Goal: Contribute content: Contribute content

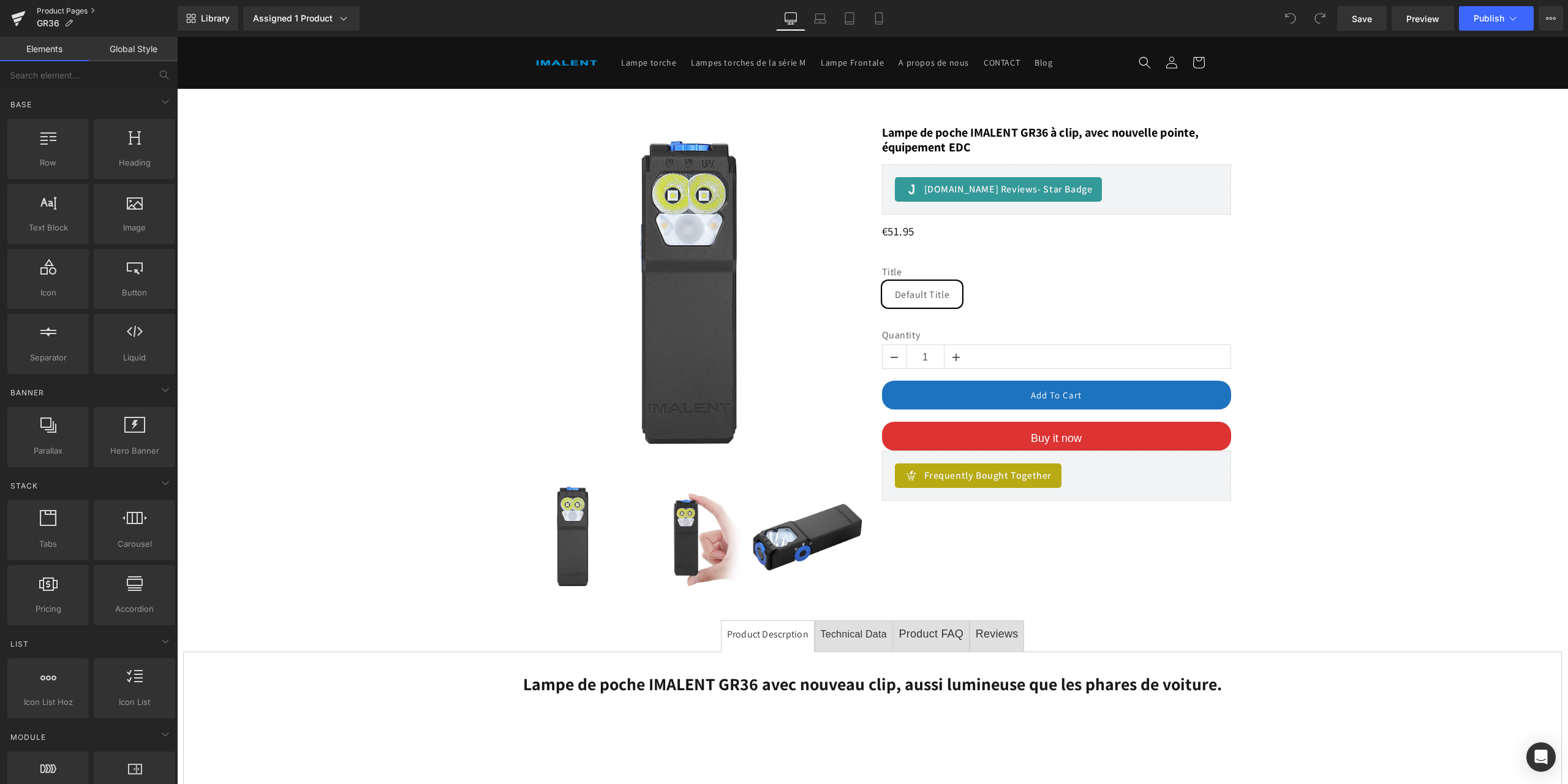
click at [63, 8] on link "Product Pages" at bounding box center [107, 11] width 141 height 10
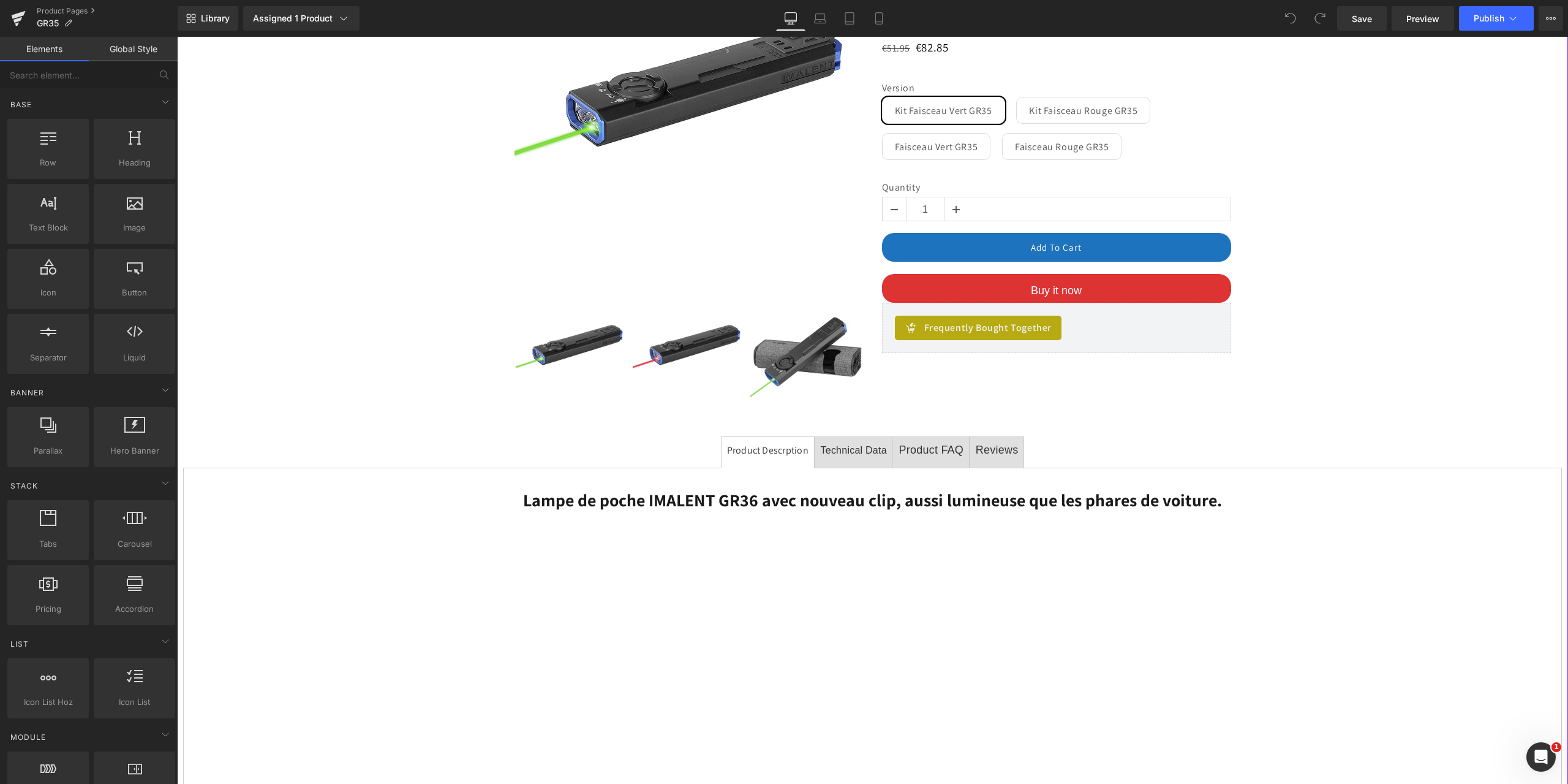
scroll to position [490, 0]
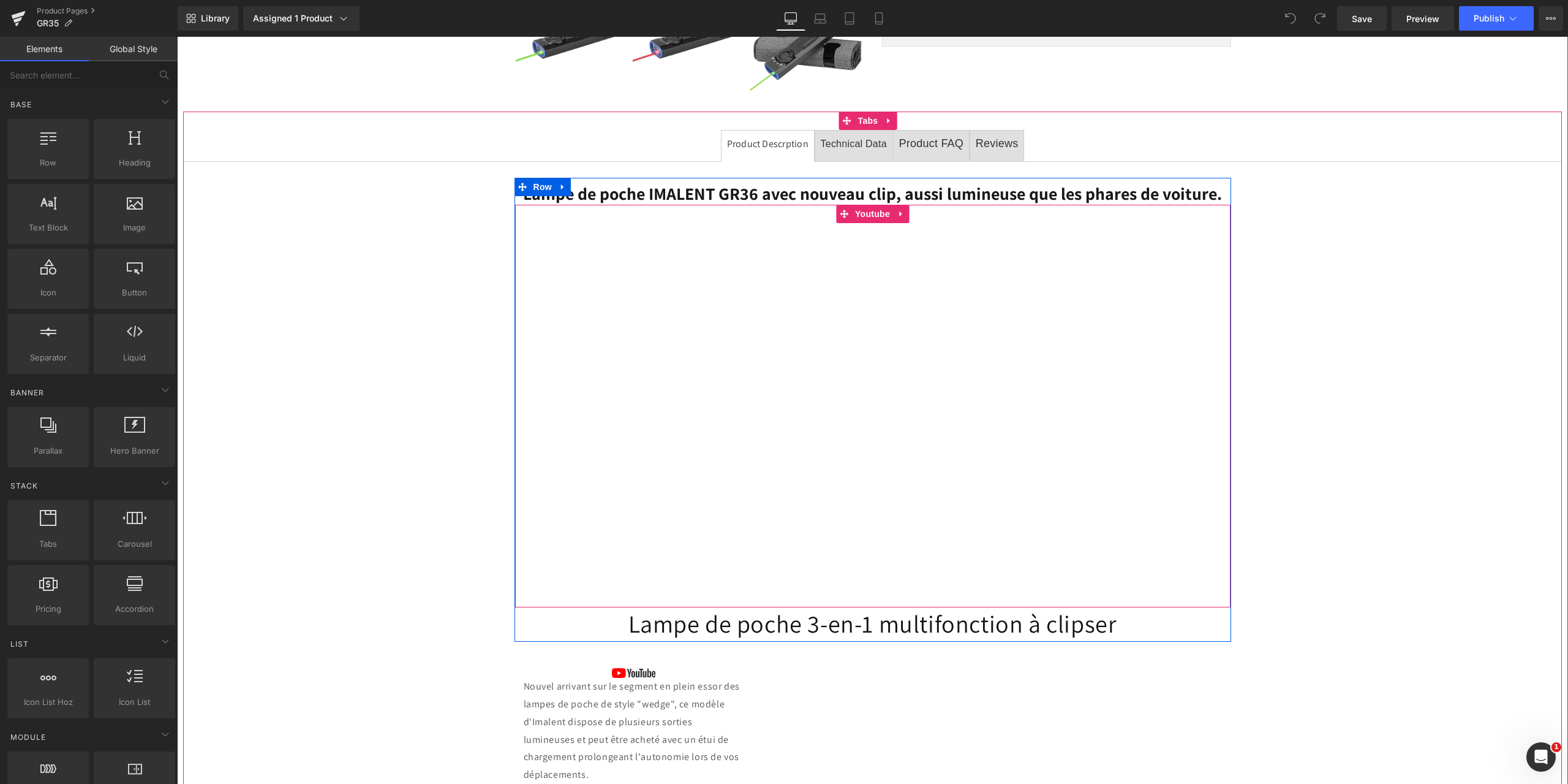
click at [647, 434] on div at bounding box center [873, 406] width 716 height 402
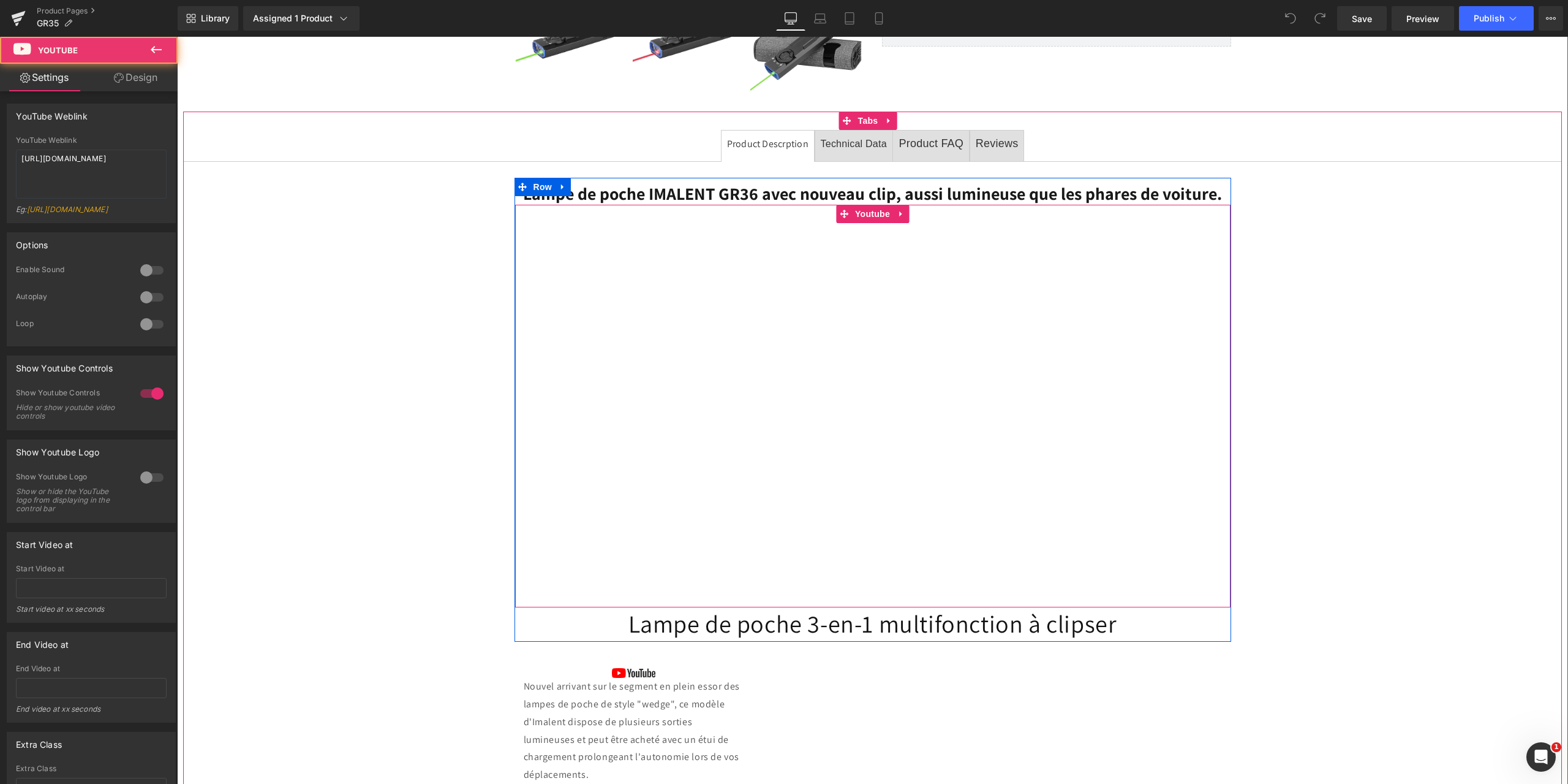
click at [709, 452] on div at bounding box center [873, 406] width 716 height 402
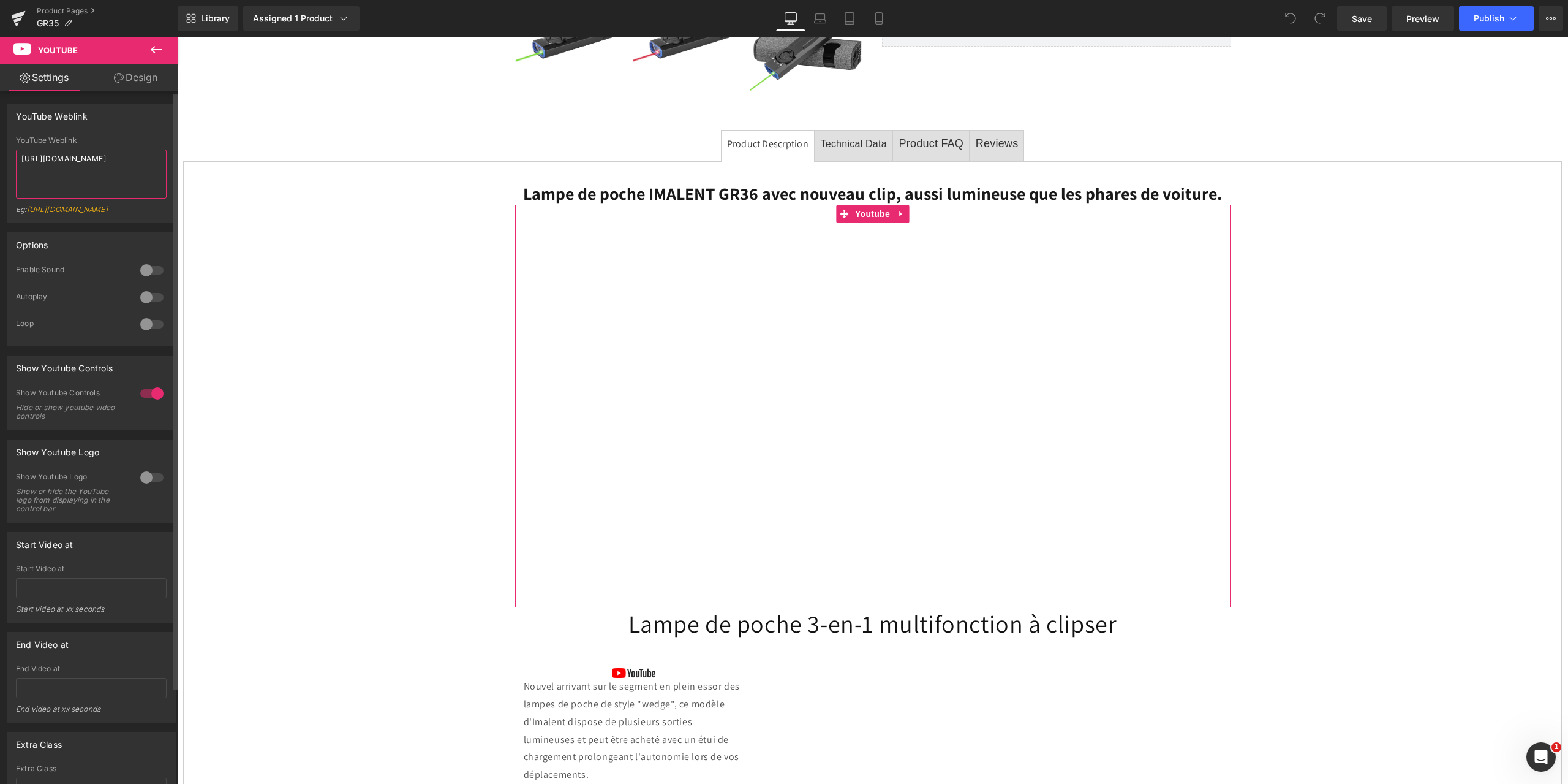
click at [122, 176] on textarea "[URL][DOMAIN_NAME]" at bounding box center [91, 174] width 151 height 49
drag, startPoint x: 127, startPoint y: 174, endPoint x: 0, endPoint y: 151, distance: 129.1
click at [0, 151] on div "YouTube Weblink YouTube Weblink [URL][DOMAIN_NAME] Eg: [URL][DOMAIN_NAME]" at bounding box center [92, 158] width 183 height 128
type textarea "[URL][DOMAIN_NAME]"
click at [1366, 17] on span "Save" at bounding box center [1362, 18] width 20 height 13
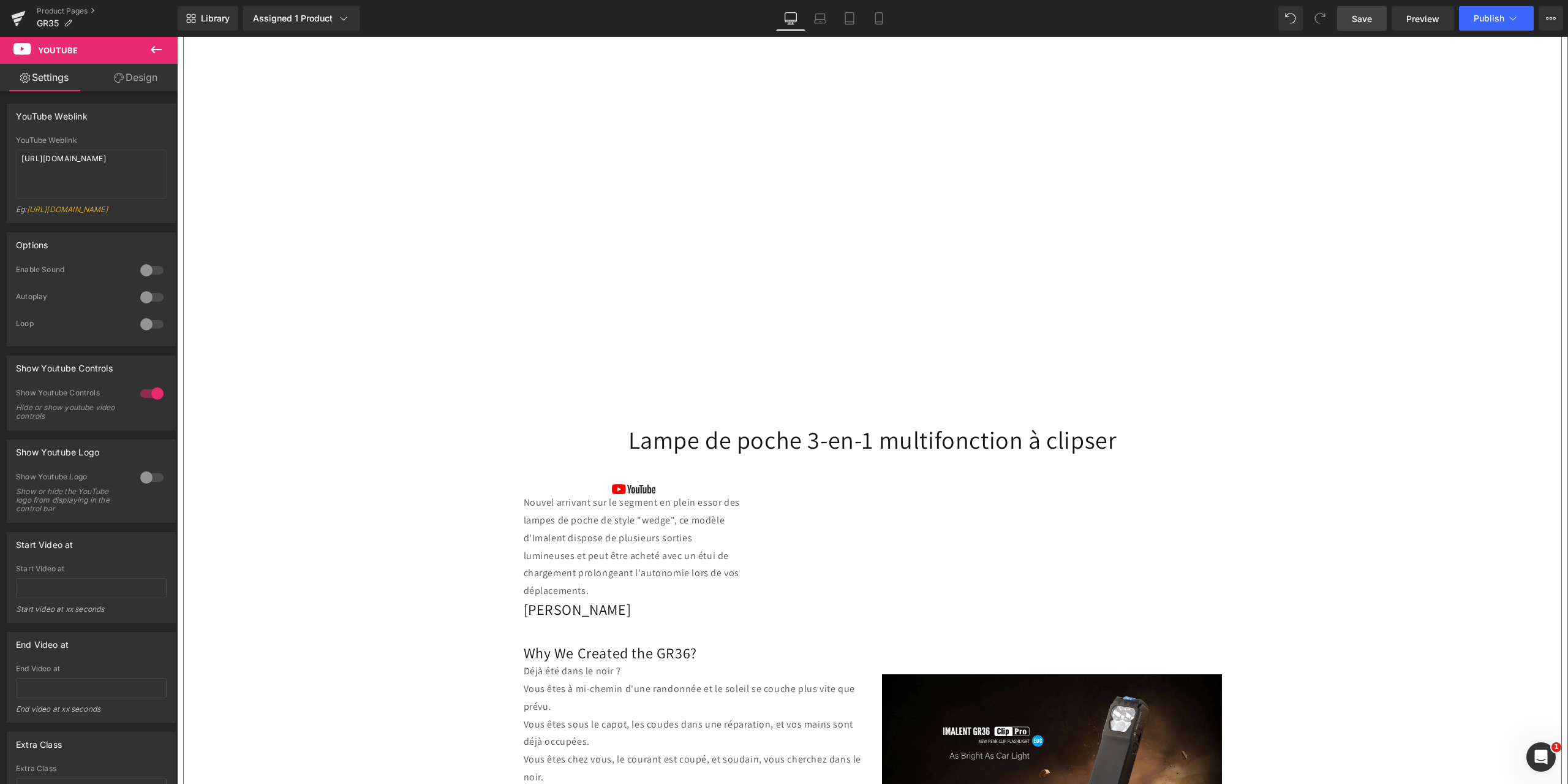
scroll to position [429, 0]
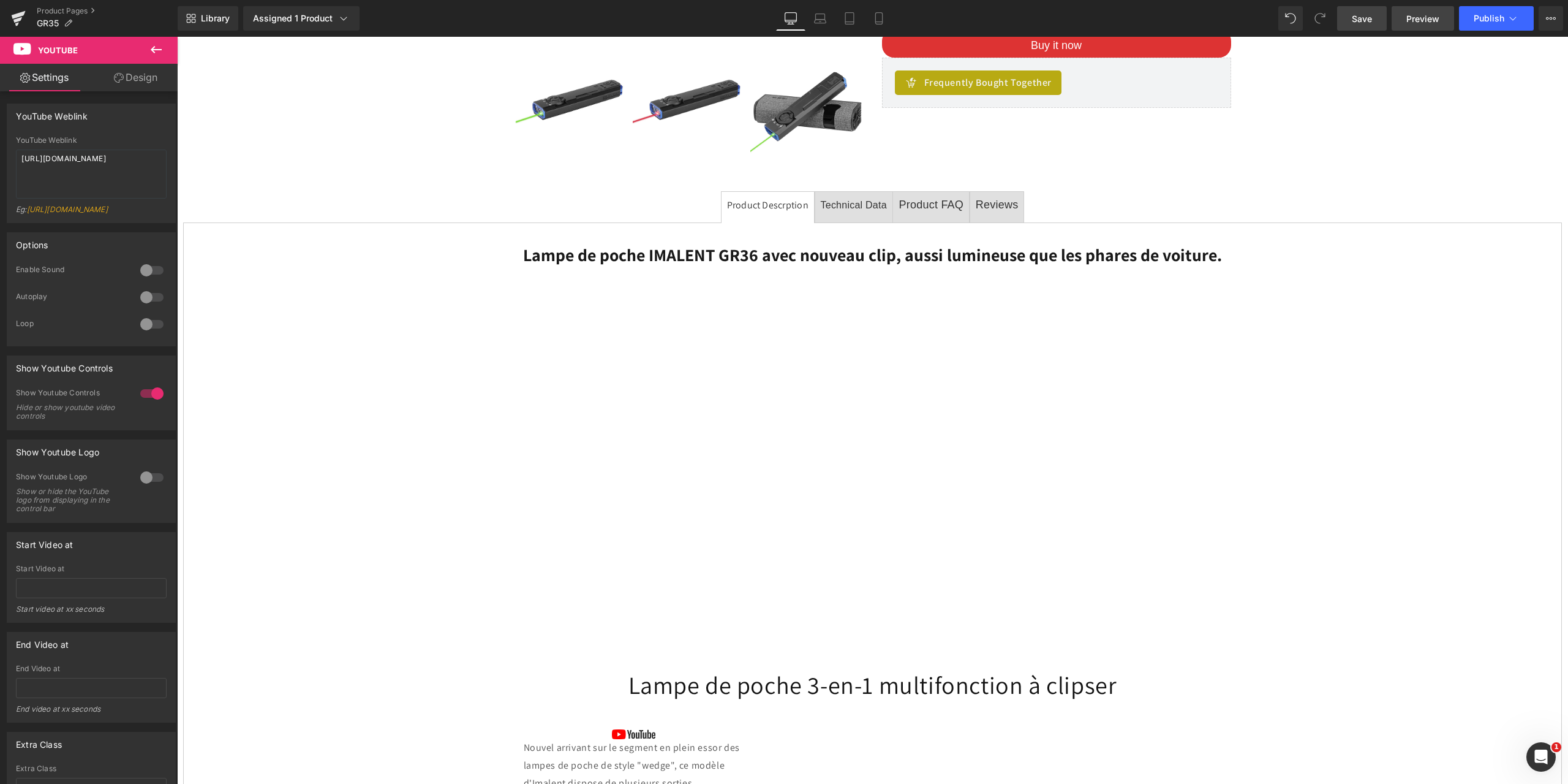
click at [1431, 17] on span "Preview" at bounding box center [1422, 18] width 33 height 13
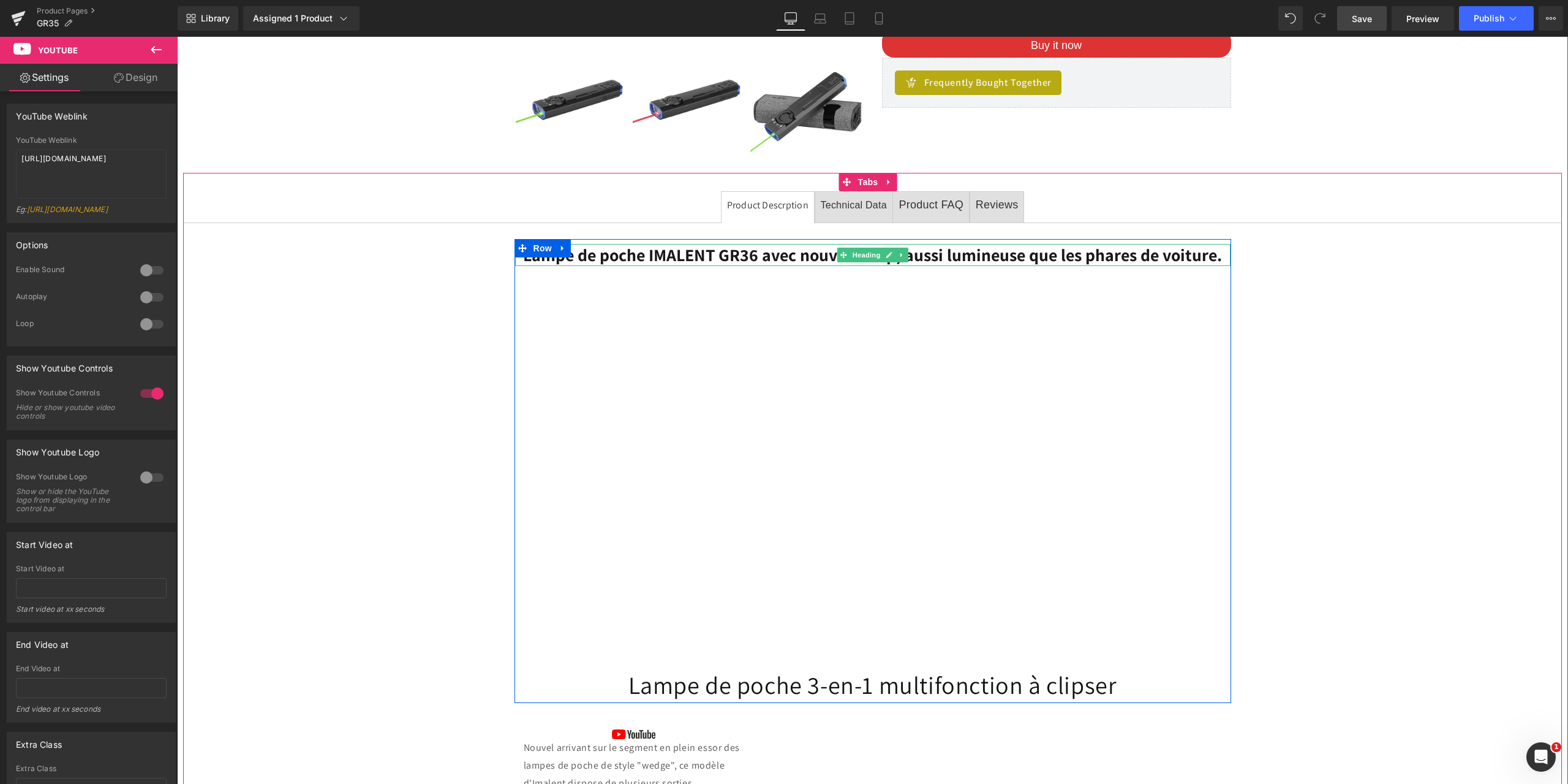
click at [703, 252] on b "Lampe de poche IMALENT GR36 avec nouveau clip, aussi lumineuse que les phares d…" at bounding box center [872, 255] width 699 height 23
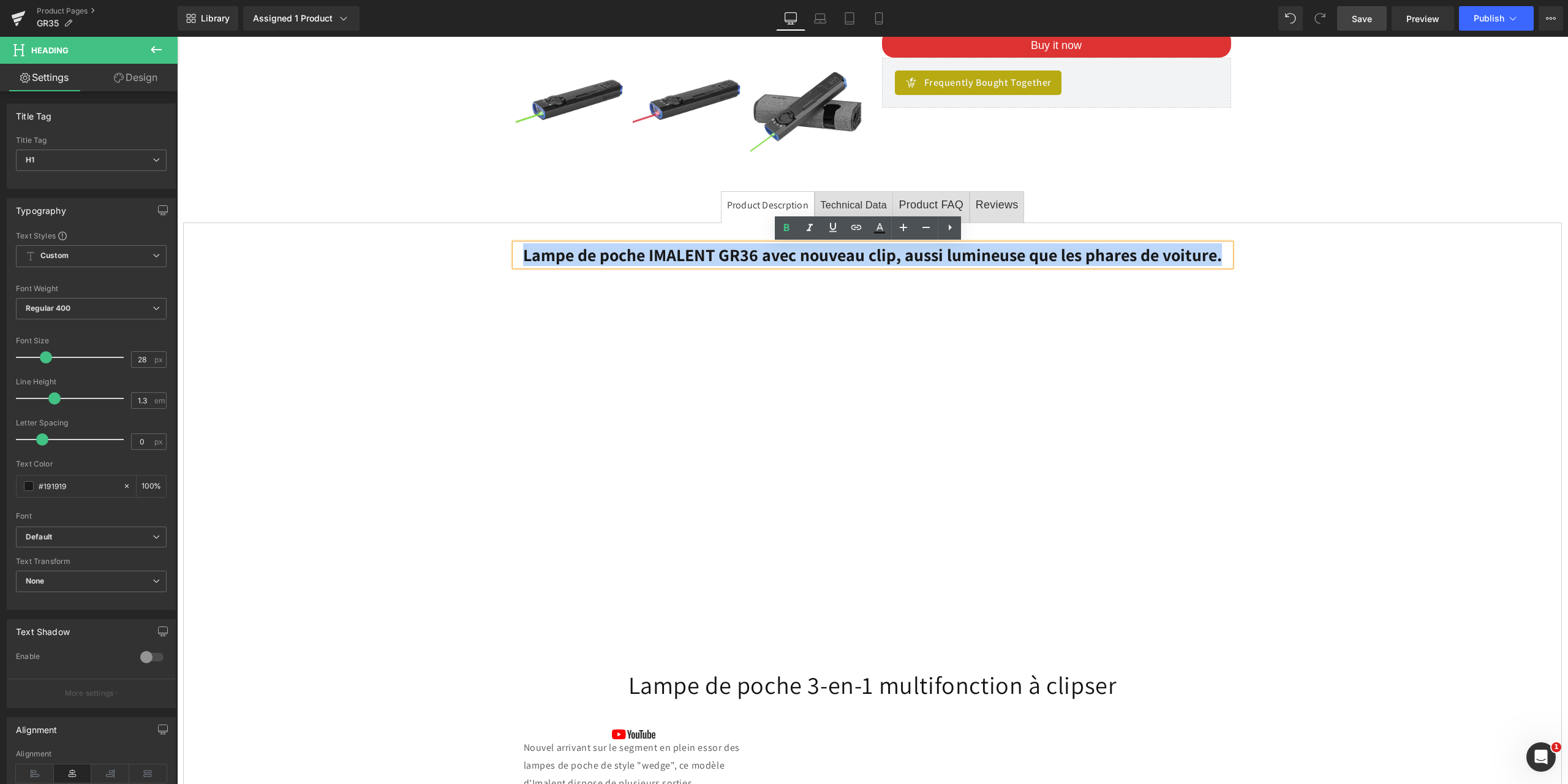
drag, startPoint x: 1219, startPoint y: 258, endPoint x: 512, endPoint y: 259, distance: 707.0
click at [515, 259] on h1 "Lampe de poche IMALENT GR36 avec nouveau clip, aussi lumineuse que les phares d…" at bounding box center [873, 255] width 716 height 22
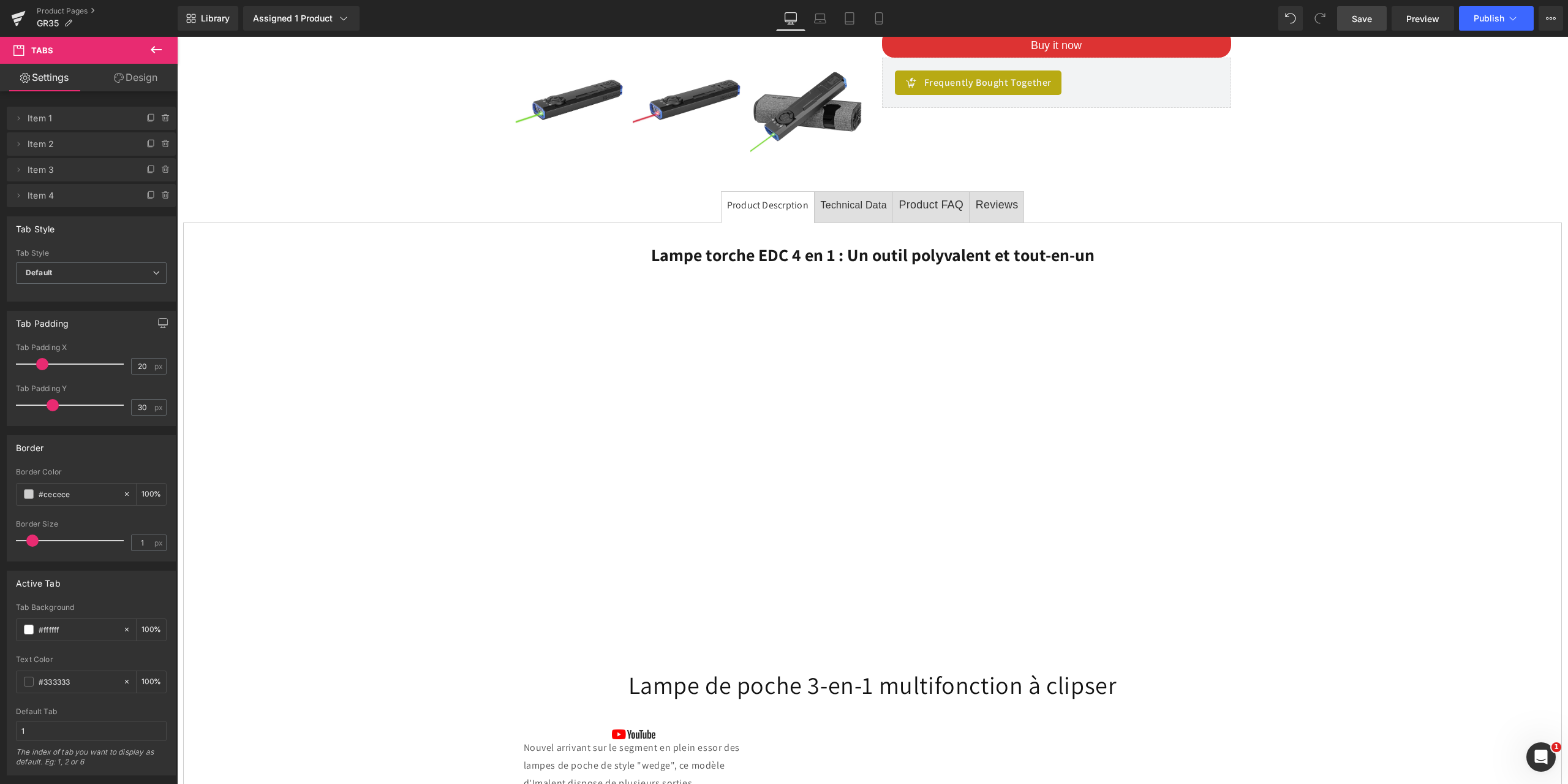
drag, startPoint x: 1359, startPoint y: 23, endPoint x: 266, endPoint y: 158, distance: 1101.3
click at [1359, 23] on span "Save" at bounding box center [1362, 18] width 20 height 13
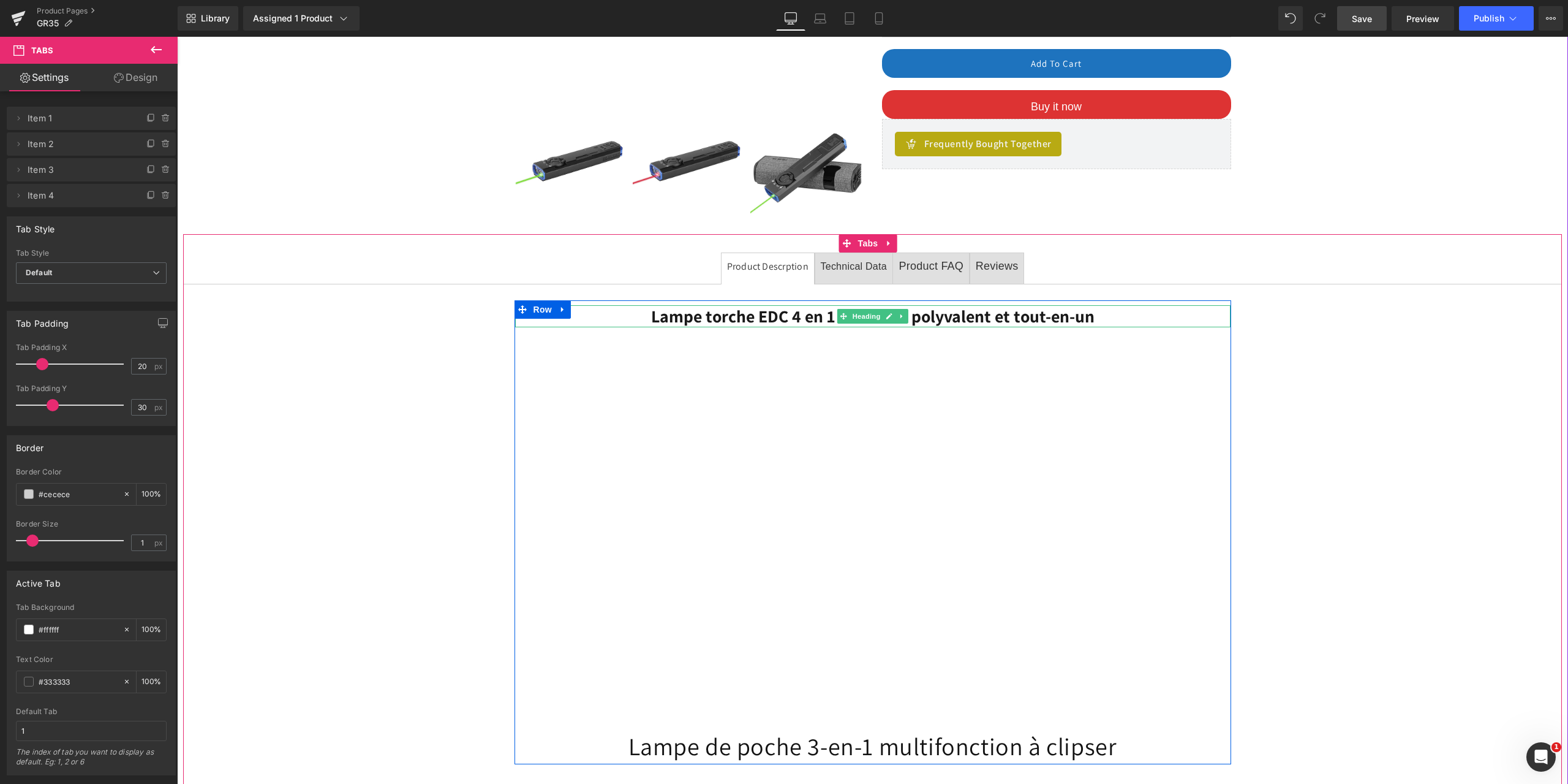
click at [860, 318] on span "Heading" at bounding box center [865, 316] width 33 height 15
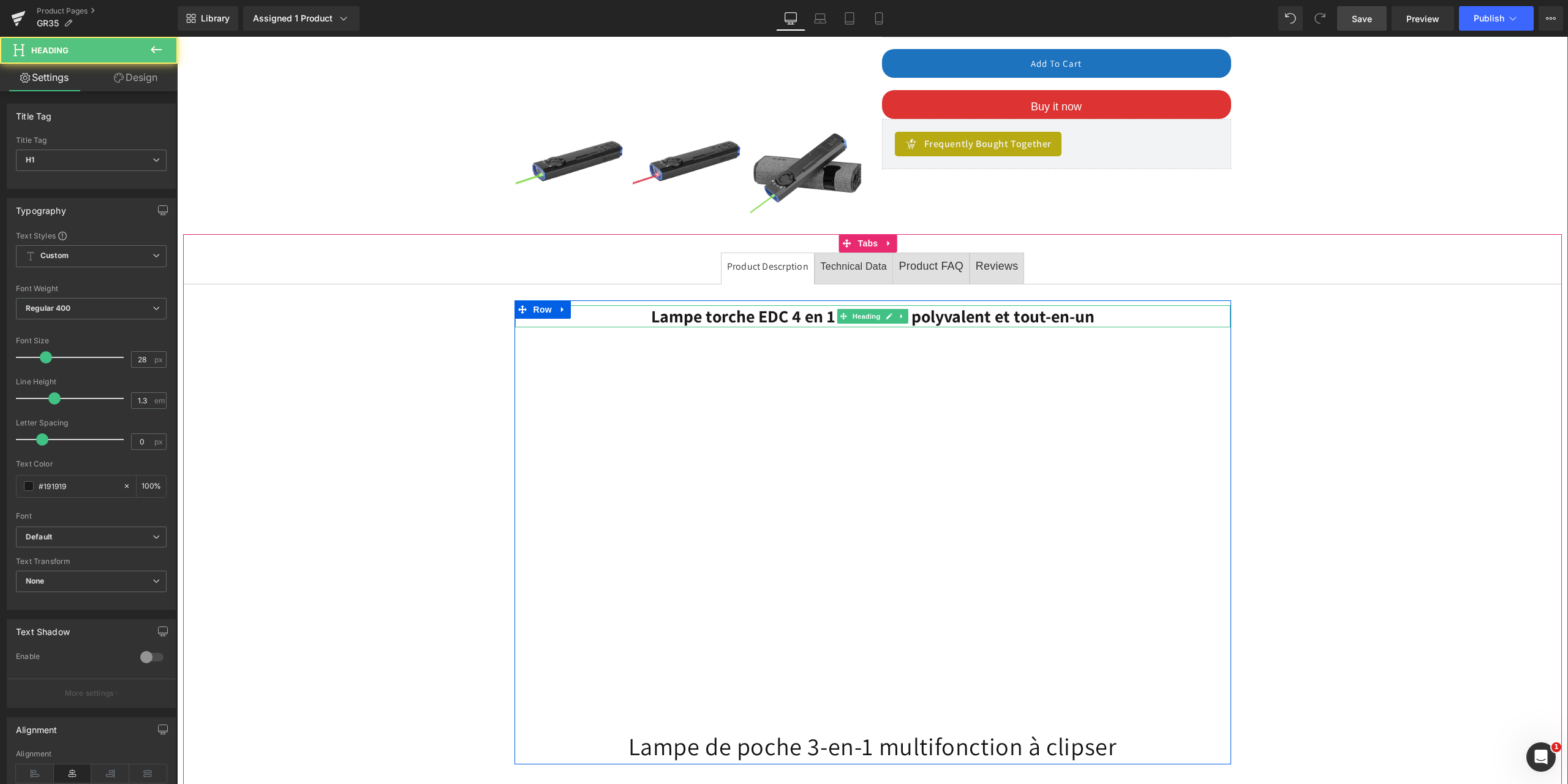
click at [1098, 316] on h1 "Lampe torche EDC 4 en 1 : Un outil polyvalent et tout-en-un" at bounding box center [873, 316] width 716 height 22
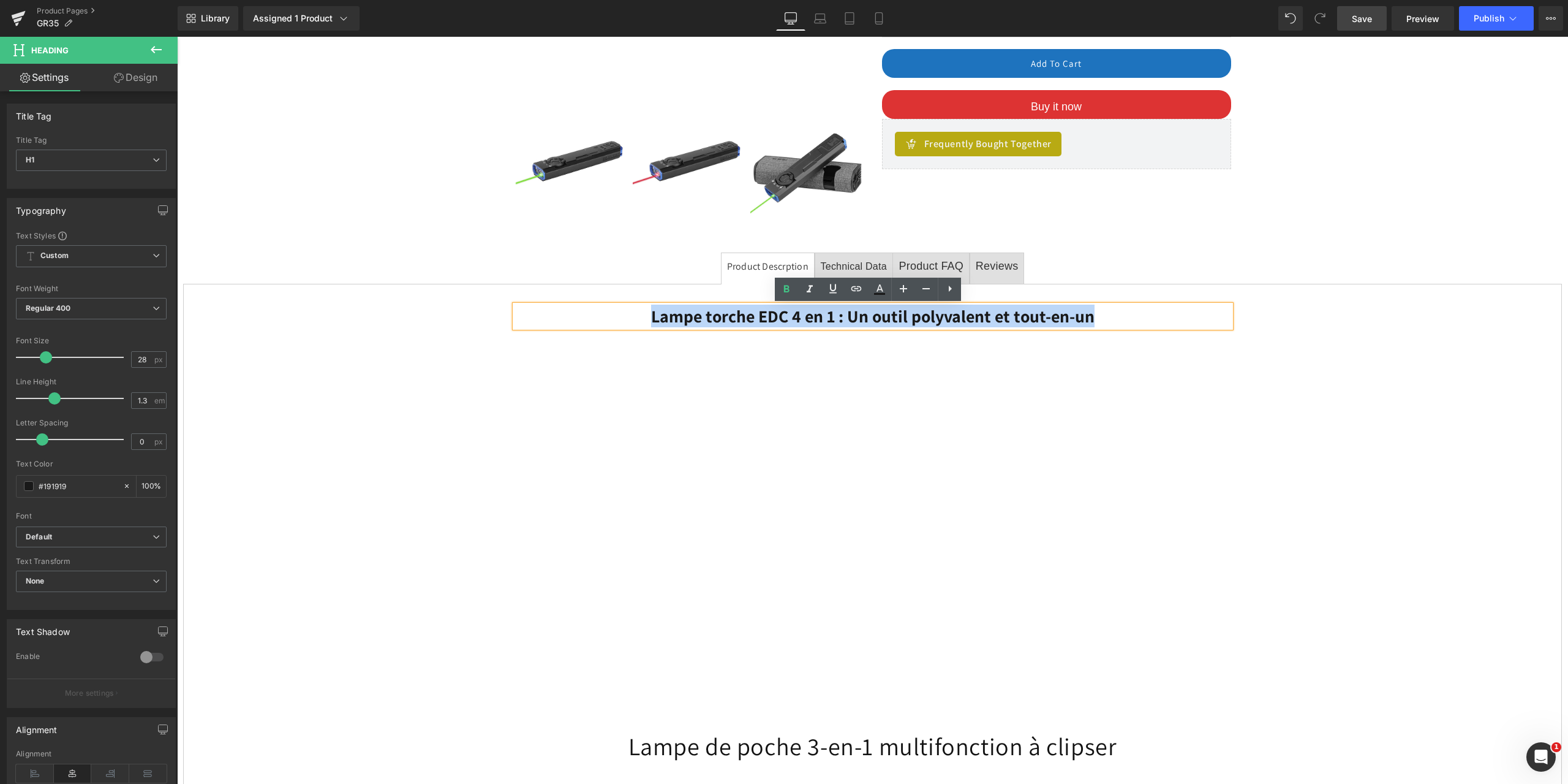
drag, startPoint x: 1106, startPoint y: 316, endPoint x: 645, endPoint y: 327, distance: 461.1
click at [638, 319] on h1 "Lampe torche EDC 4 en 1 : Un outil polyvalent et tout-en-un" at bounding box center [873, 316] width 716 height 22
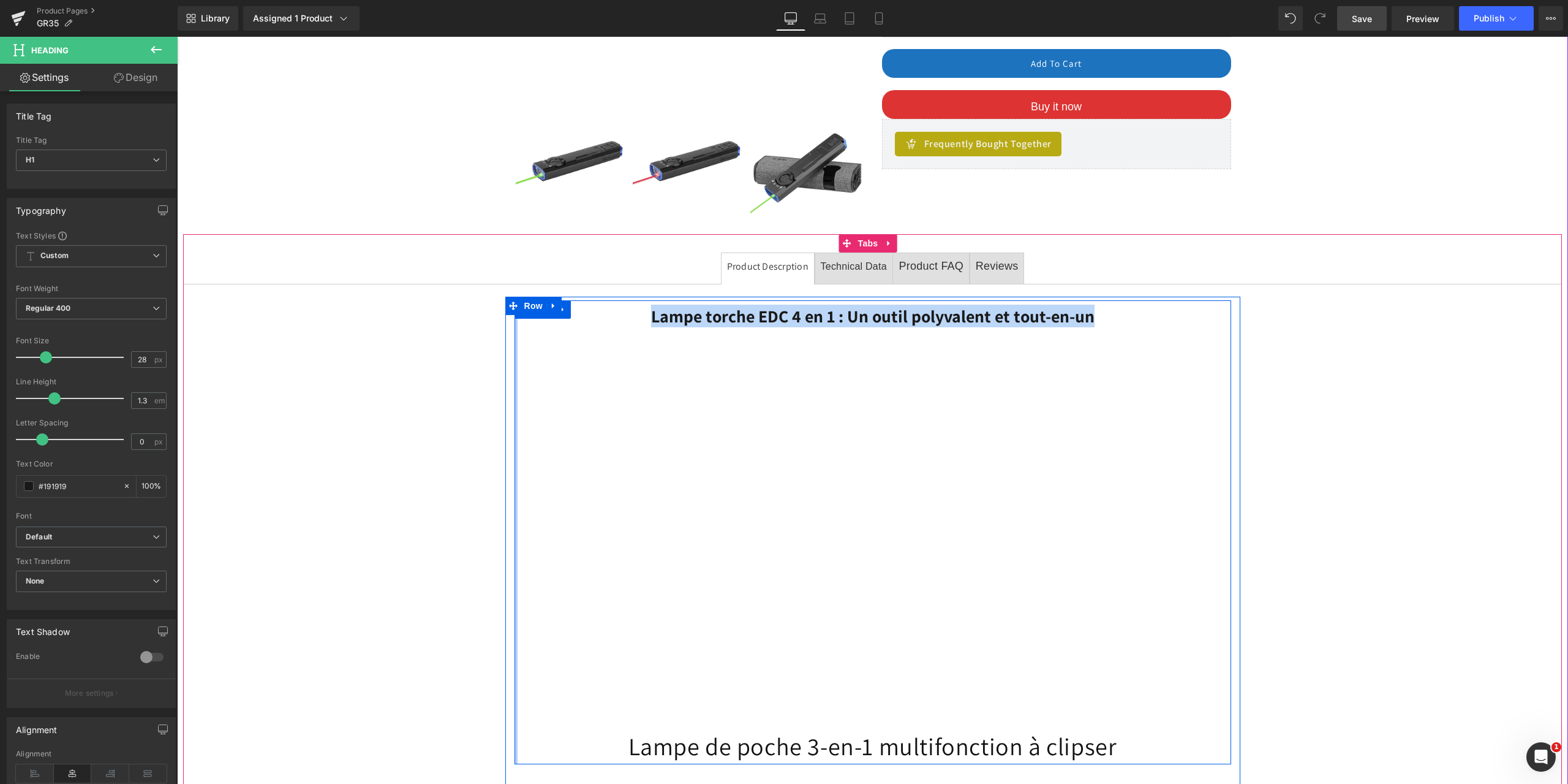
scroll to position [613, 0]
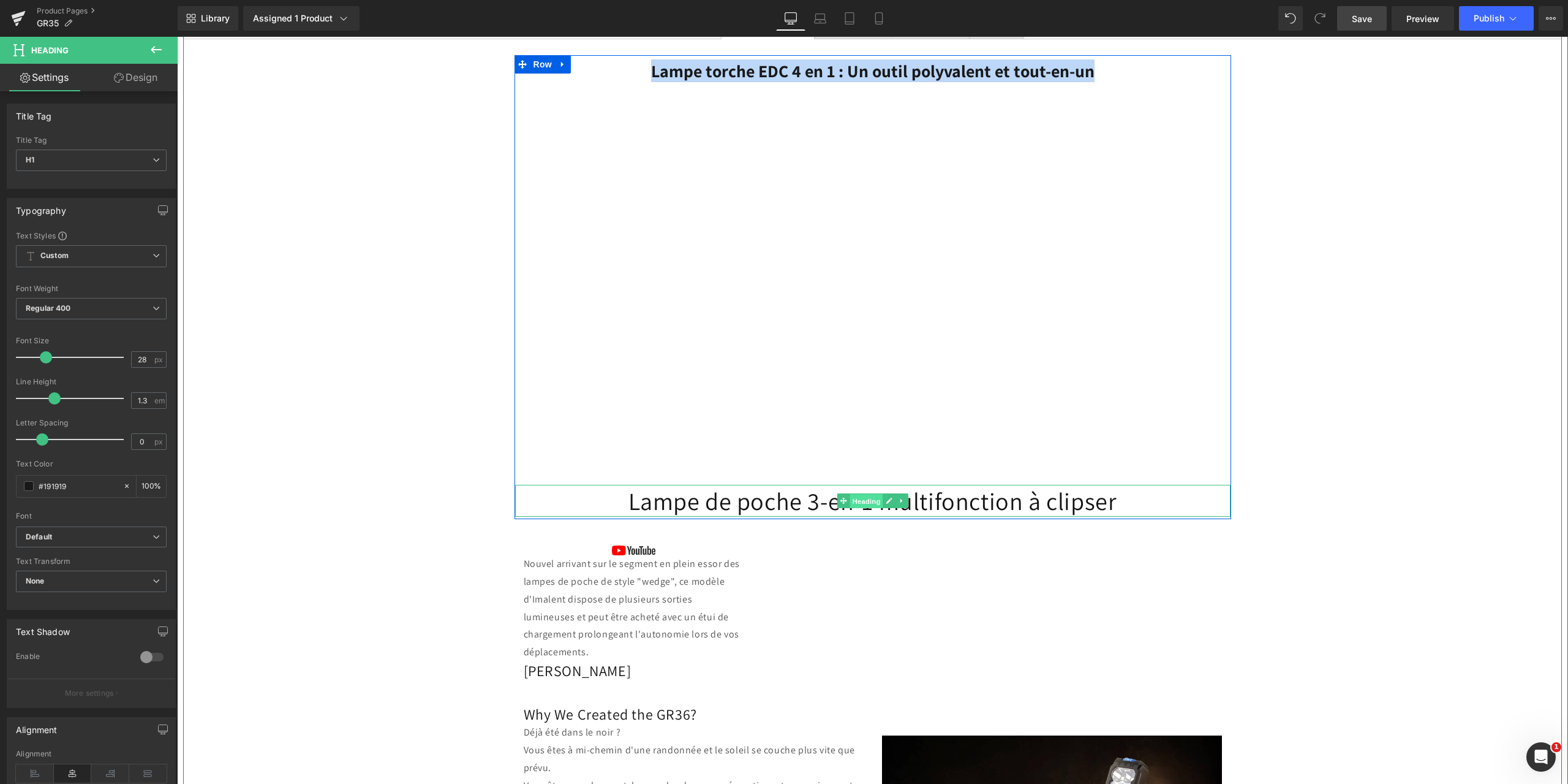
click at [865, 494] on span "Heading" at bounding box center [865, 501] width 33 height 15
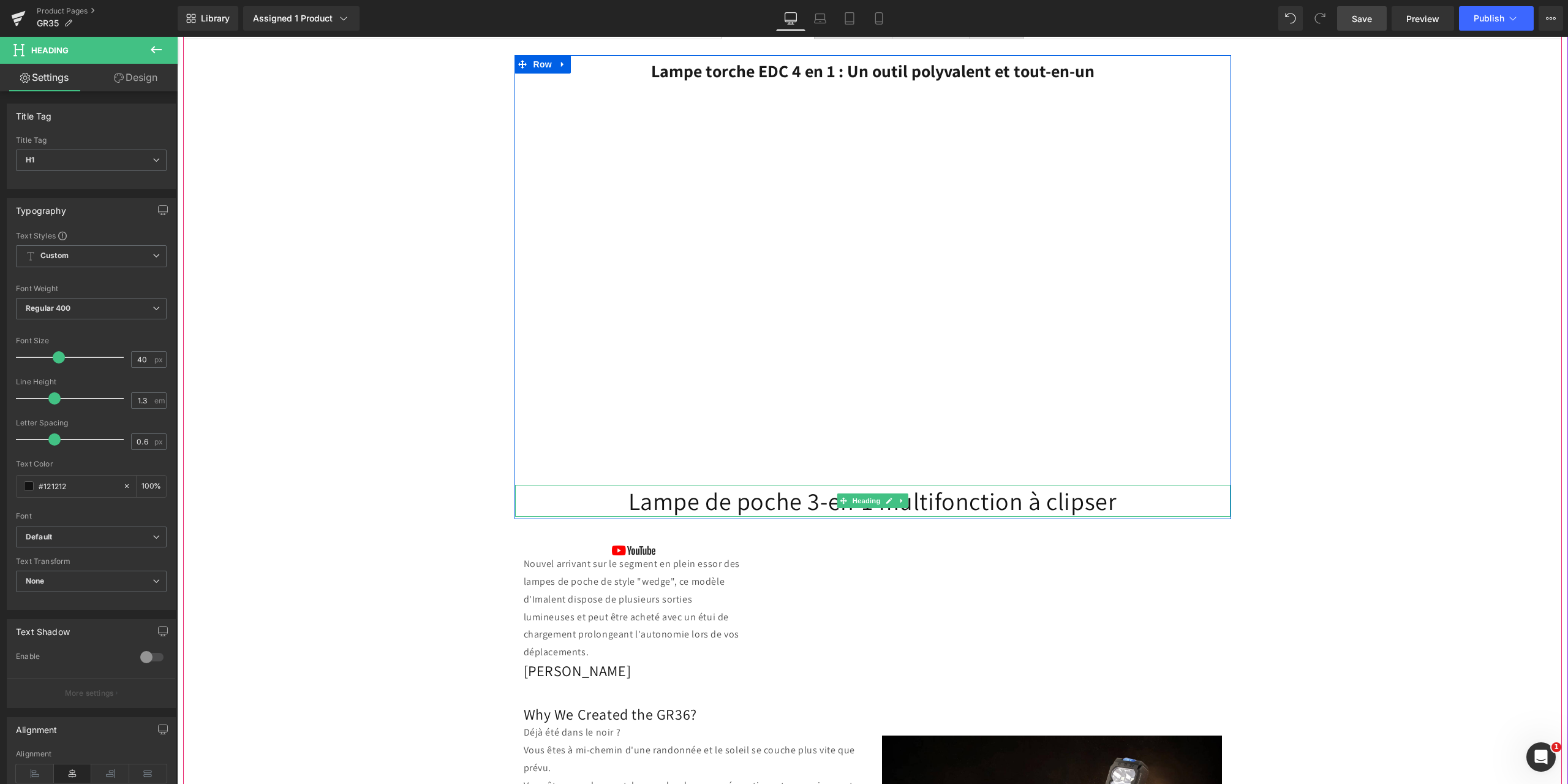
click at [1131, 503] on h1 "Lampe de poche 3-en-1 multifonction à clipser" at bounding box center [873, 501] width 716 height 32
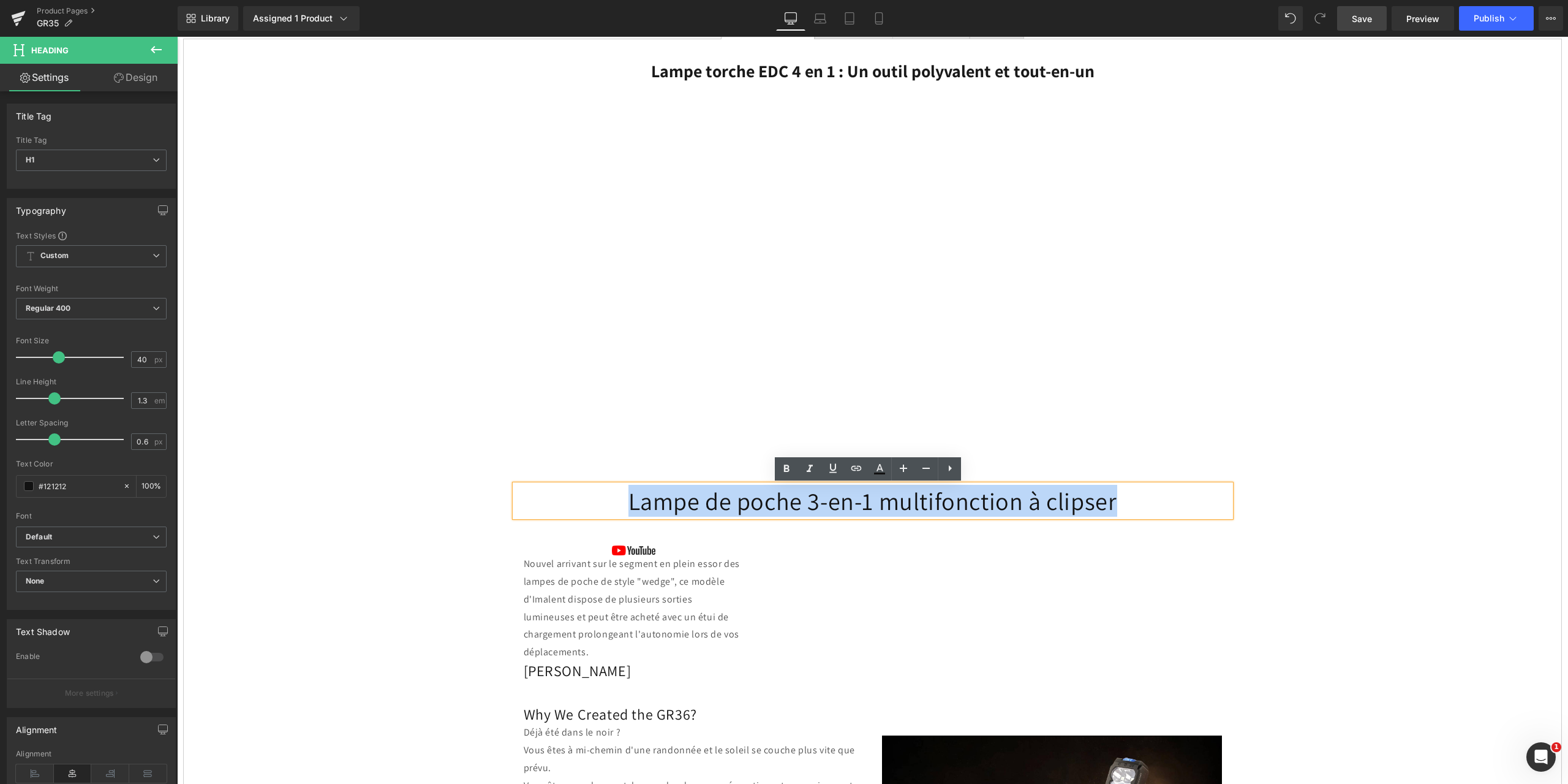
drag, startPoint x: 1119, startPoint y: 500, endPoint x: 629, endPoint y: 502, distance: 490.0
click at [629, 502] on h1 "Lampe de poche 3-en-1 multifonction à clipser" at bounding box center [873, 501] width 716 height 32
paste div
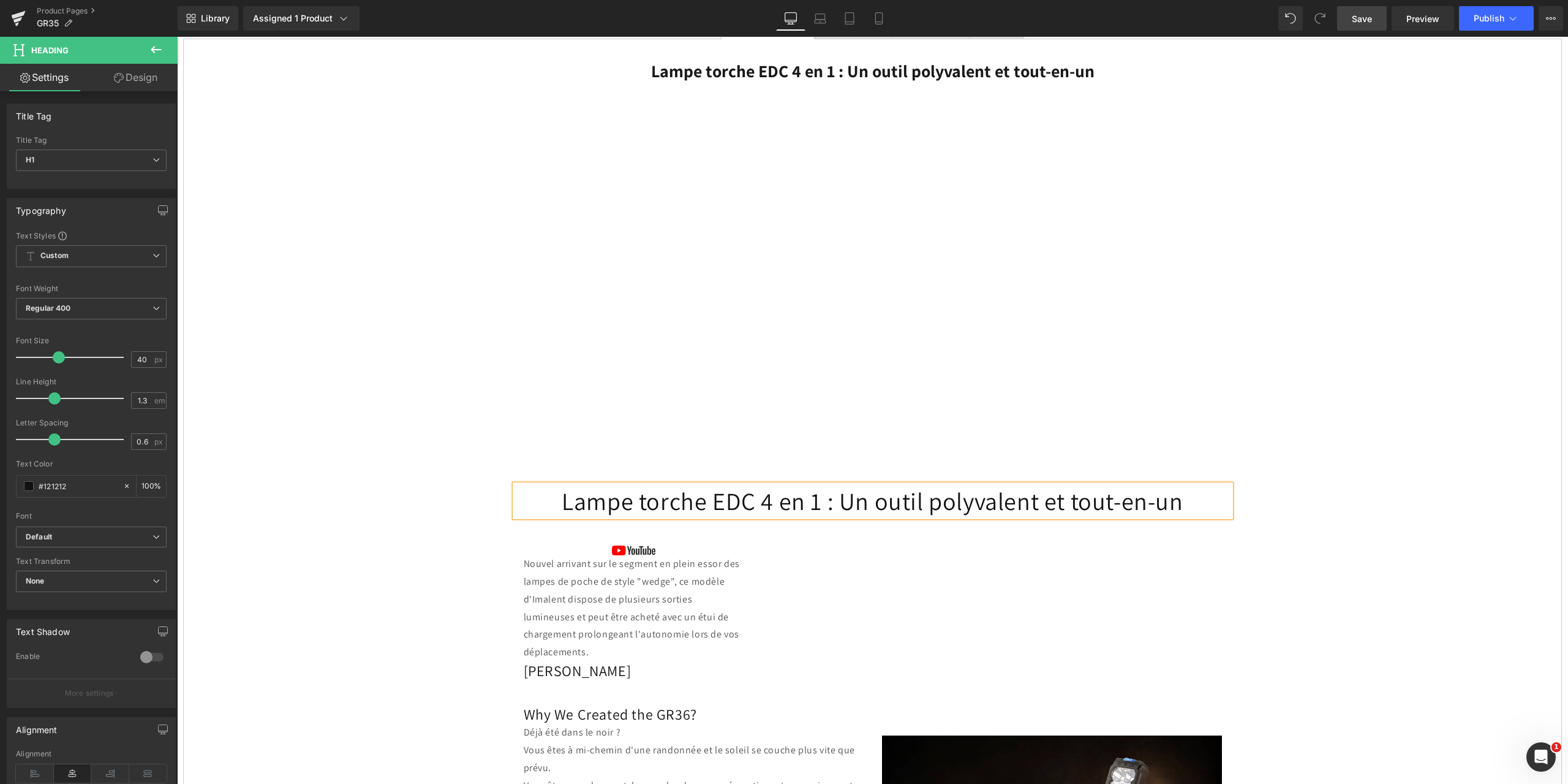
scroll to position [429, 0]
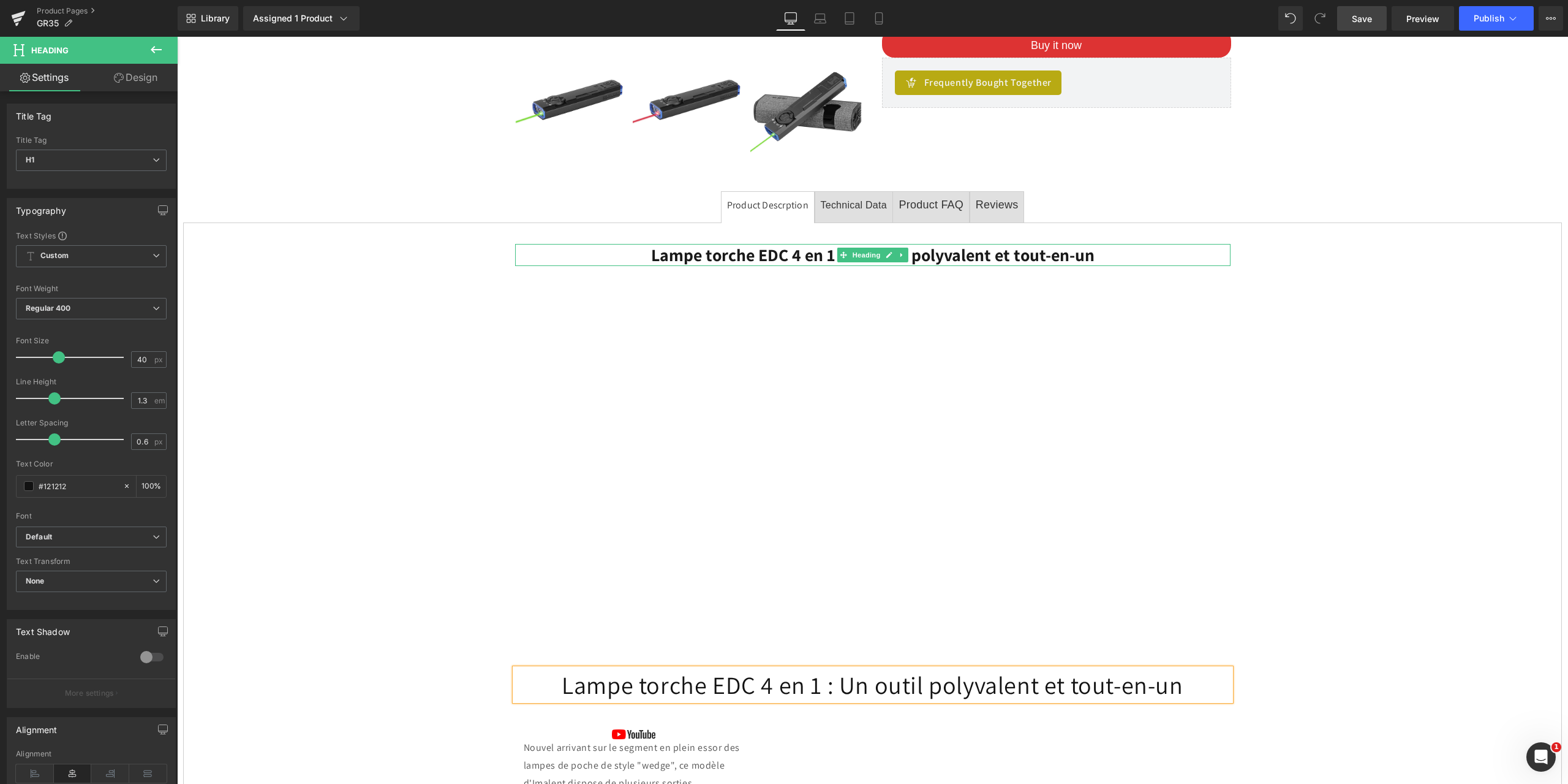
click at [797, 252] on b "Lampe torche EDC 4 en 1 : Un outil polyvalent et tout-en-un" at bounding box center [873, 255] width 443 height 23
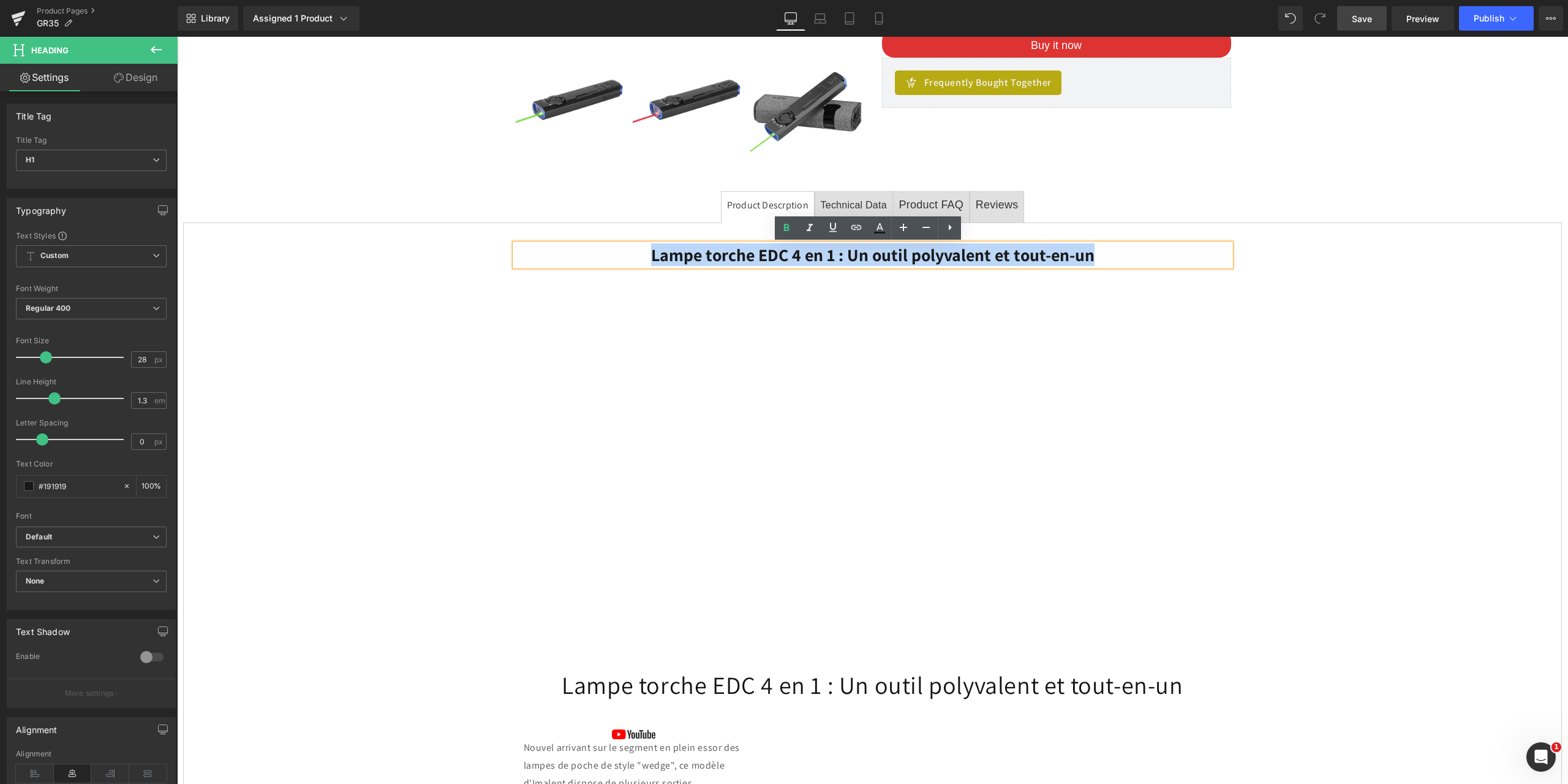
drag, startPoint x: 1079, startPoint y: 251, endPoint x: 659, endPoint y: 260, distance: 420.1
click at [643, 252] on h1 "Lampe torche EDC 4 en 1 : Un outil polyvalent et tout-en-un" at bounding box center [873, 255] width 716 height 22
paste div
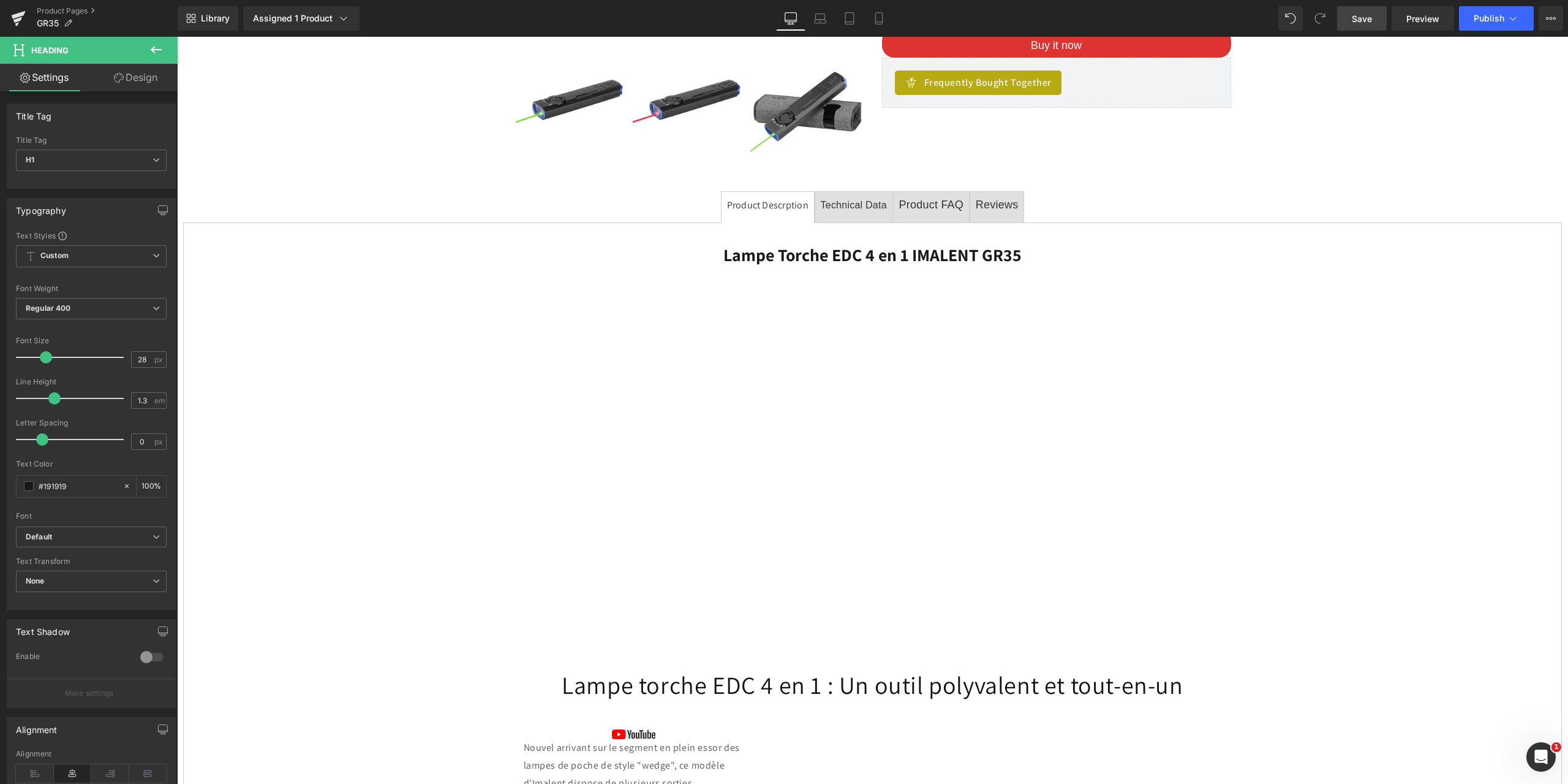
click at [1356, 20] on span "Save" at bounding box center [1362, 18] width 20 height 13
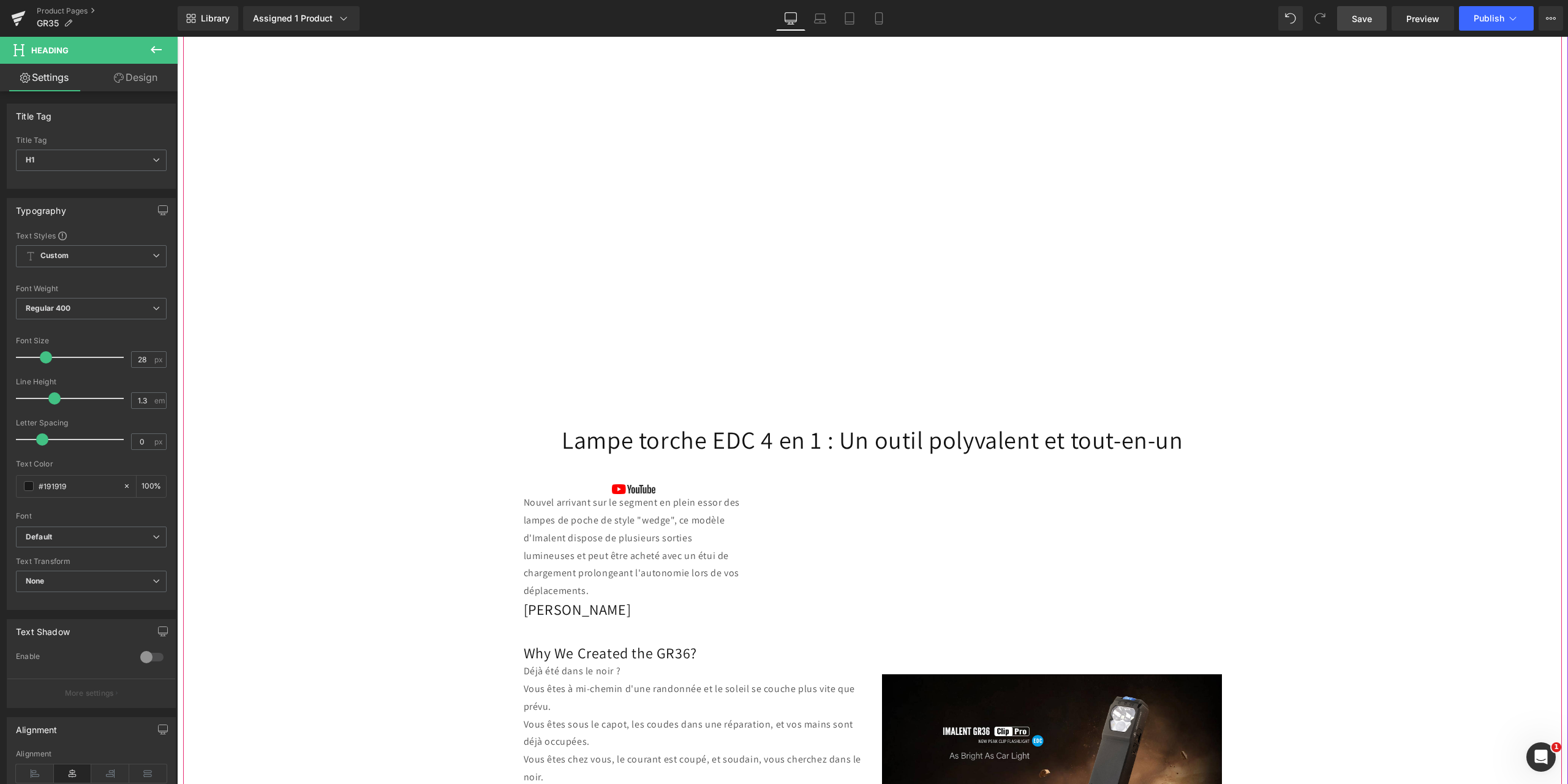
scroll to position [735, 0]
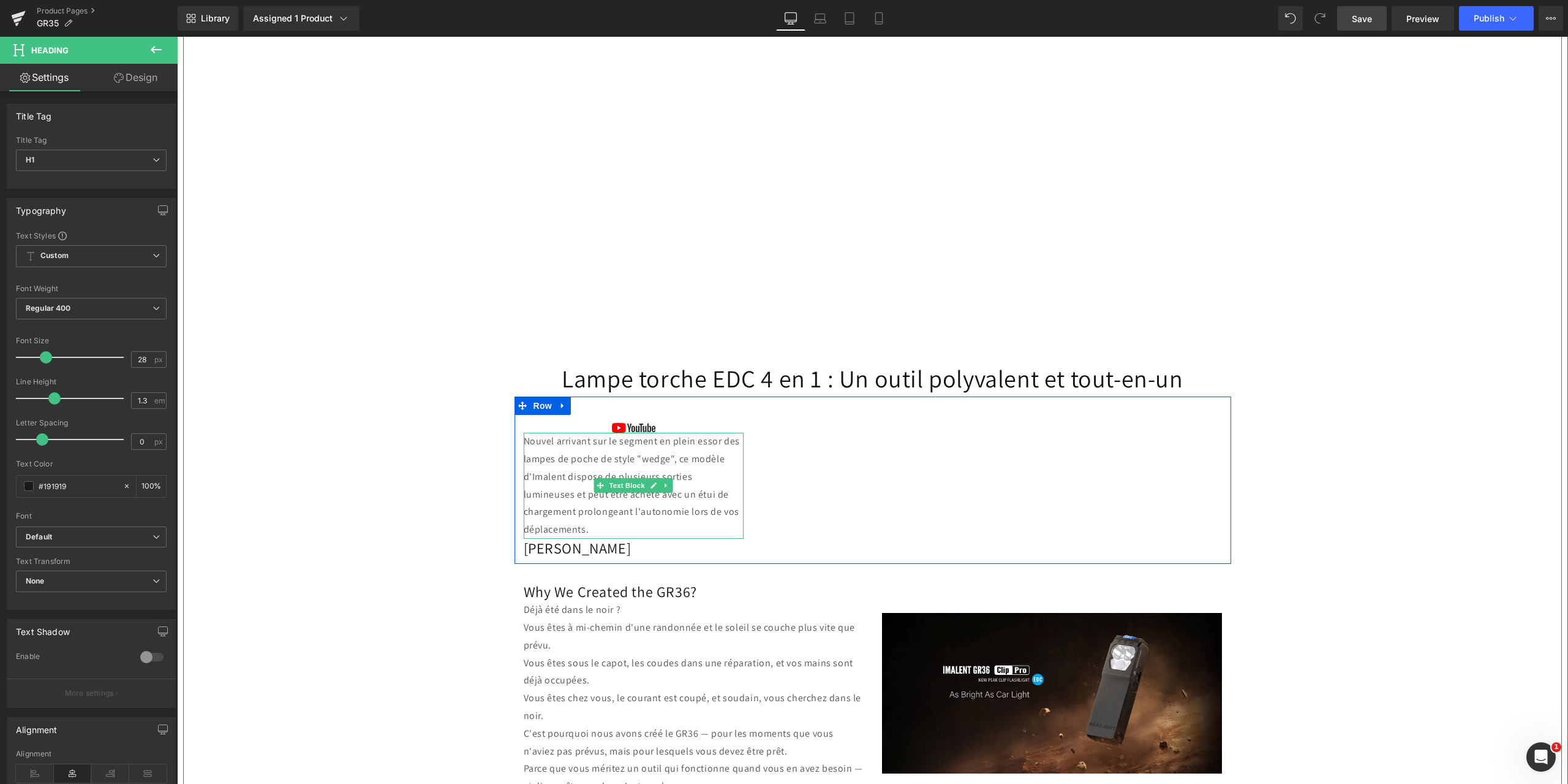
click at [557, 469] on p "Nouvel arrivant sur le segment en plein essor des lampes de poche de style "wed…" at bounding box center [634, 486] width 220 height 106
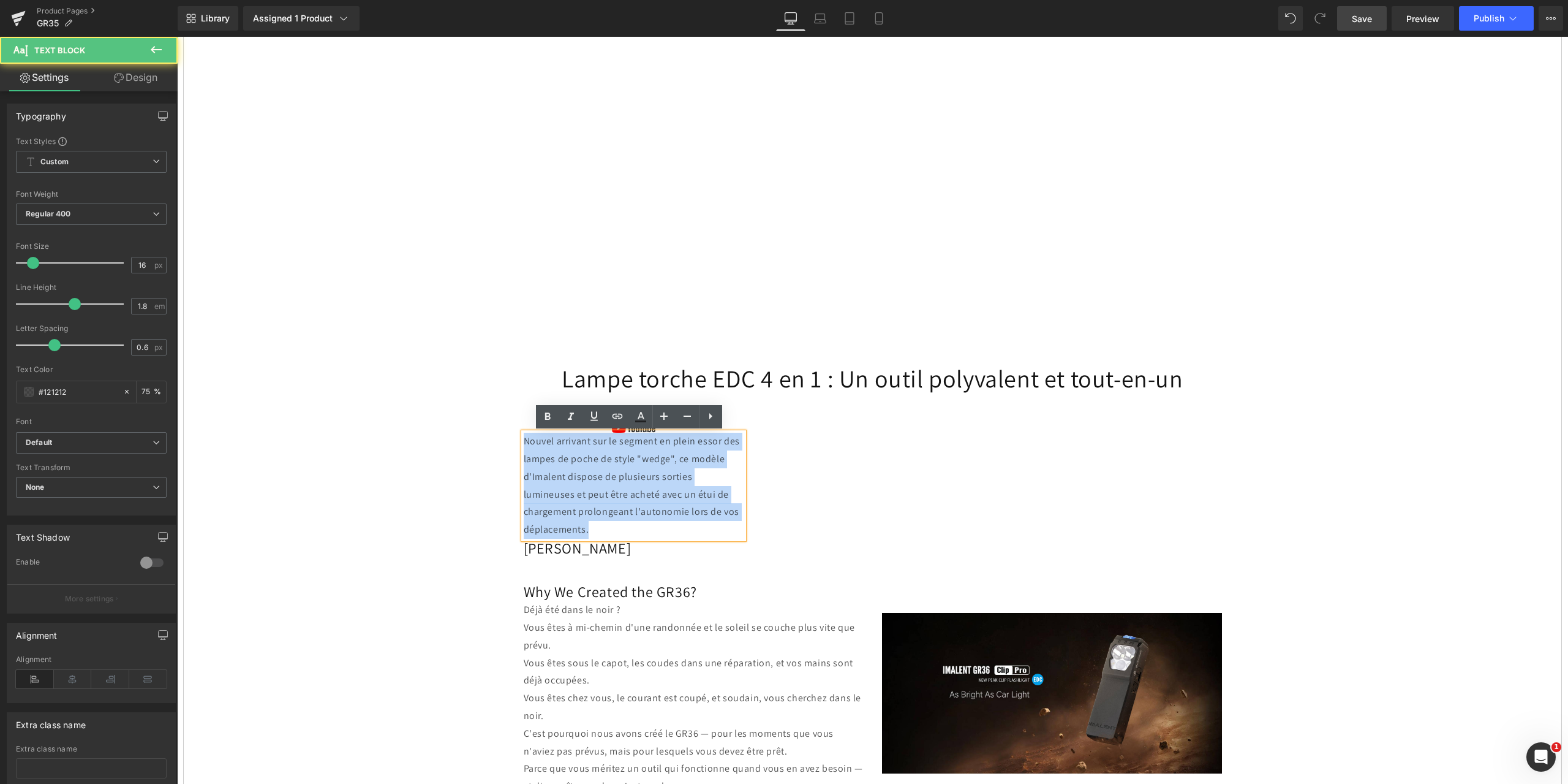
drag, startPoint x: 589, startPoint y: 531, endPoint x: 515, endPoint y: 446, distance: 112.7
click at [515, 446] on div "Image Nouvel arrivant sur le segment en plein essor des lampes de poche de styl…" at bounding box center [634, 486] width 239 height 143
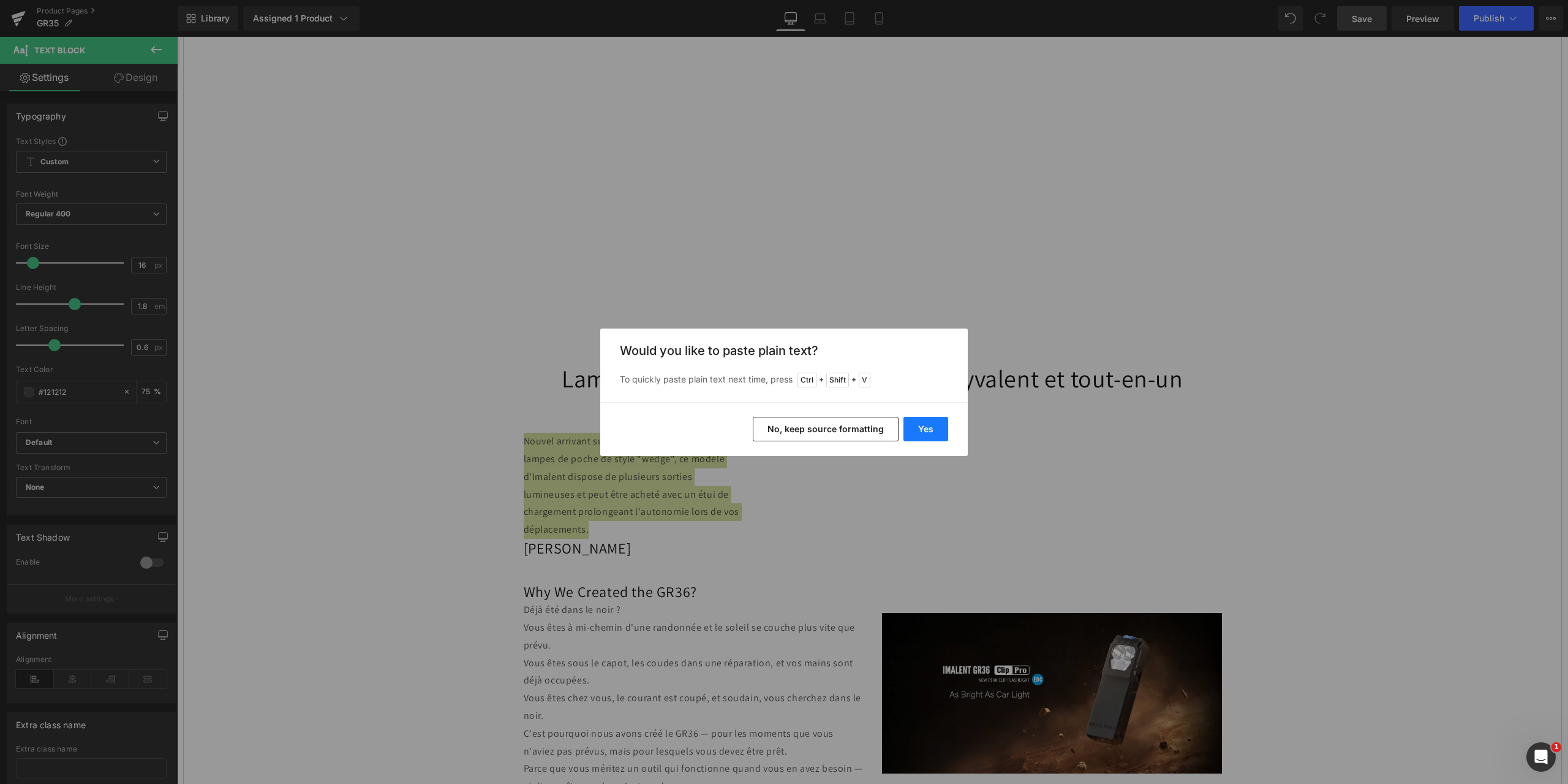
click at [928, 426] on button "Yes" at bounding box center [926, 429] width 44 height 24
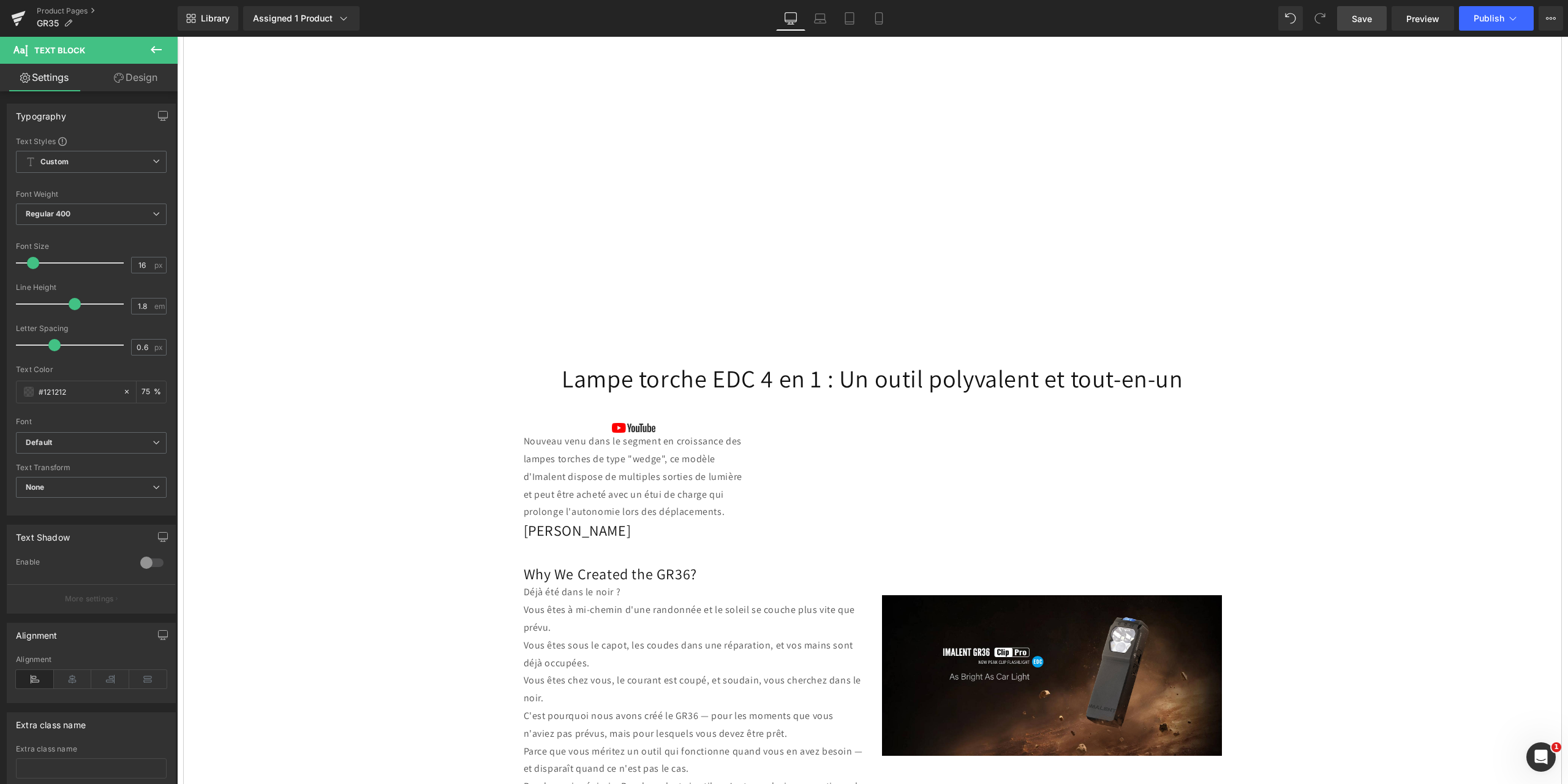
click at [1357, 14] on span "Save" at bounding box center [1362, 18] width 20 height 13
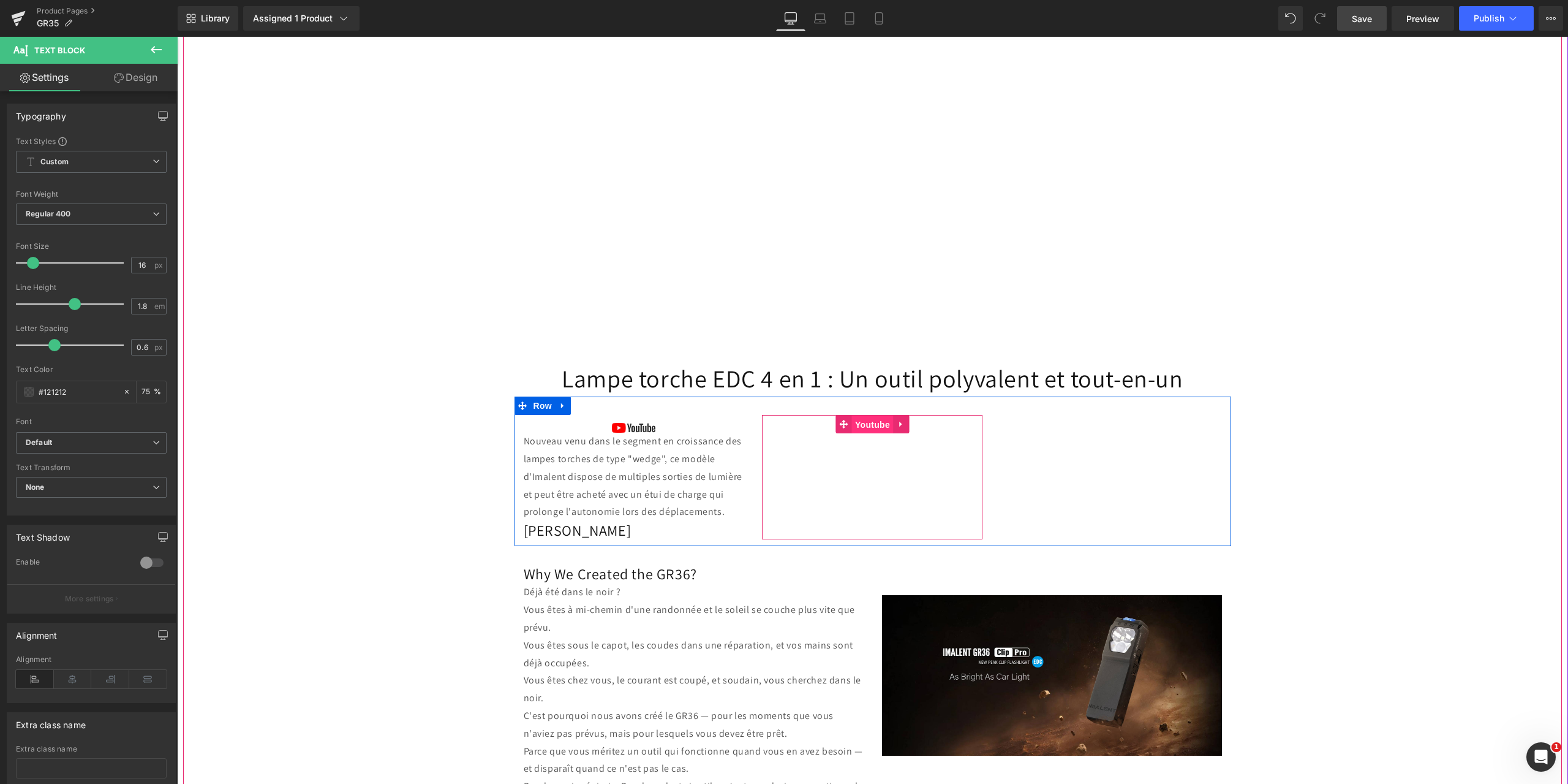
click at [880, 423] on span "Youtube" at bounding box center [872, 425] width 41 height 18
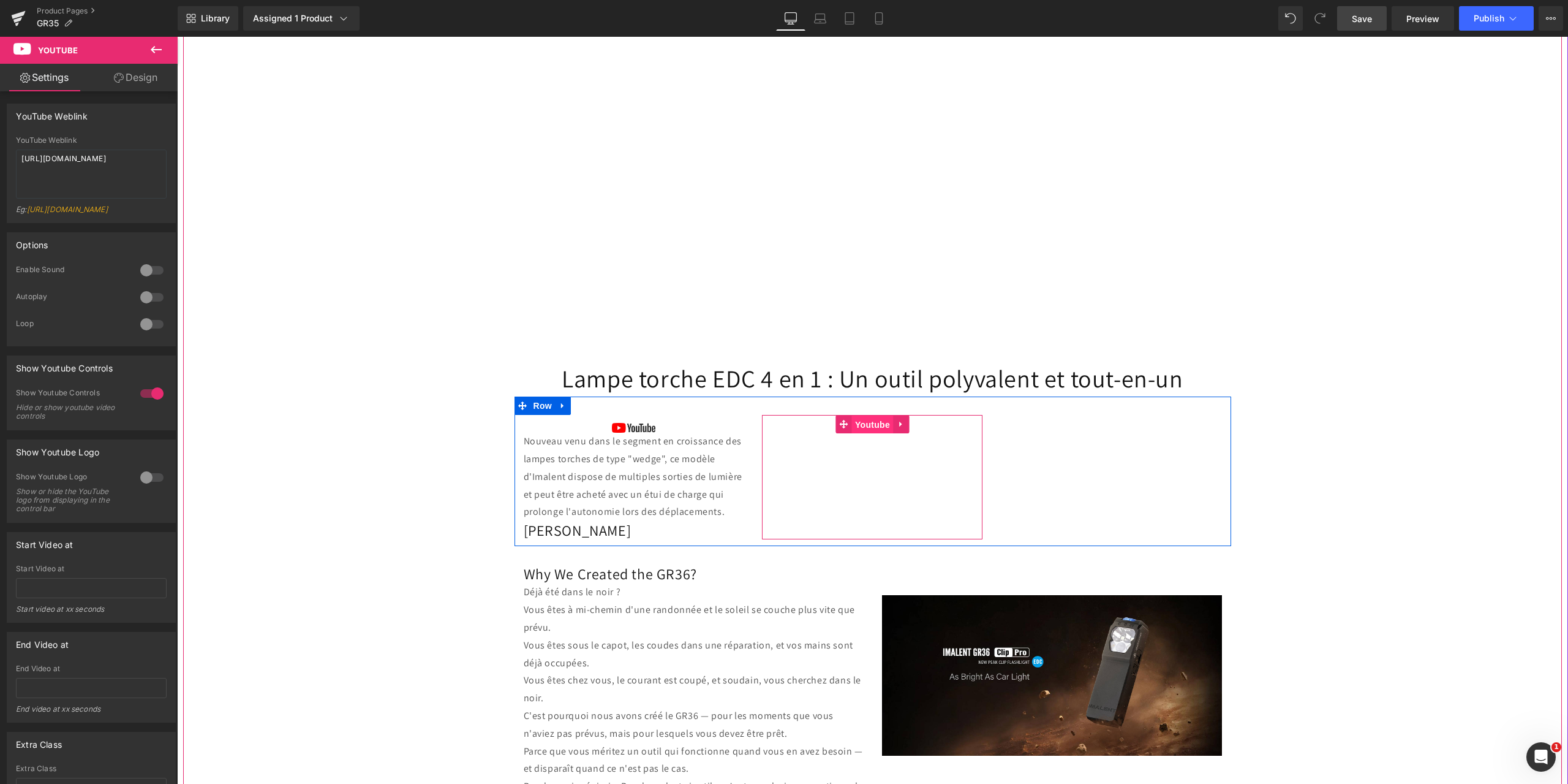
click at [869, 420] on span "Youtube" at bounding box center [872, 425] width 41 height 18
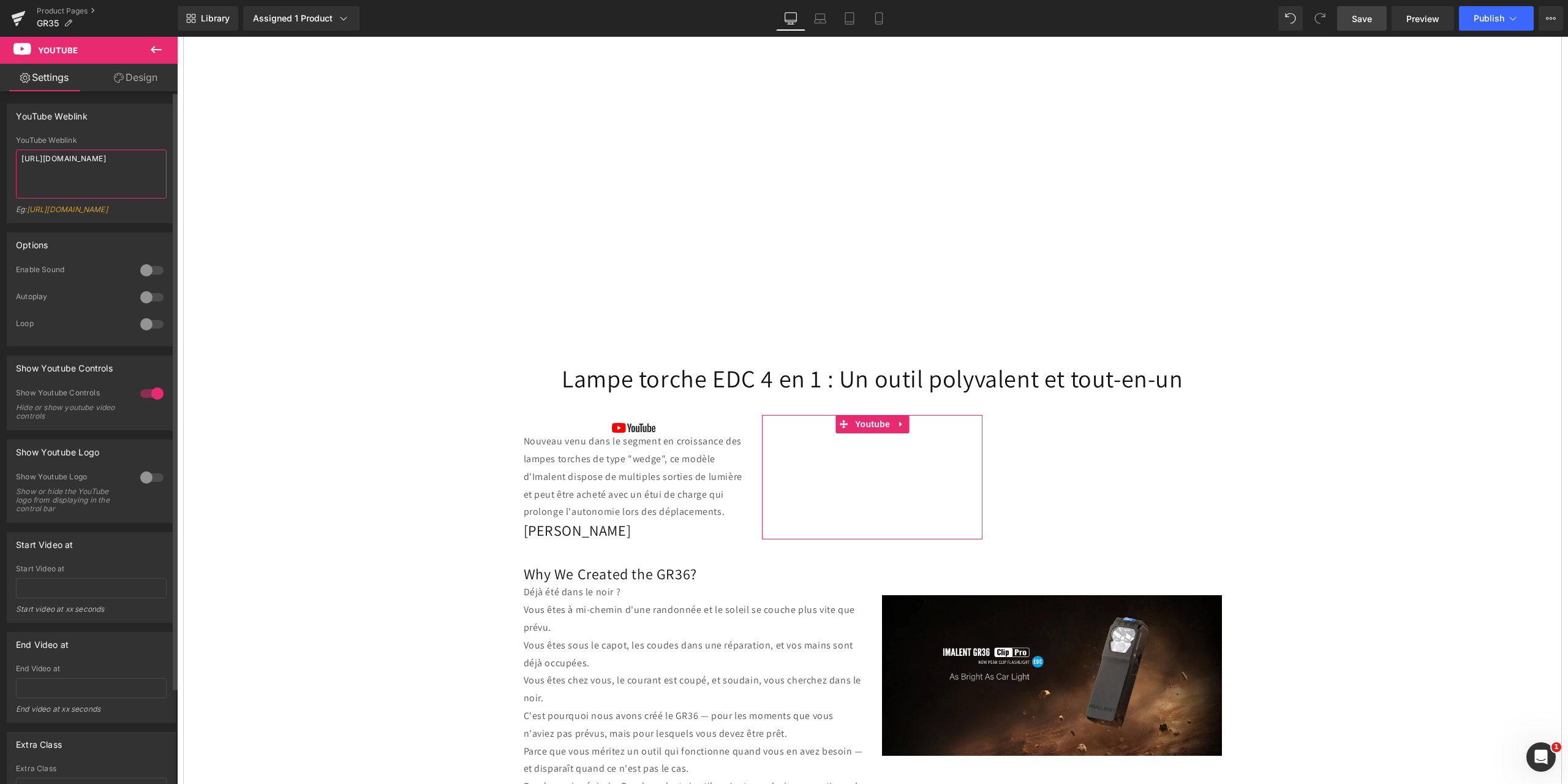
drag, startPoint x: 109, startPoint y: 176, endPoint x: 8, endPoint y: 151, distance: 104.0
click at [8, 151] on div "YouTube Weblink [URL][DOMAIN_NAME] Eg: [URL][DOMAIN_NAME]" at bounding box center [91, 179] width 167 height 86
paste textarea "[DOMAIN_NAME][URL]"
type textarea "[URL][DOMAIN_NAME]"
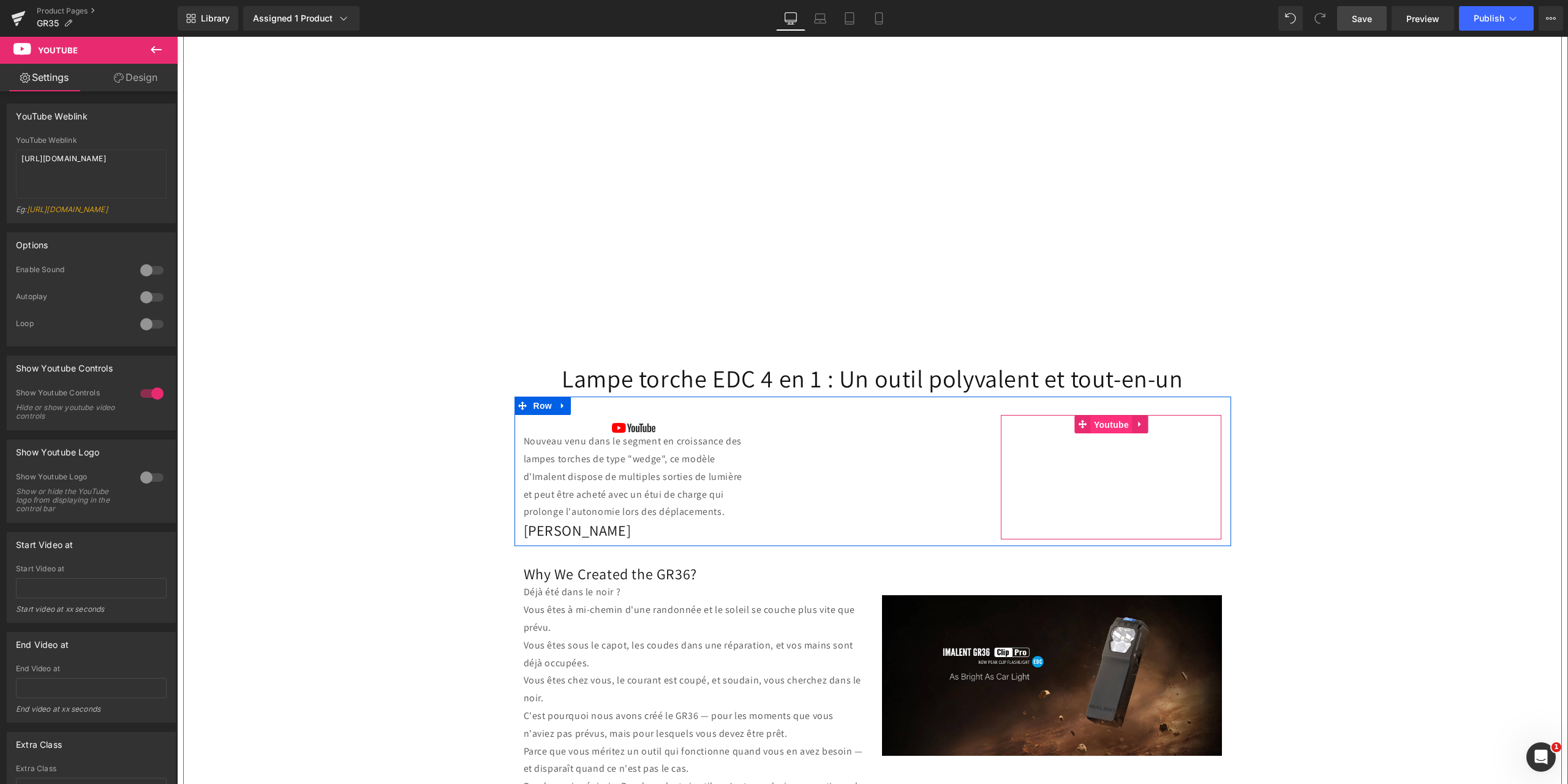
click at [1097, 425] on span "Youtube" at bounding box center [1112, 425] width 41 height 18
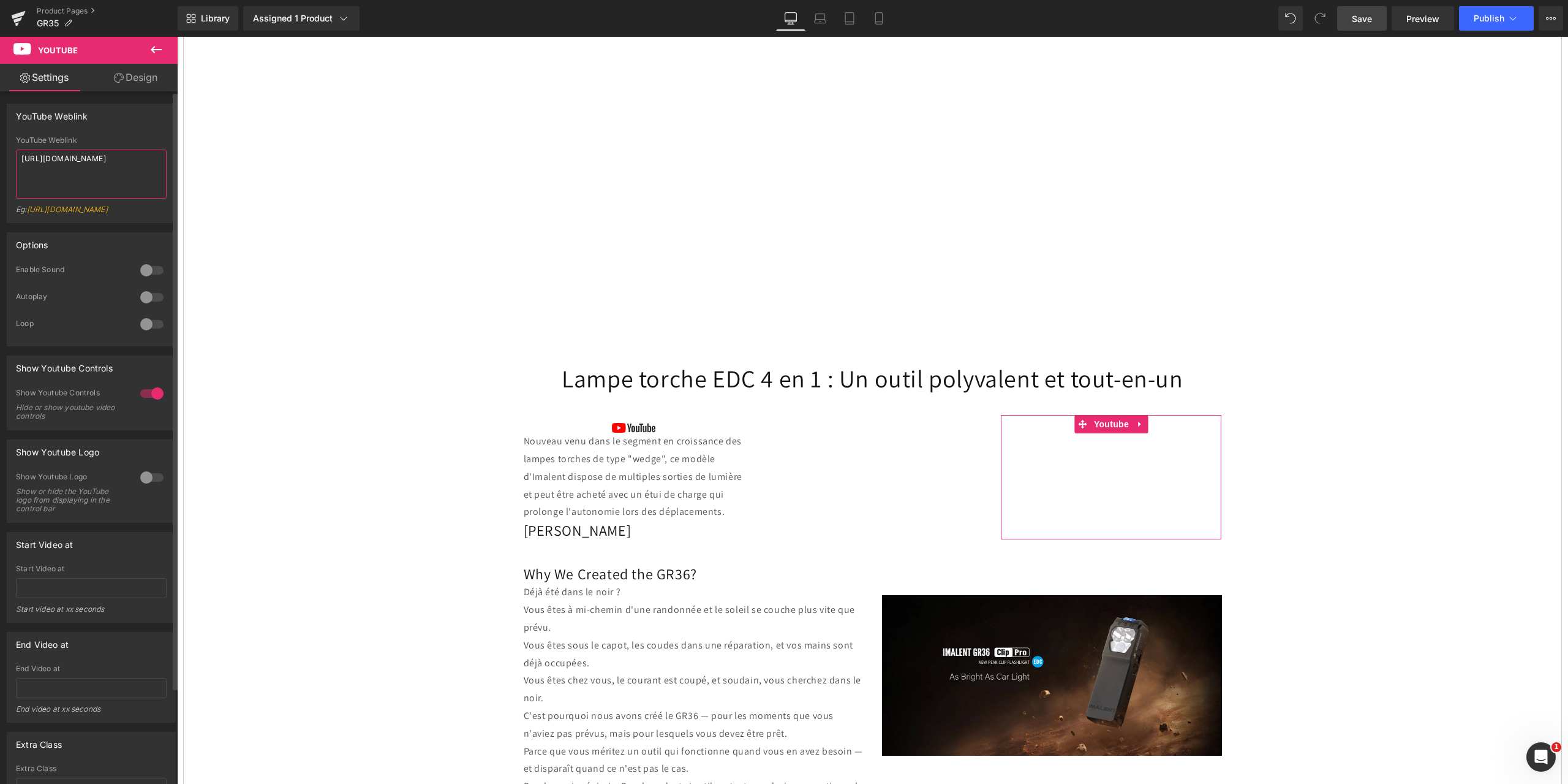
drag, startPoint x: 49, startPoint y: 158, endPoint x: 0, endPoint y: 148, distance: 50.0
click at [0, 148] on div "YouTube Weblink YouTube Weblink [URL][DOMAIN_NAME] Eg: [URL][DOMAIN_NAME]" at bounding box center [92, 158] width 183 height 128
paste textarea "YtBRF8VkpEU"
type textarea "[URL][DOMAIN_NAME]"
click at [119, 128] on div "YouTube Weblink [URL][DOMAIN_NAME] YouTube Weblink [URL][DOMAIN_NAME] Eg: [URL]…" at bounding box center [91, 163] width 169 height 119
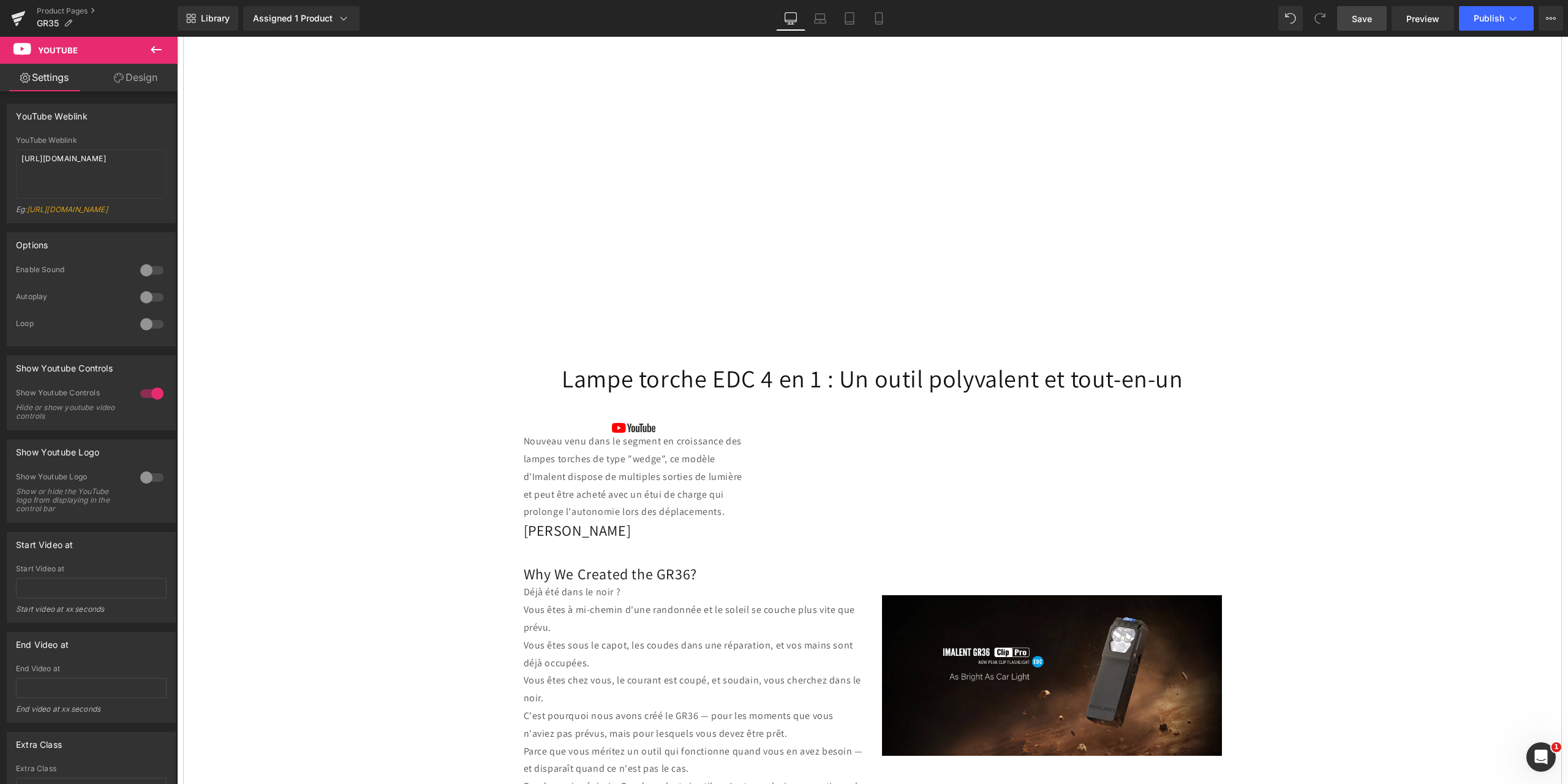
drag, startPoint x: 1359, startPoint y: 16, endPoint x: 219, endPoint y: 57, distance: 1140.7
click at [1359, 16] on span "Save" at bounding box center [1362, 18] width 20 height 13
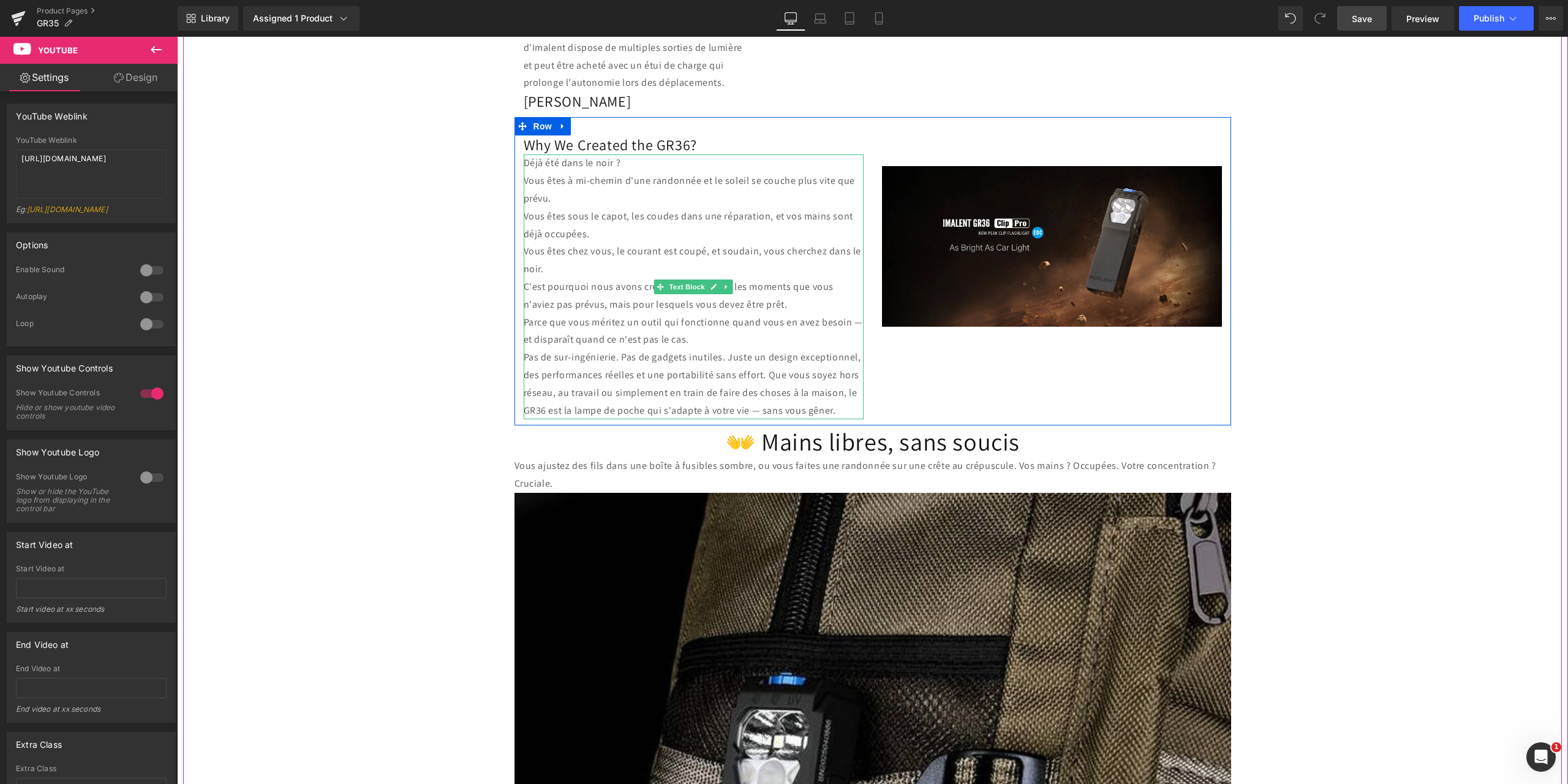
scroll to position [1103, 0]
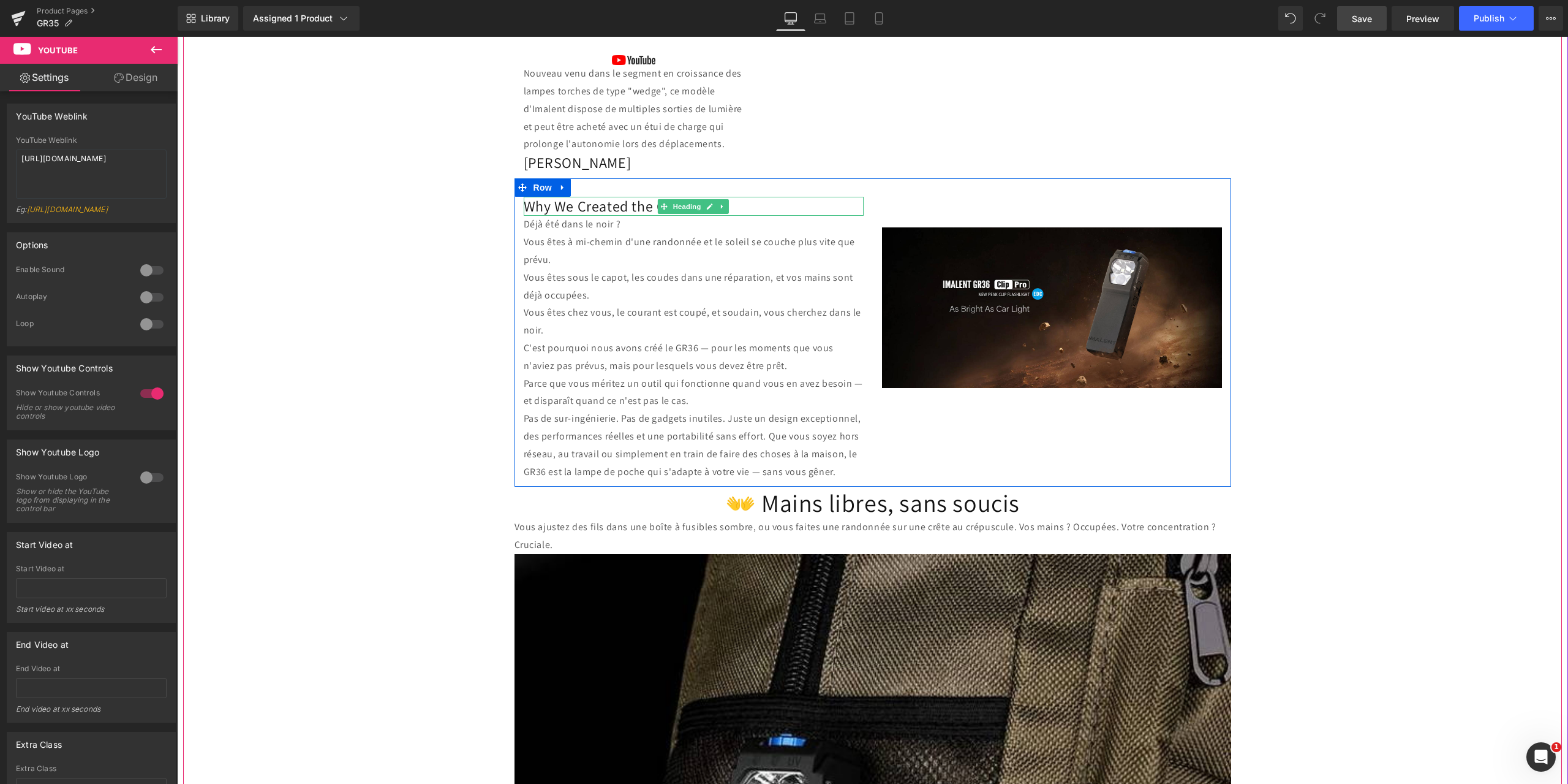
click at [650, 207] on h2 "Why We Created the GR36?" at bounding box center [693, 206] width 340 height 19
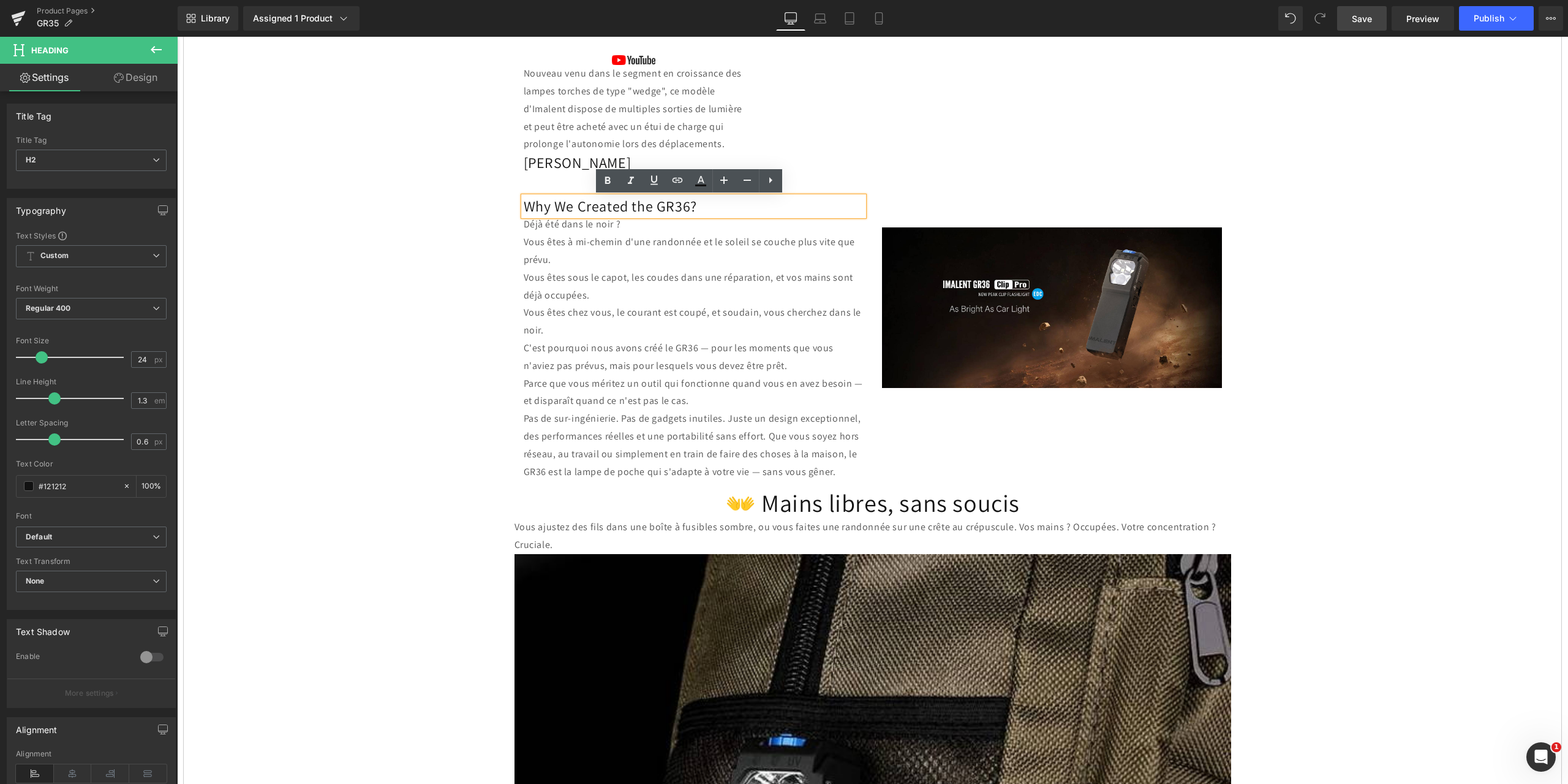
click at [697, 207] on h2 "Why We Created the GR36?" at bounding box center [693, 206] width 340 height 19
drag, startPoint x: 716, startPoint y: 208, endPoint x: 466, endPoint y: 207, distance: 250.0
paste div
click at [651, 263] on p "Vous êtes à mi-chemin d'une randonnée et le soleil se couche plus vite que prév…" at bounding box center [693, 251] width 340 height 35
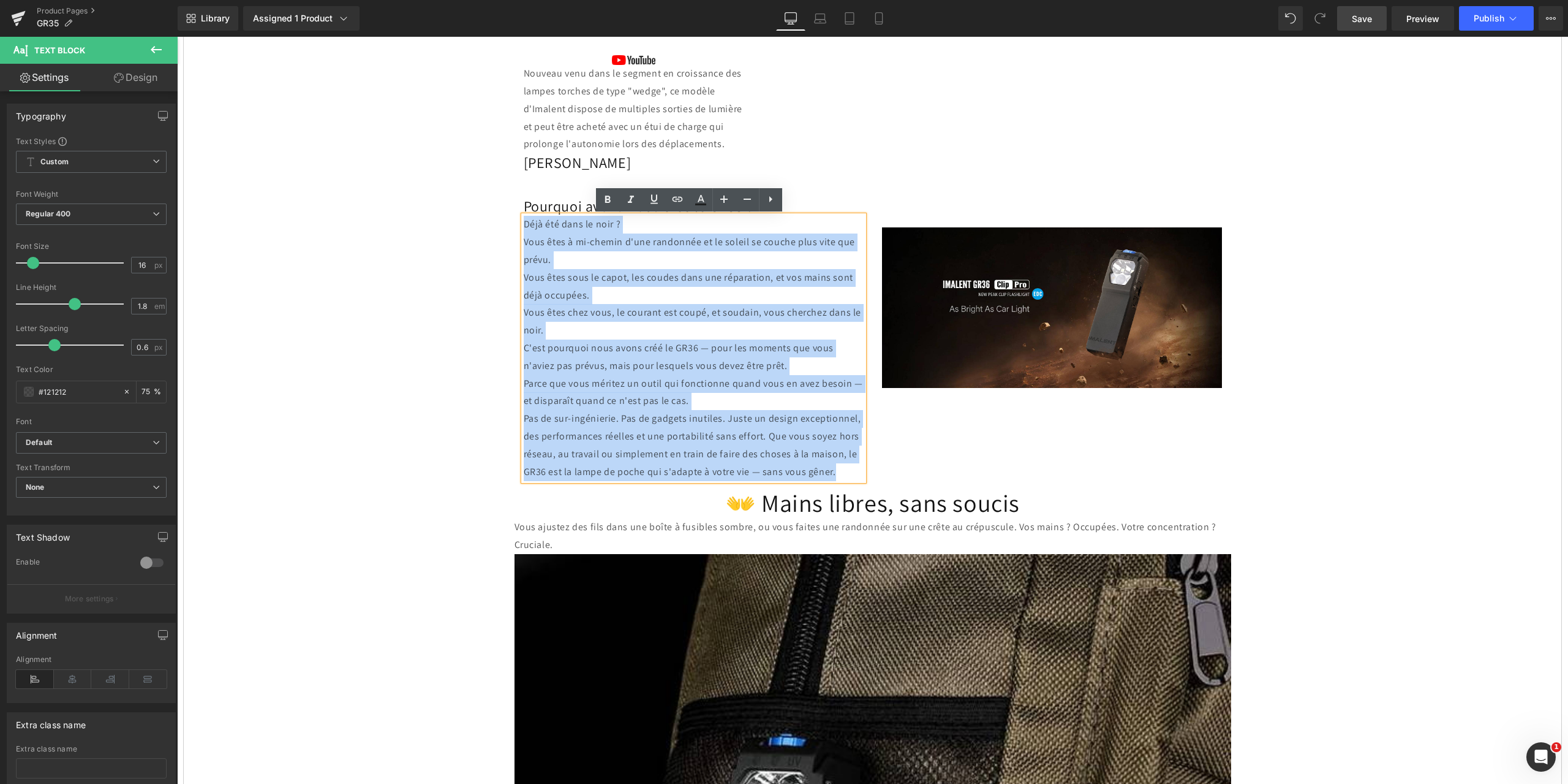
drag, startPoint x: 833, startPoint y: 475, endPoint x: 521, endPoint y: 233, distance: 394.9
click at [524, 233] on div "Déjà été dans le noir ? Vous êtes à mi-chemin d'une randonnée et le soleil se c…" at bounding box center [693, 348] width 340 height 265
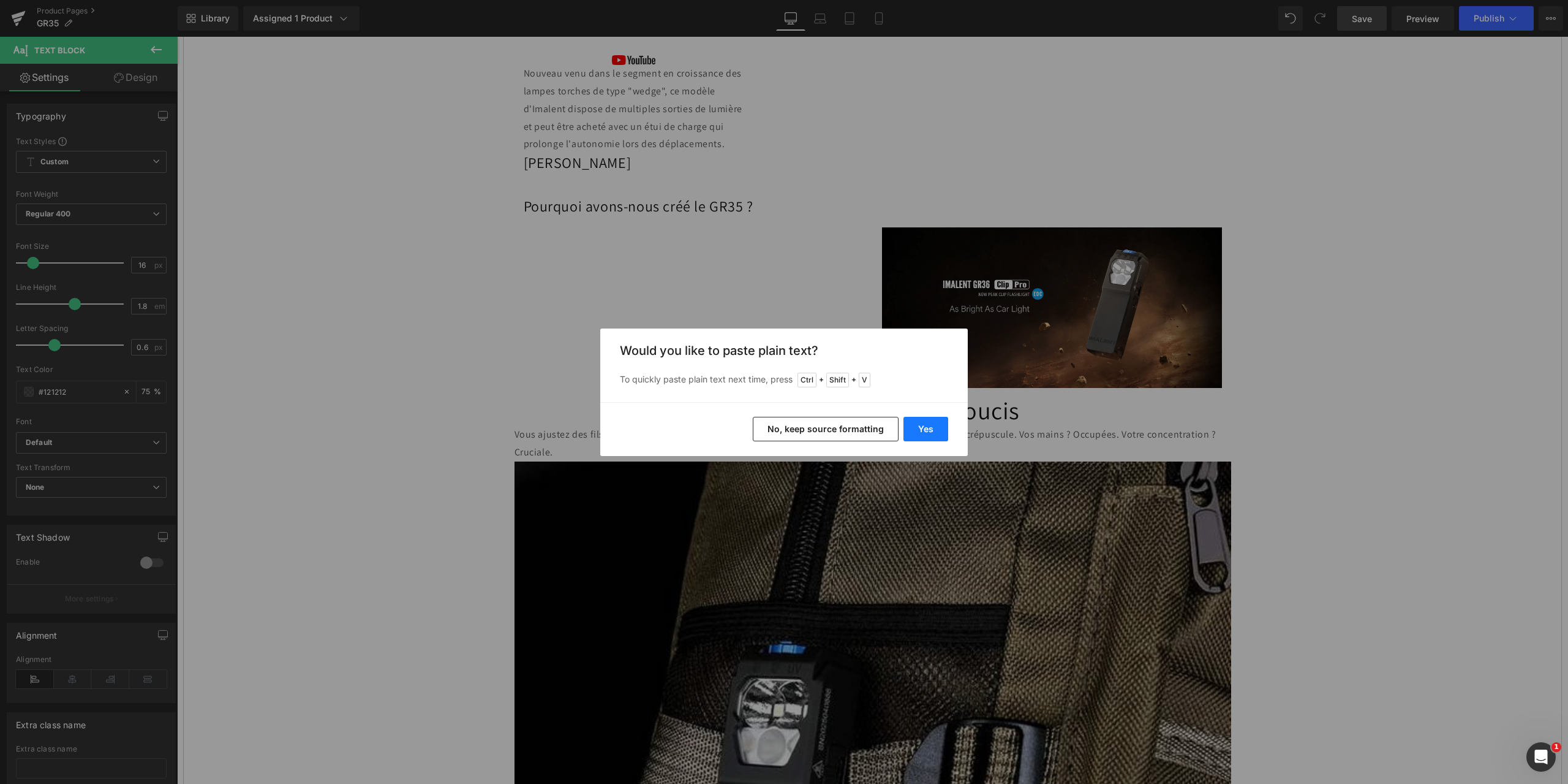
click at [928, 424] on button "Yes" at bounding box center [926, 429] width 44 height 24
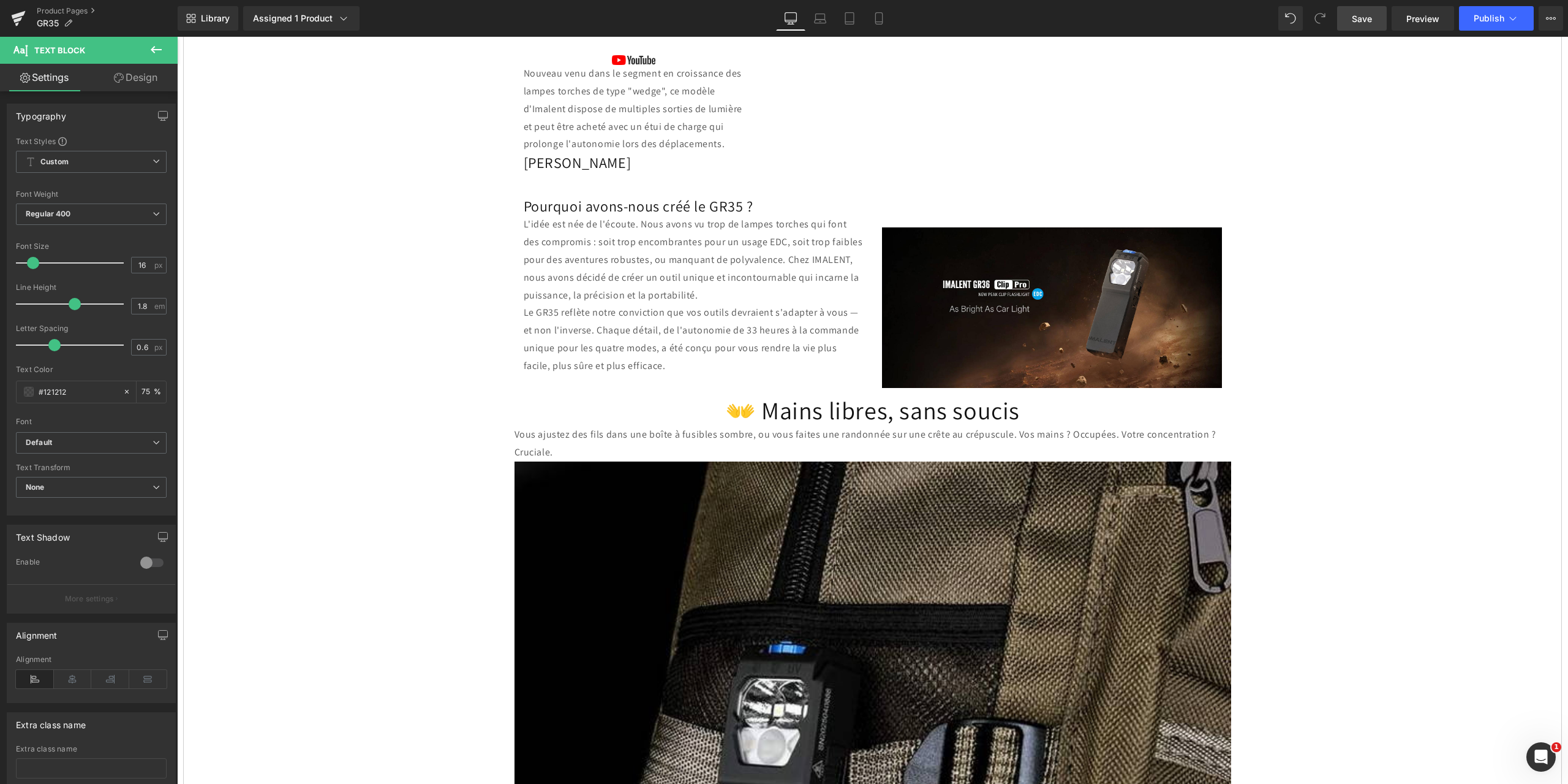
click at [1355, 17] on span "Save" at bounding box center [1362, 18] width 20 height 13
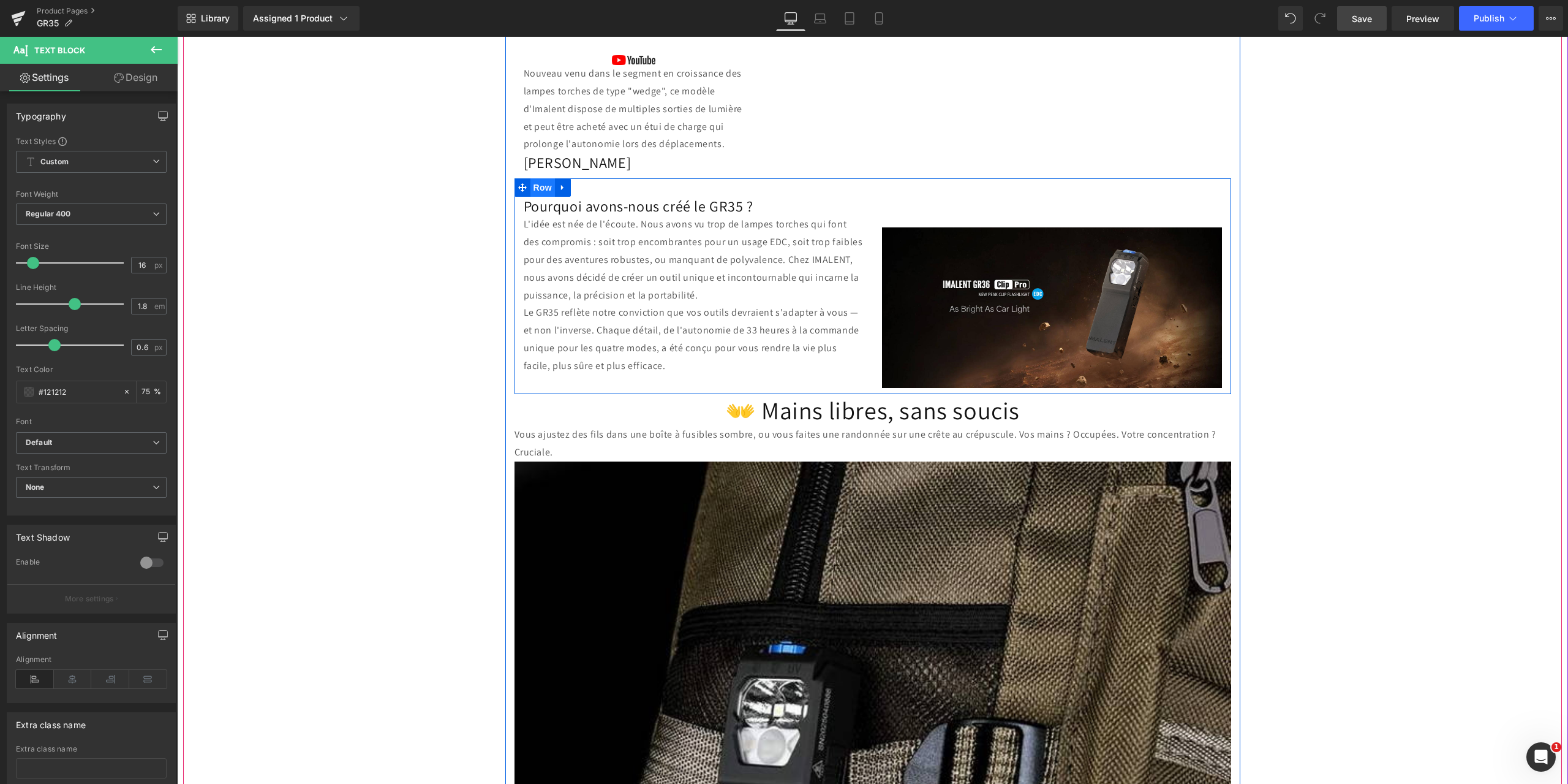
click at [534, 187] on span "Row" at bounding box center [543, 187] width 24 height 18
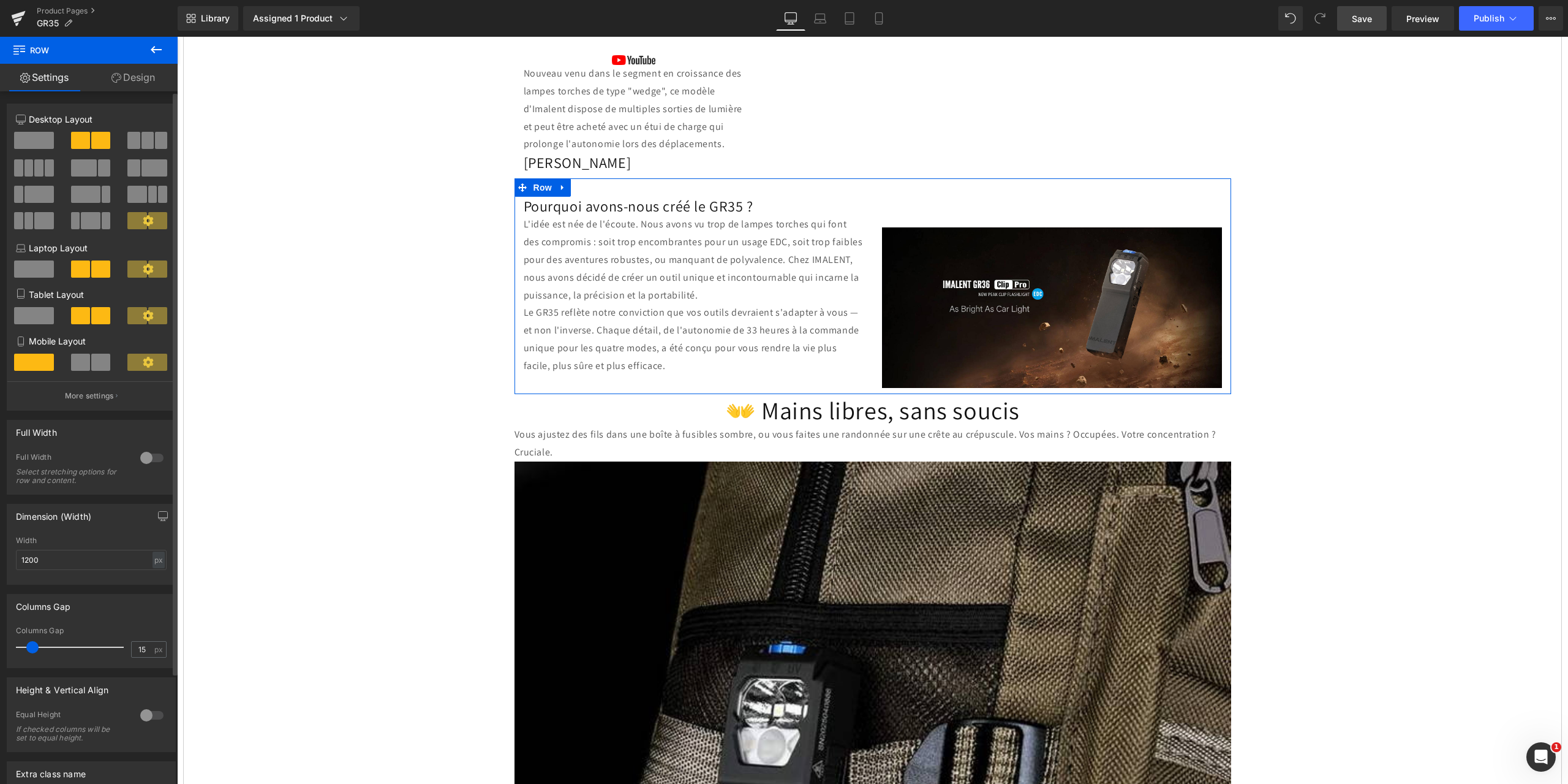
click at [141, 140] on span at bounding box center [148, 140] width 12 height 17
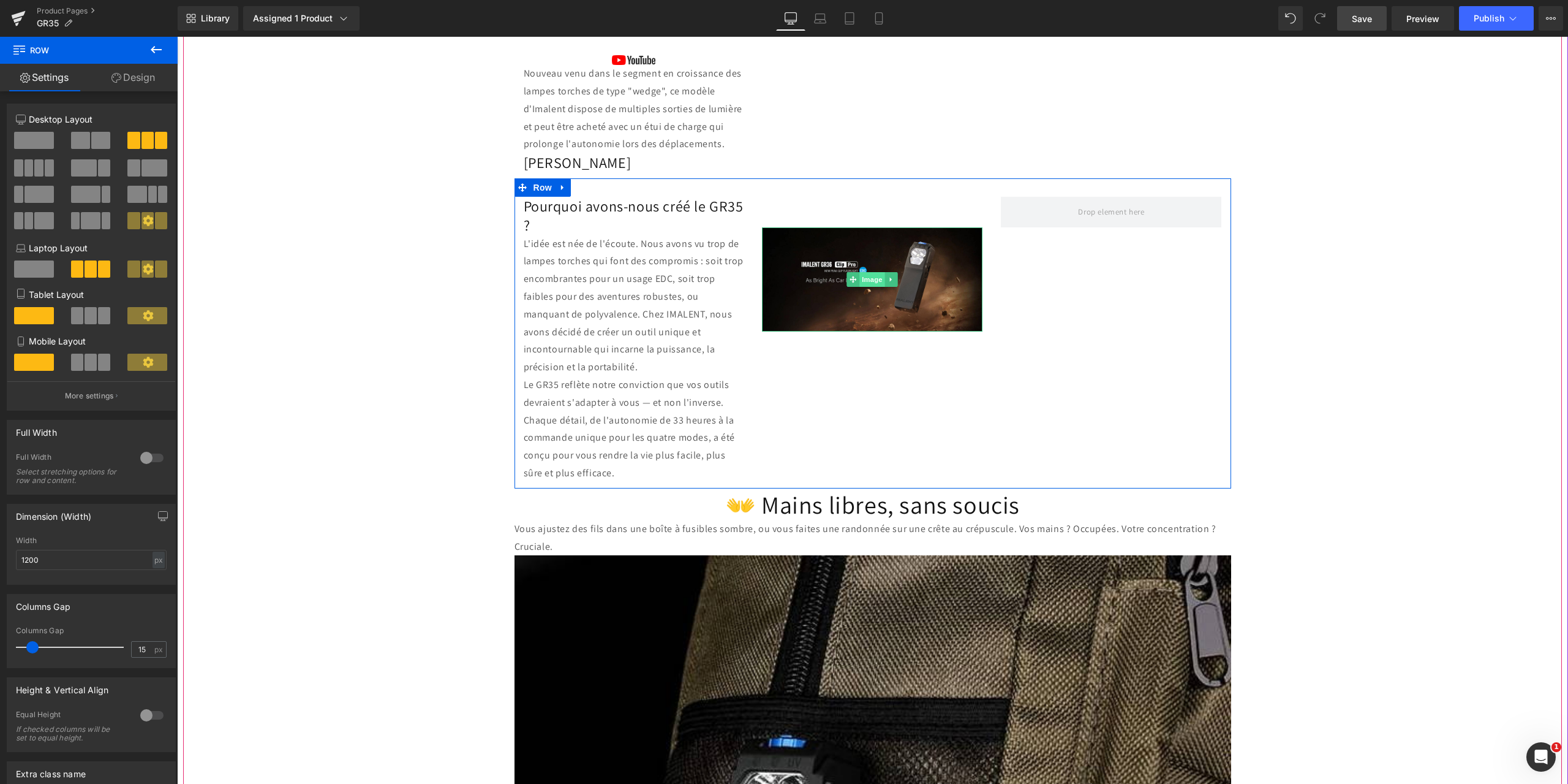
click at [865, 276] on span "Image" at bounding box center [873, 279] width 26 height 15
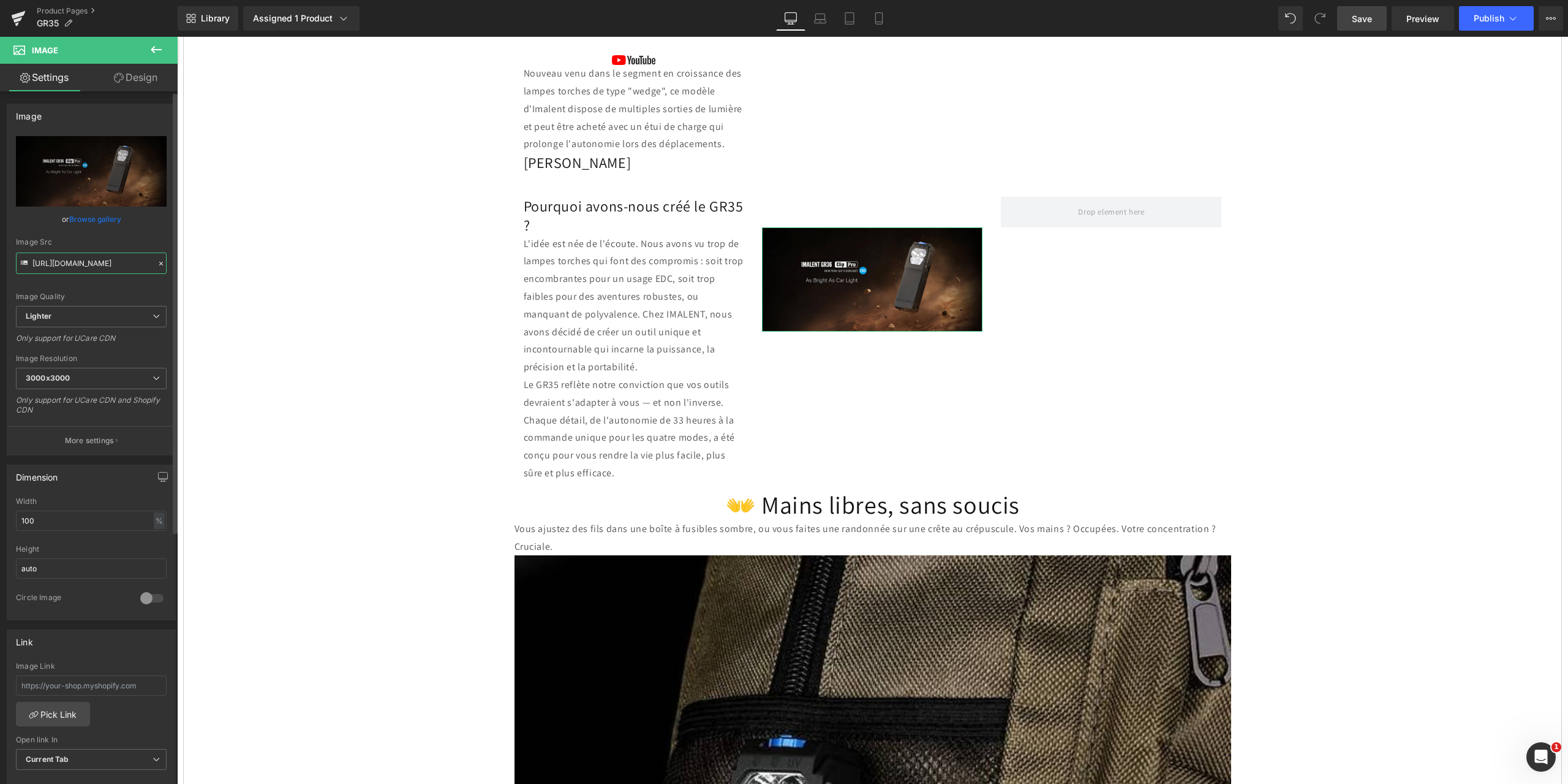
click at [48, 268] on input "[URL][DOMAIN_NAME]" at bounding box center [91, 263] width 151 height 21
drag, startPoint x: 208, startPoint y: 298, endPoint x: 233, endPoint y: 282, distance: 29.7
paste input "57a5f477-4b8b-4e0a-a3e7-e3df8e98430e/-/format/auto/-/preview/3000x3000/-/qualit…"
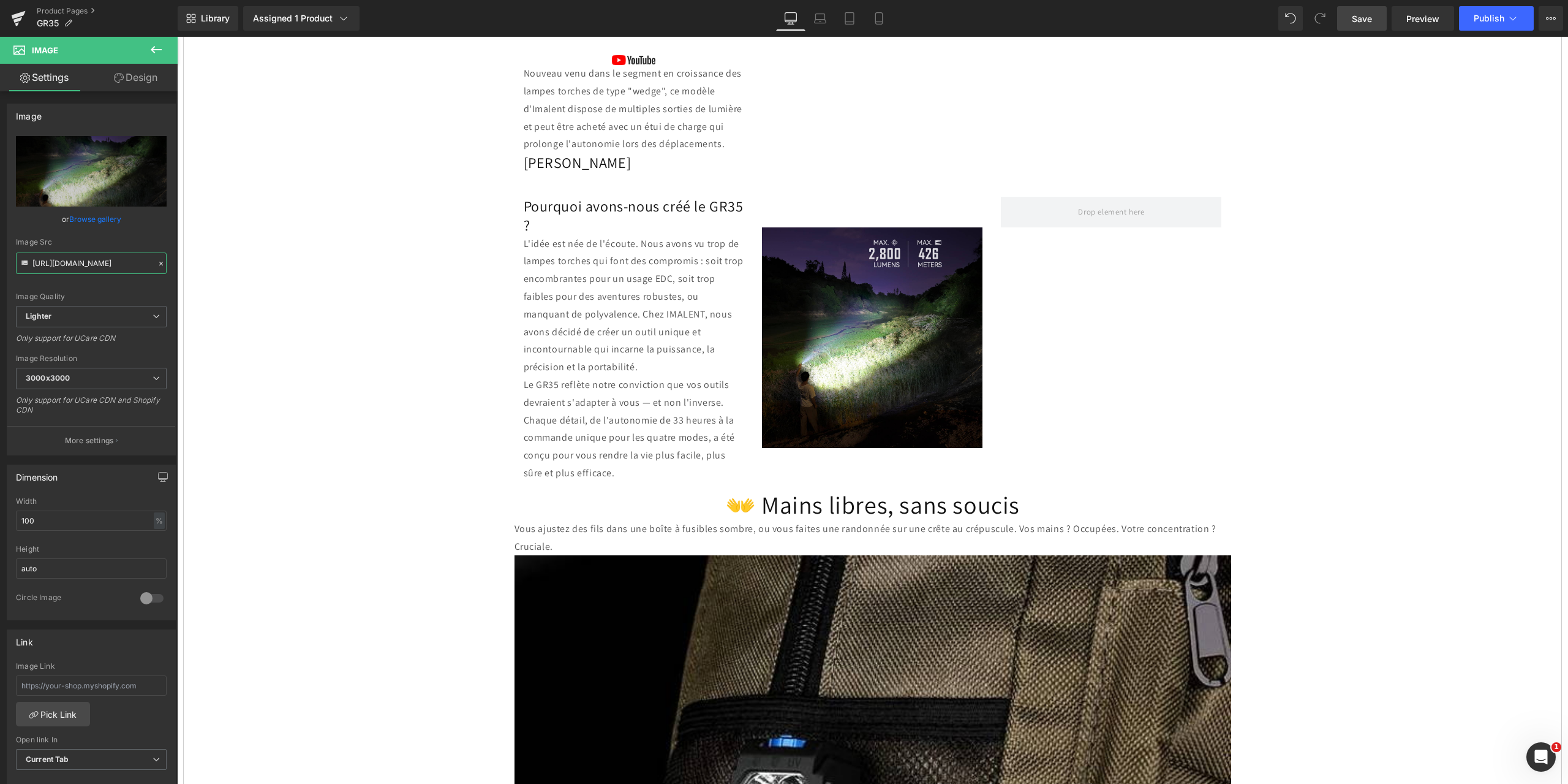
type input "[URL][DOMAIN_NAME]"
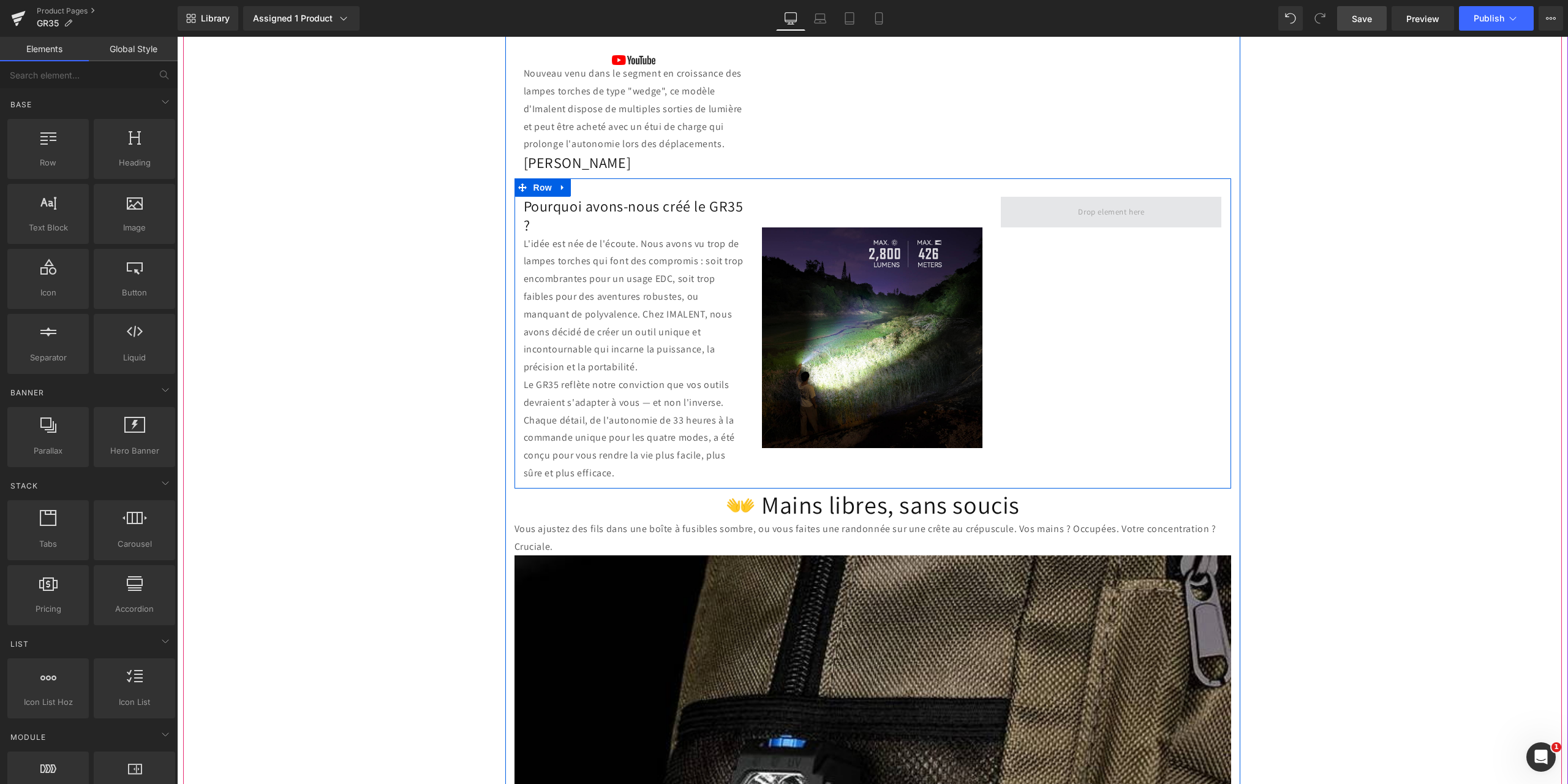
click at [1087, 209] on span at bounding box center [1111, 212] width 75 height 20
drag, startPoint x: 312, startPoint y: 239, endPoint x: 1022, endPoint y: 206, distance: 710.8
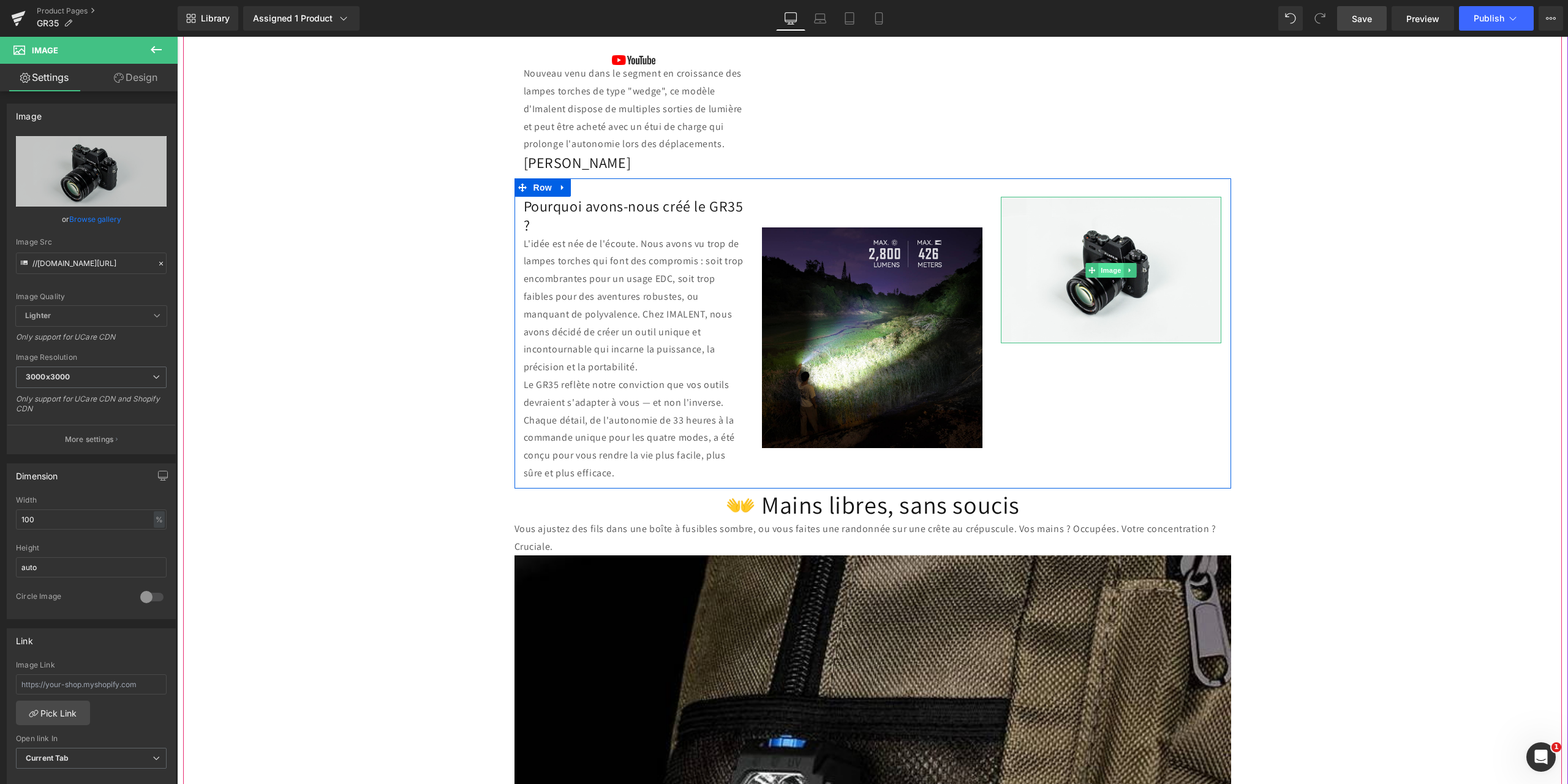
click at [1100, 269] on span "Image" at bounding box center [1112, 270] width 26 height 15
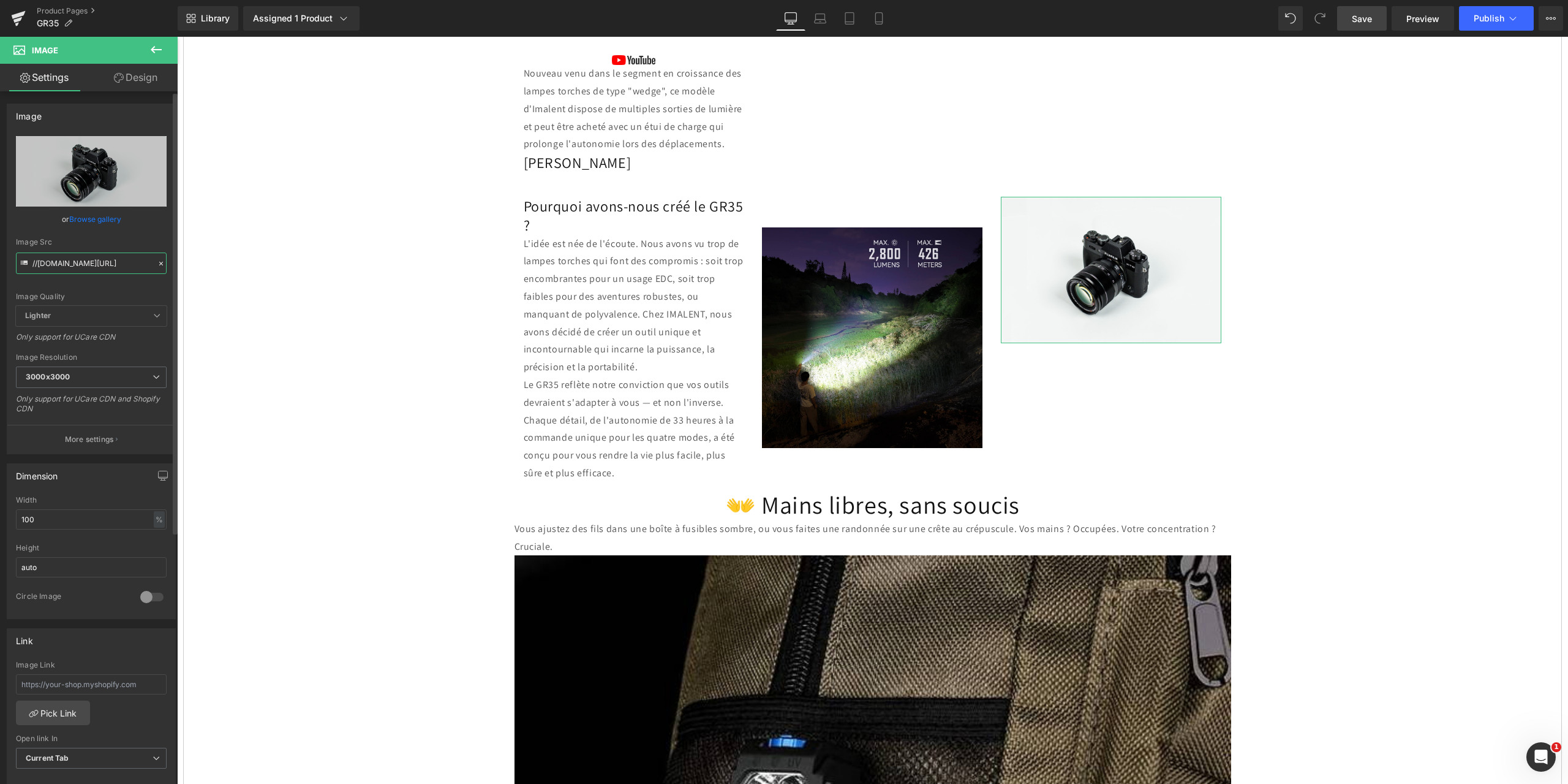
click at [31, 262] on input "//[DOMAIN_NAME][URL]" at bounding box center [91, 263] width 151 height 21
drag, startPoint x: 208, startPoint y: 299, endPoint x: 220, endPoint y: 274, distance: 27.7
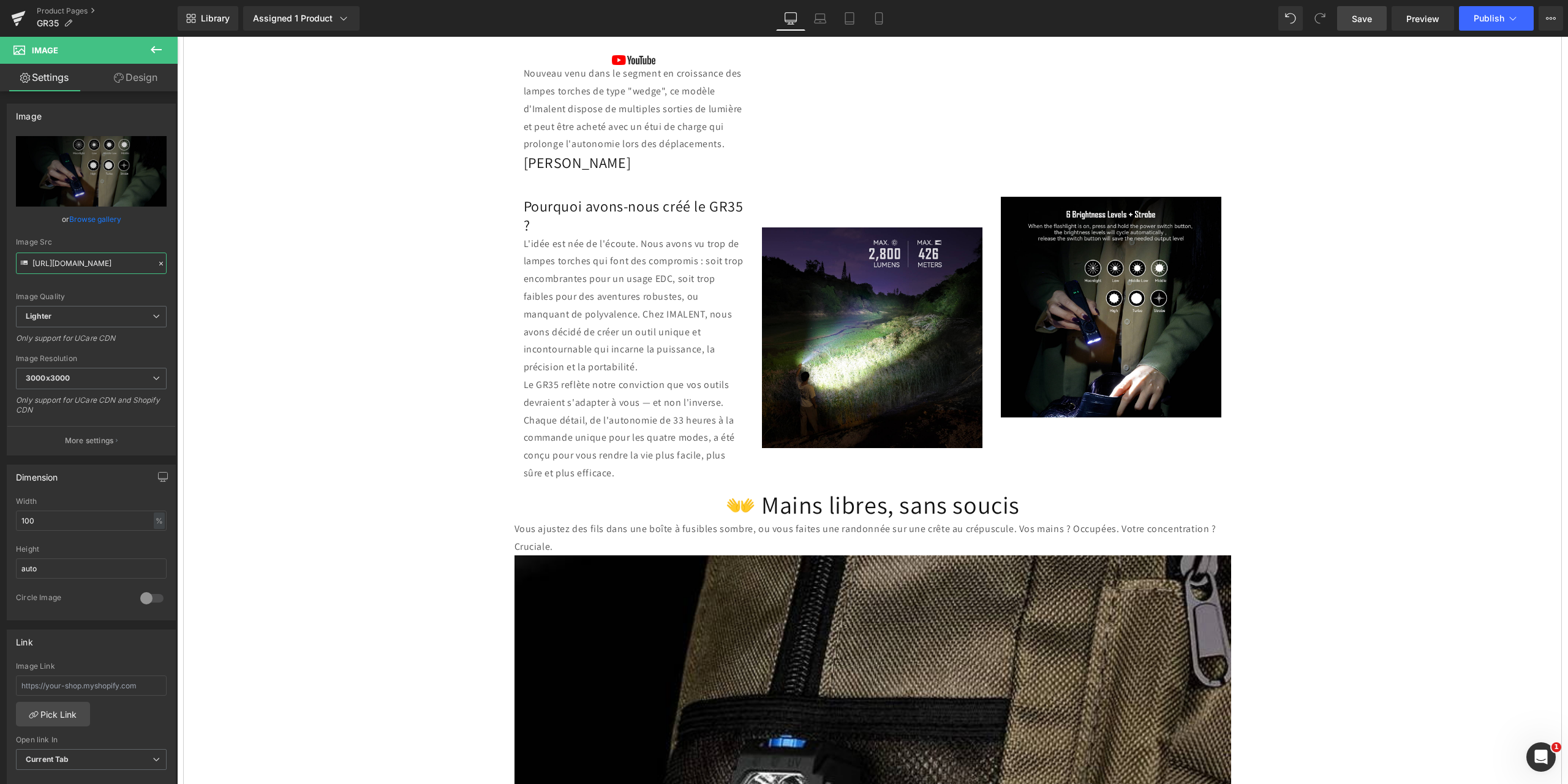
type input "[URL][DOMAIN_NAME]"
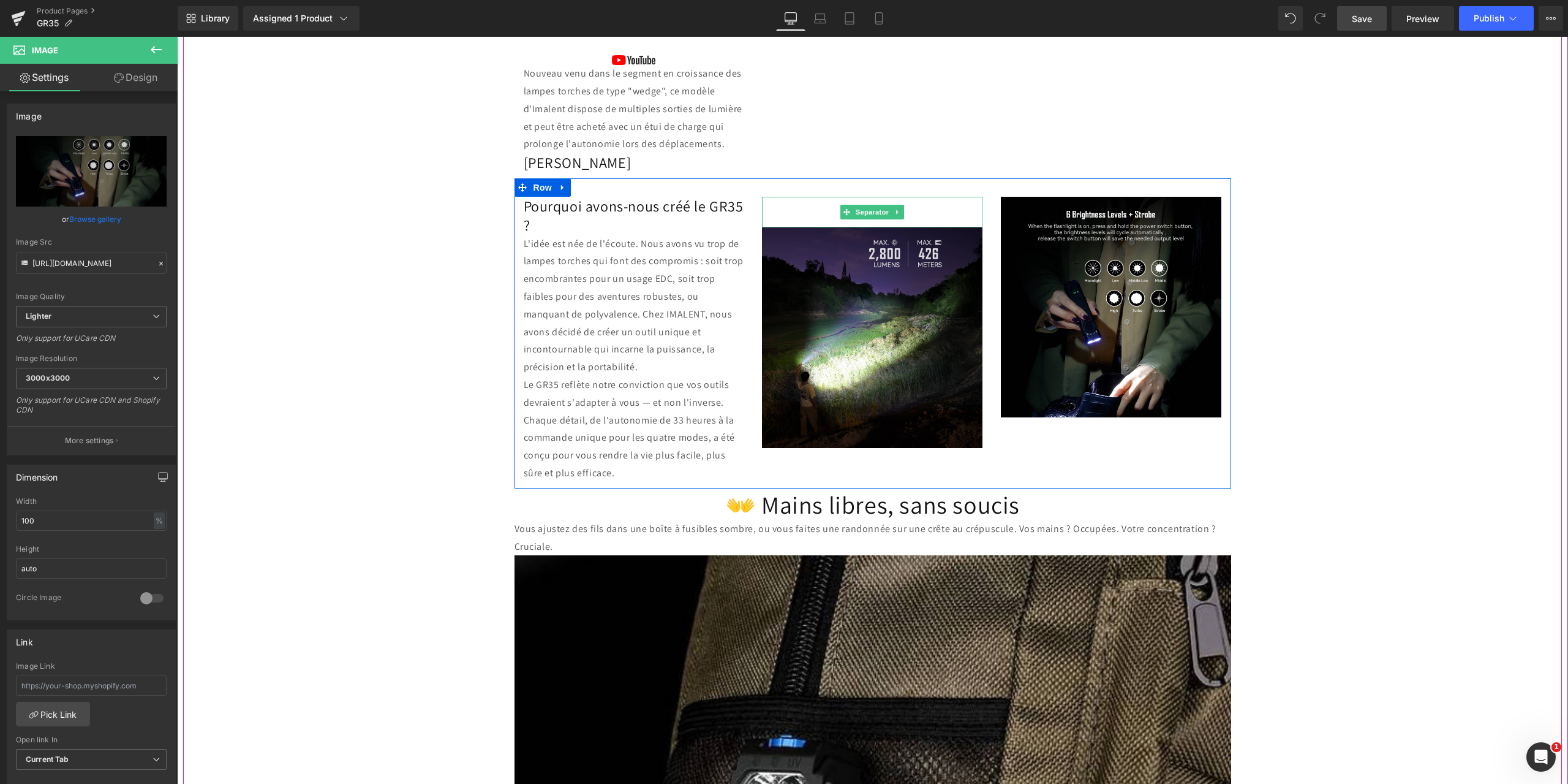
click at [812, 205] on div at bounding box center [872, 212] width 220 height 31
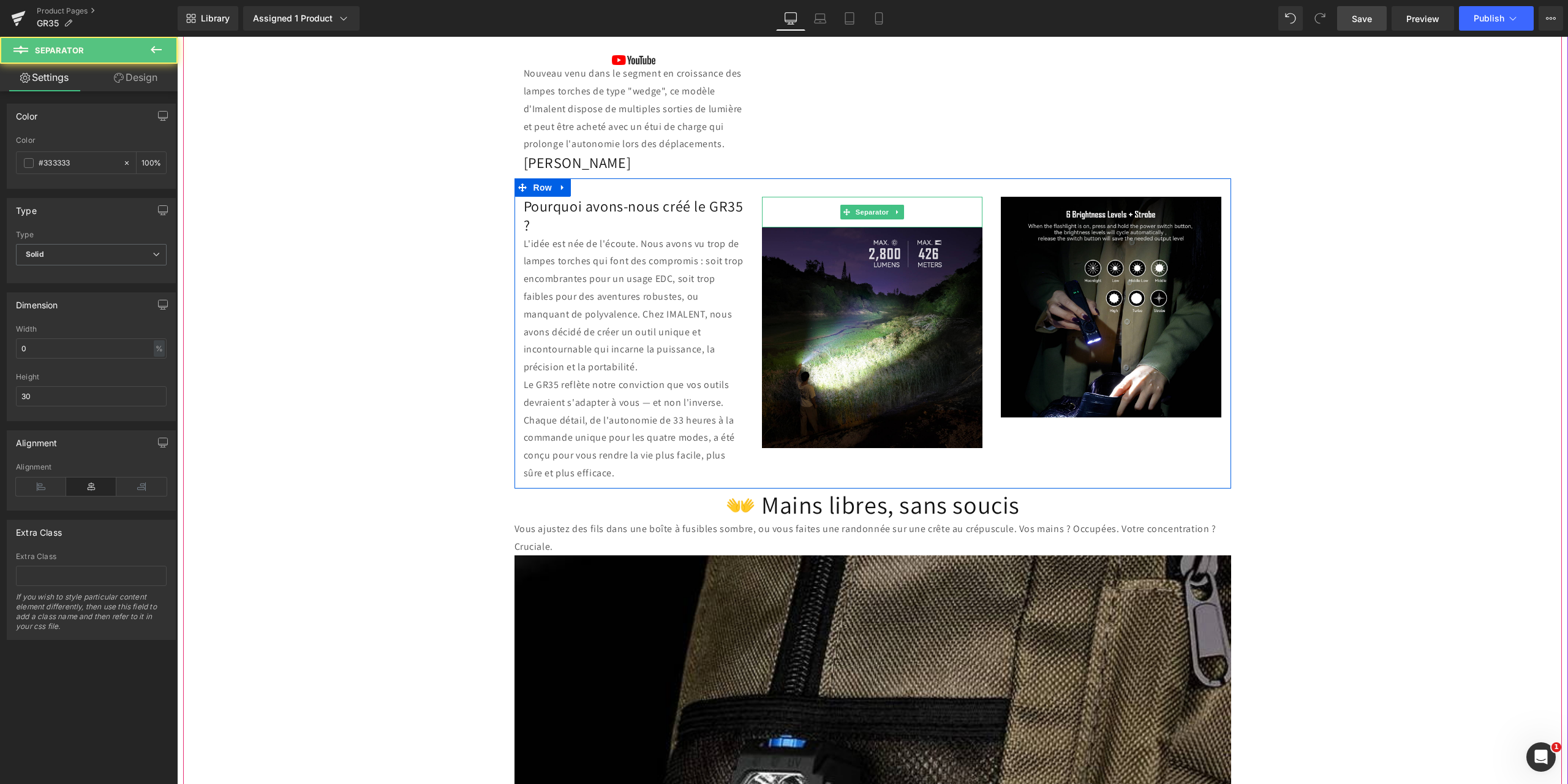
click at [817, 210] on div at bounding box center [872, 212] width 220 height 31
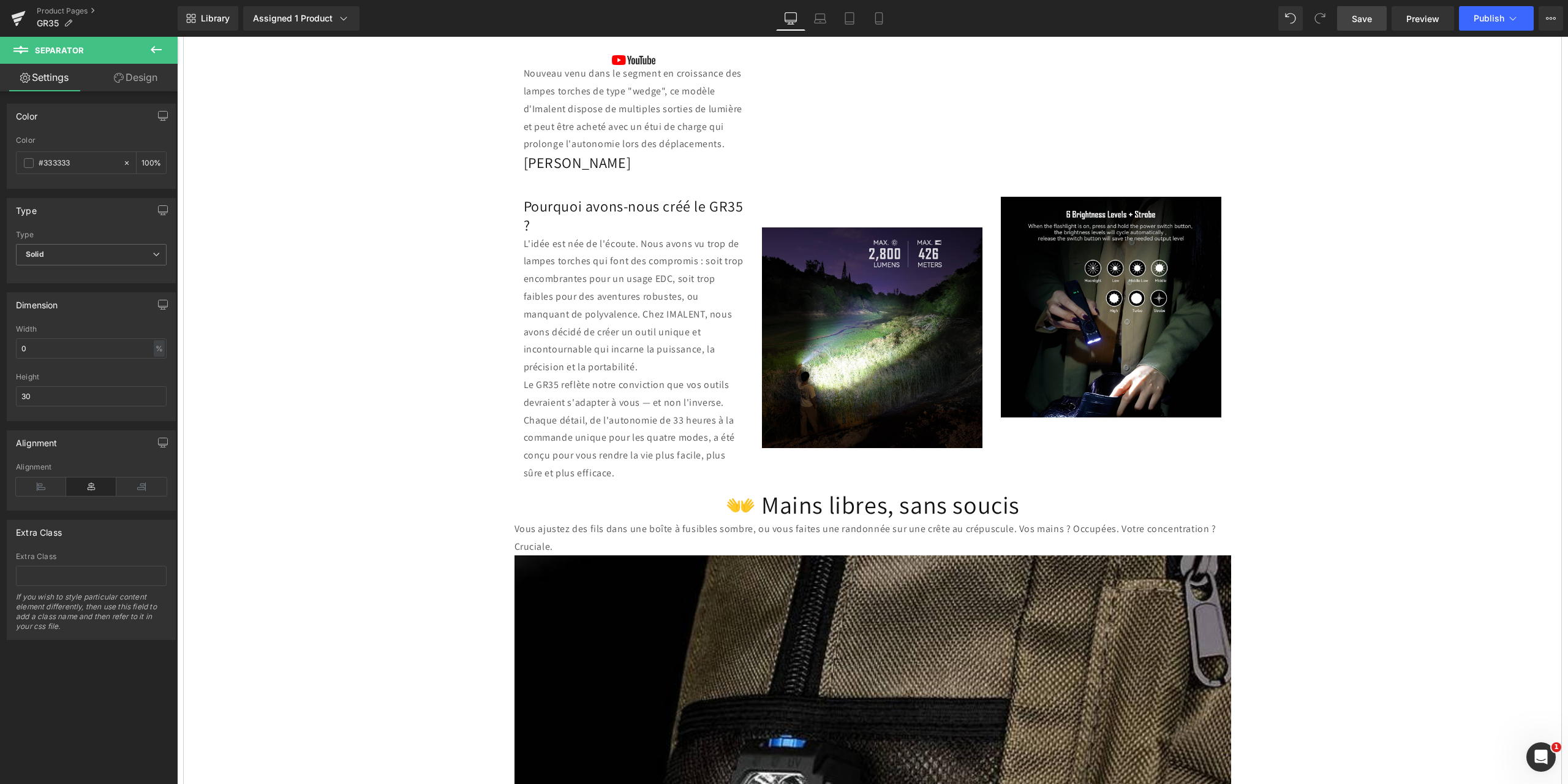
click at [160, 47] on icon at bounding box center [156, 49] width 15 height 15
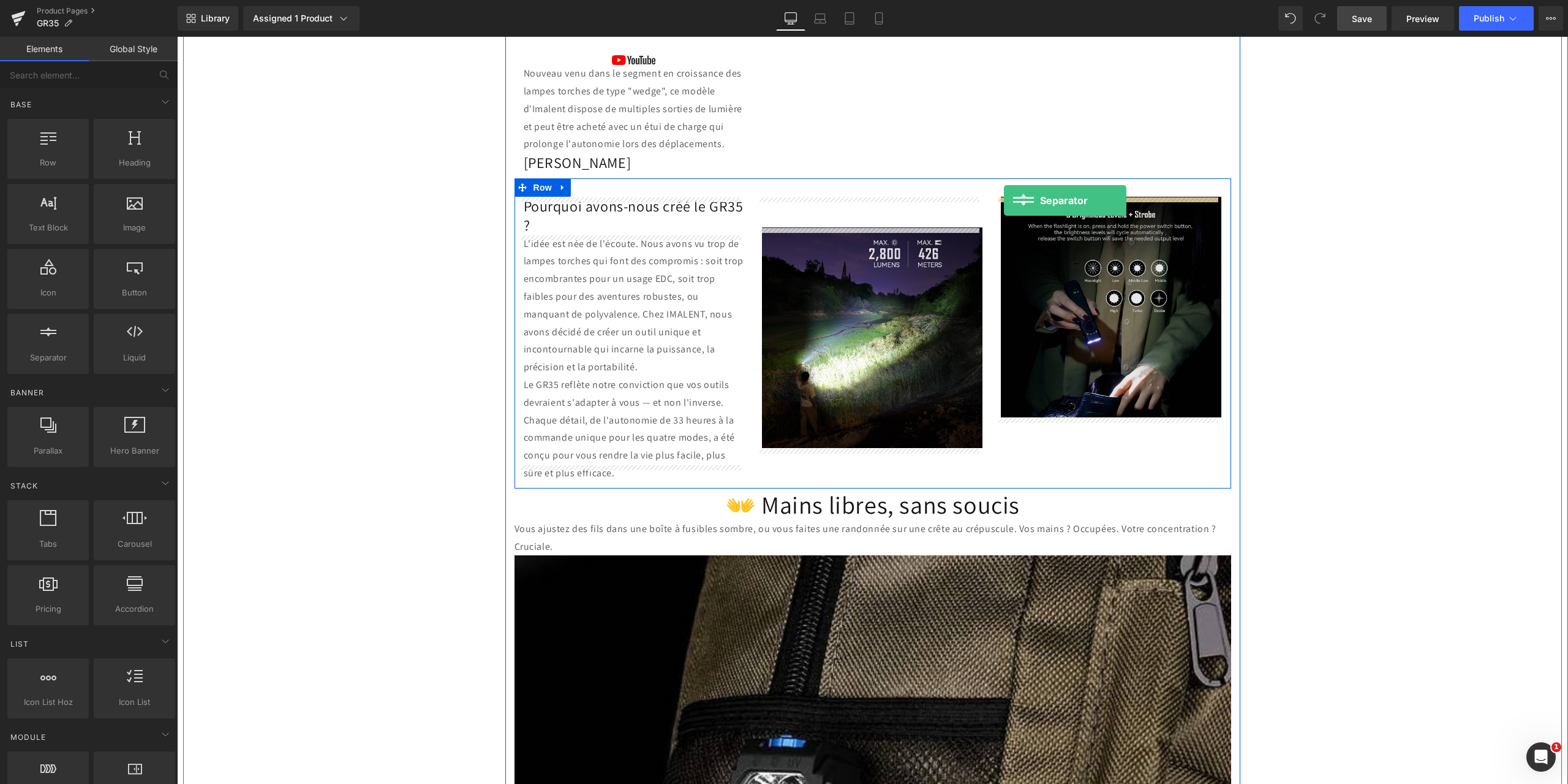
drag, startPoint x: 222, startPoint y: 376, endPoint x: 1004, endPoint y: 200, distance: 801.6
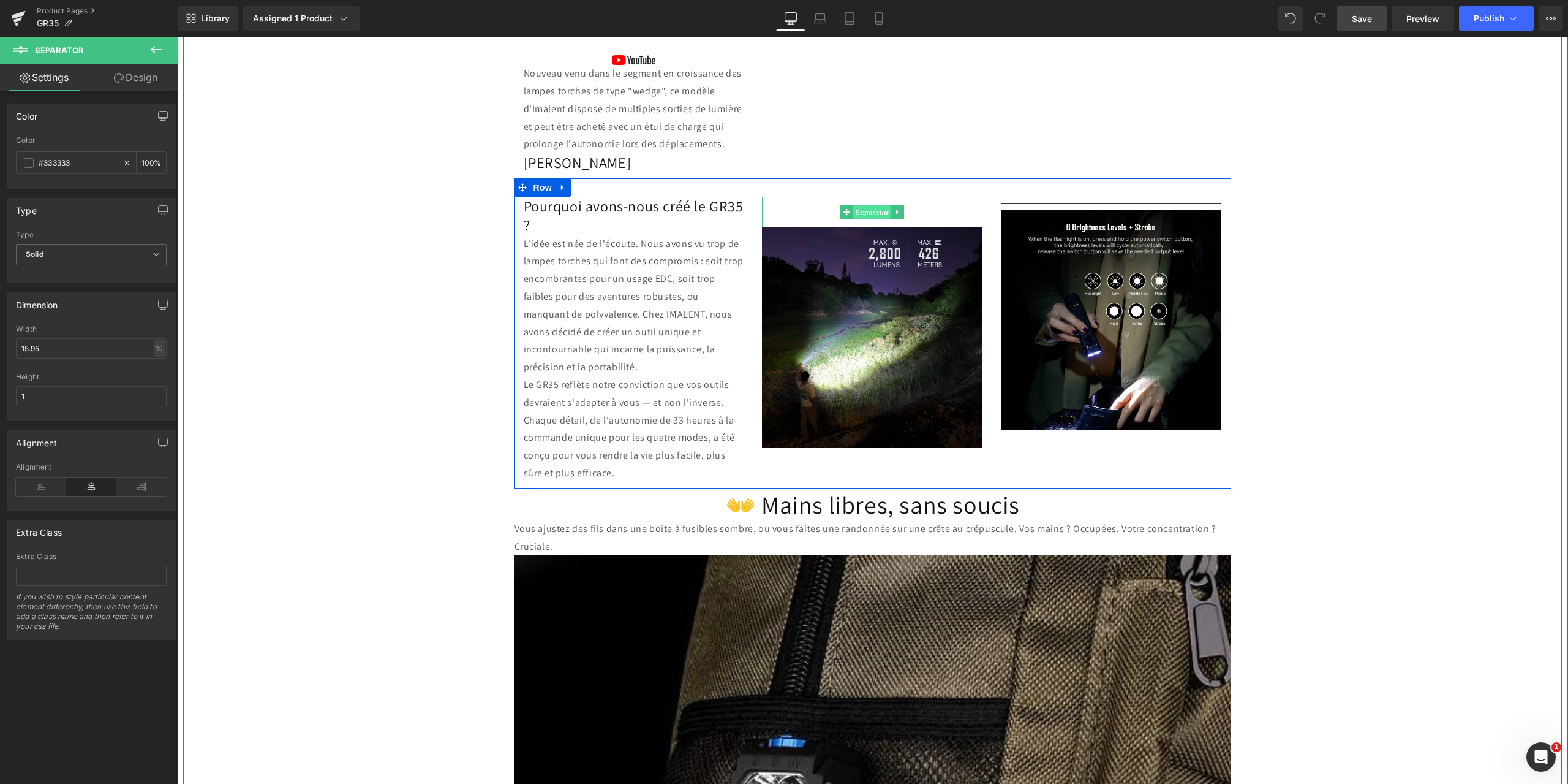
click at [853, 210] on span "Separator" at bounding box center [872, 212] width 38 height 15
click at [1094, 203] on span "Separator" at bounding box center [1111, 203] width 38 height 15
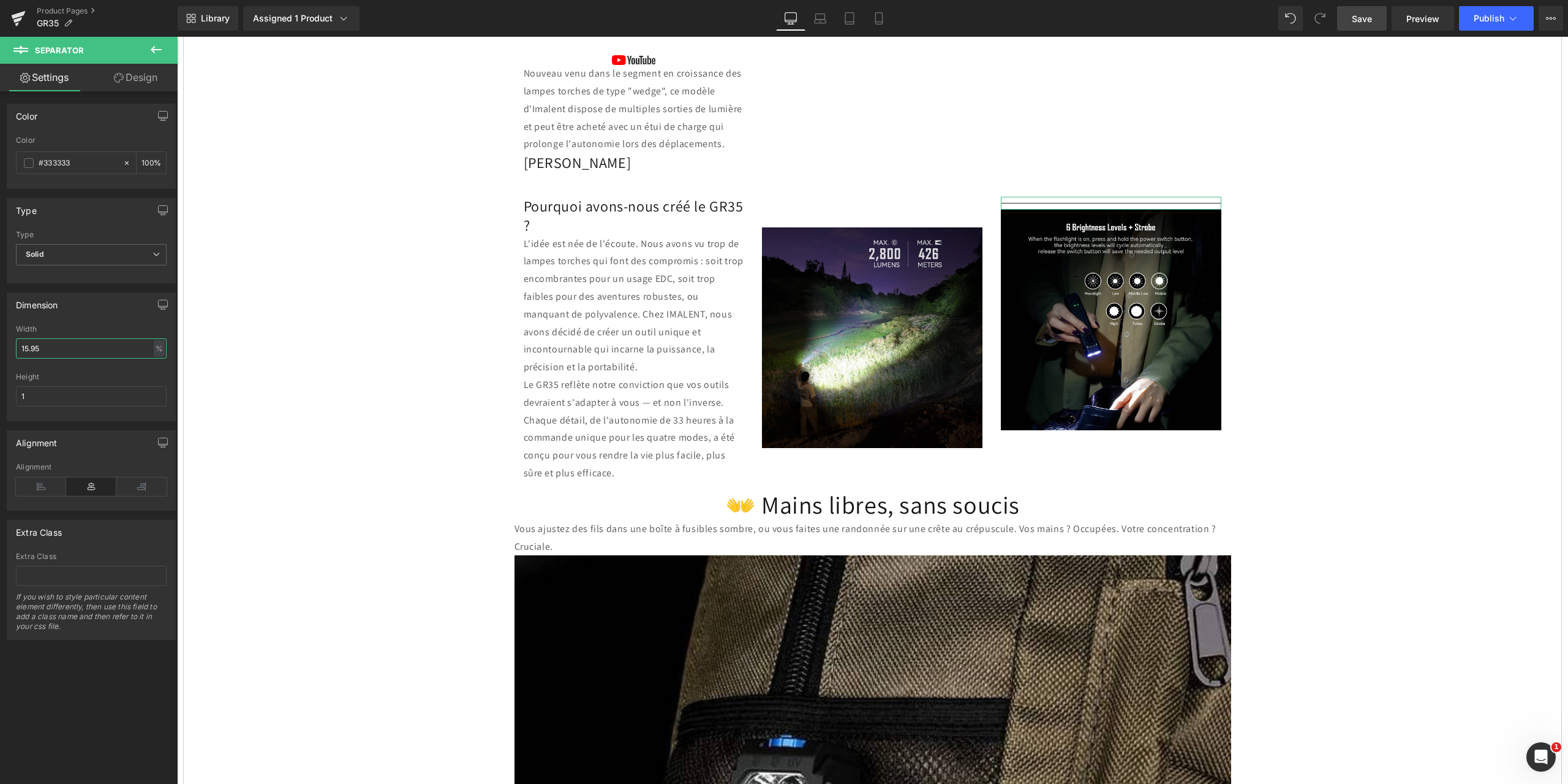
drag, startPoint x: 41, startPoint y: 343, endPoint x: 0, endPoint y: 340, distance: 41.1
click at [0, 340] on div "Dimension 15.95% Width 15.95 % % px 1px Height 1" at bounding box center [92, 352] width 183 height 138
type input "0"
drag, startPoint x: 52, startPoint y: 397, endPoint x: 0, endPoint y: 389, distance: 52.6
click at [0, 389] on div "Dimension 0% Width 0 % % px 1px Height 1" at bounding box center [92, 352] width 183 height 138
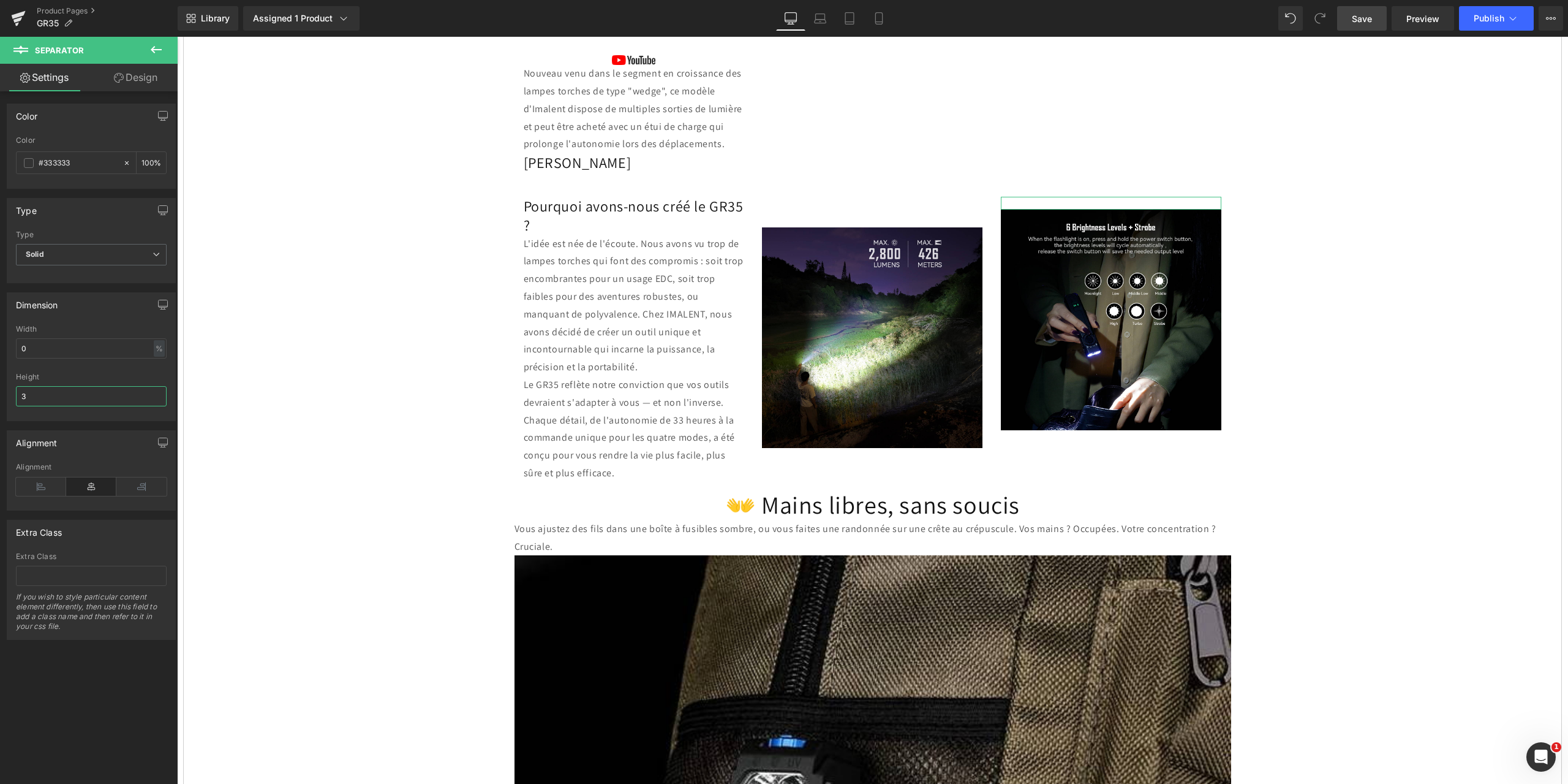
type input "30"
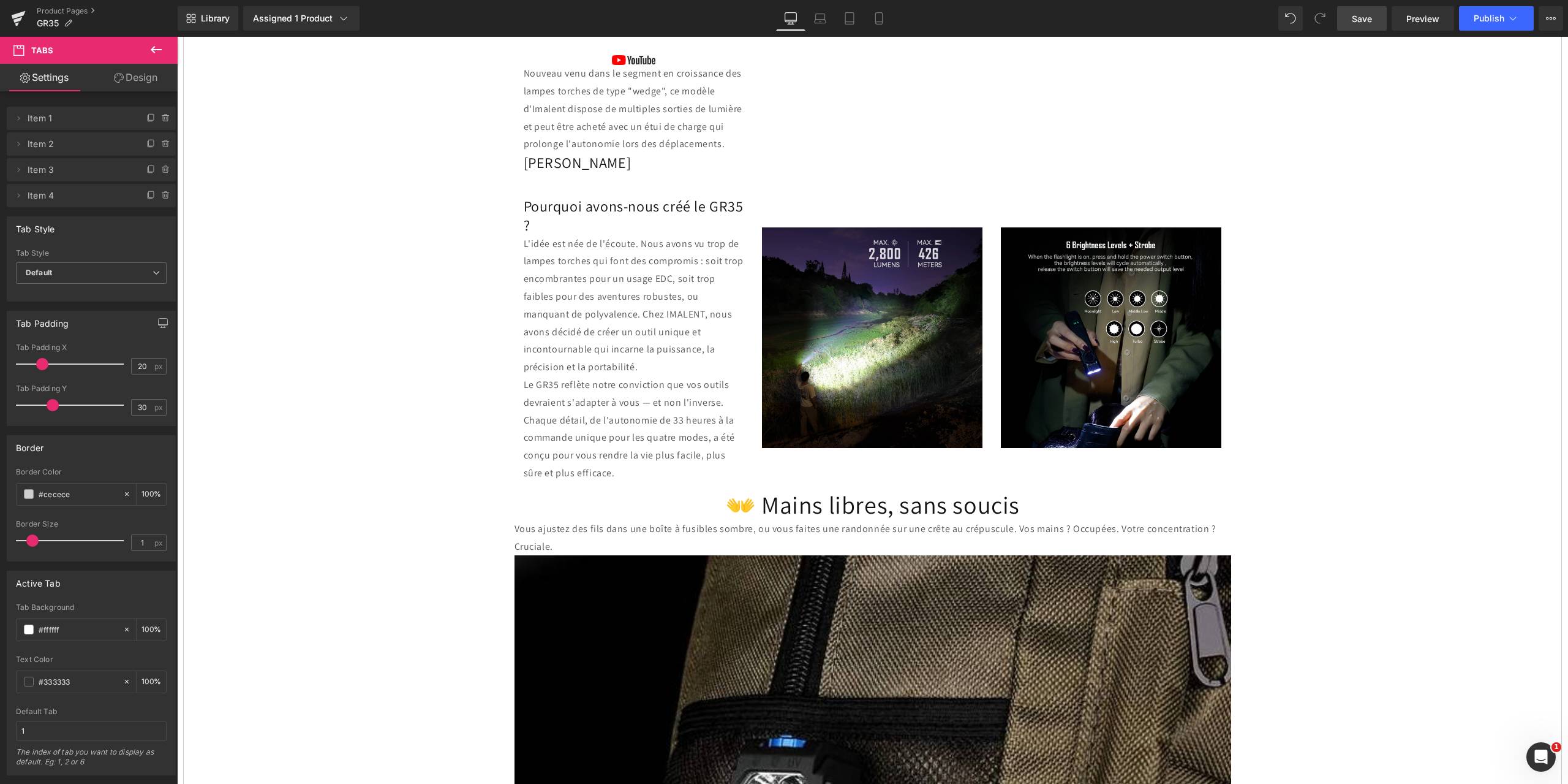
click at [1363, 20] on span "Save" at bounding box center [1362, 18] width 20 height 13
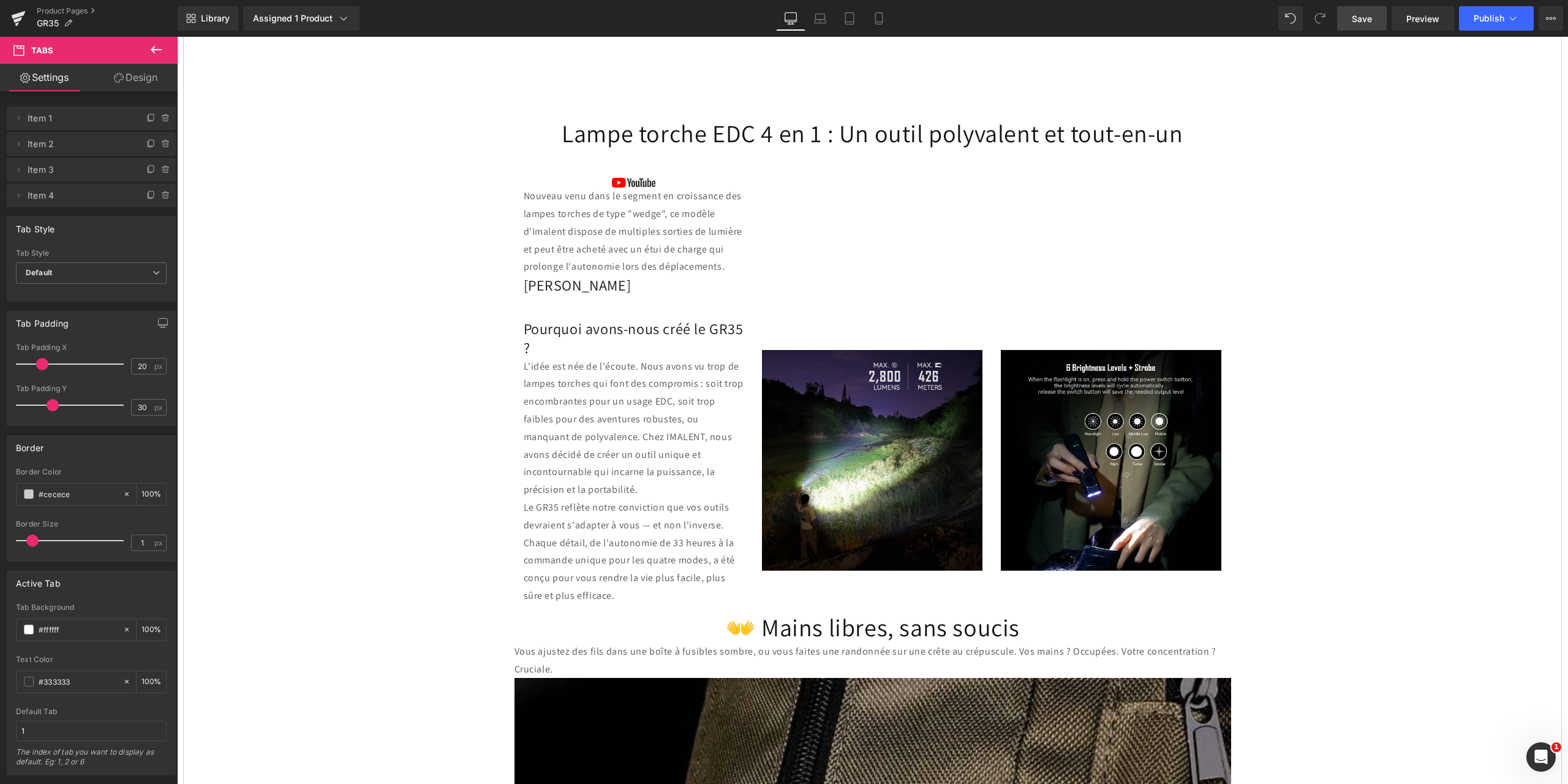
click at [154, 51] on icon at bounding box center [156, 50] width 11 height 8
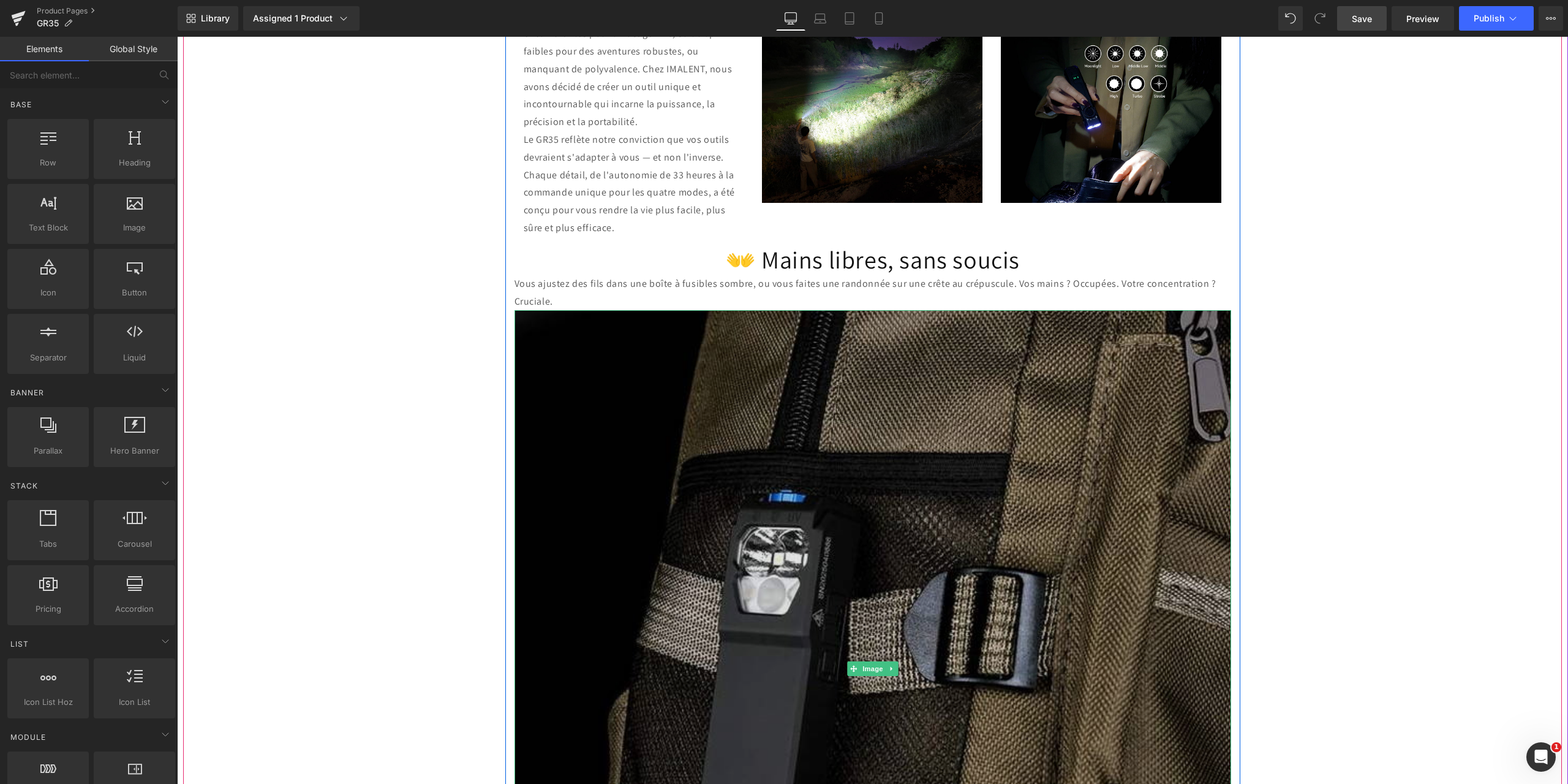
scroll to position [1225, 0]
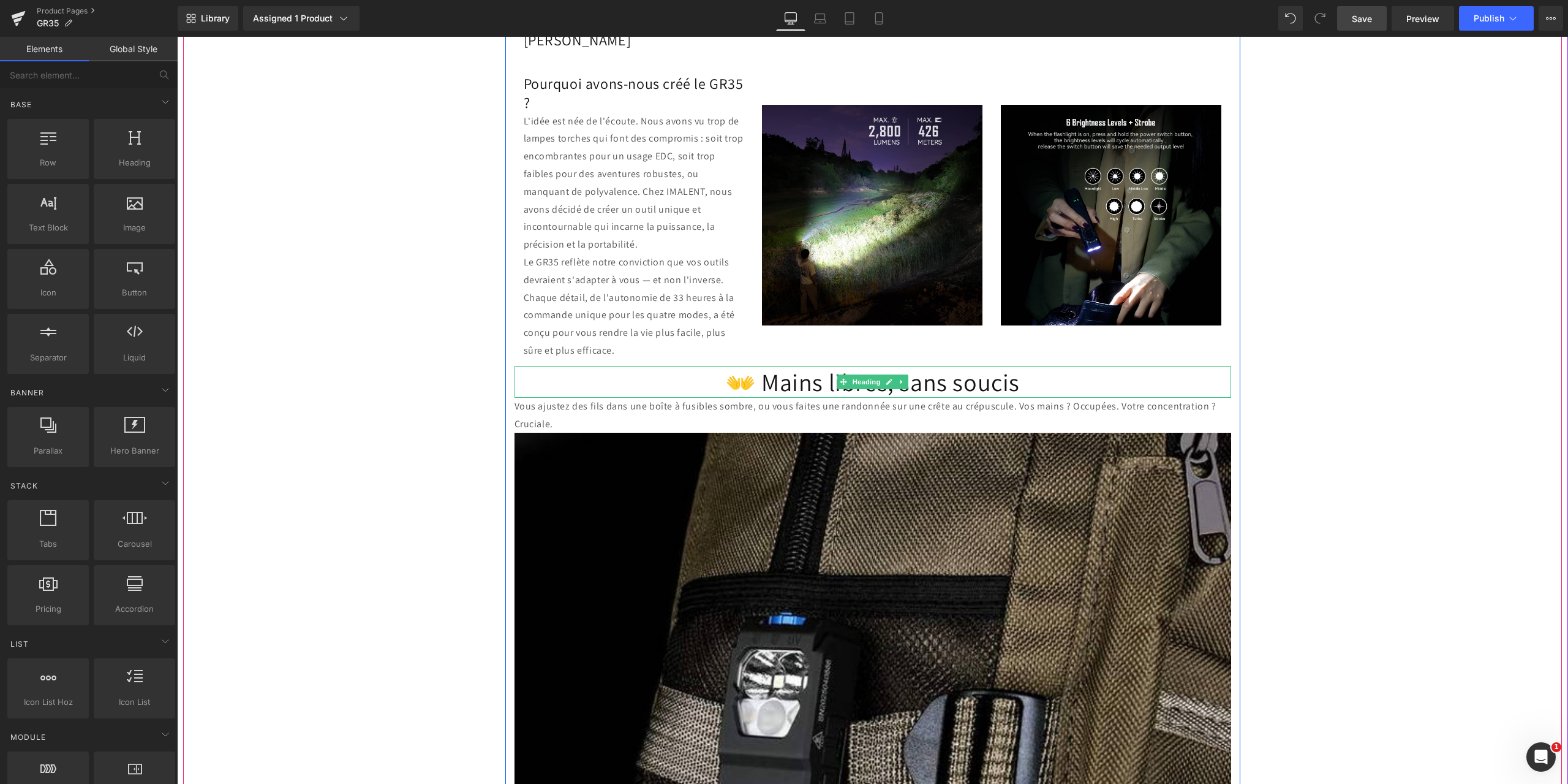
click at [743, 371] on h1 "👐 Mains libres, sans soucis" at bounding box center [872, 382] width 716 height 32
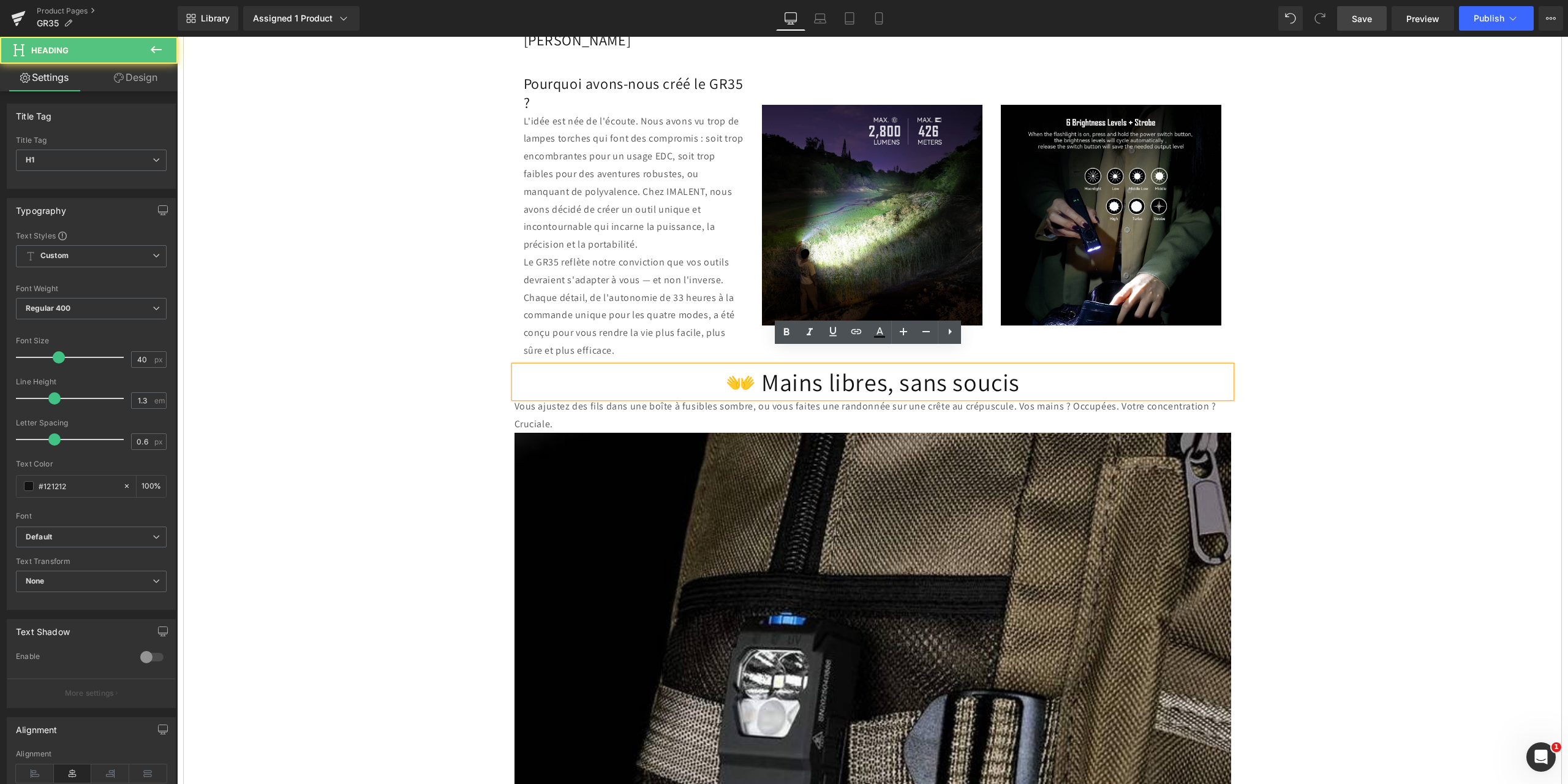
click at [1014, 366] on h1 "👐 Mains libres, sans soucis" at bounding box center [872, 382] width 716 height 32
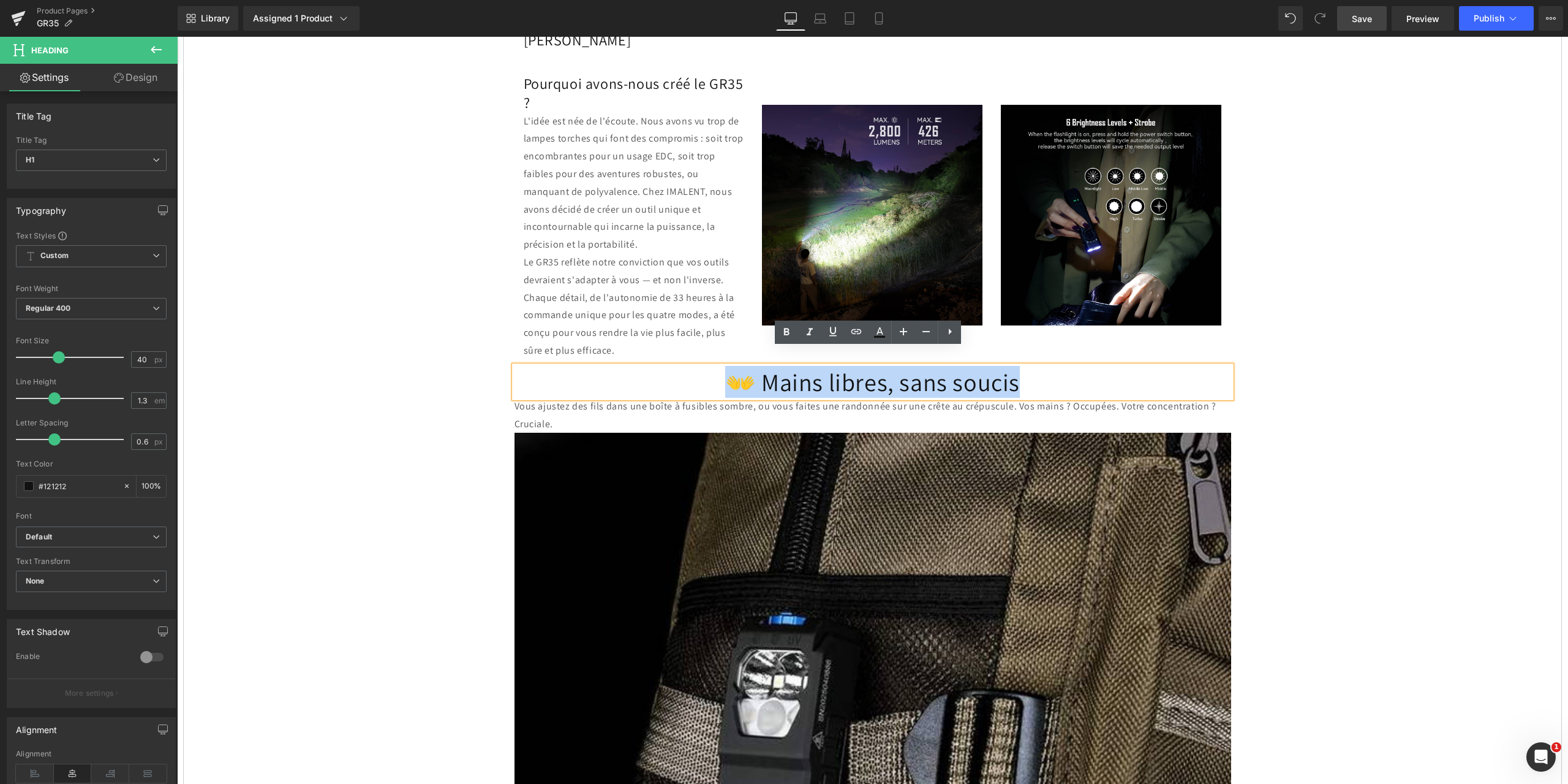
drag, startPoint x: 1026, startPoint y: 363, endPoint x: 710, endPoint y: 368, distance: 316.0
click at [710, 368] on h1 "👐 Mains libres, sans soucis" at bounding box center [872, 382] width 716 height 32
paste div
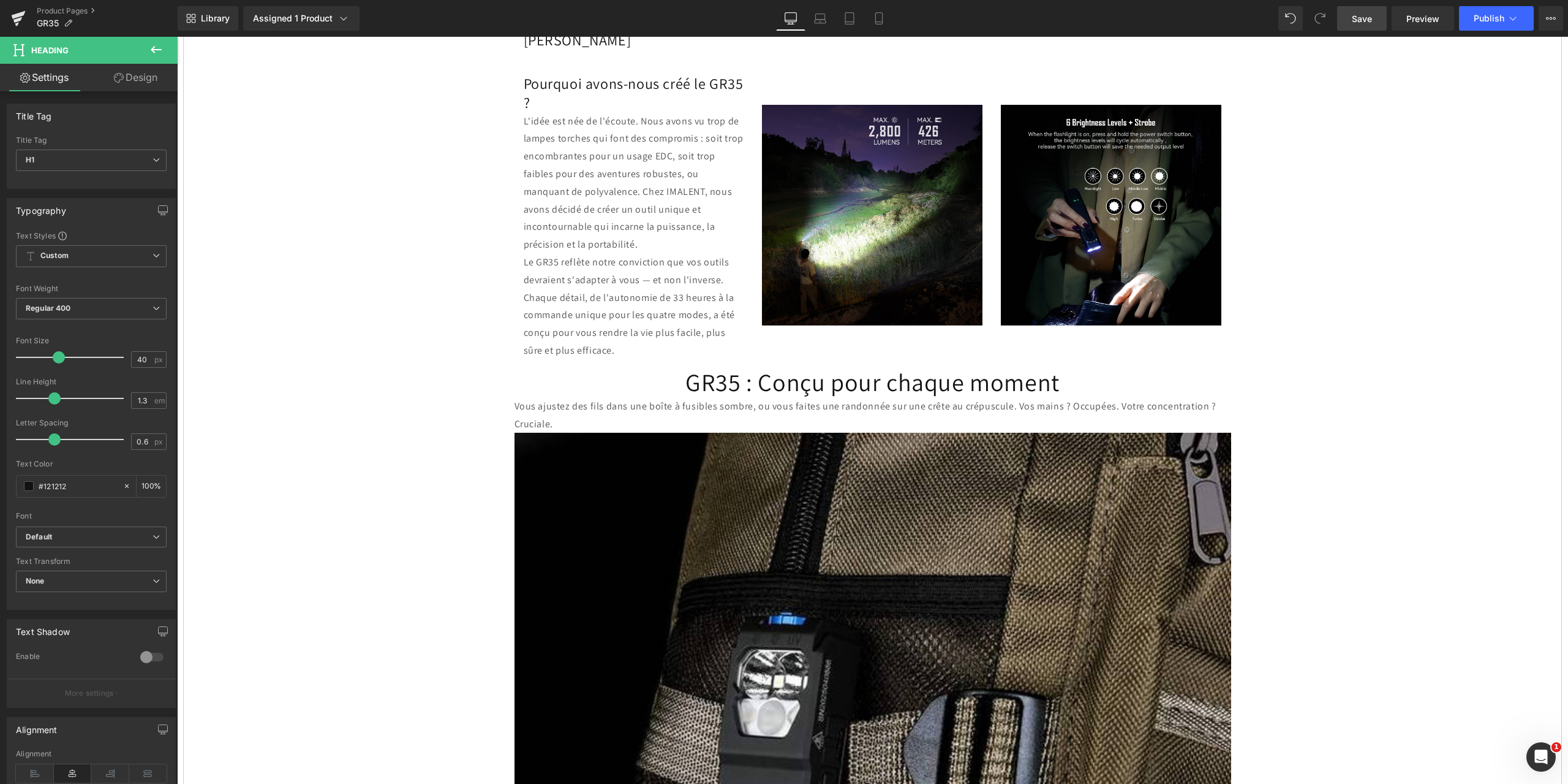
click at [1358, 15] on span "Save" at bounding box center [1362, 18] width 20 height 13
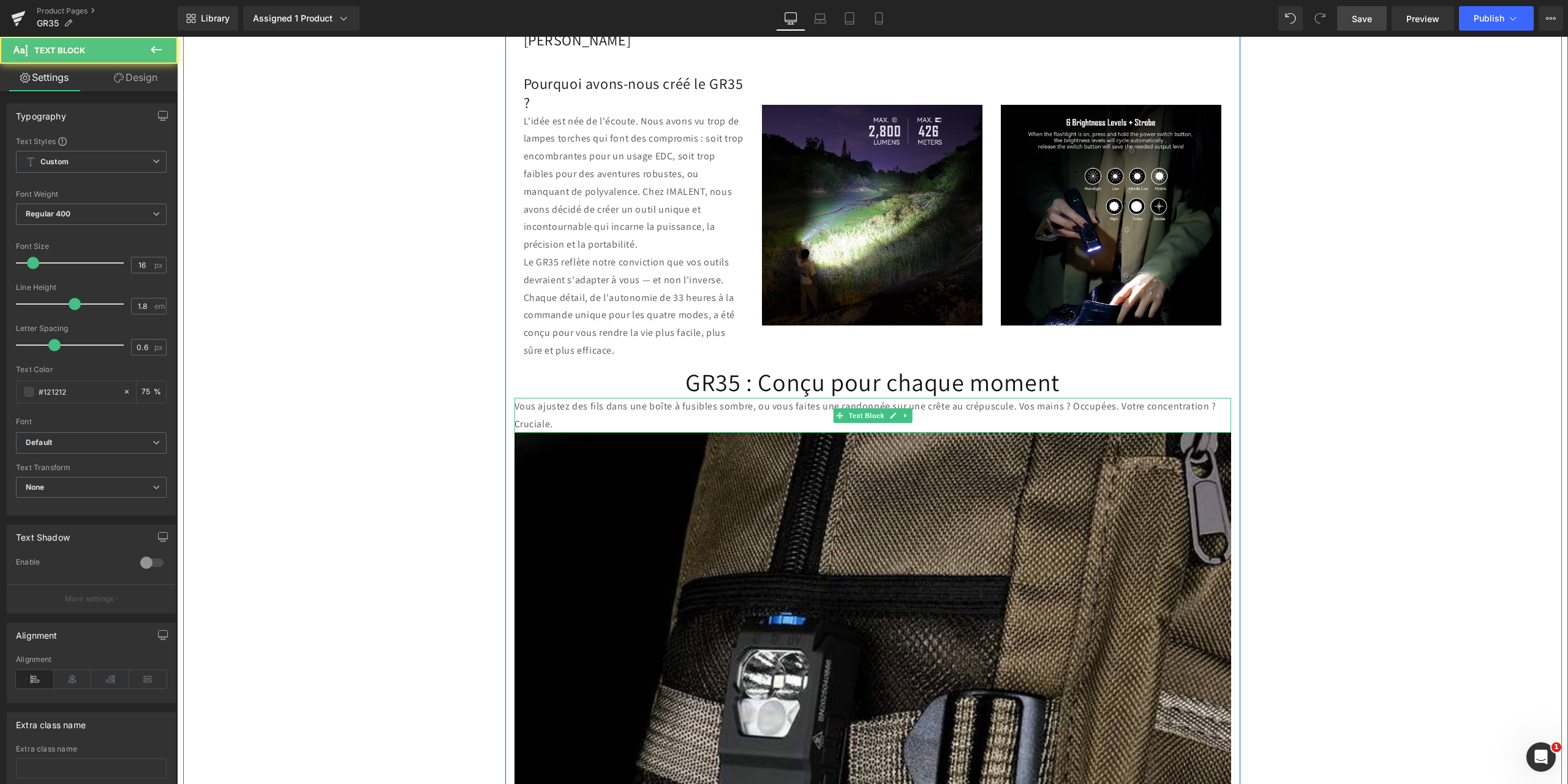
click at [571, 398] on p "Vous ajustez des fils dans une boîte à fusibles sombre, ou vous faites une rand…" at bounding box center [872, 415] width 716 height 35
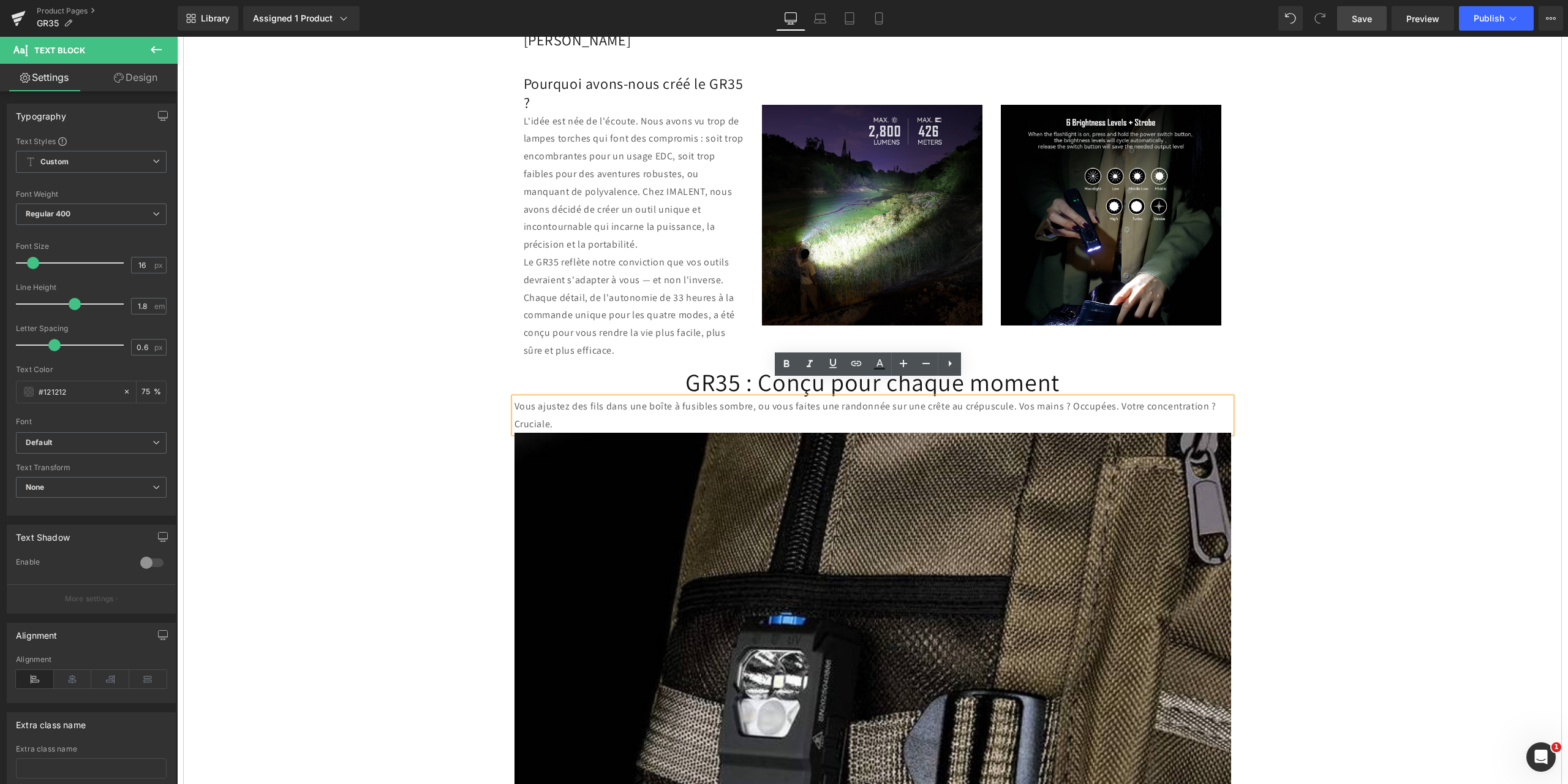
drag, startPoint x: 559, startPoint y: 405, endPoint x: 508, endPoint y: 386, distance: 54.4
click at [515, 398] on div "Vous ajustez des fils dans une boîte à fusibles sombre, ou vous faites une rand…" at bounding box center [872, 415] width 716 height 35
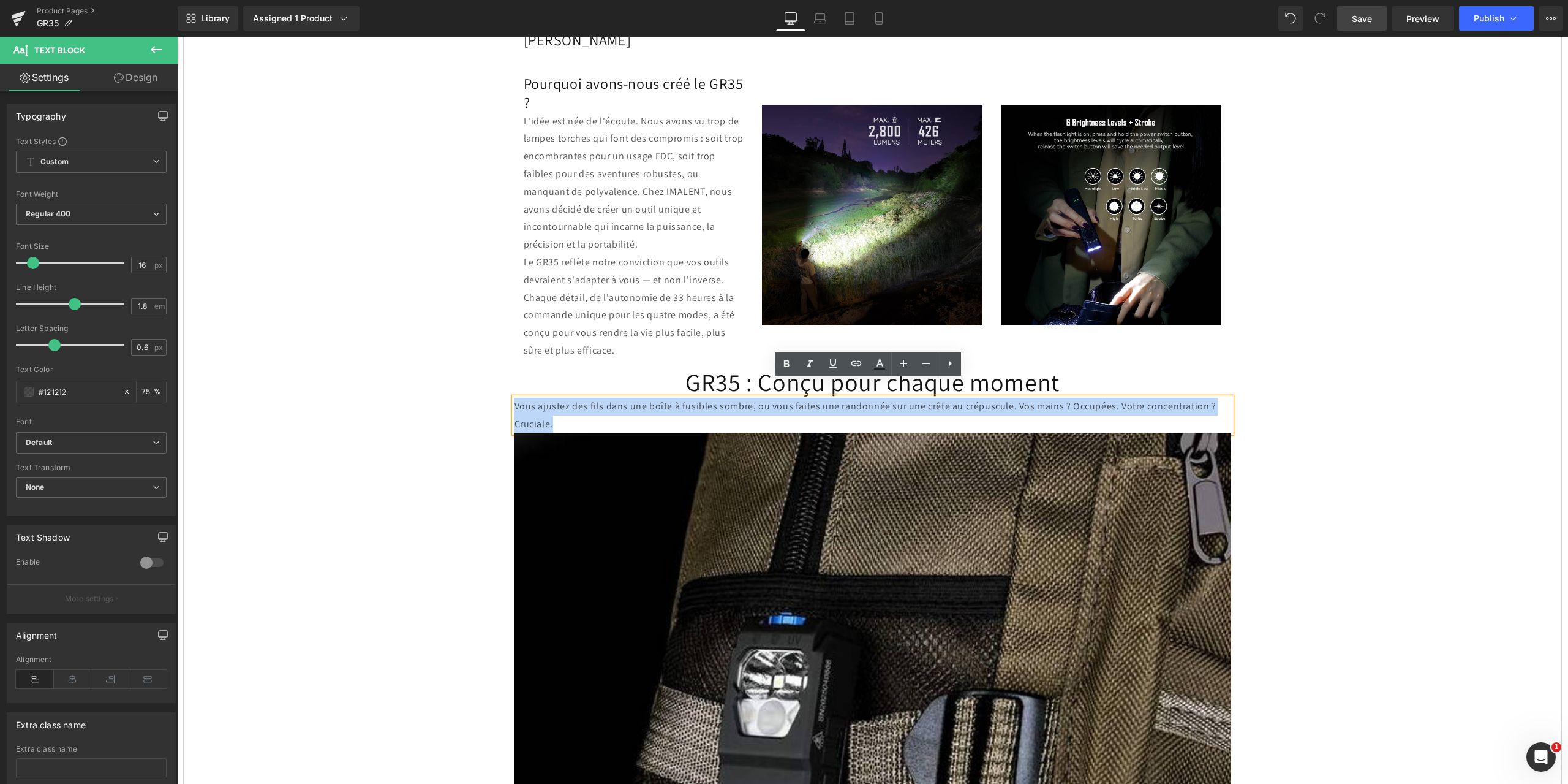
drag, startPoint x: 562, startPoint y: 403, endPoint x: 512, endPoint y: 389, distance: 51.9
click at [515, 398] on p "Vous ajustez des fils dans une boîte à fusibles sombre, ou vous faites une rand…" at bounding box center [872, 415] width 716 height 35
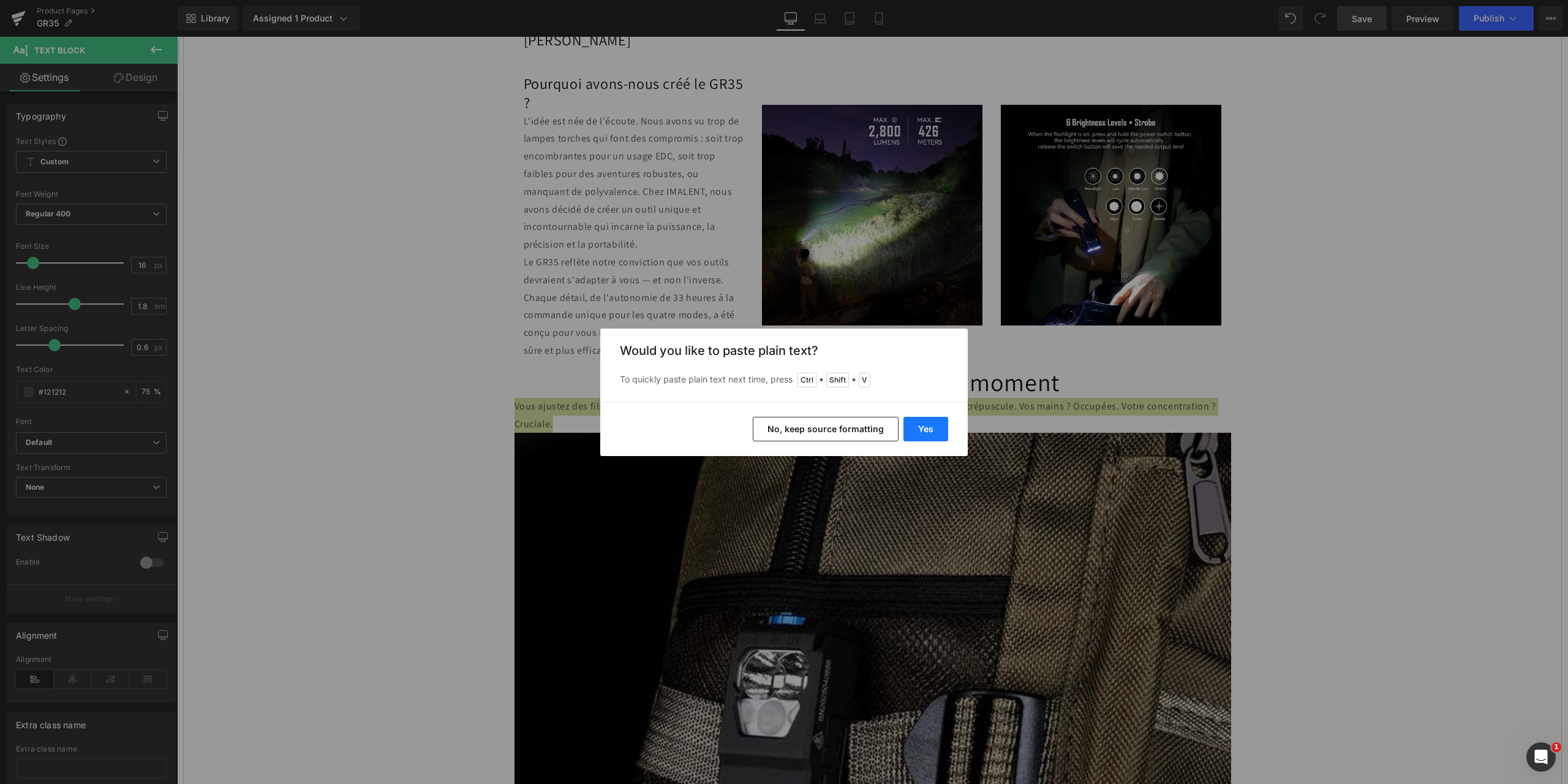
click at [925, 430] on button "Yes" at bounding box center [926, 429] width 44 height 24
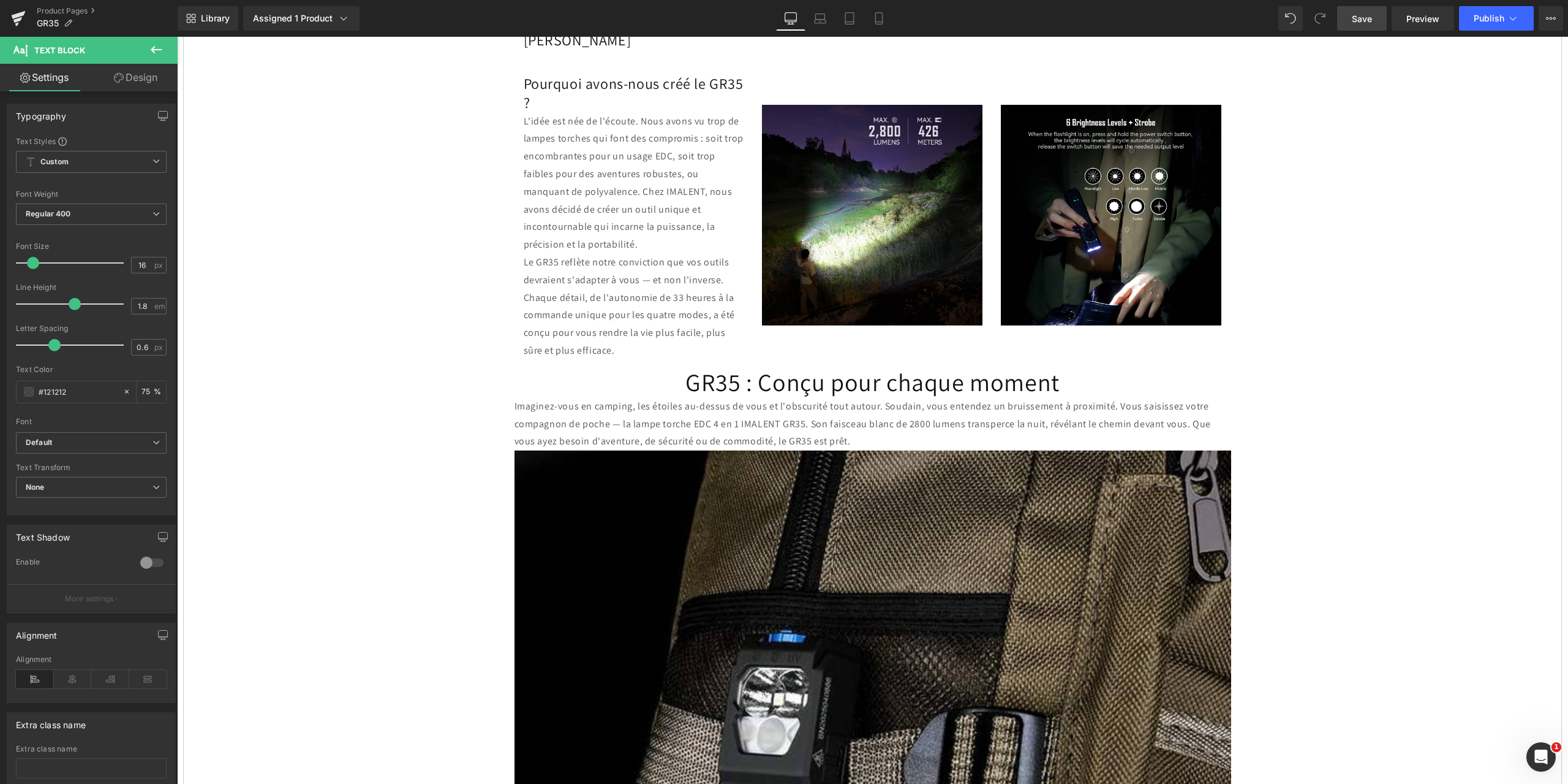
drag, startPoint x: 1361, startPoint y: 15, endPoint x: 446, endPoint y: 119, distance: 920.9
click at [1361, 15] on span "Save" at bounding box center [1362, 18] width 20 height 13
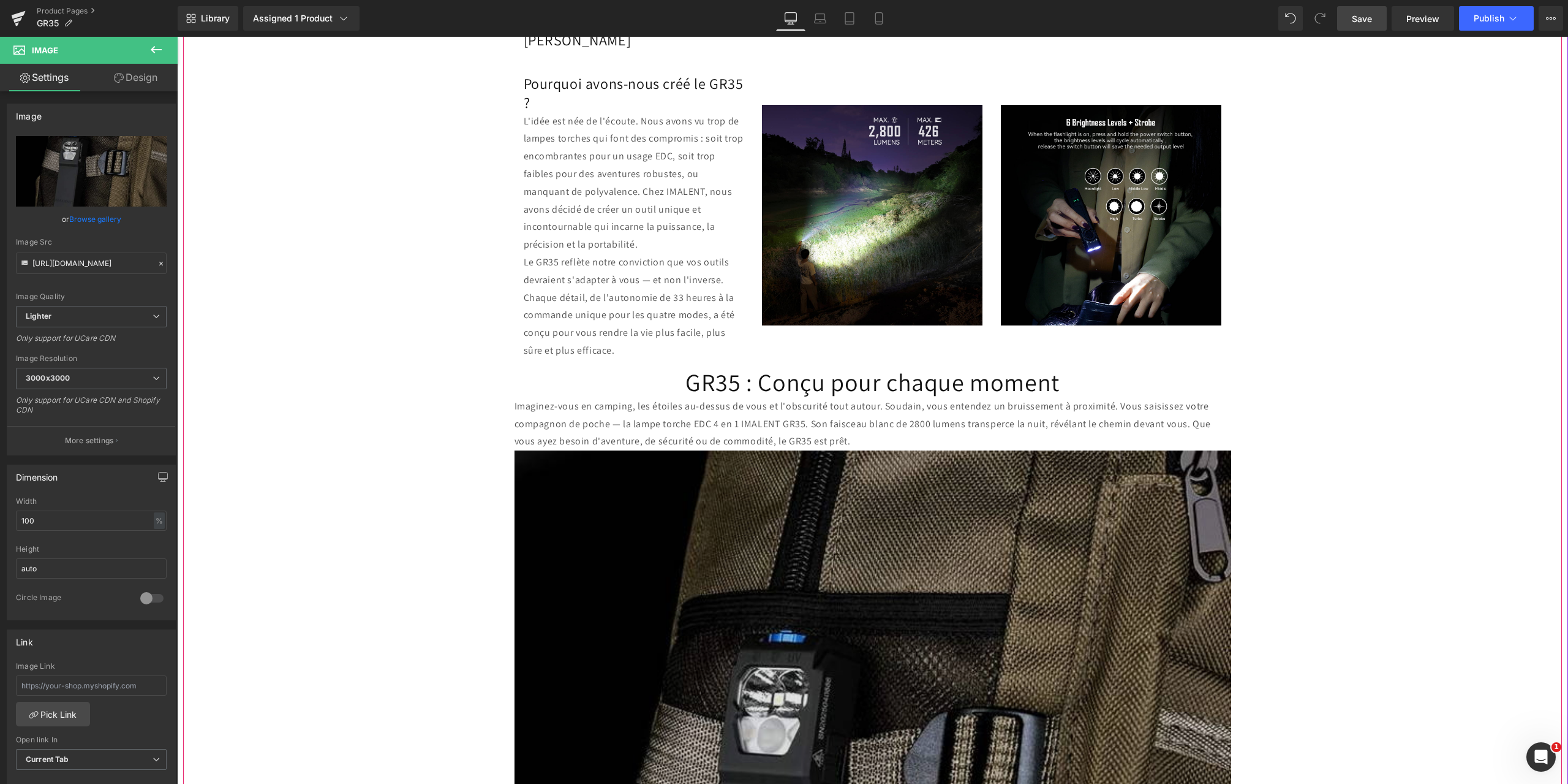
scroll to position [1348, 0]
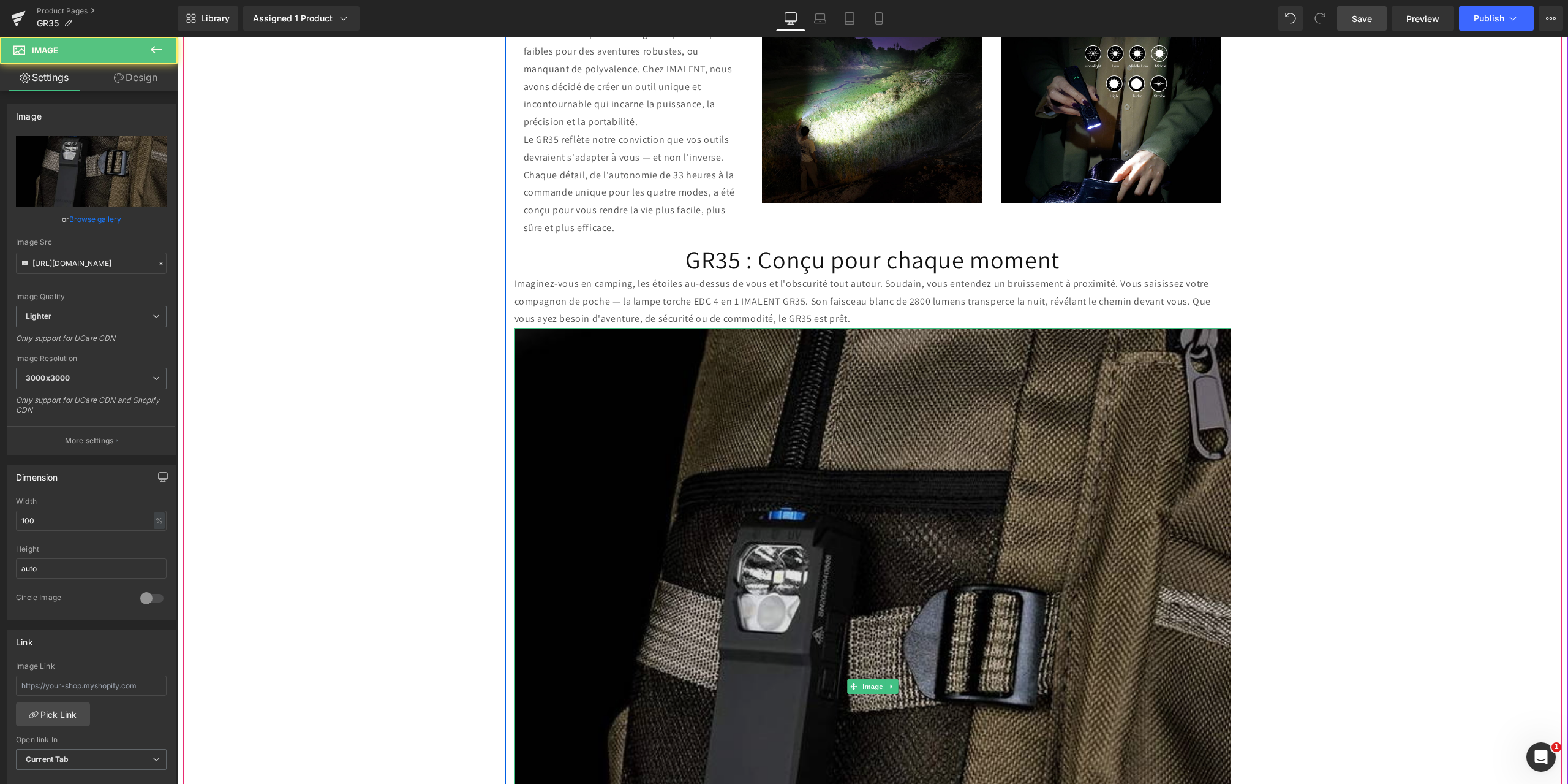
click at [648, 433] on img at bounding box center [872, 686] width 716 height 717
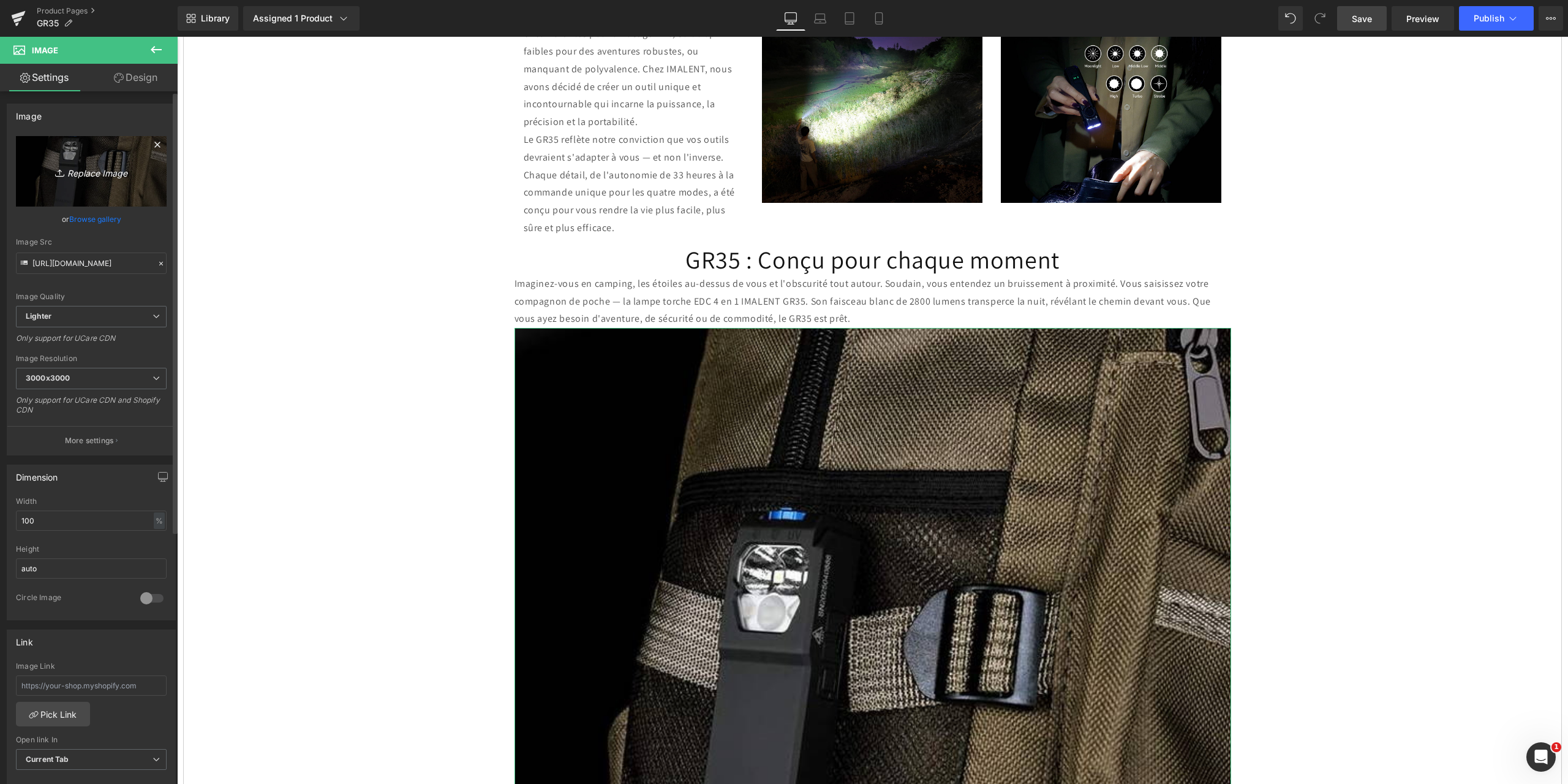
click at [85, 171] on icon "Replace Image" at bounding box center [91, 171] width 98 height 15
type input "C:\fakepath\1.jpg"
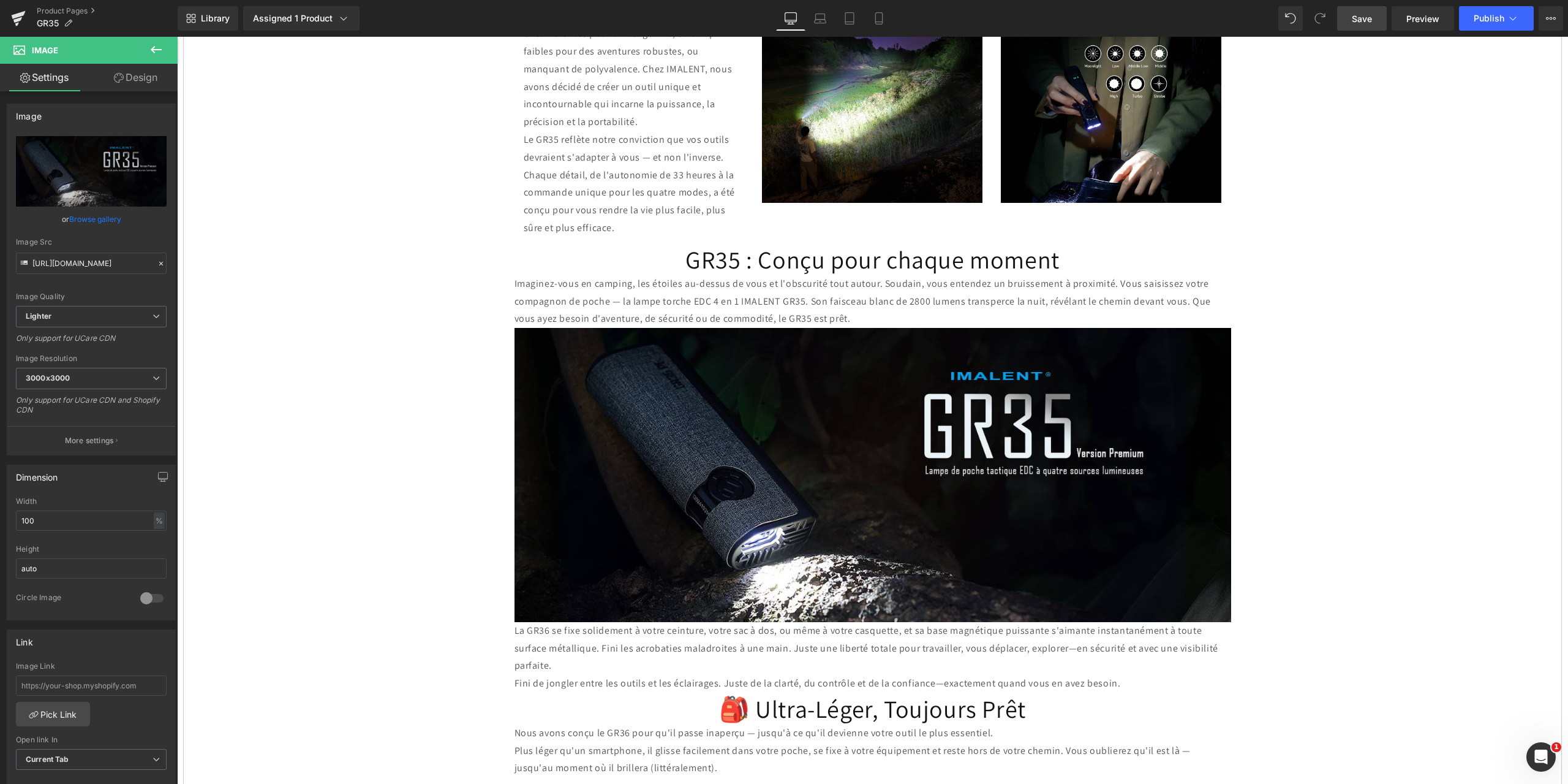
drag, startPoint x: 1356, startPoint y: 20, endPoint x: 985, endPoint y: 217, distance: 420.1
click at [1356, 20] on span "Save" at bounding box center [1362, 18] width 20 height 13
click at [888, 471] on icon at bounding box center [891, 475] width 7 height 8
click at [882, 471] on icon at bounding box center [885, 474] width 7 height 7
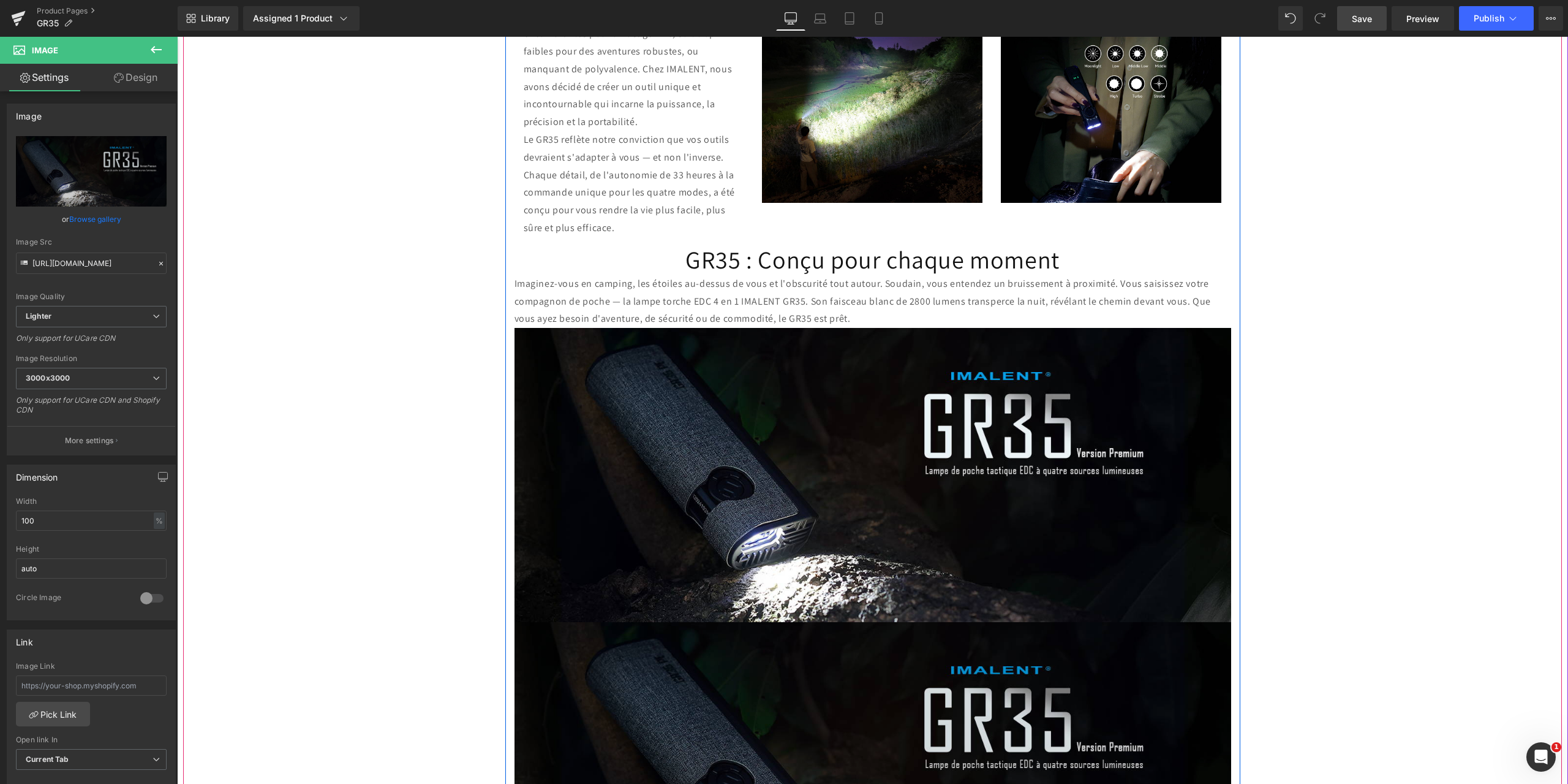
scroll to position [1593, 0]
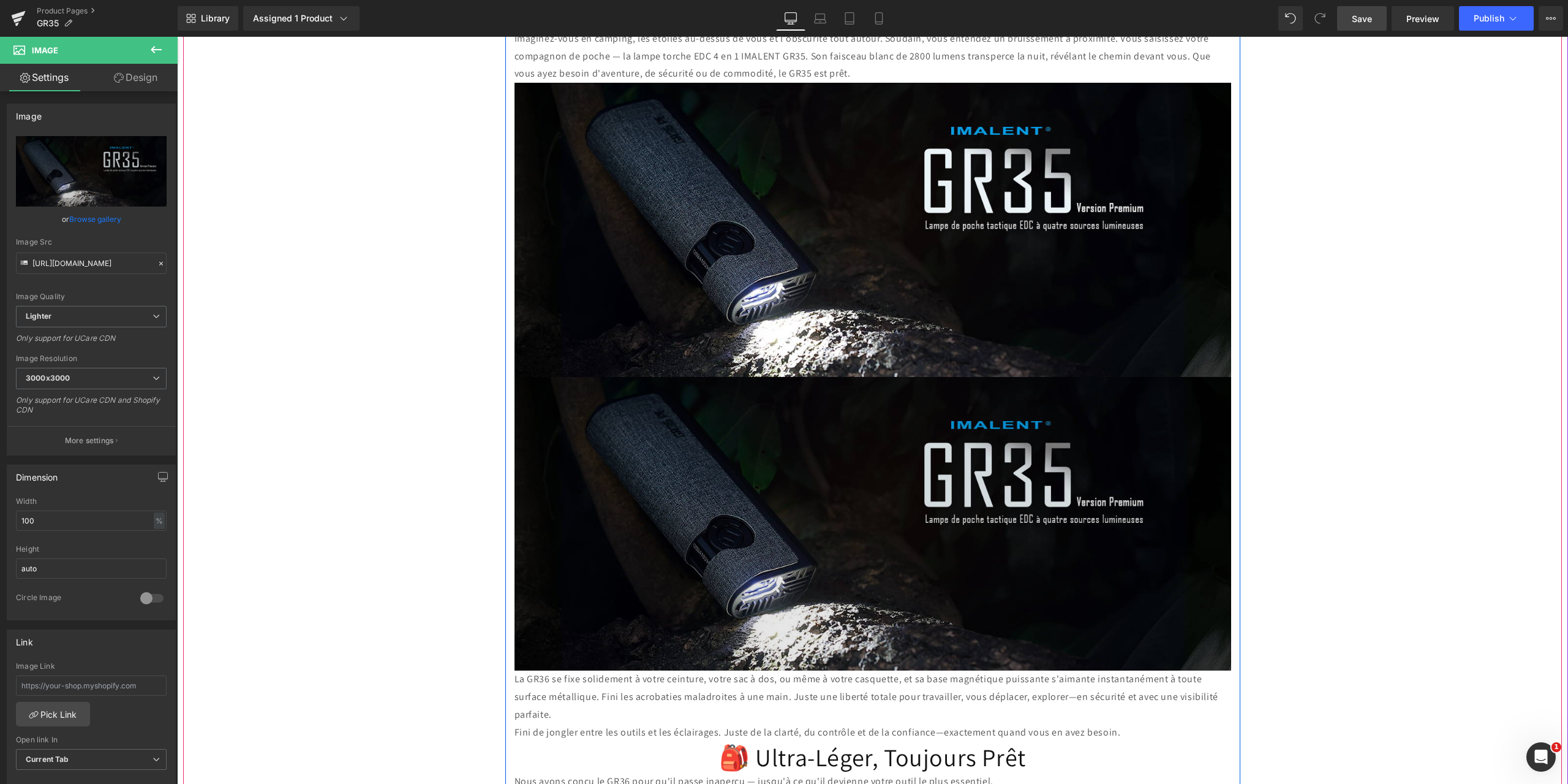
click at [847, 450] on img at bounding box center [872, 524] width 716 height 294
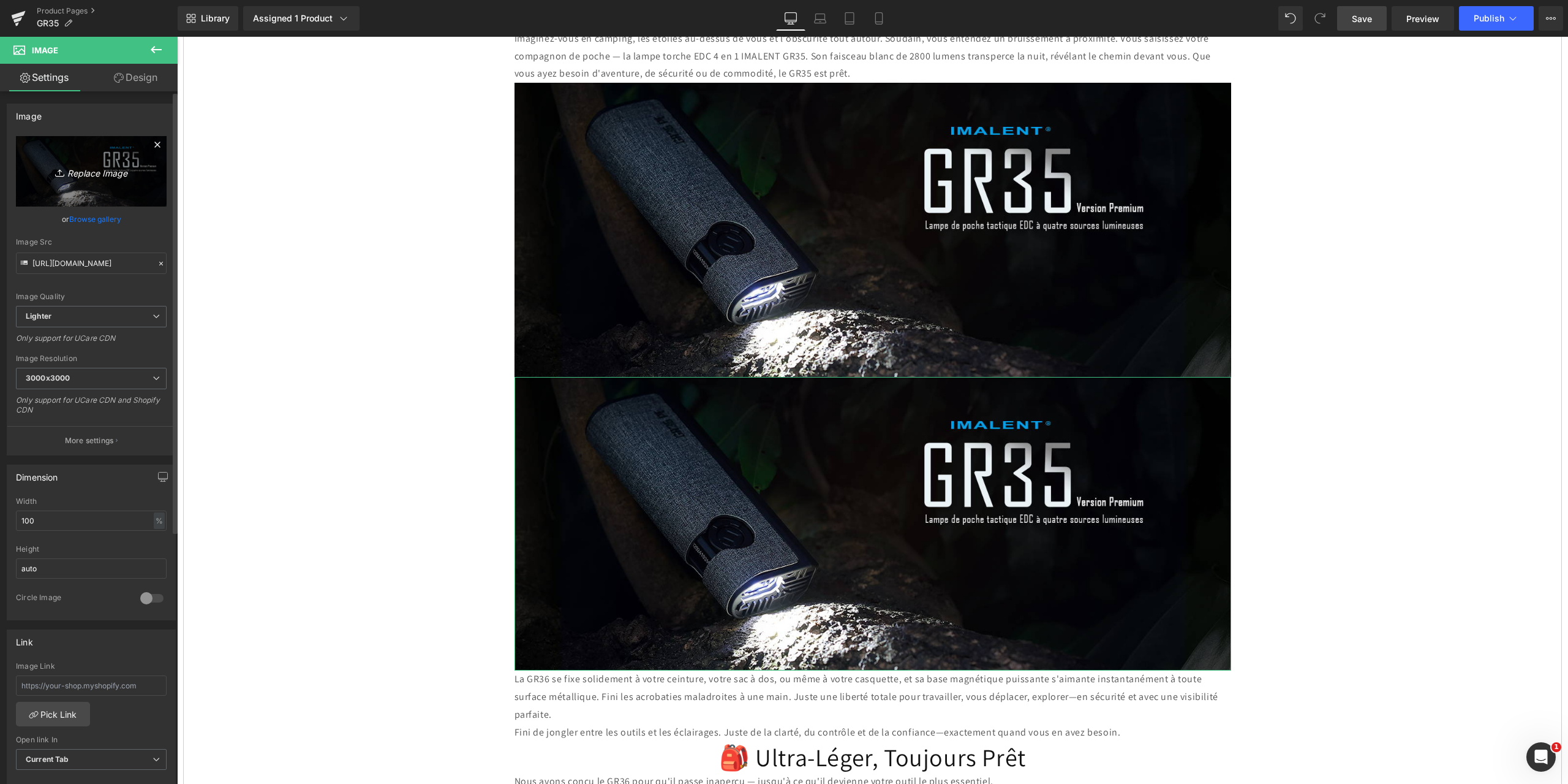
click at [94, 171] on icon "Replace Image" at bounding box center [91, 171] width 98 height 15
type input "C:\fakepath\16.jpg"
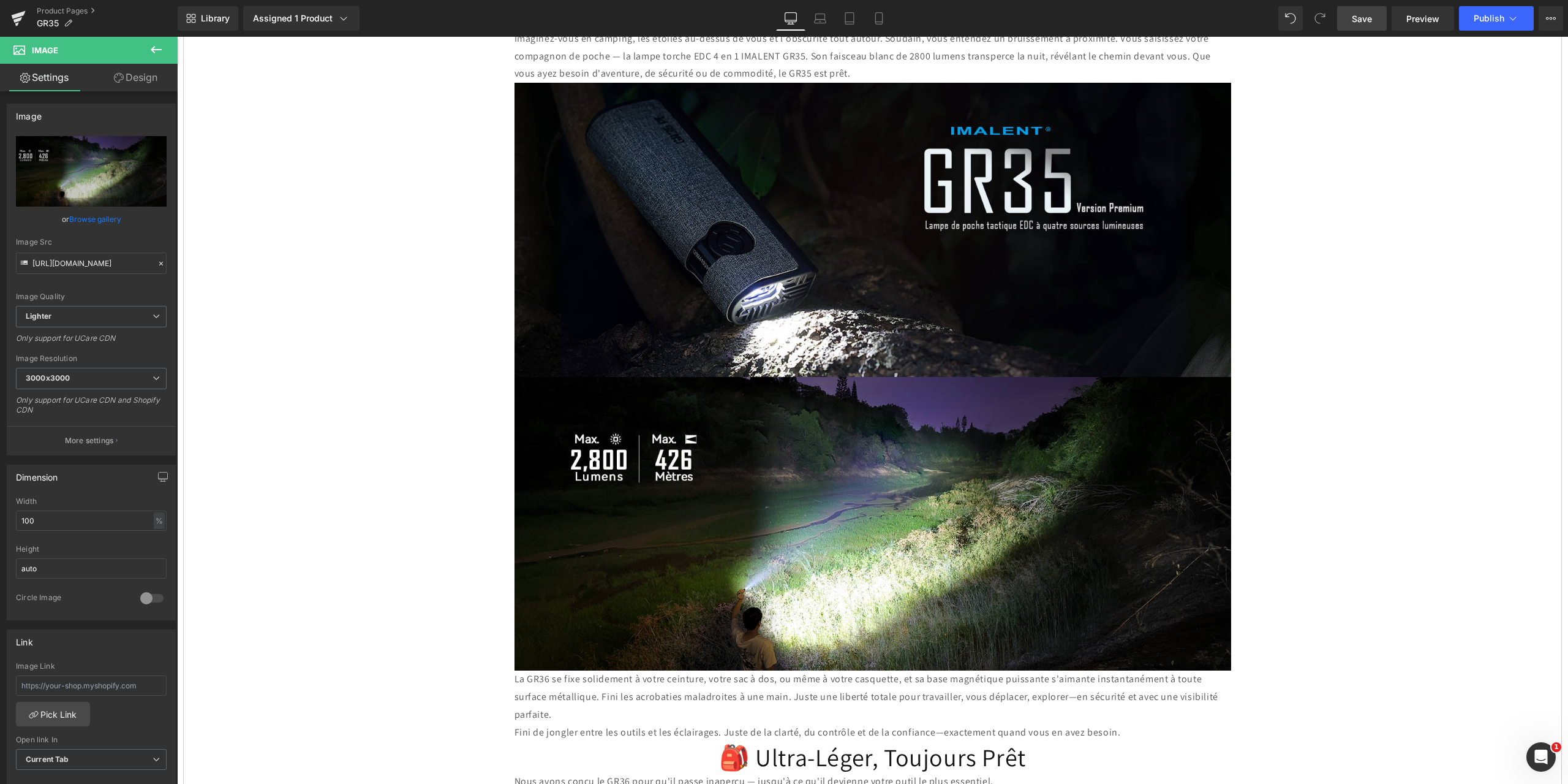
click at [1359, 17] on span "Save" at bounding box center [1362, 18] width 20 height 13
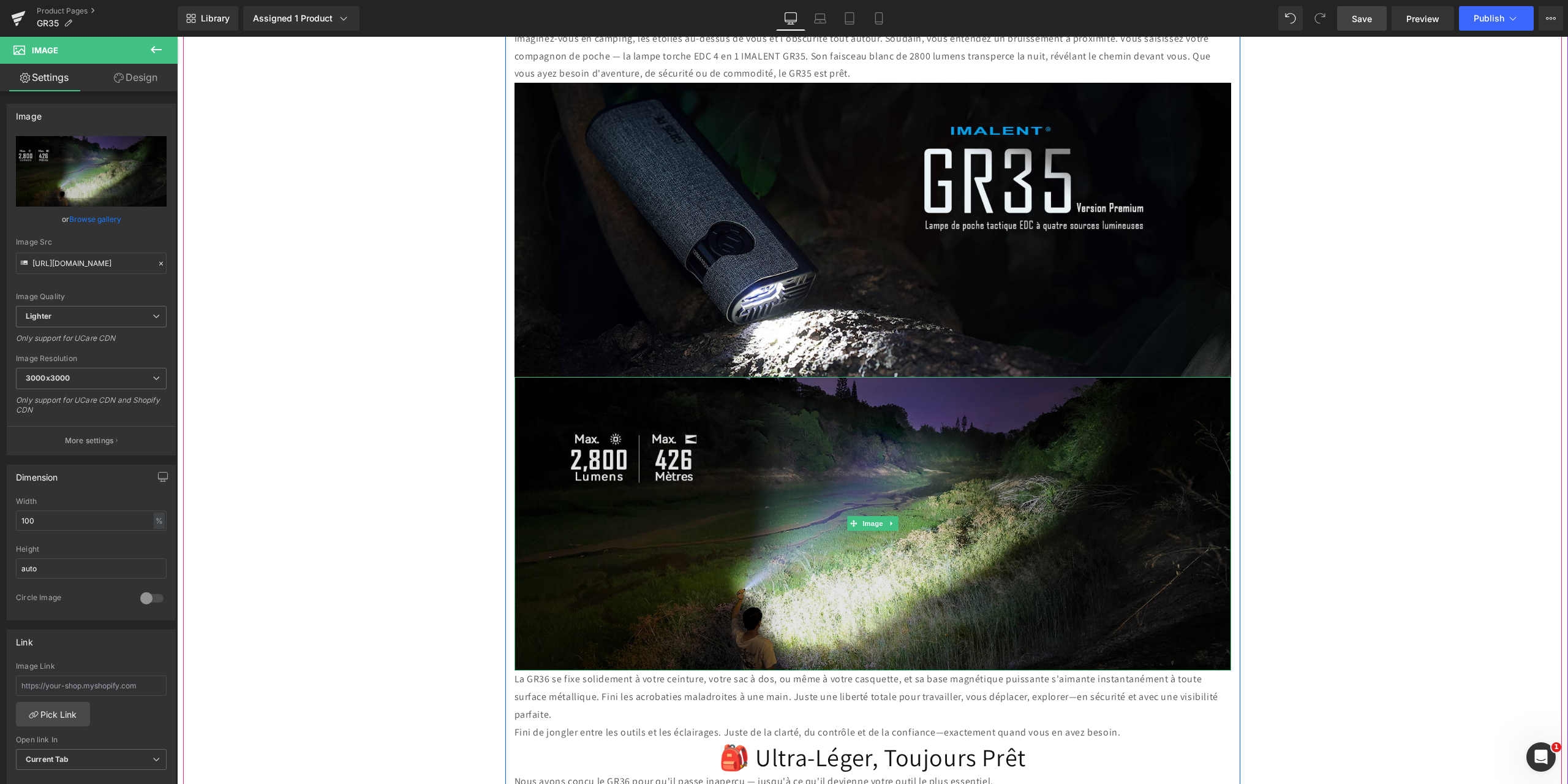
scroll to position [1716, 0]
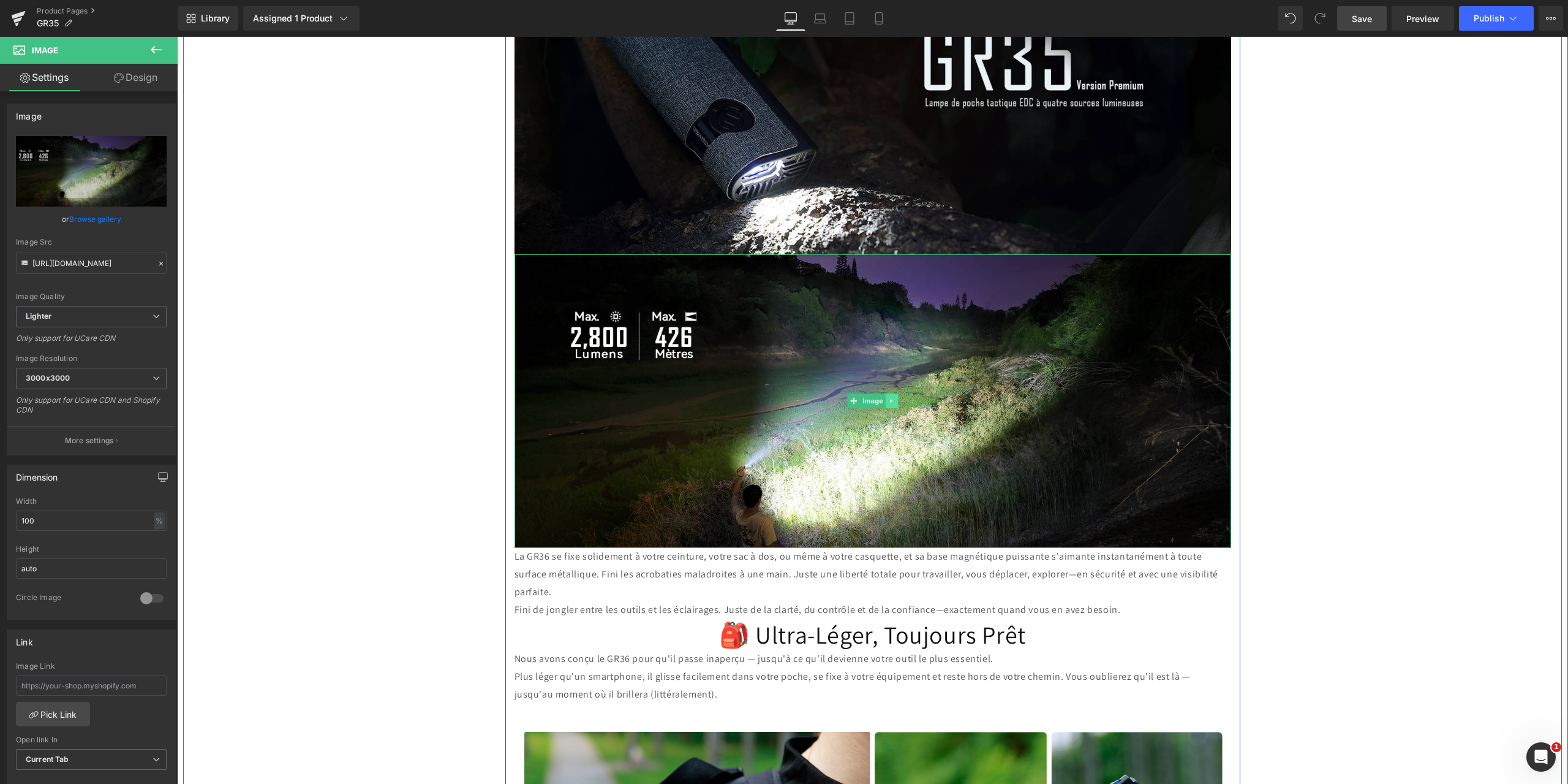
click at [890, 399] on icon at bounding box center [891, 401] width 2 height 5
click at [882, 398] on icon at bounding box center [885, 401] width 7 height 7
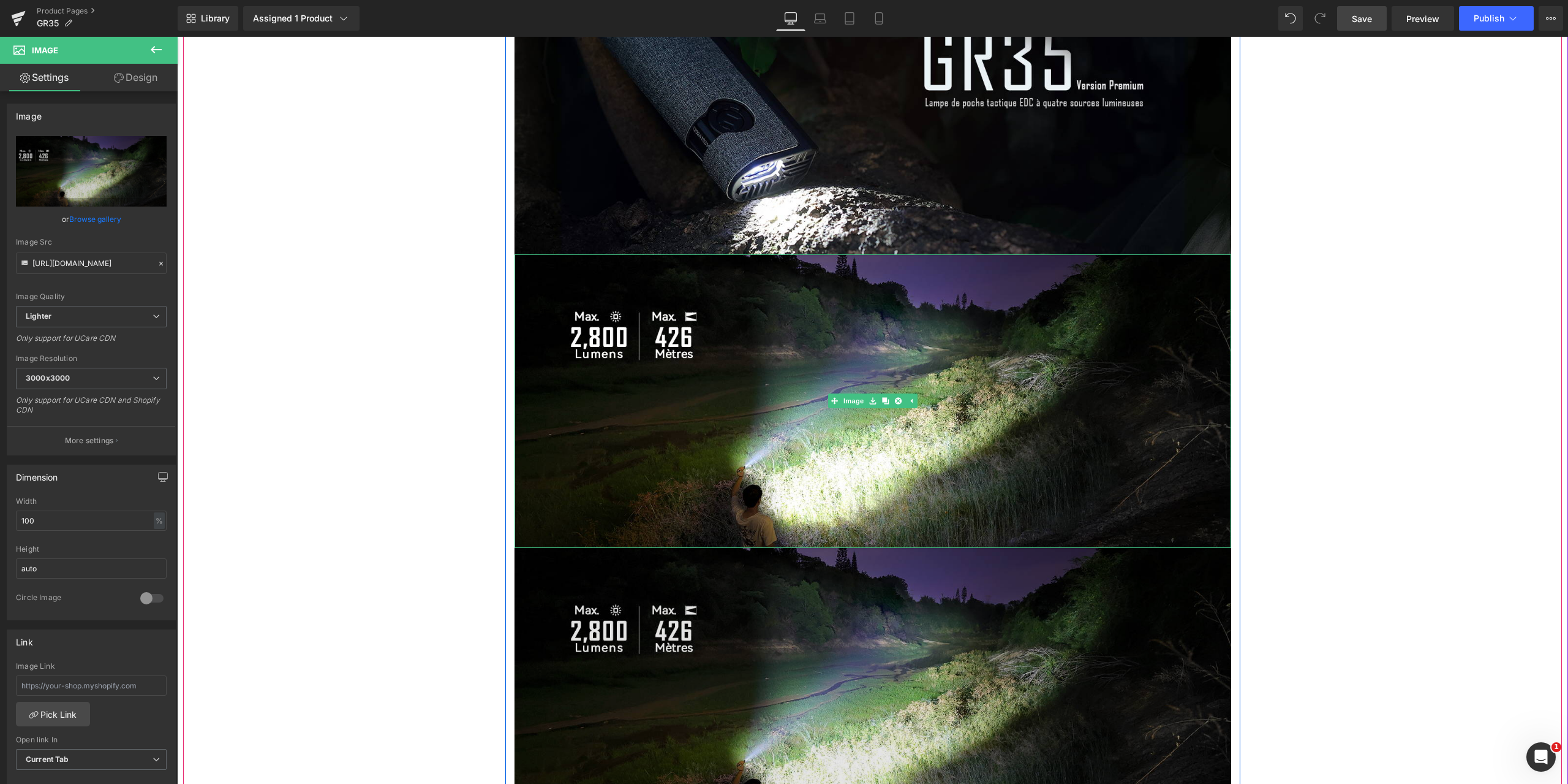
scroll to position [1899, 0]
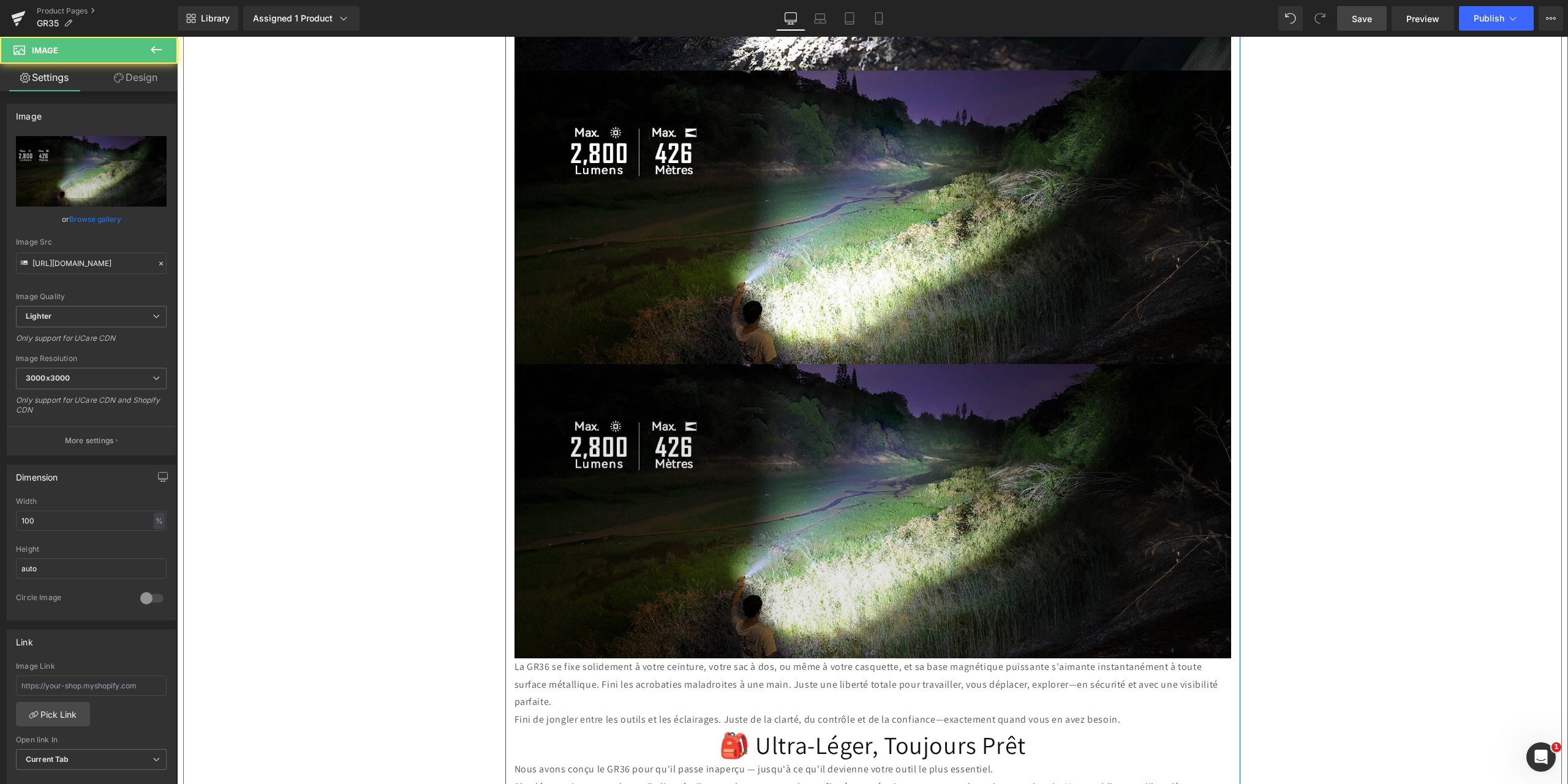
click at [774, 415] on img at bounding box center [872, 511] width 716 height 294
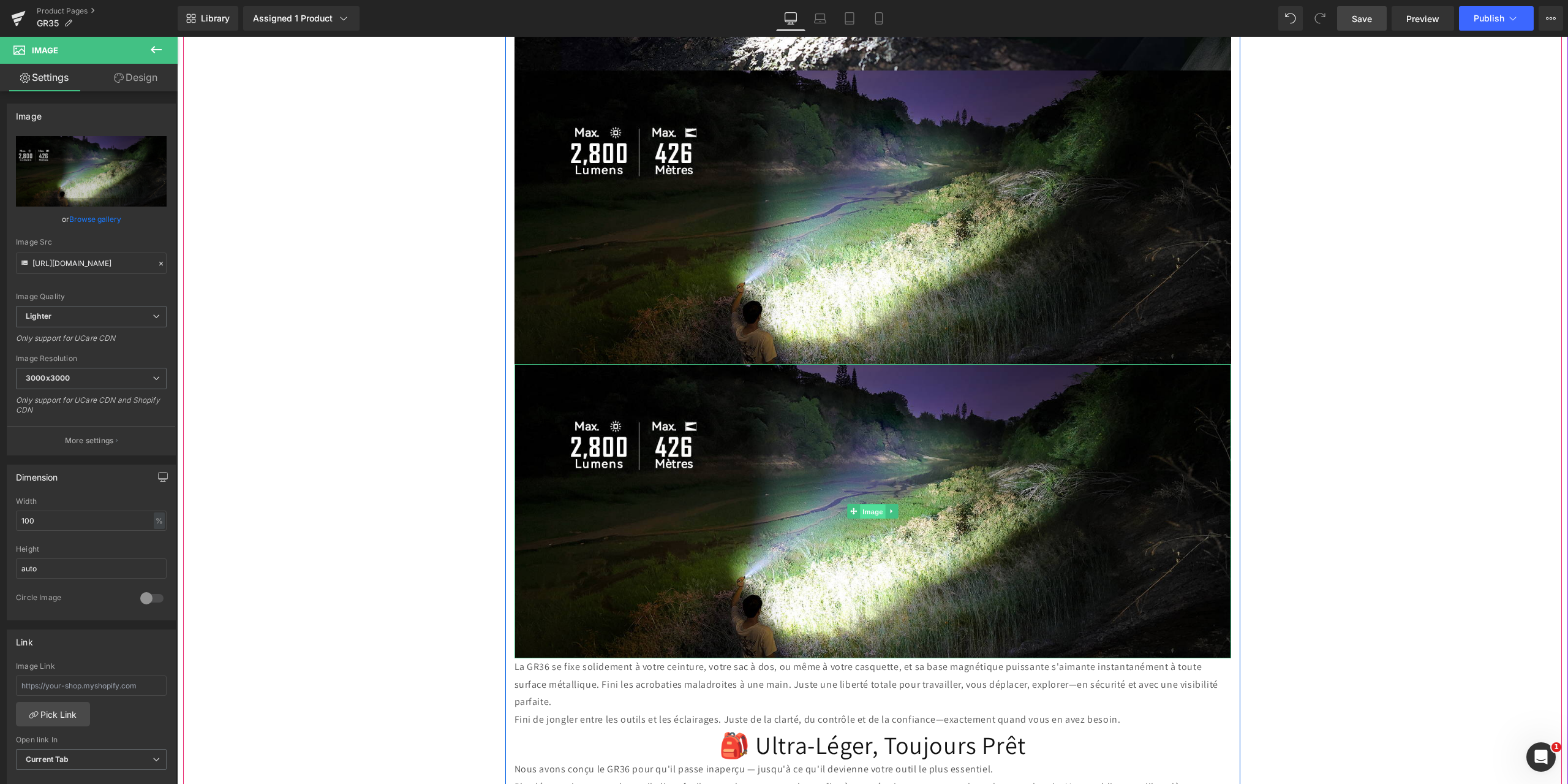
click at [861, 504] on span "Image" at bounding box center [873, 511] width 26 height 15
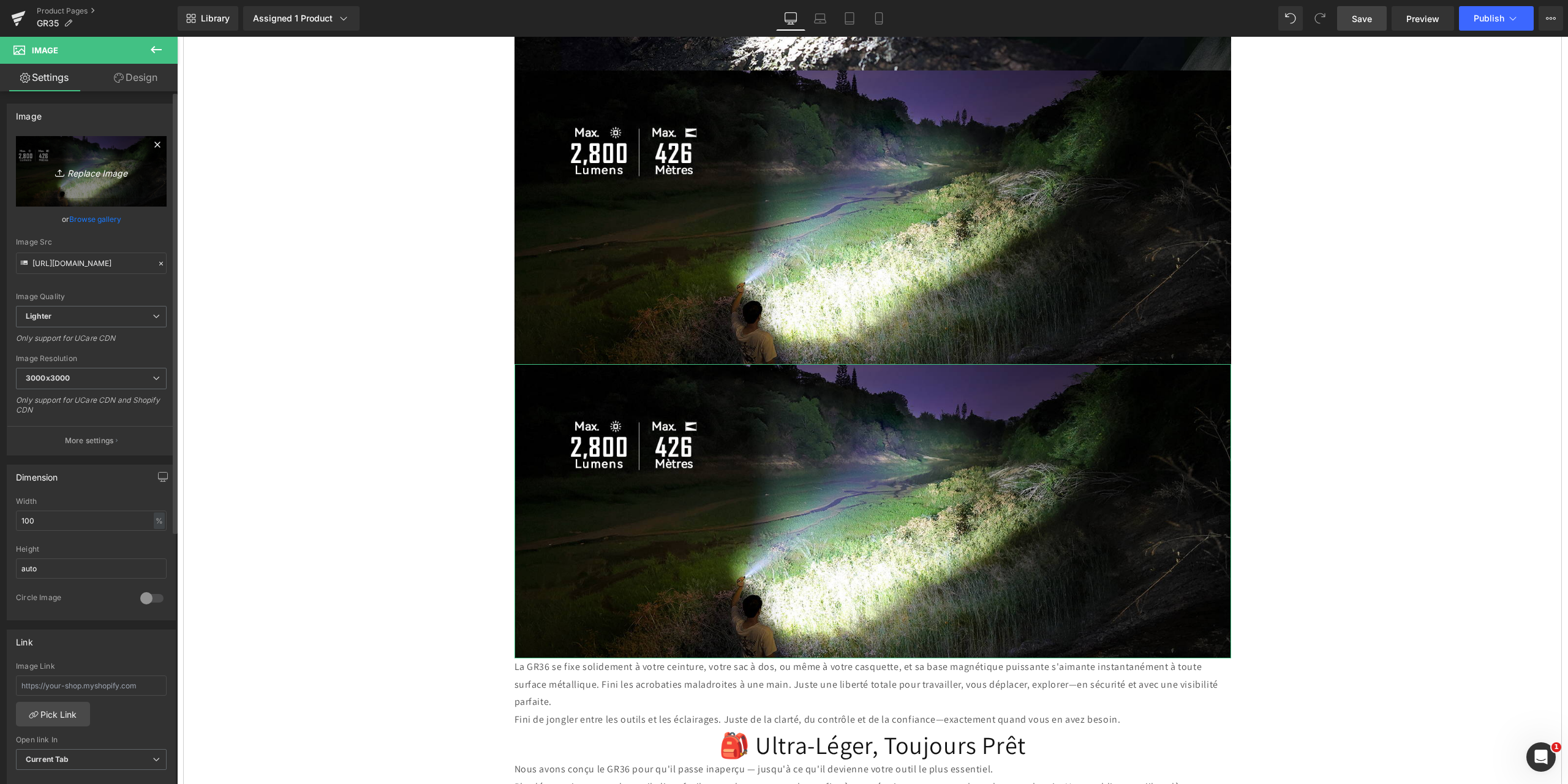
click at [95, 169] on icon "Replace Image" at bounding box center [91, 171] width 98 height 15
type input "C:\fakepath\8.jpg"
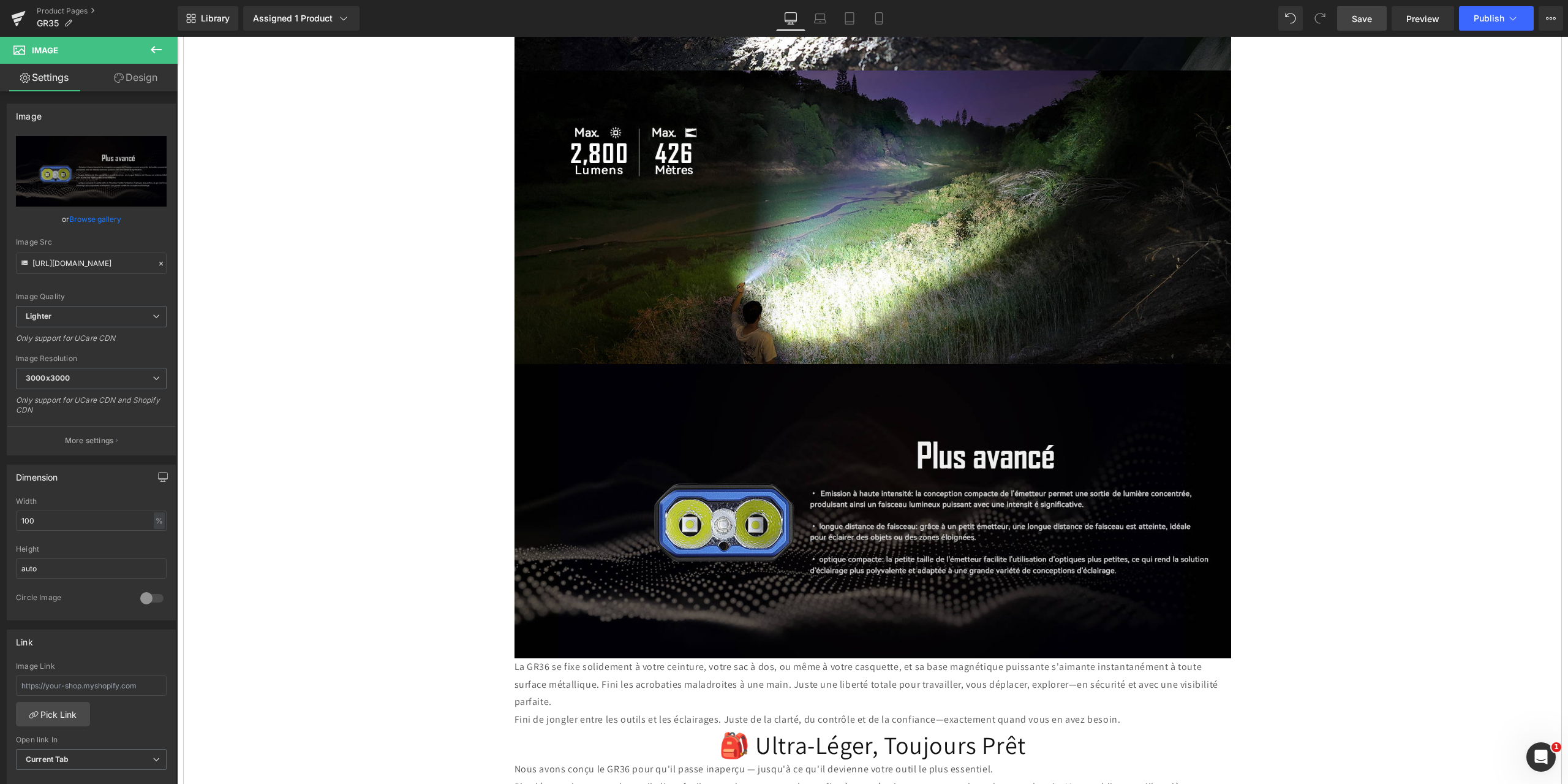
click at [1367, 23] on span "Save" at bounding box center [1362, 18] width 20 height 13
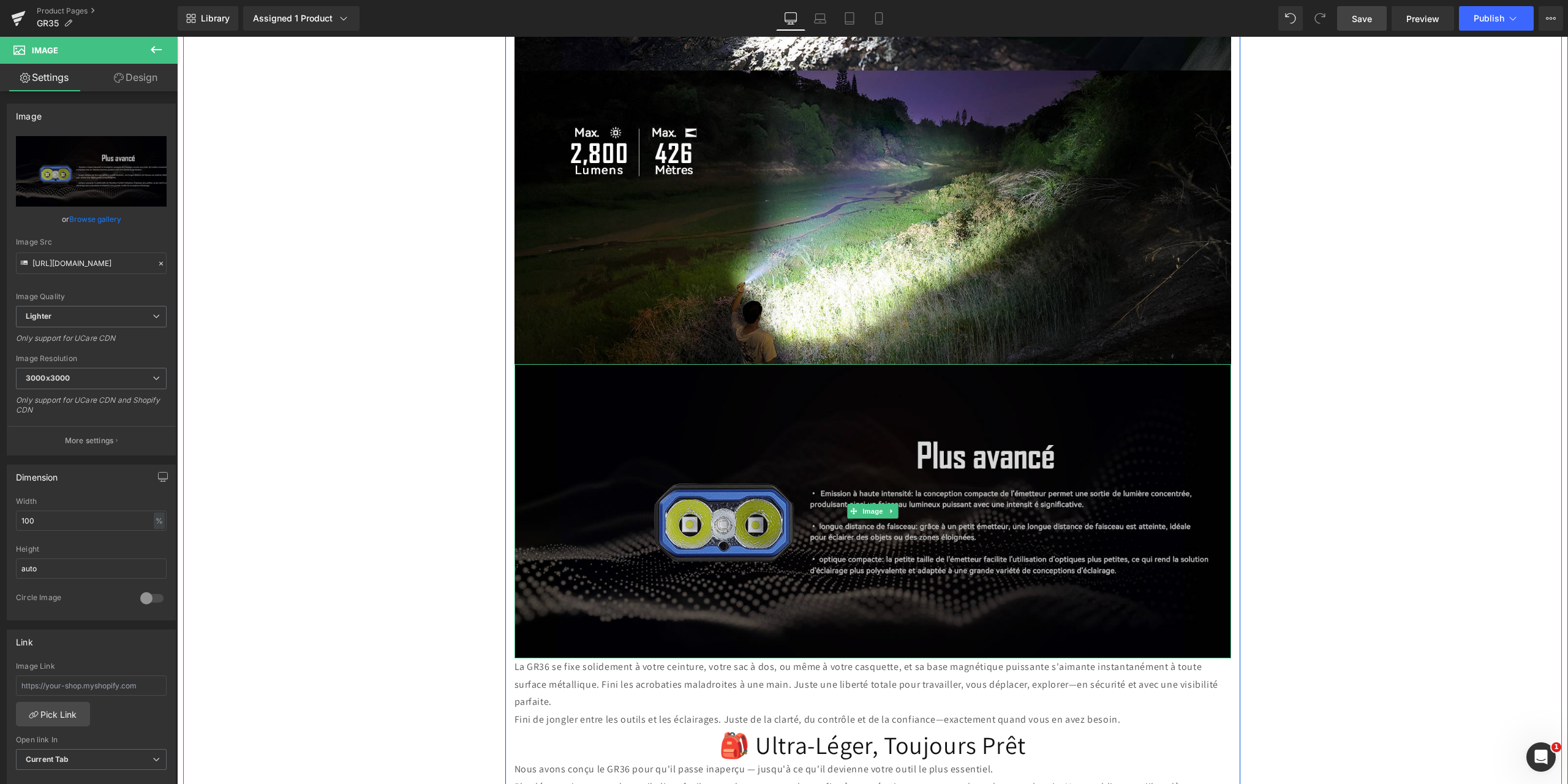
scroll to position [2084, 0]
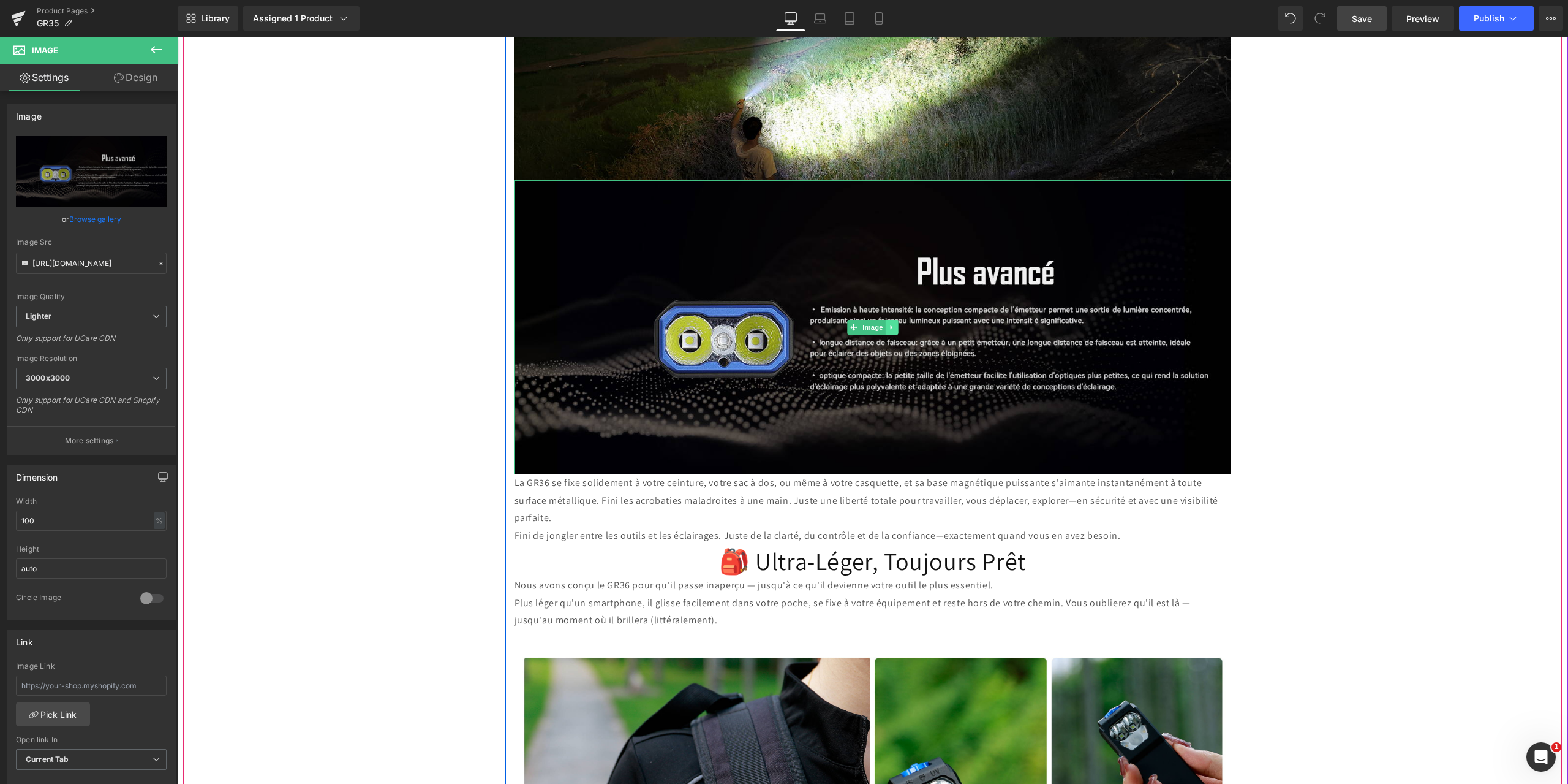
click at [890, 325] on icon at bounding box center [891, 327] width 2 height 5
click at [882, 324] on icon at bounding box center [885, 327] width 7 height 7
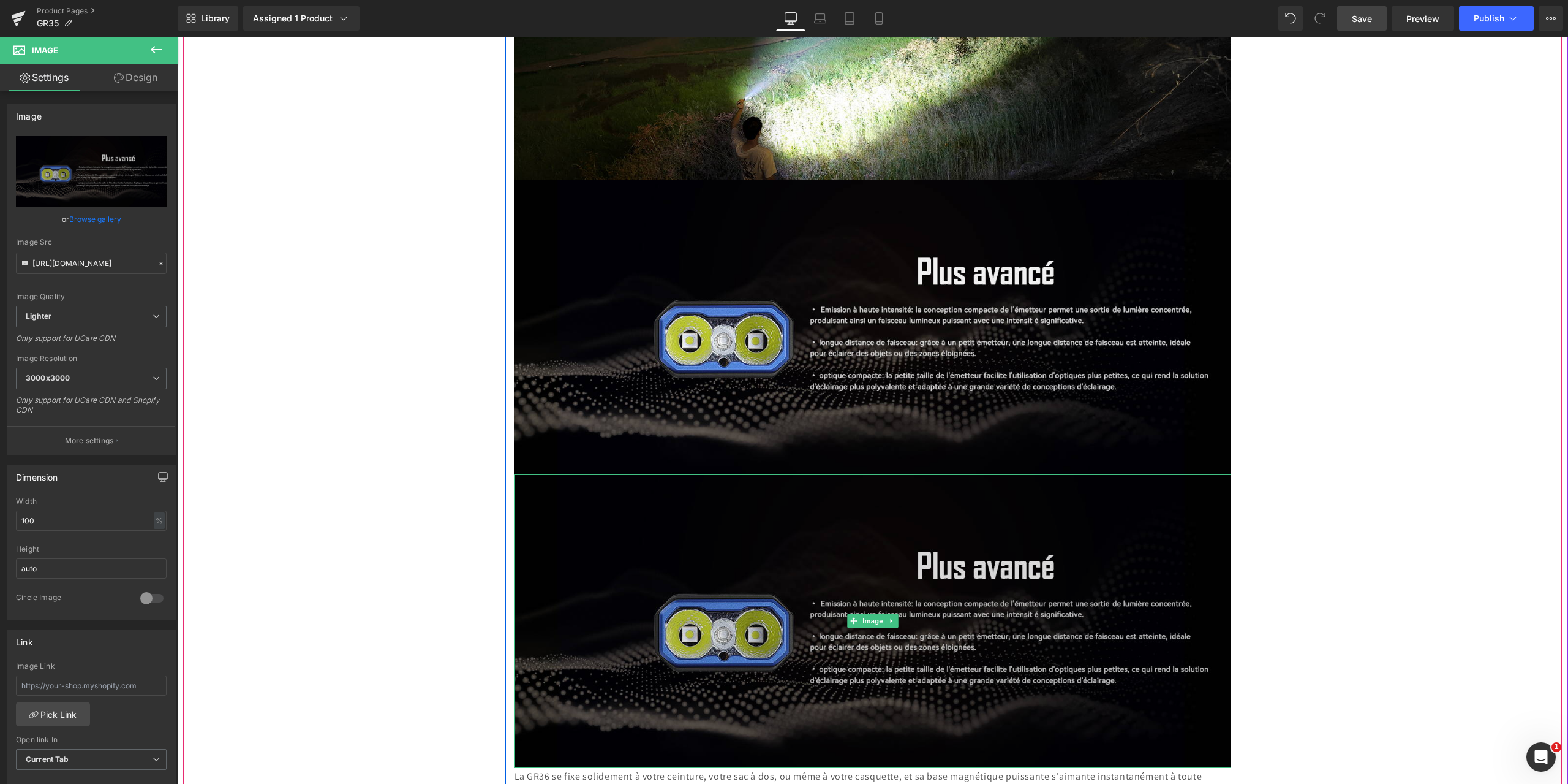
scroll to position [2267, 0]
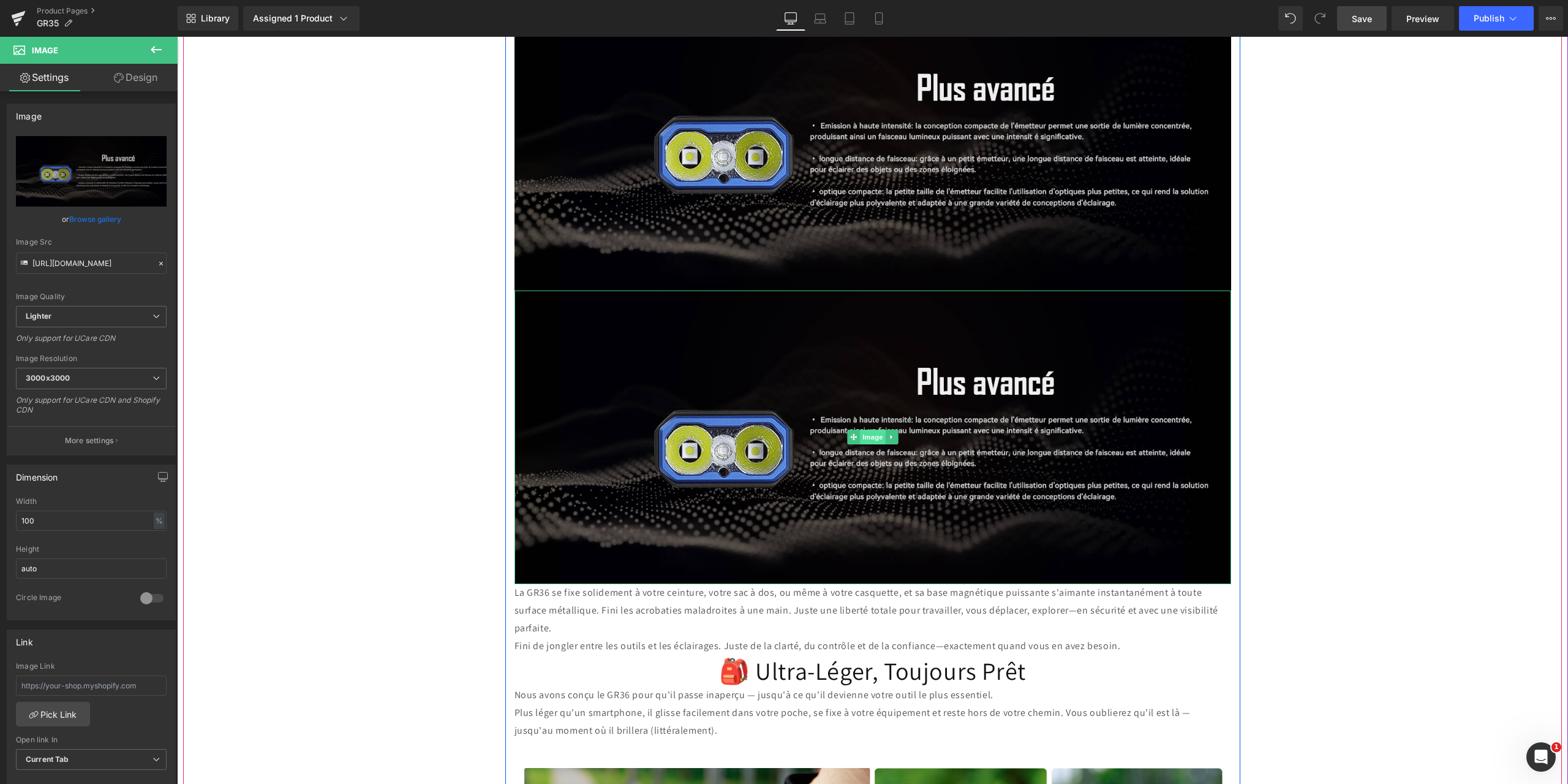
click at [862, 430] on span "Image" at bounding box center [873, 437] width 26 height 15
click at [97, 171] on icon "Replace Image" at bounding box center [91, 171] width 98 height 15
type input "C:\fakepath\3.jpg"
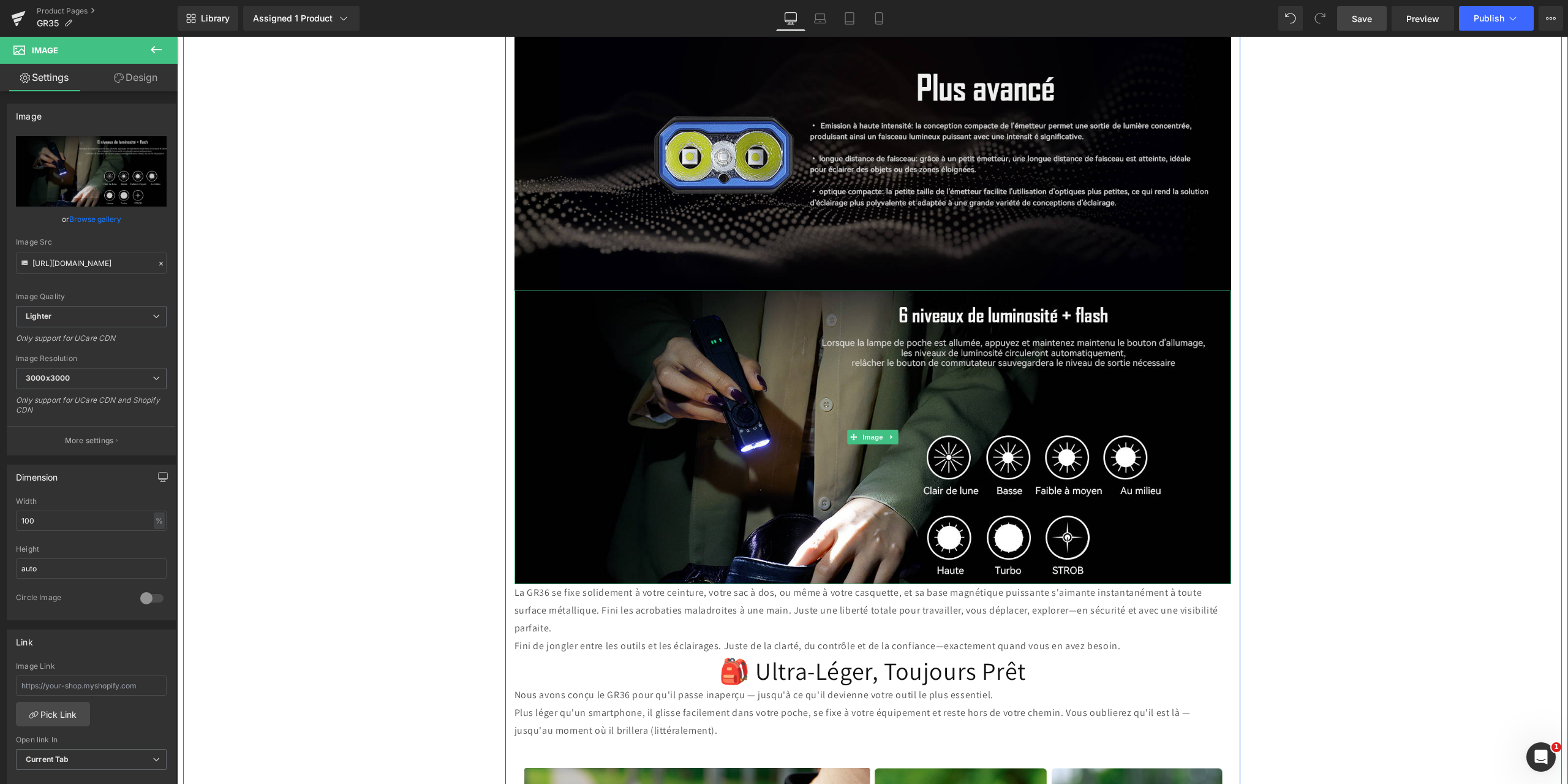
scroll to position [2451, 0]
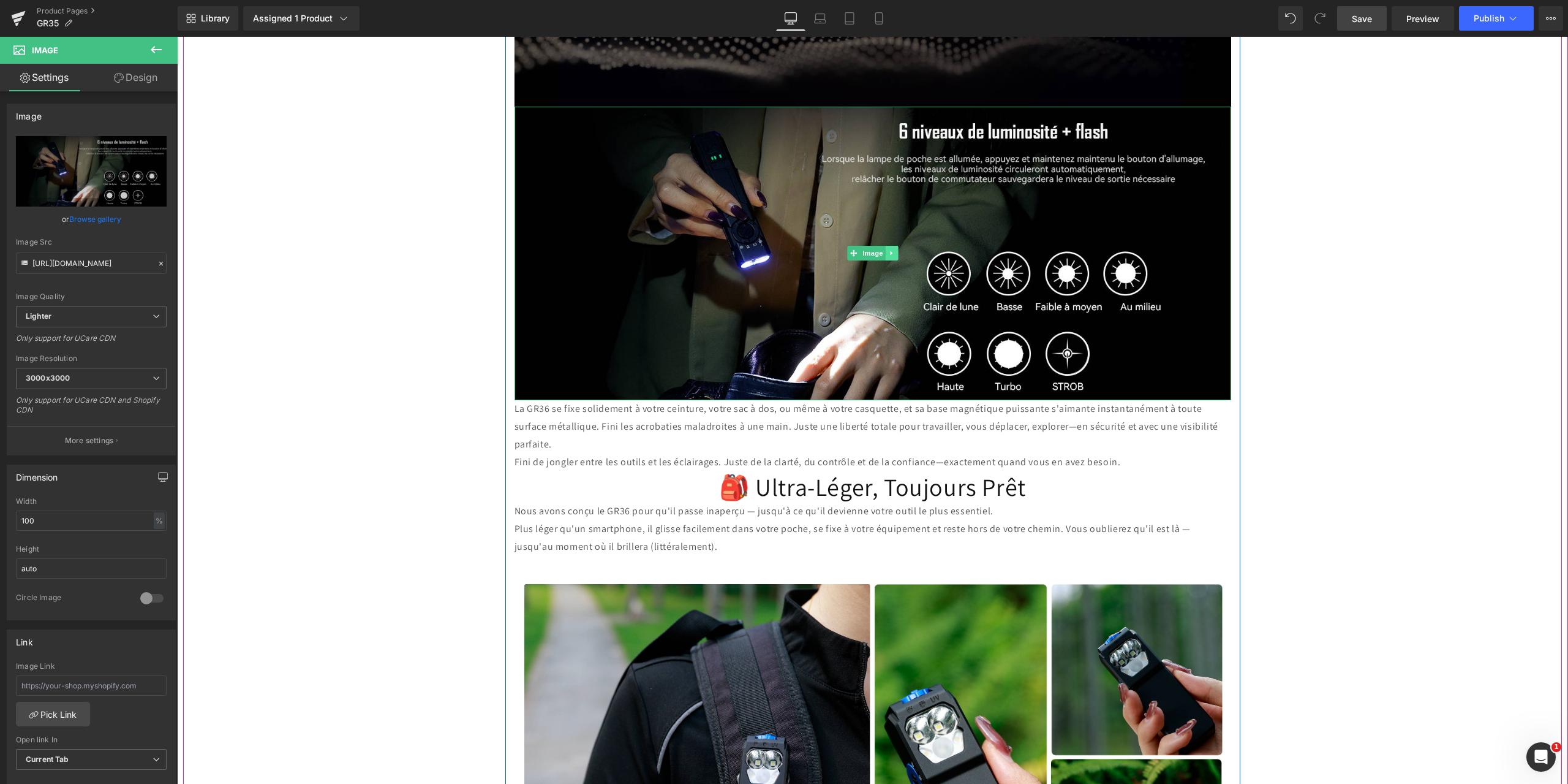
click at [888, 249] on icon at bounding box center [891, 253] width 7 height 8
click at [882, 250] on icon at bounding box center [885, 253] width 7 height 7
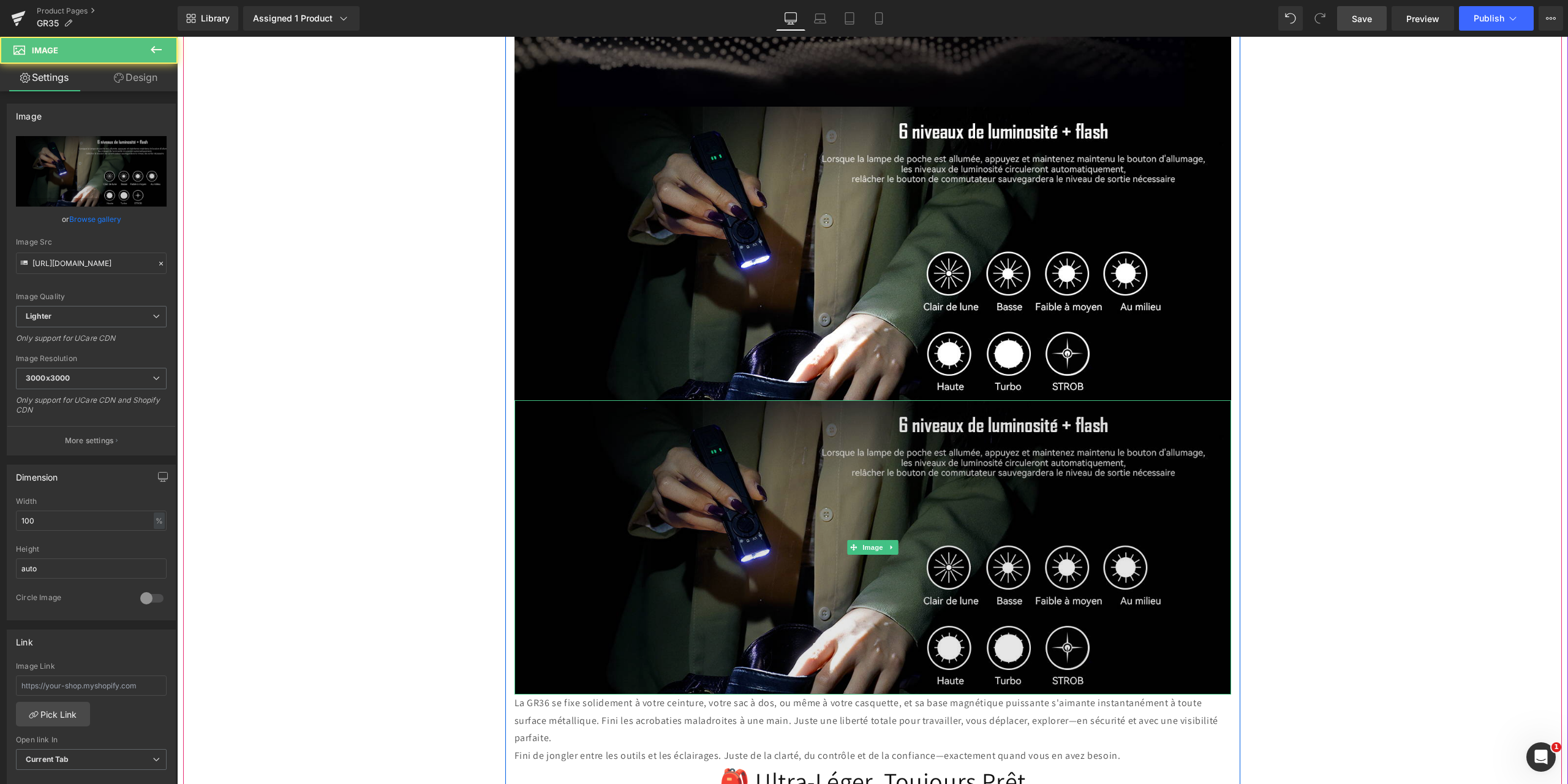
click at [719, 542] on img at bounding box center [872, 547] width 716 height 294
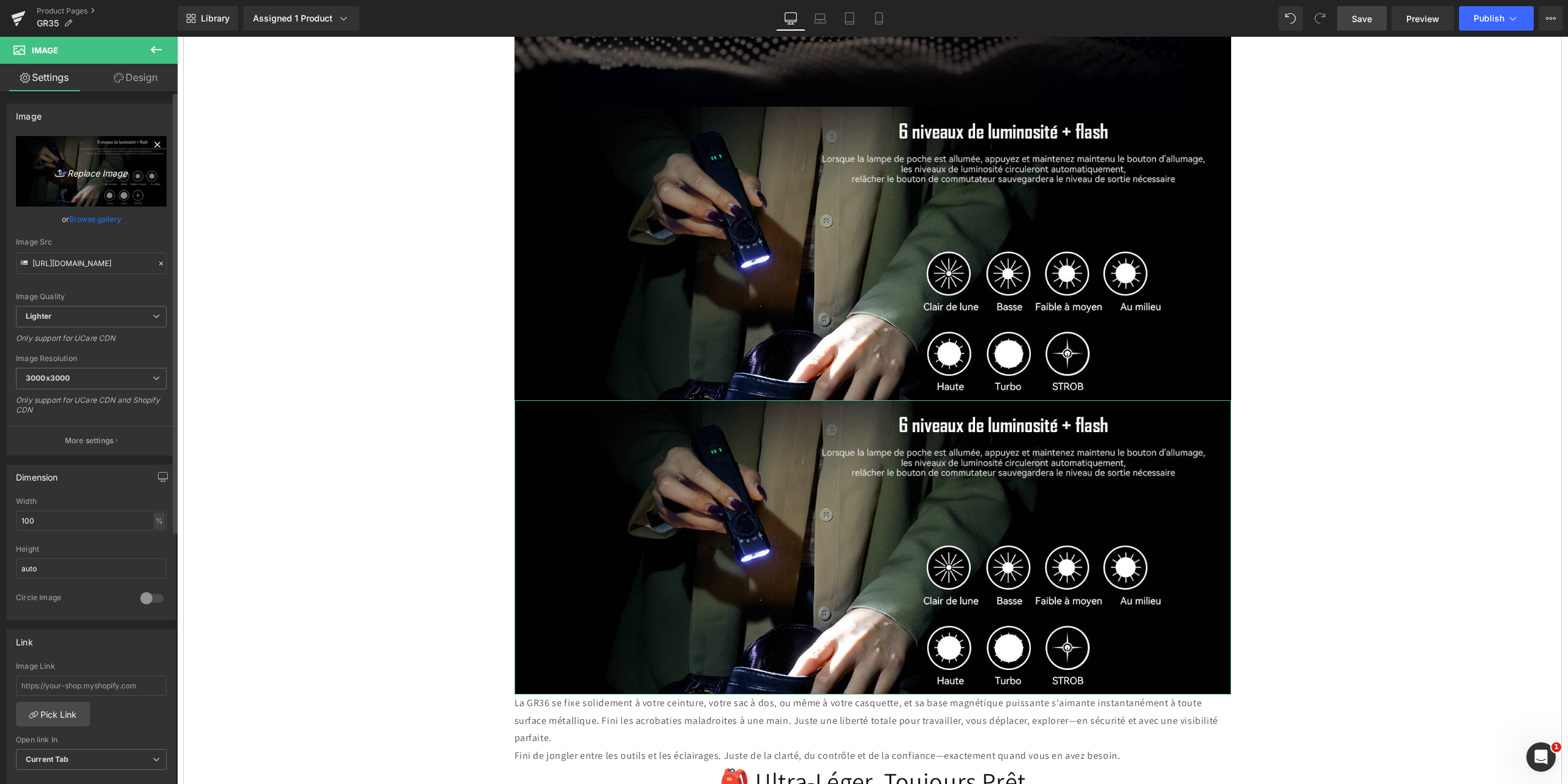
click at [85, 174] on icon "Replace Image" at bounding box center [91, 171] width 98 height 15
type input "C:\fakepath\7.jpg"
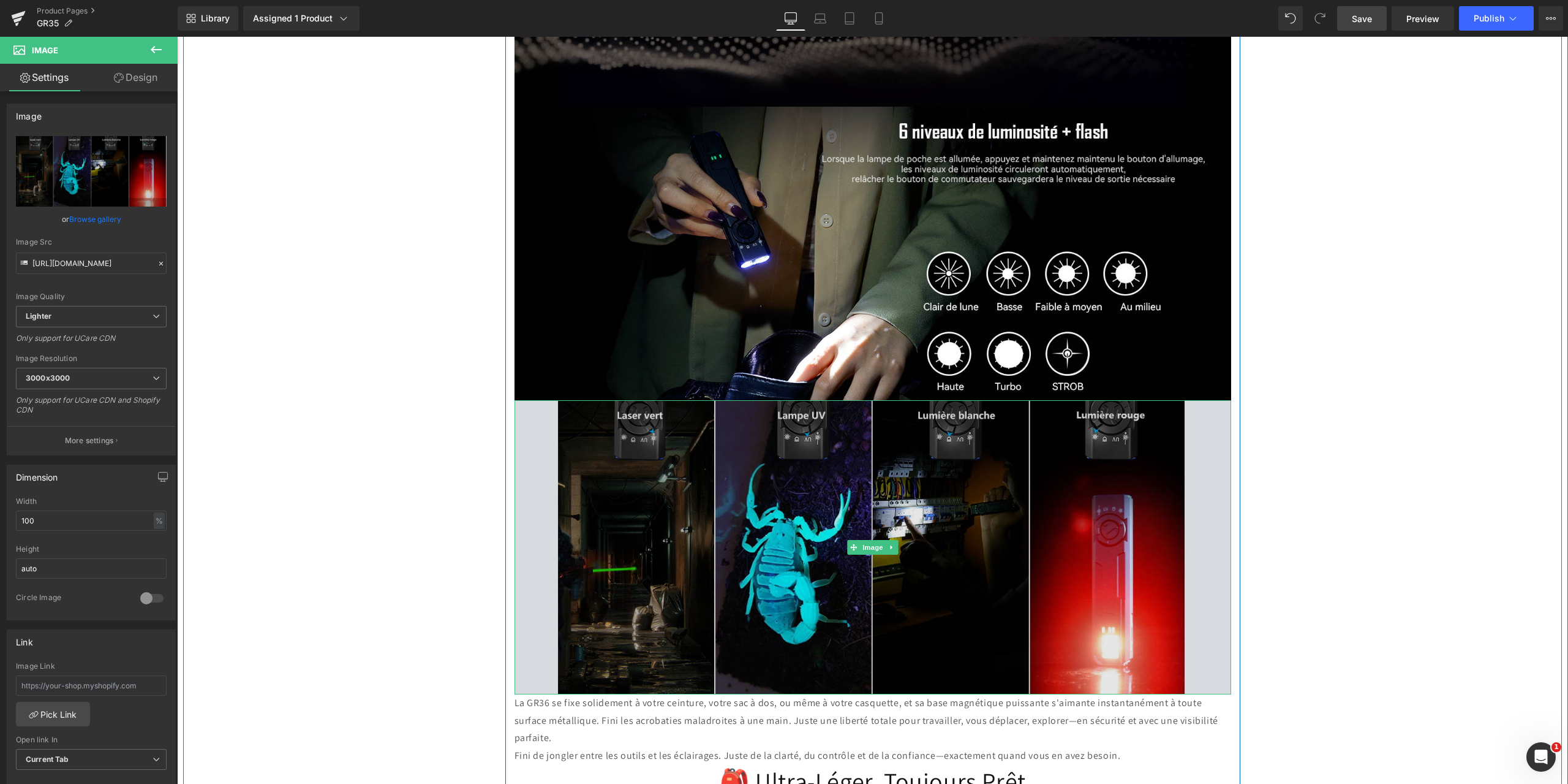
scroll to position [2512, 0]
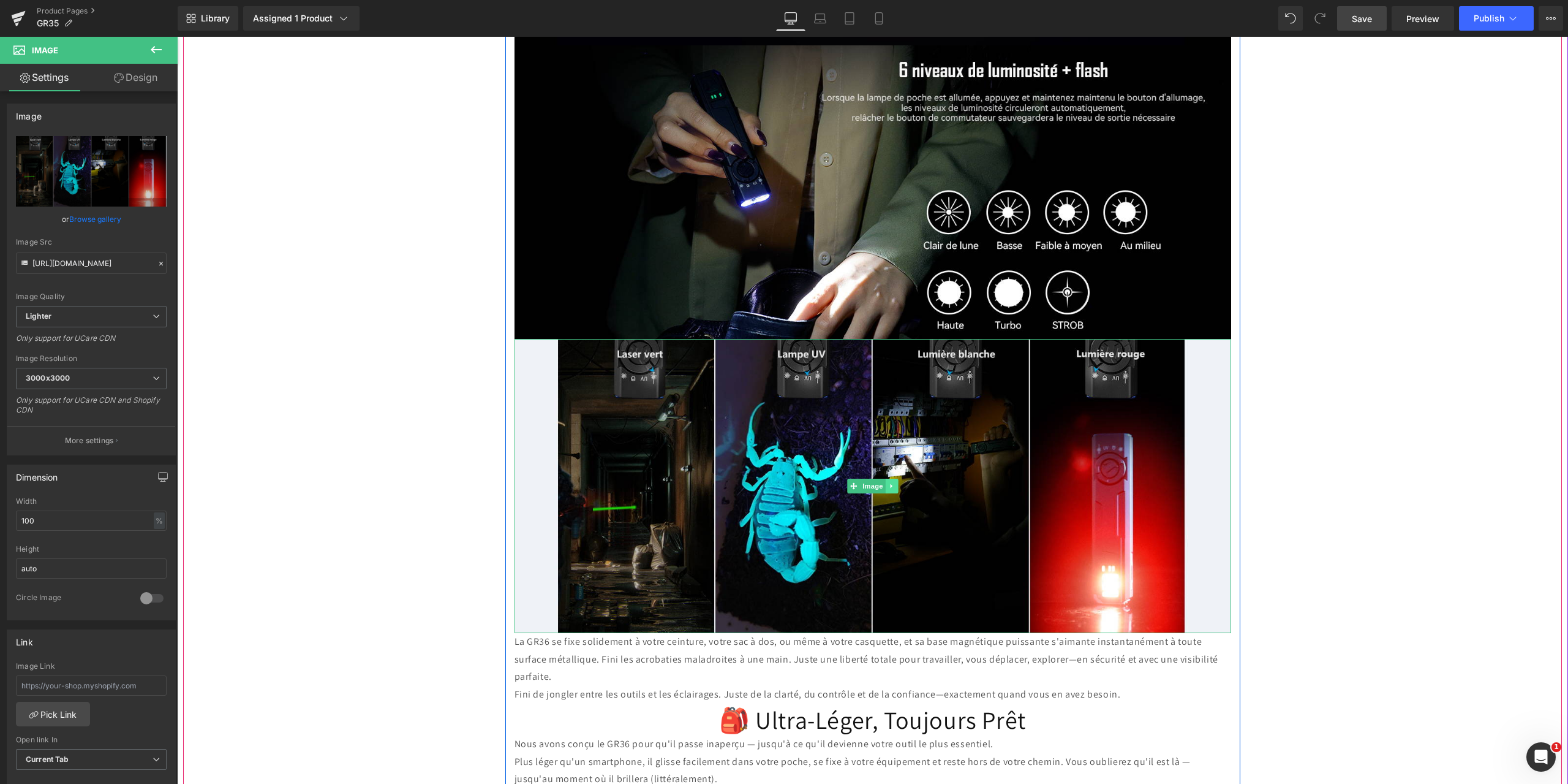
click at [891, 482] on icon at bounding box center [891, 486] width 7 height 8
click at [882, 482] on icon at bounding box center [885, 485] width 7 height 7
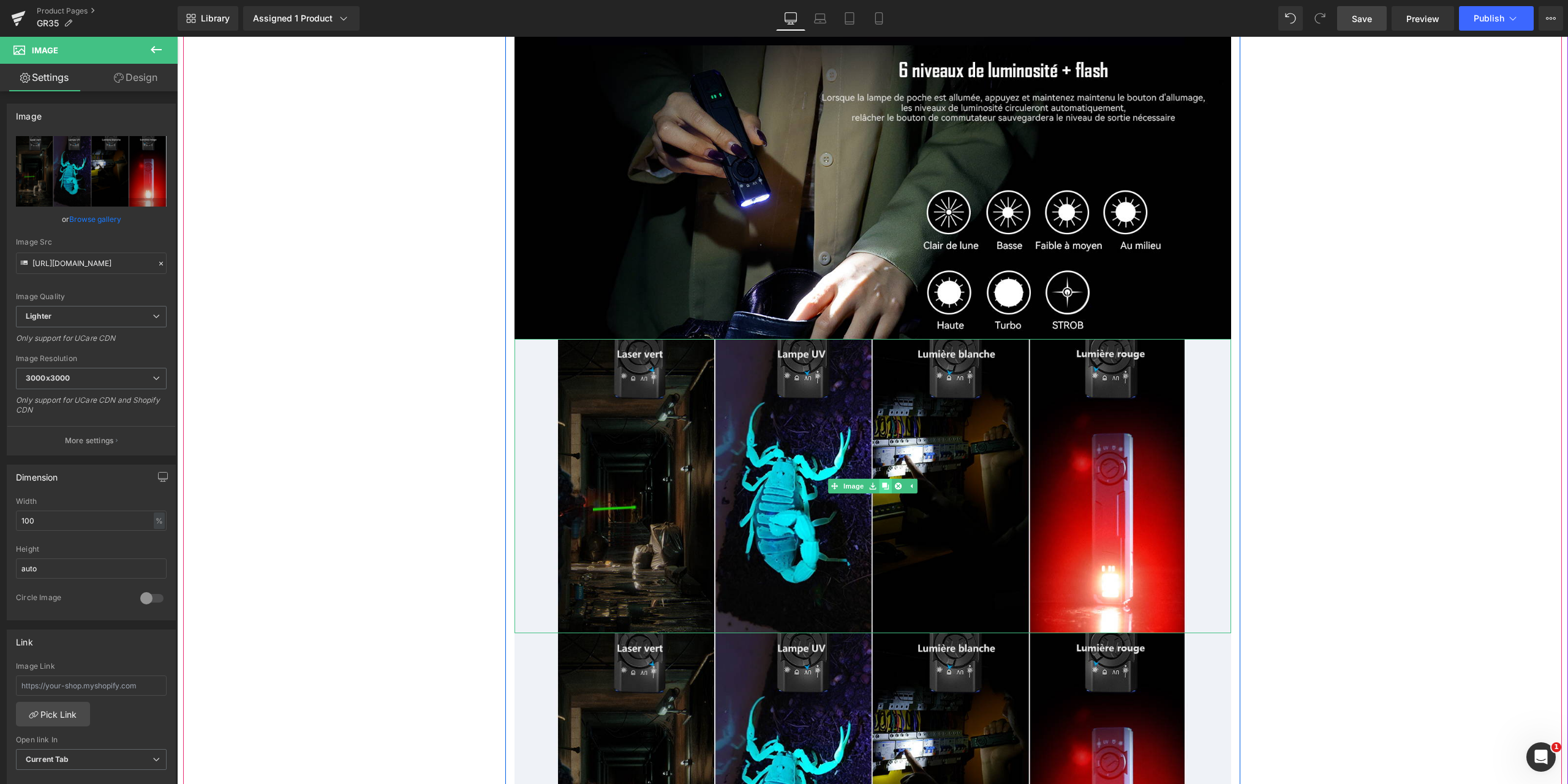
scroll to position [2696, 0]
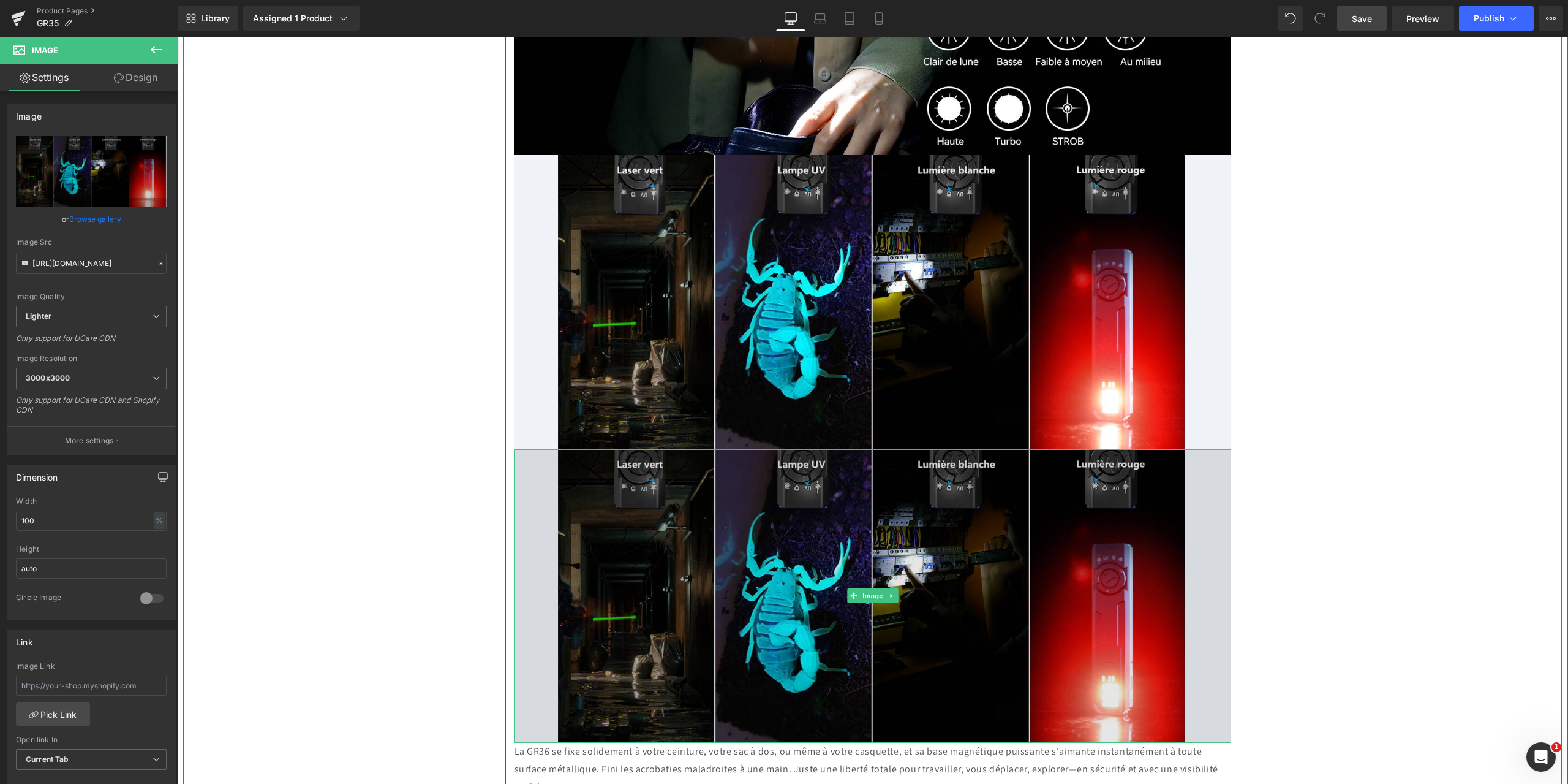
click at [748, 535] on img at bounding box center [872, 596] width 716 height 294
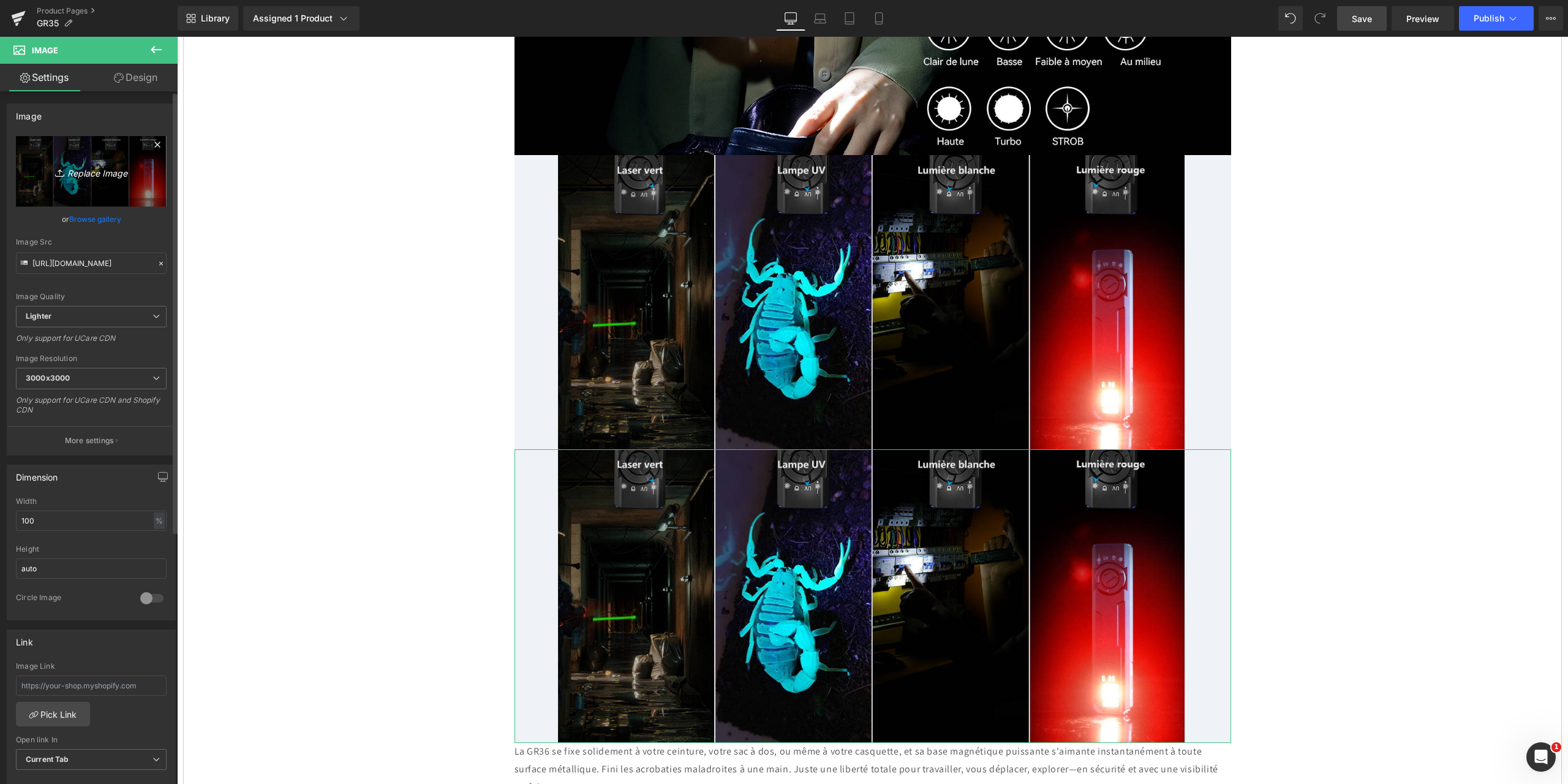
click at [79, 171] on icon "Replace Image" at bounding box center [91, 171] width 98 height 15
type input "C:\fakepath\18.jpg"
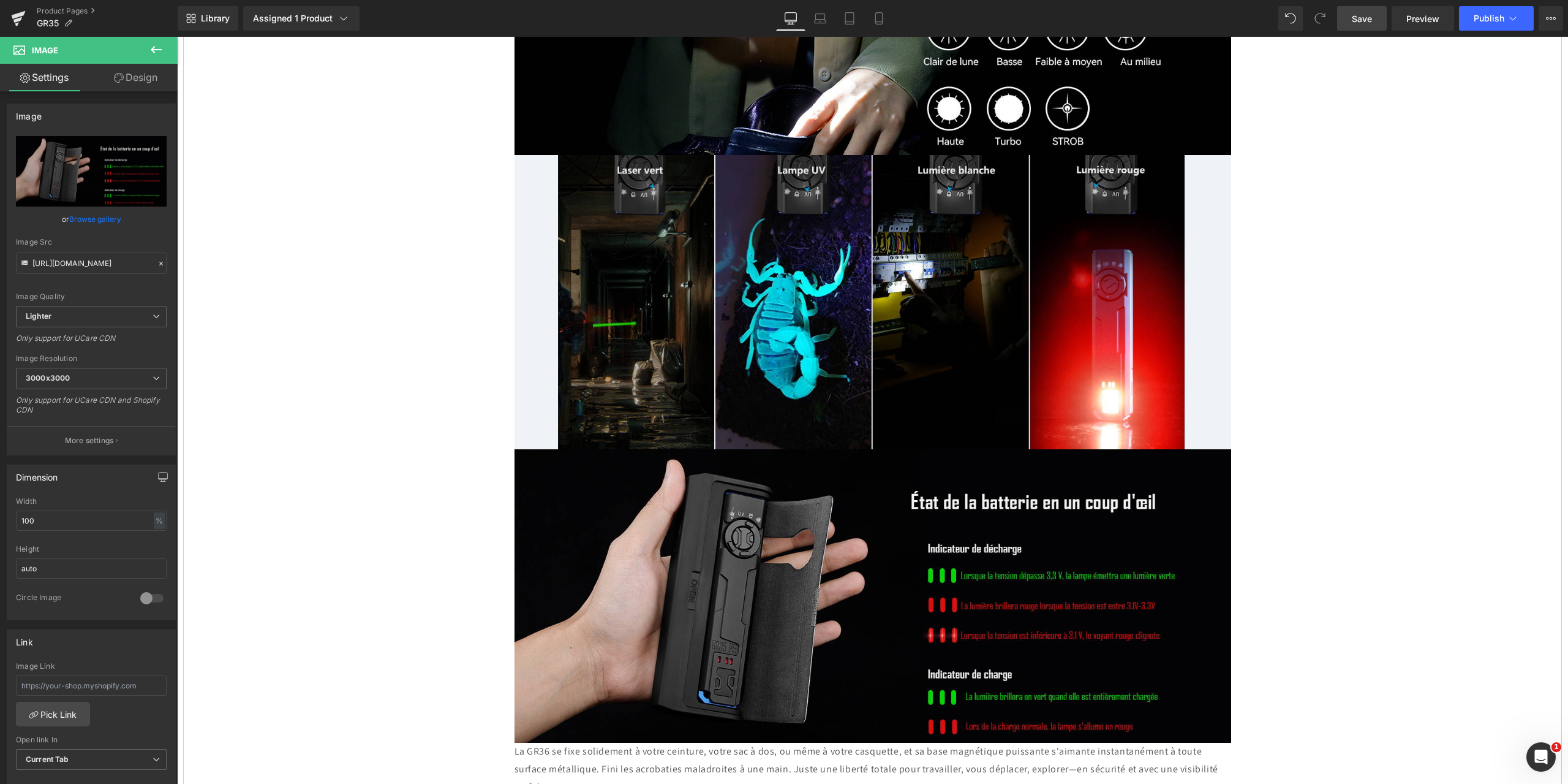
drag, startPoint x: 1359, startPoint y: 14, endPoint x: 406, endPoint y: 356, distance: 1012.5
click at [1359, 14] on span "Save" at bounding box center [1362, 18] width 20 height 13
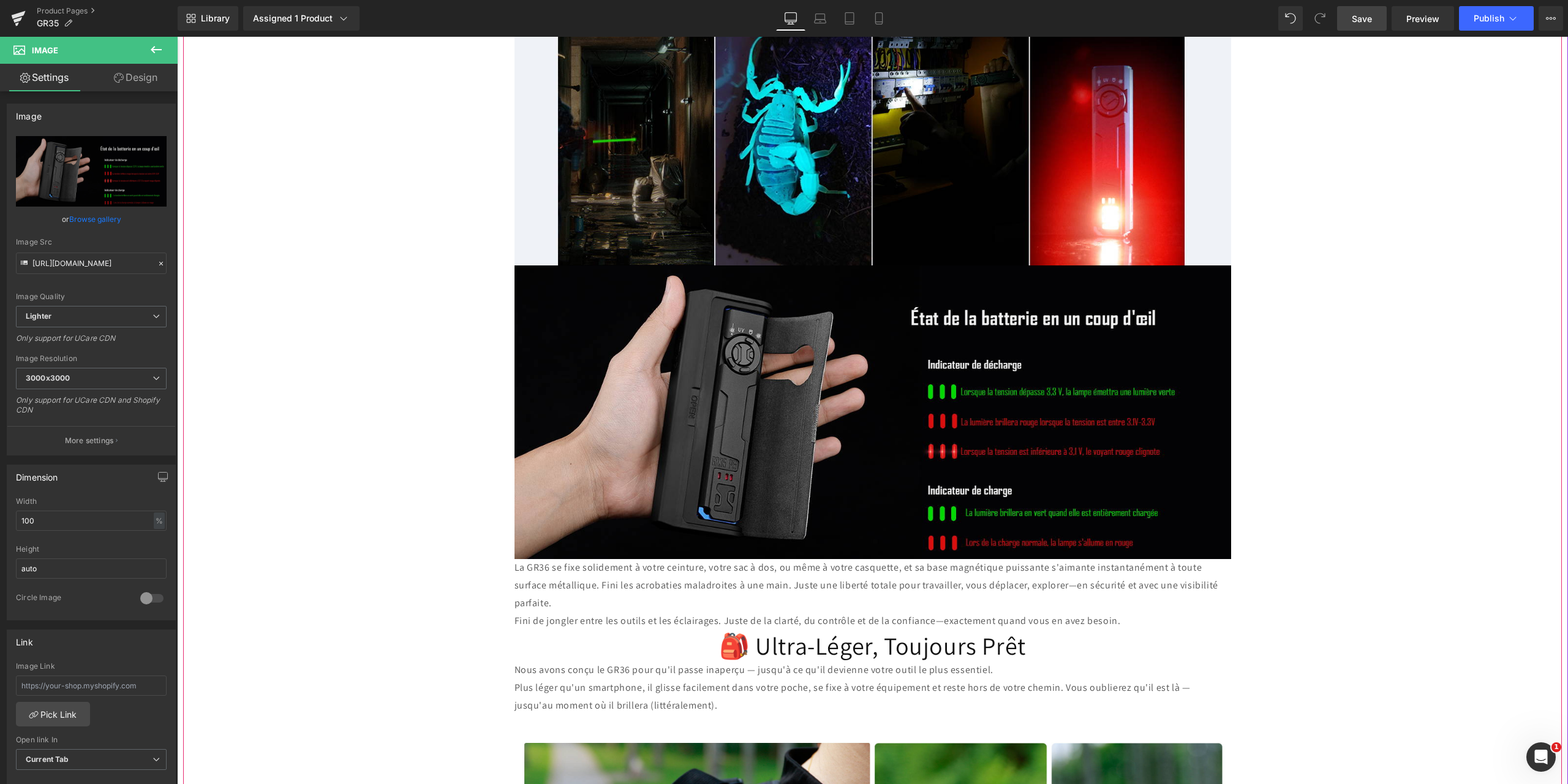
scroll to position [3002, 0]
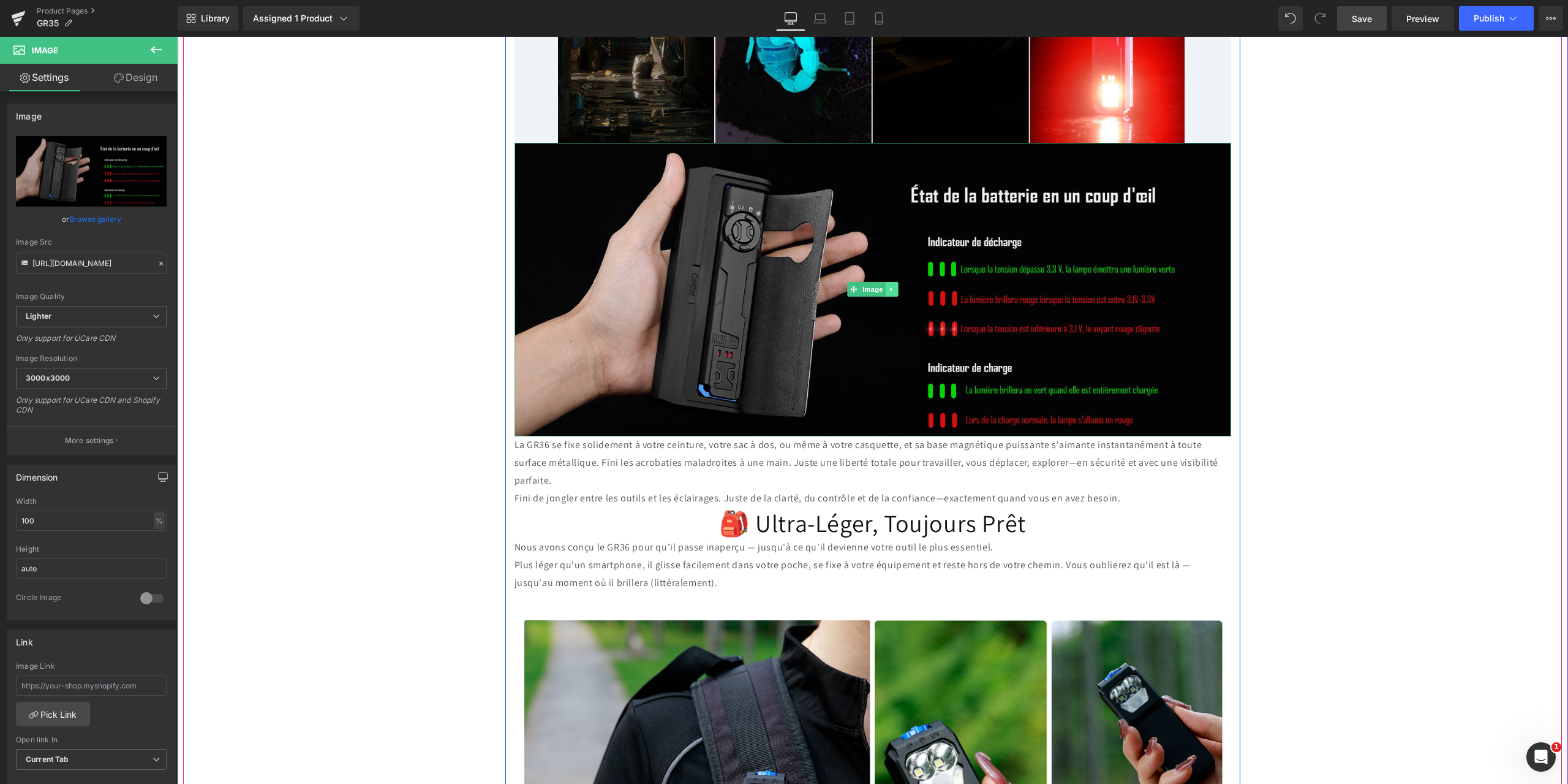
click at [890, 288] on icon at bounding box center [891, 290] width 2 height 5
click at [882, 286] on icon at bounding box center [885, 289] width 7 height 7
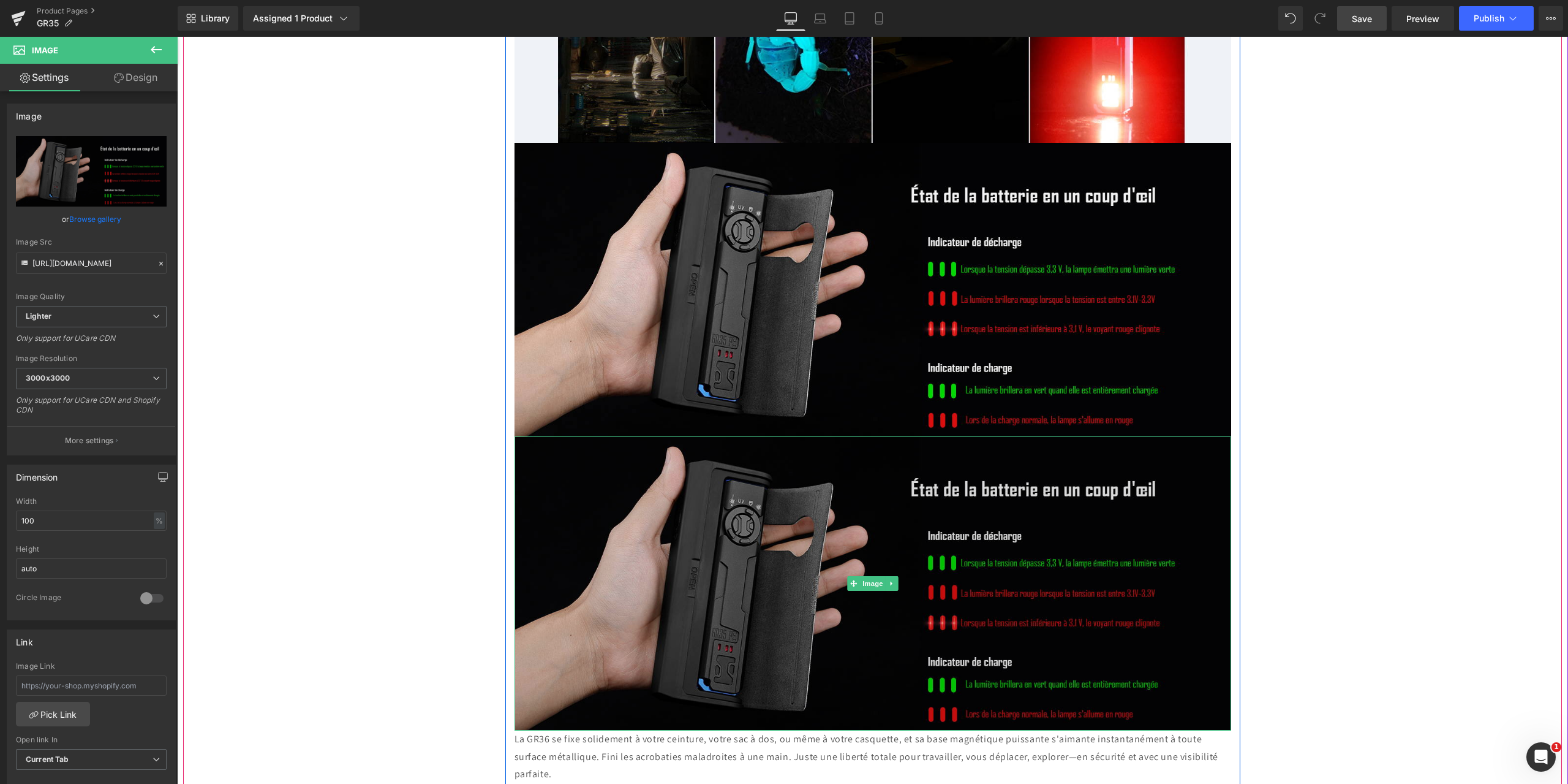
scroll to position [3125, 0]
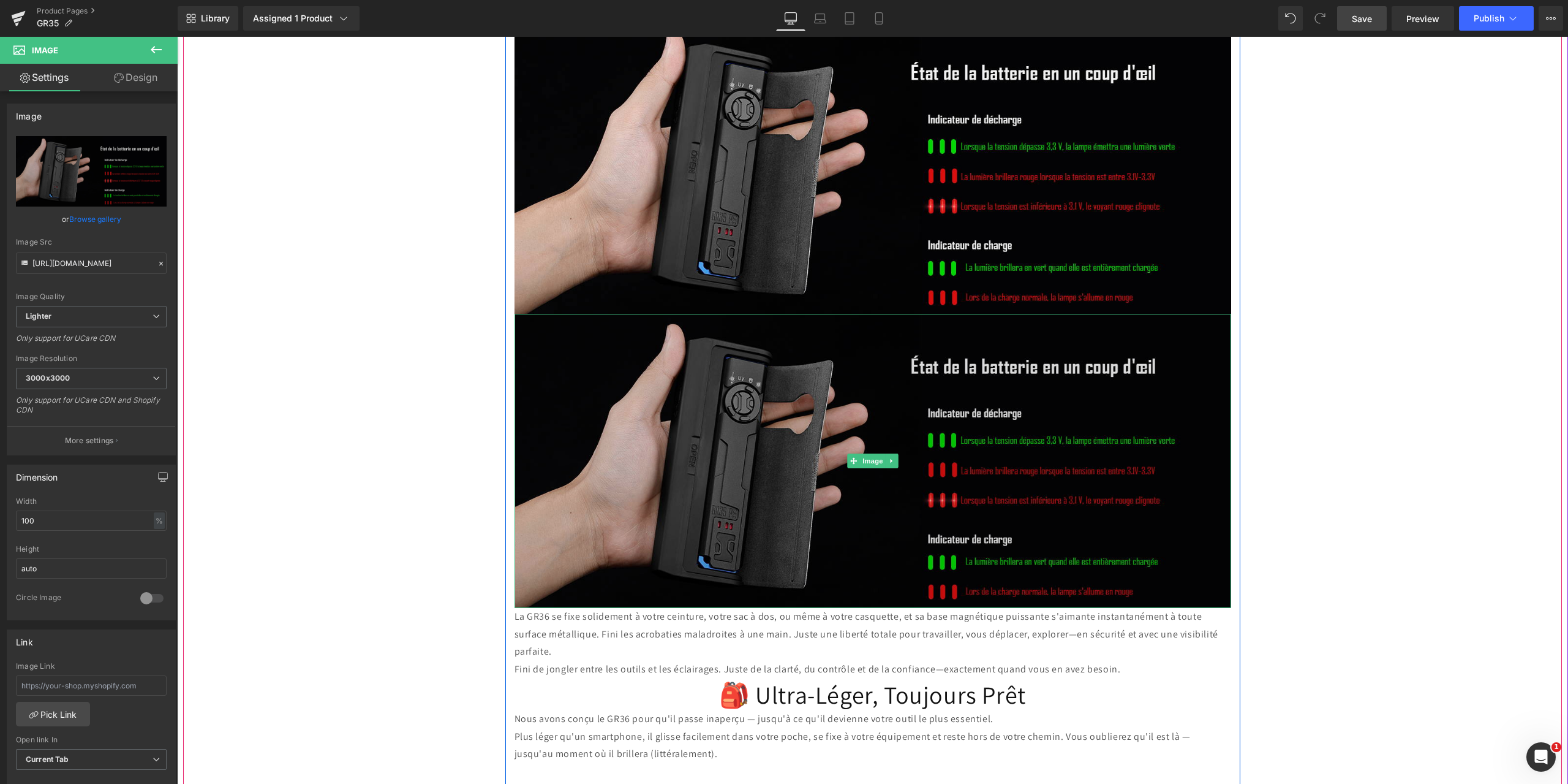
click at [747, 440] on img at bounding box center [872, 460] width 716 height 294
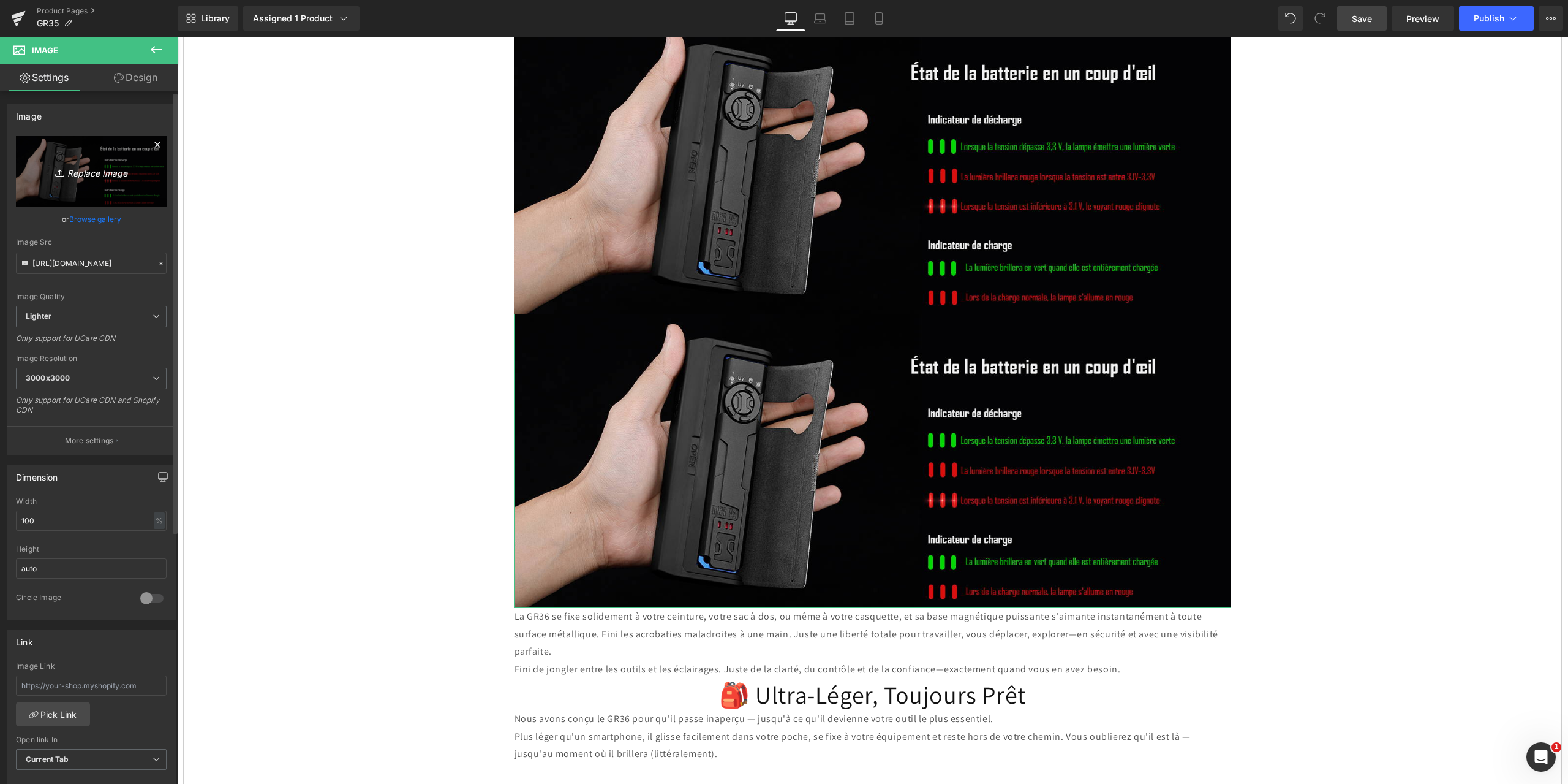
click at [93, 173] on icon "Replace Image" at bounding box center [91, 171] width 98 height 15
type input "C:\fakepath\17.jpg"
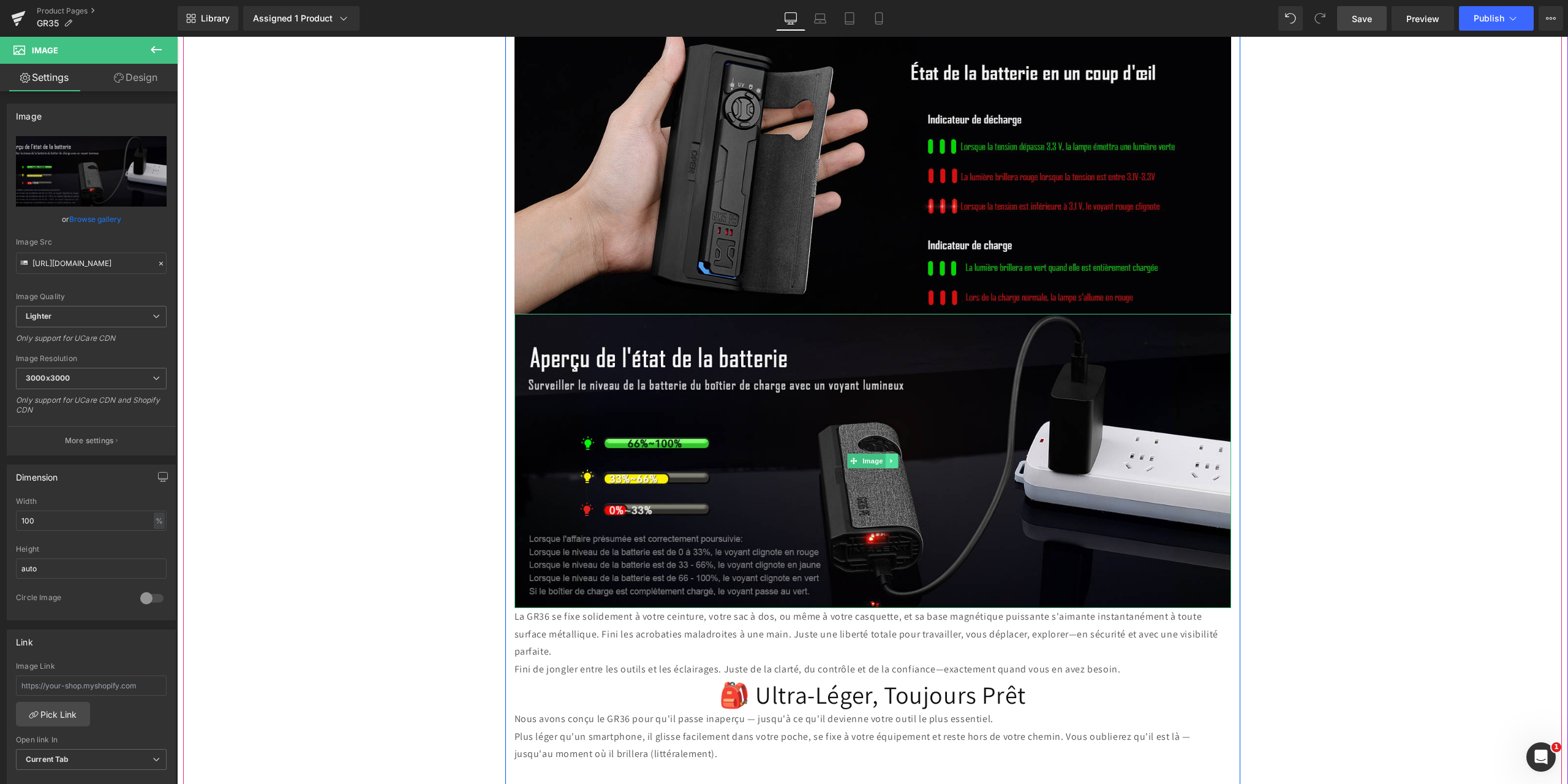
click at [890, 459] on icon at bounding box center [891, 461] width 2 height 5
click at [882, 457] on icon at bounding box center [885, 460] width 7 height 7
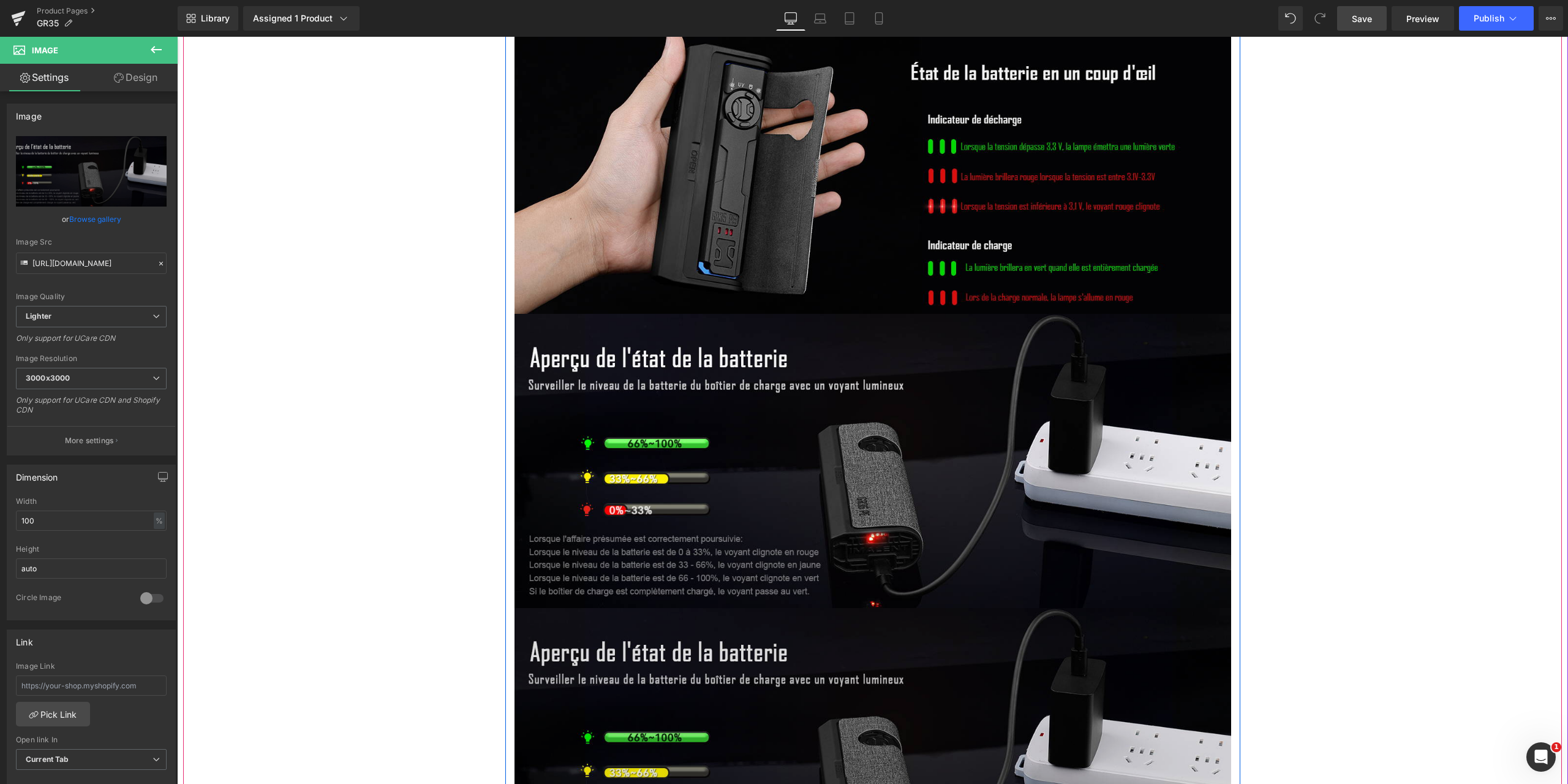
scroll to position [3370, 0]
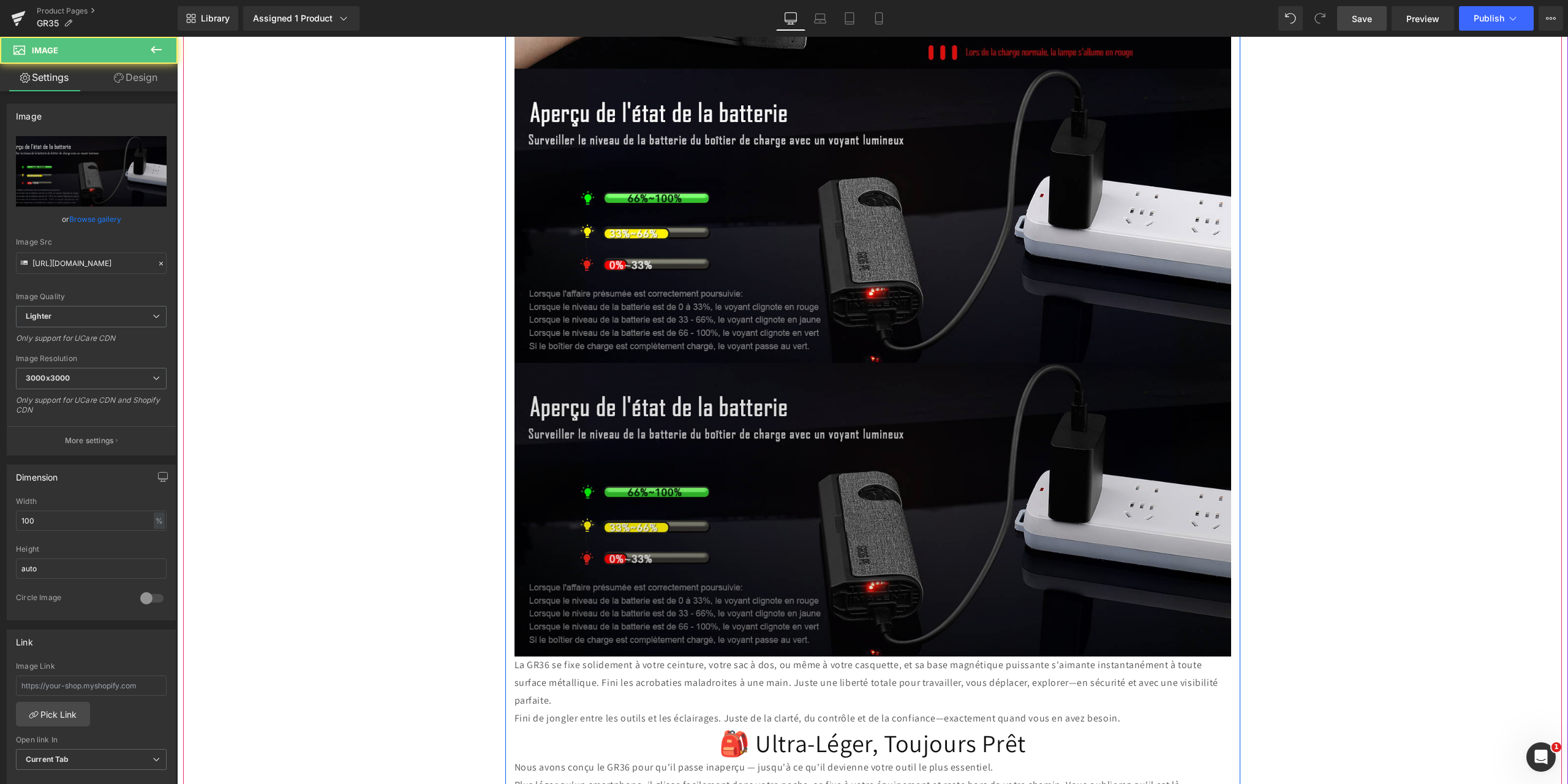
click at [781, 514] on img at bounding box center [872, 509] width 716 height 294
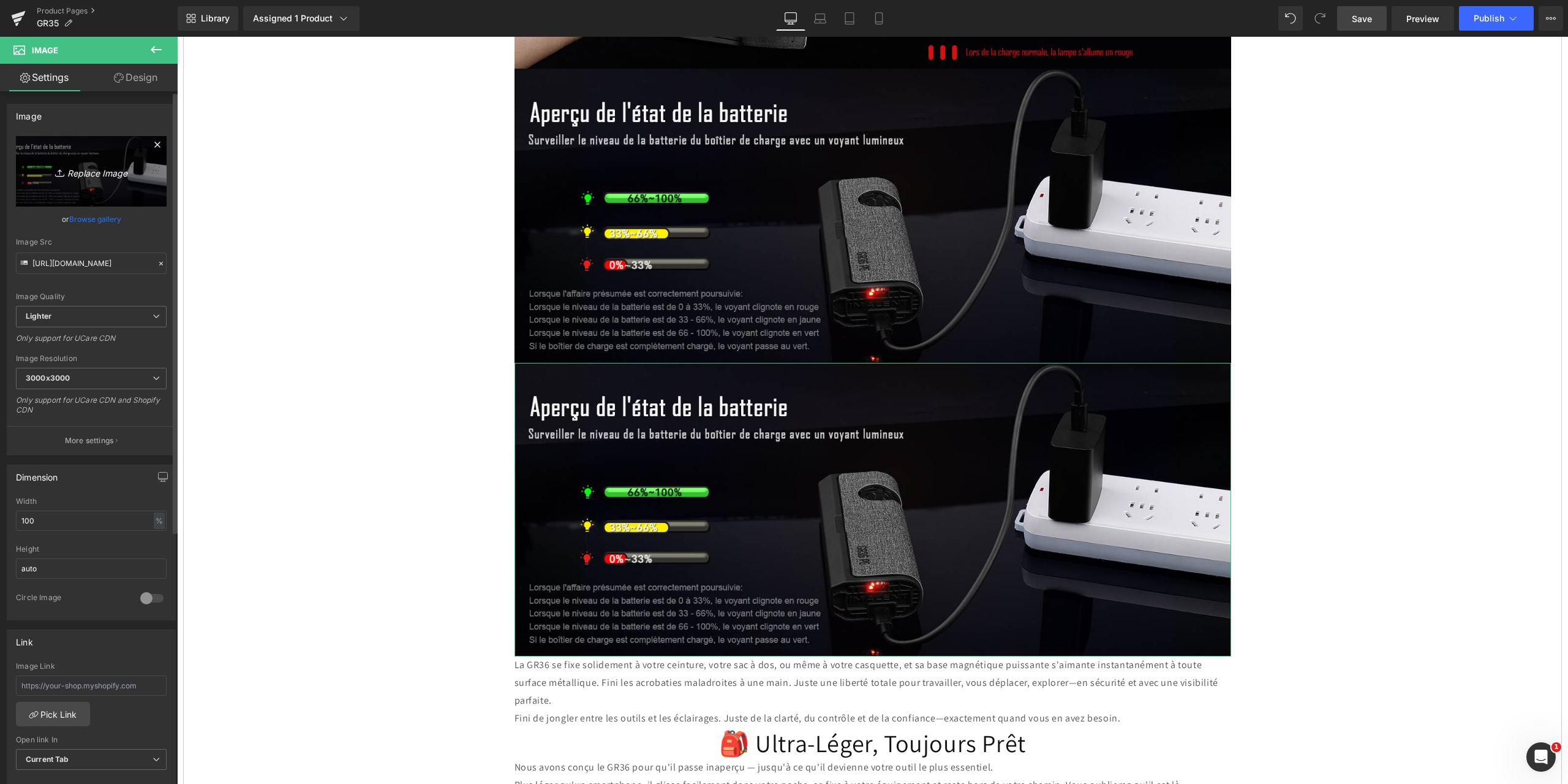
click at [77, 169] on icon "Replace Image" at bounding box center [91, 171] width 98 height 15
type input "C:\fakepath\9.jpg"
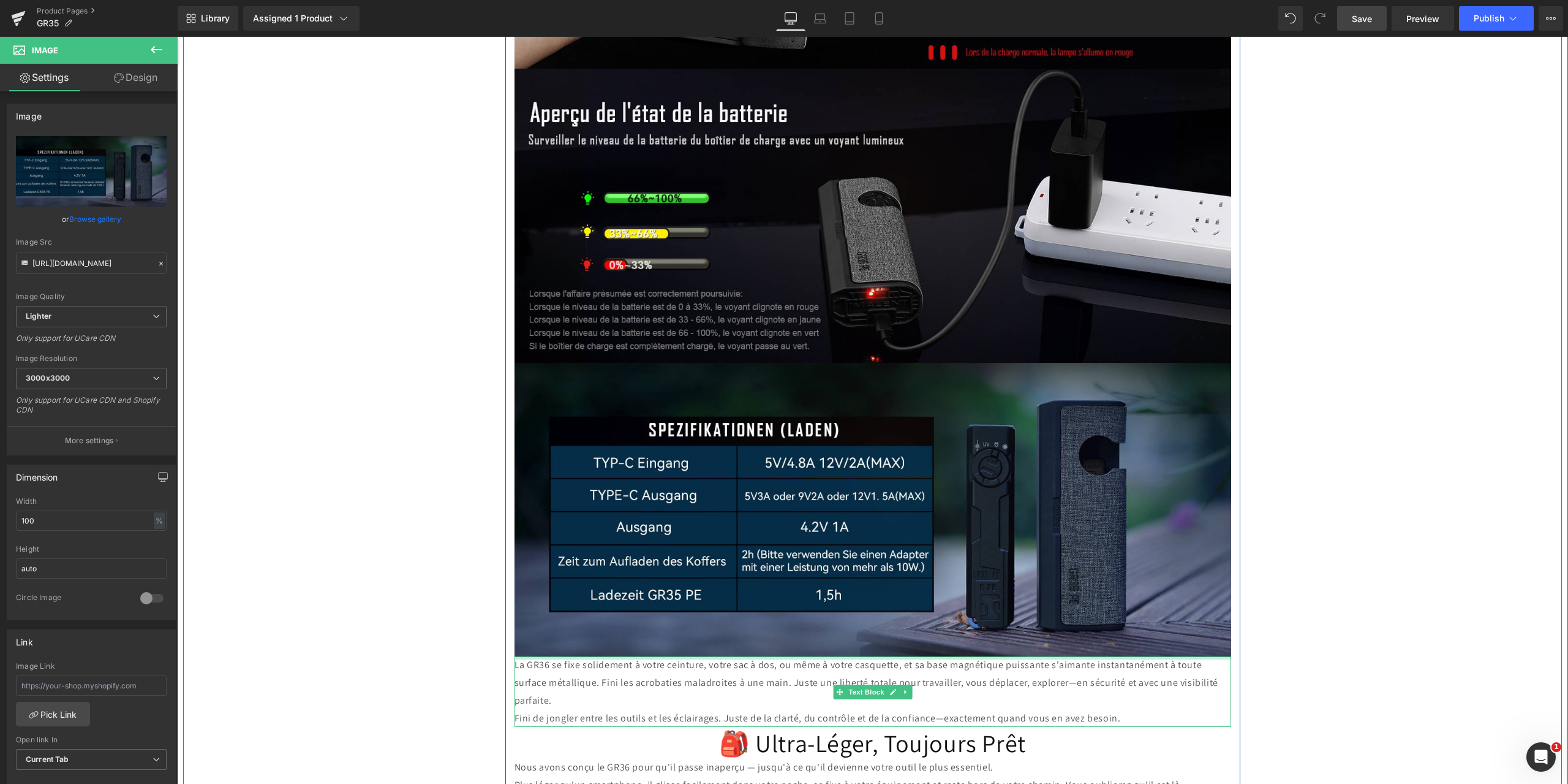
scroll to position [3554, 0]
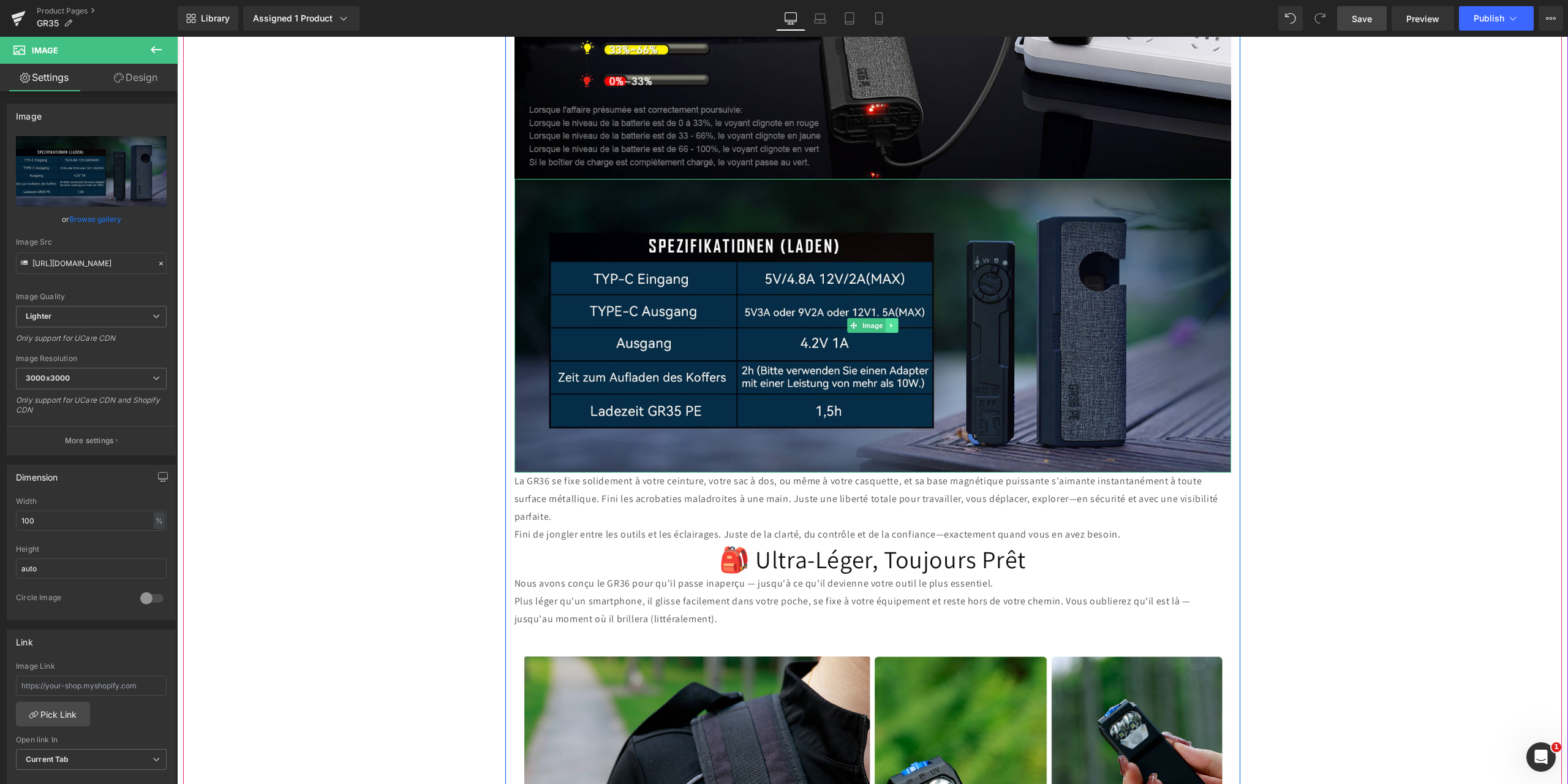
click at [888, 322] on icon at bounding box center [891, 326] width 7 height 8
click at [882, 322] on icon at bounding box center [885, 325] width 7 height 7
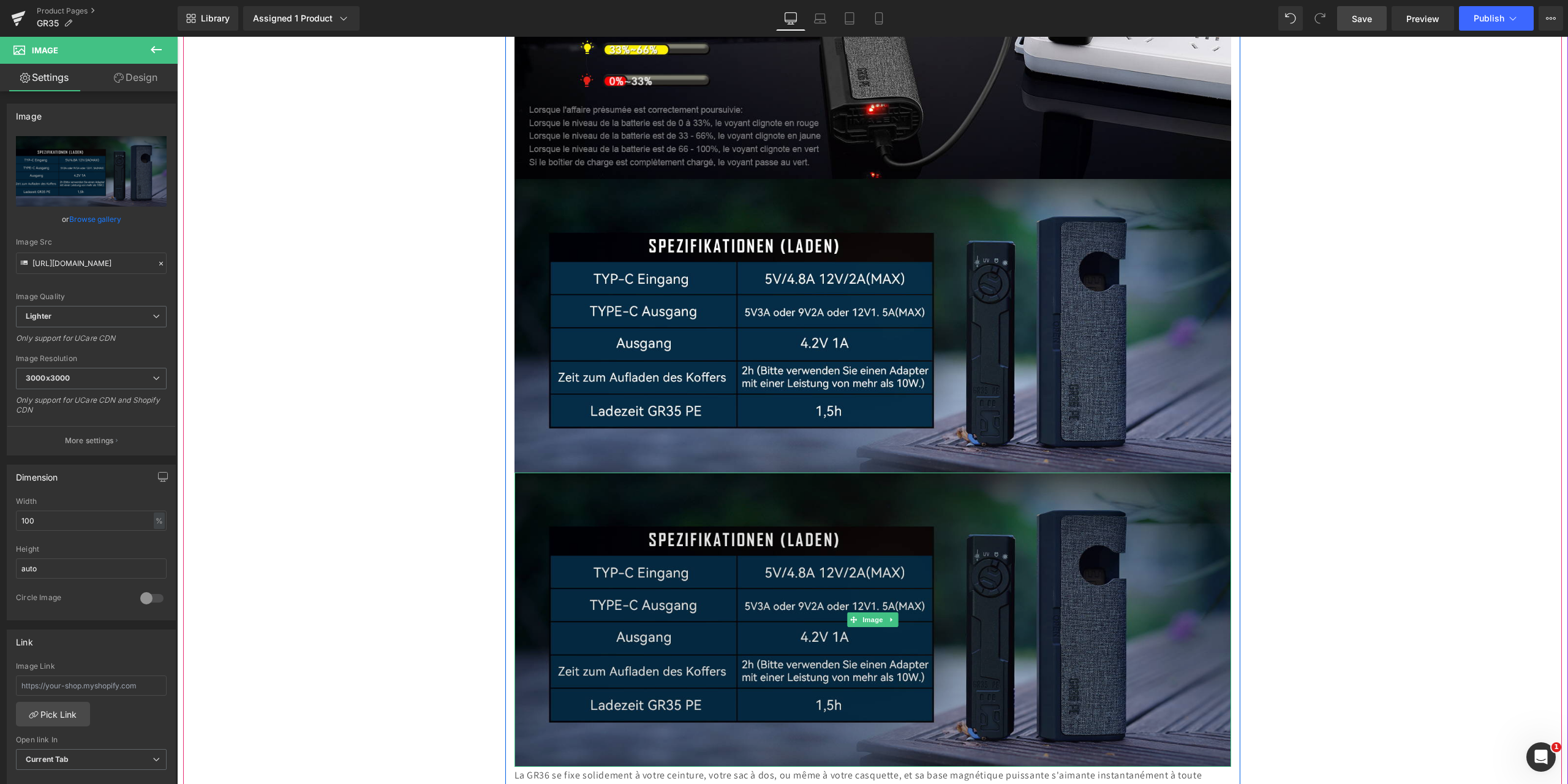
scroll to position [3737, 0]
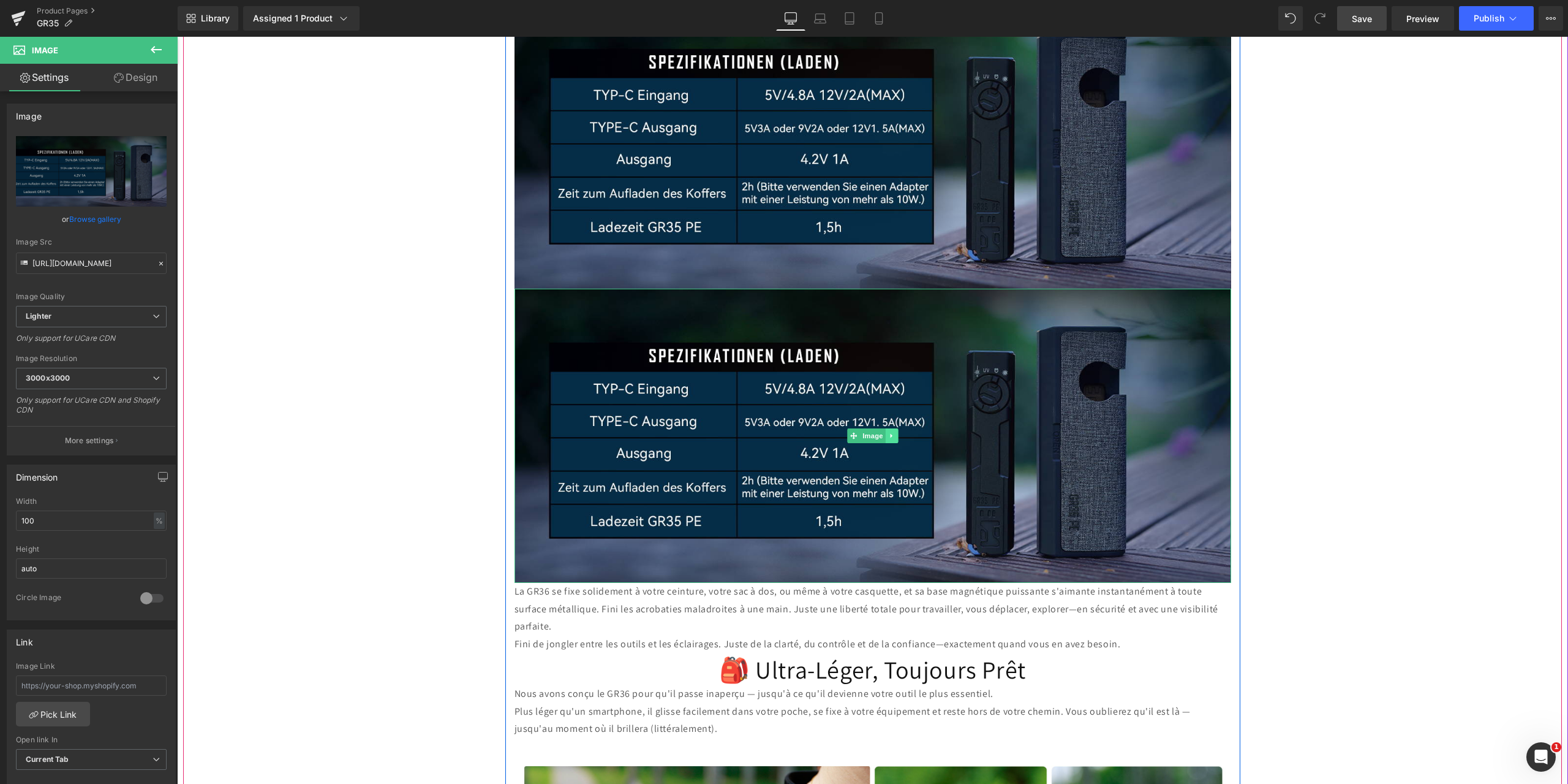
click at [888, 432] on icon at bounding box center [891, 436] width 7 height 8
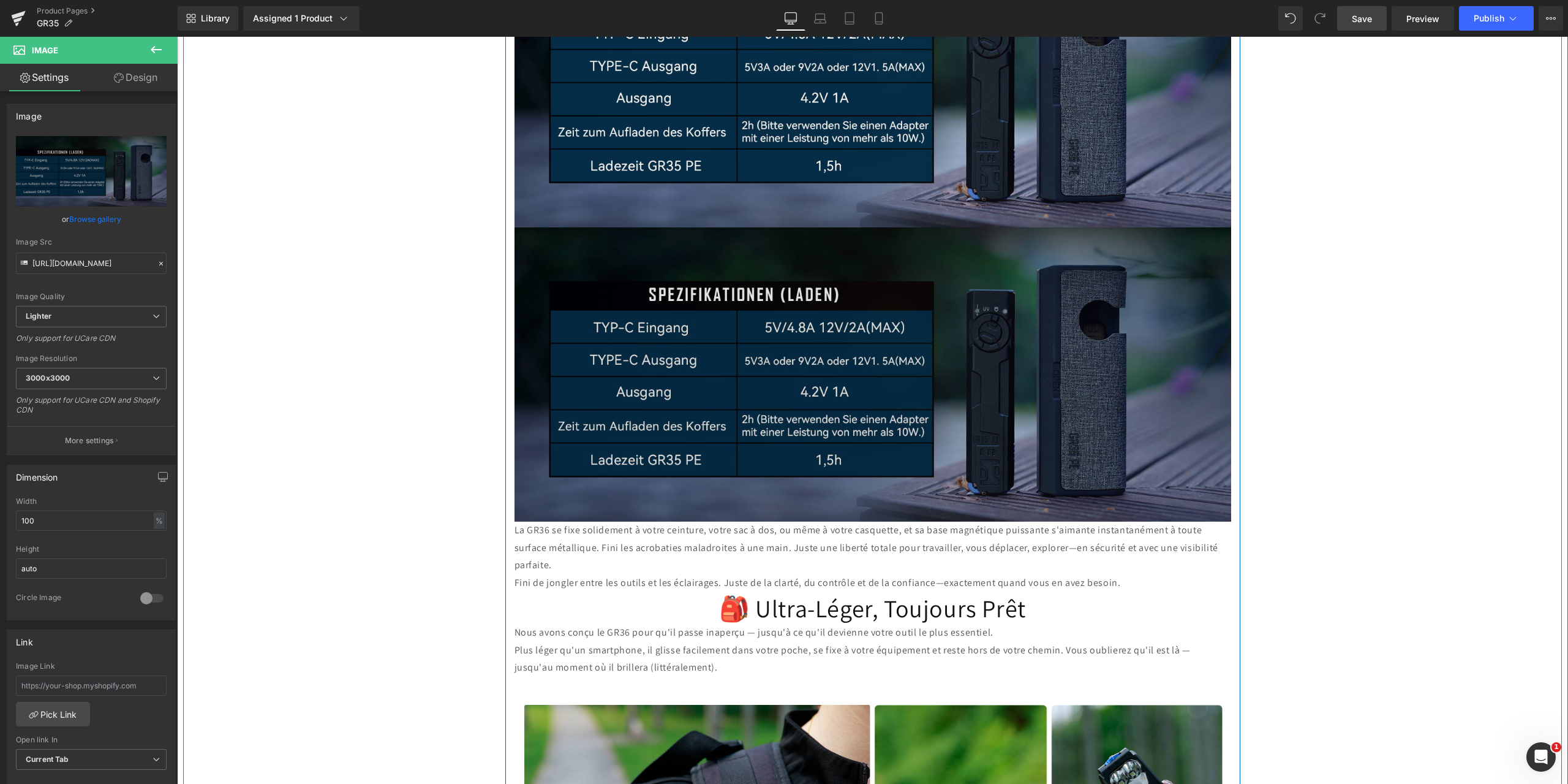
scroll to position [3860, 0]
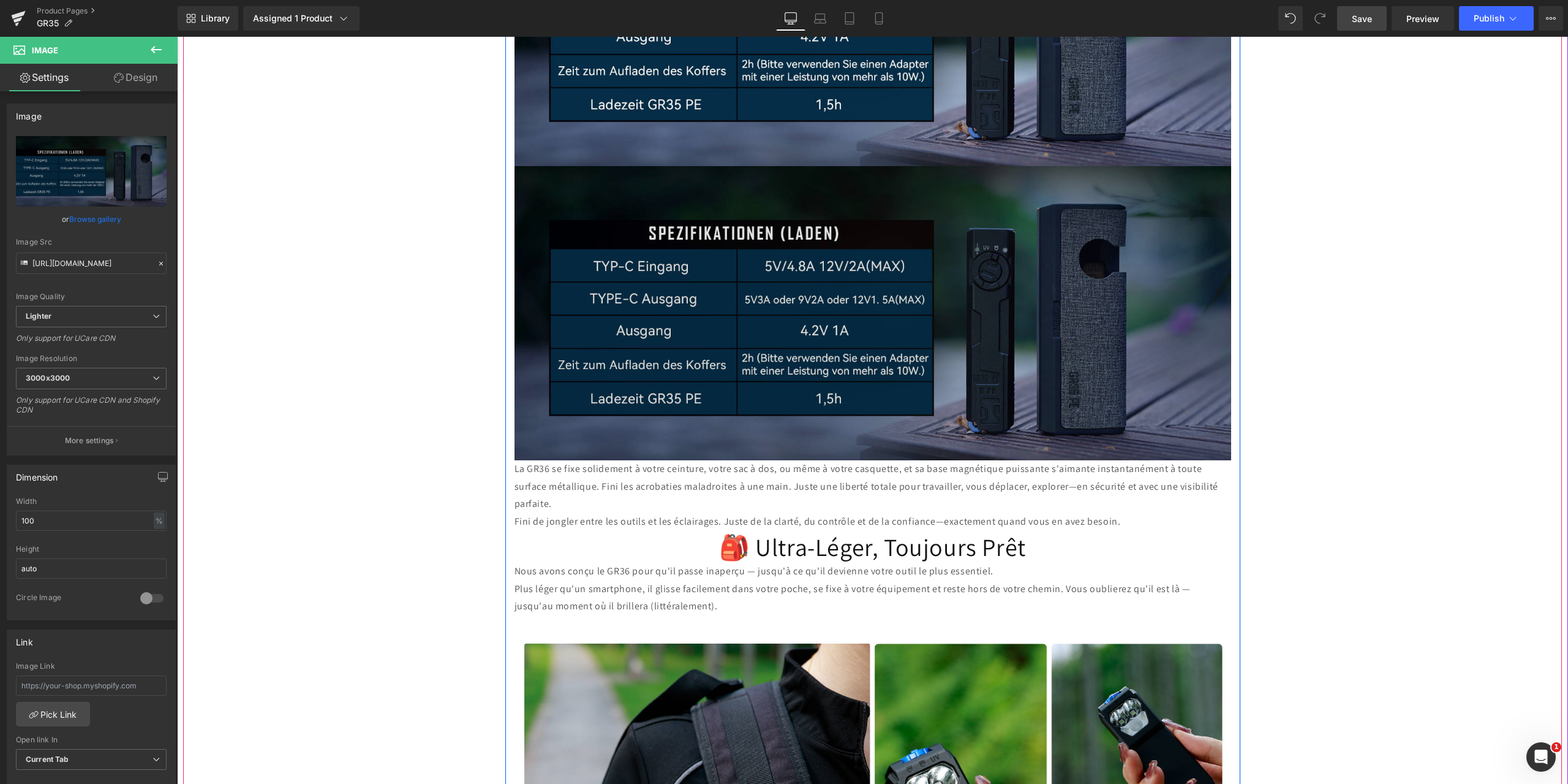
click at [825, 311] on img at bounding box center [872, 313] width 716 height 294
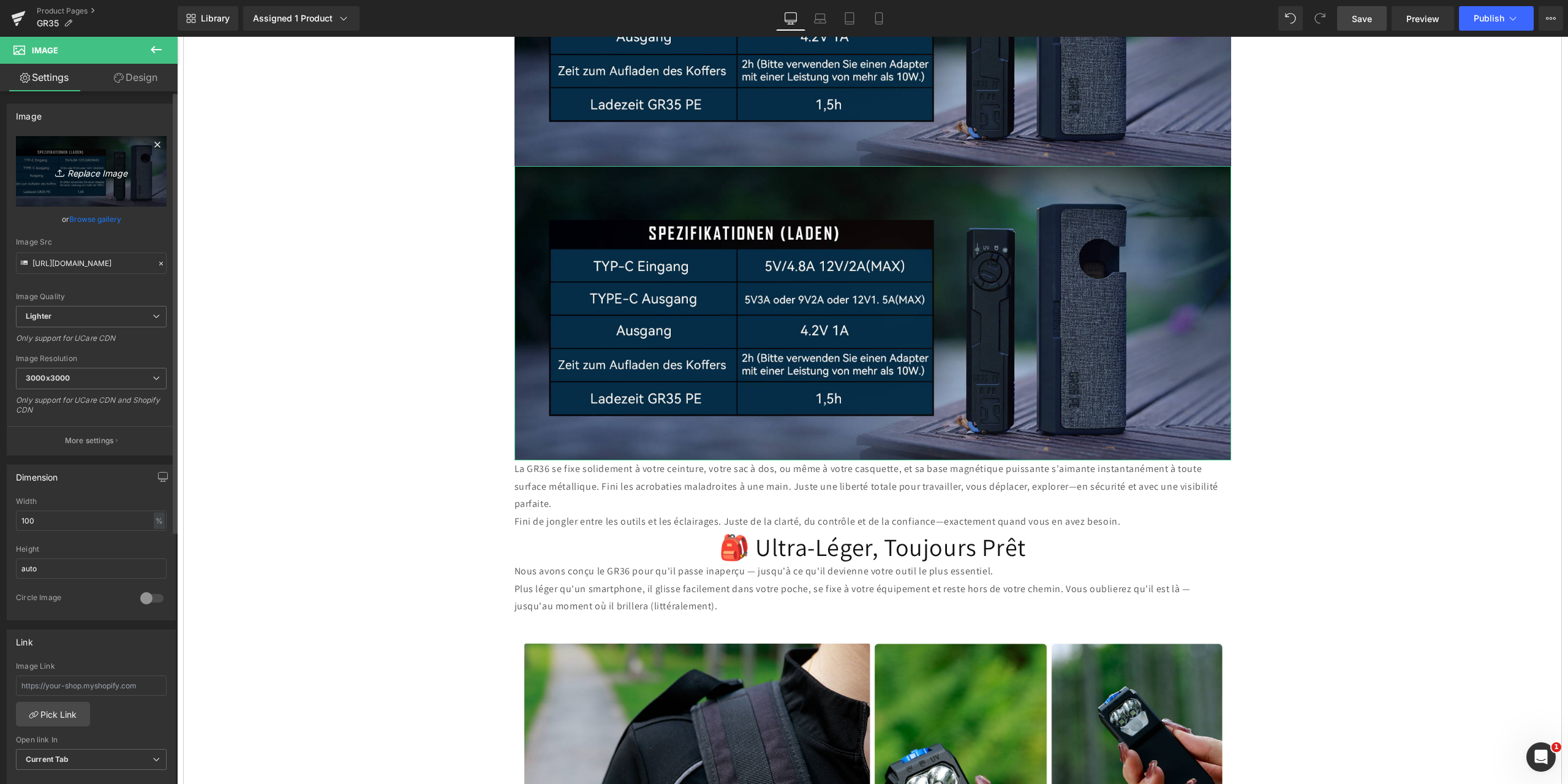
click at [82, 174] on icon "Replace Image" at bounding box center [91, 171] width 98 height 15
type input "C:\fakepath\5.jpg"
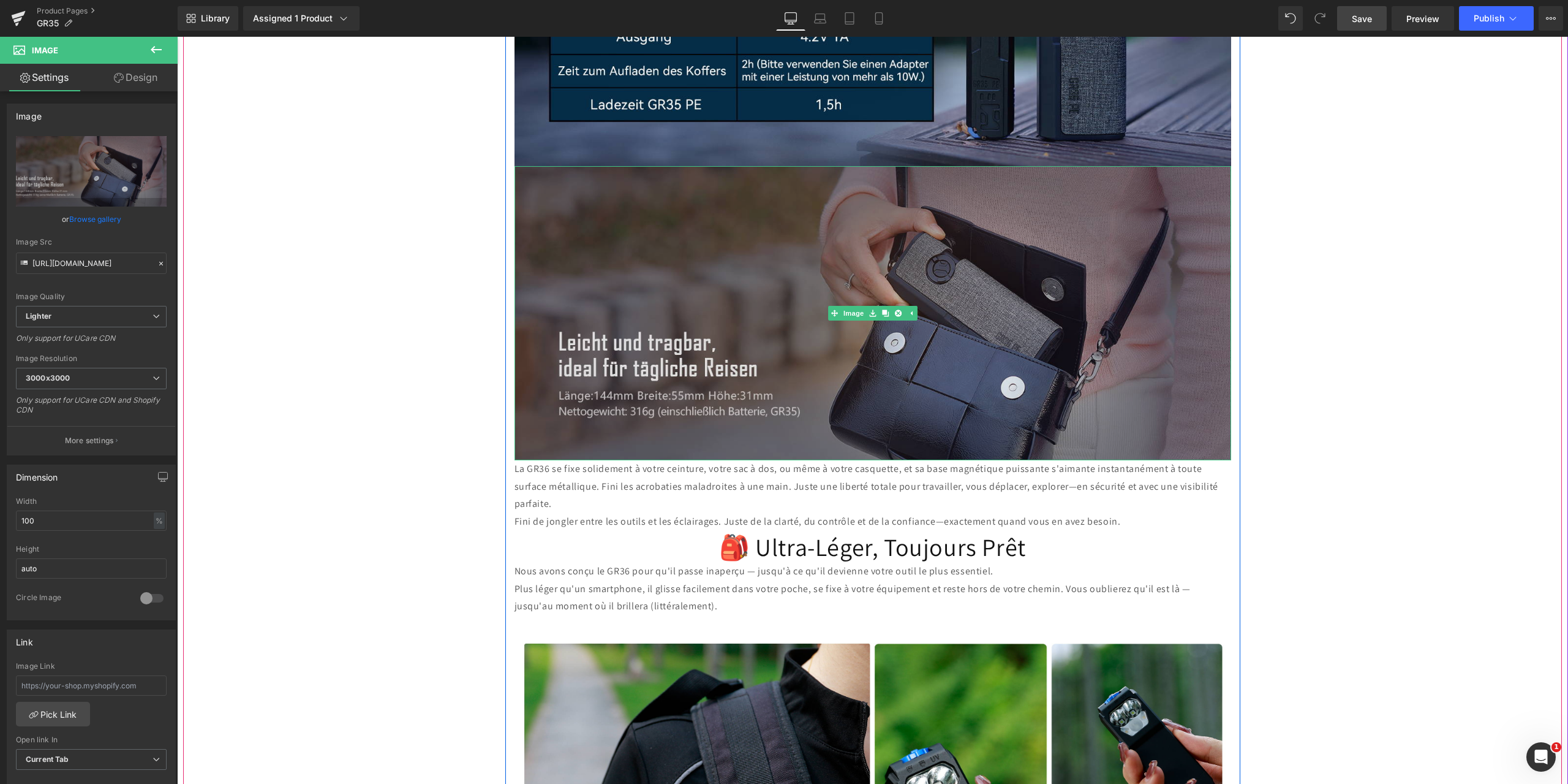
scroll to position [3799, 0]
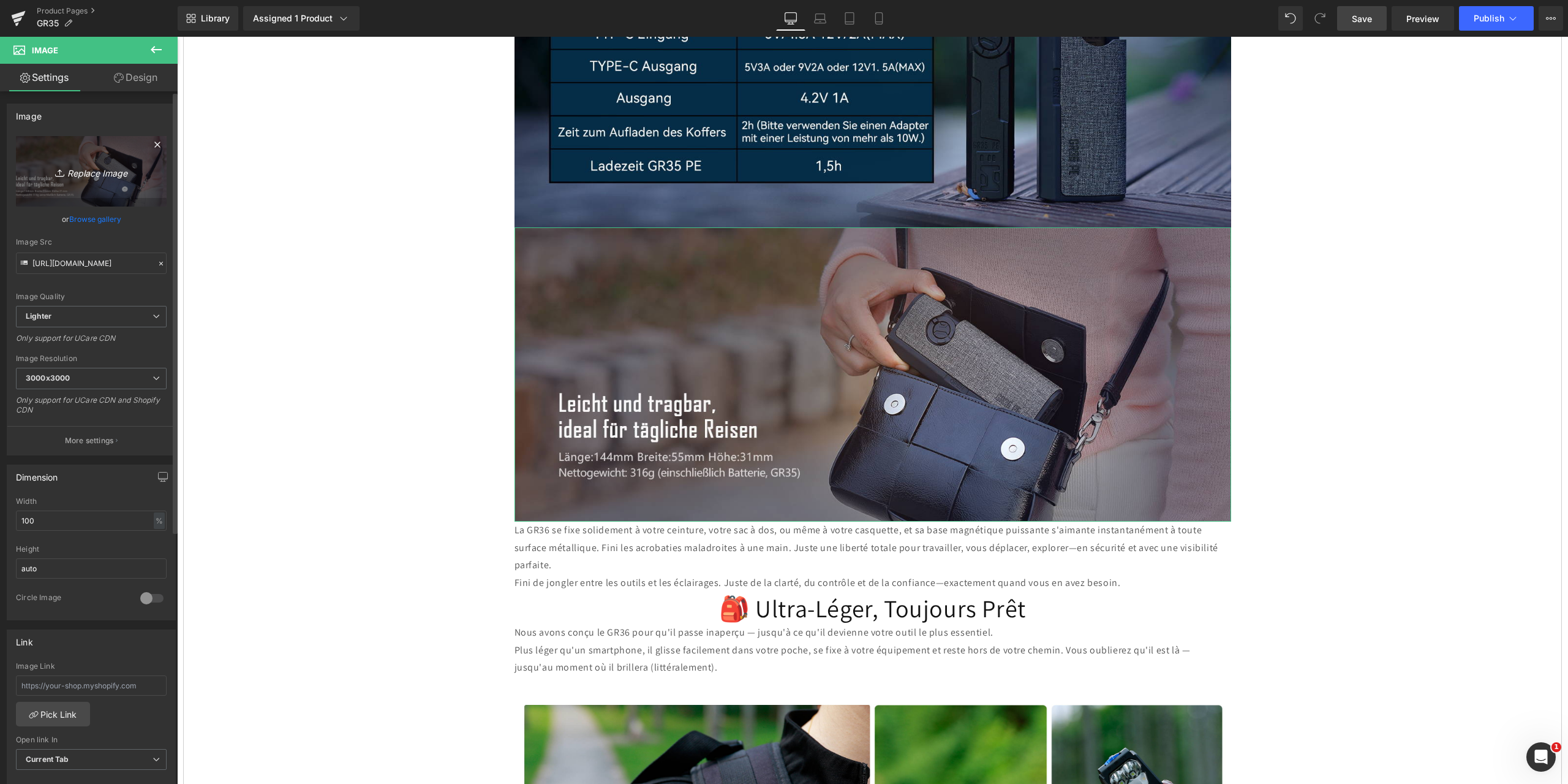
click at [90, 170] on icon "Replace Image" at bounding box center [91, 171] width 98 height 15
type input "C:\fakepath\5.jpg"
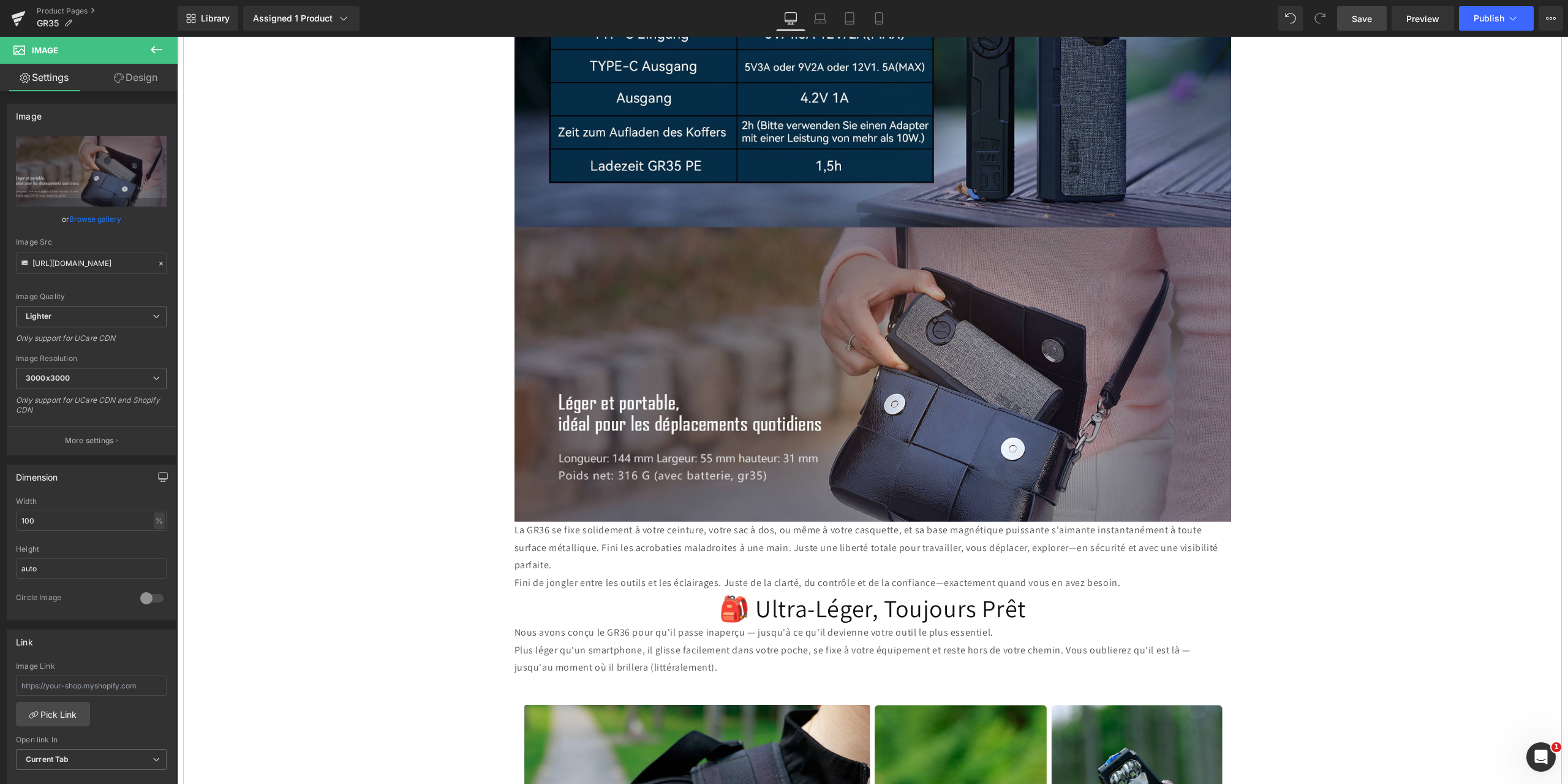
click at [1368, 19] on span "Save" at bounding box center [1362, 18] width 20 height 13
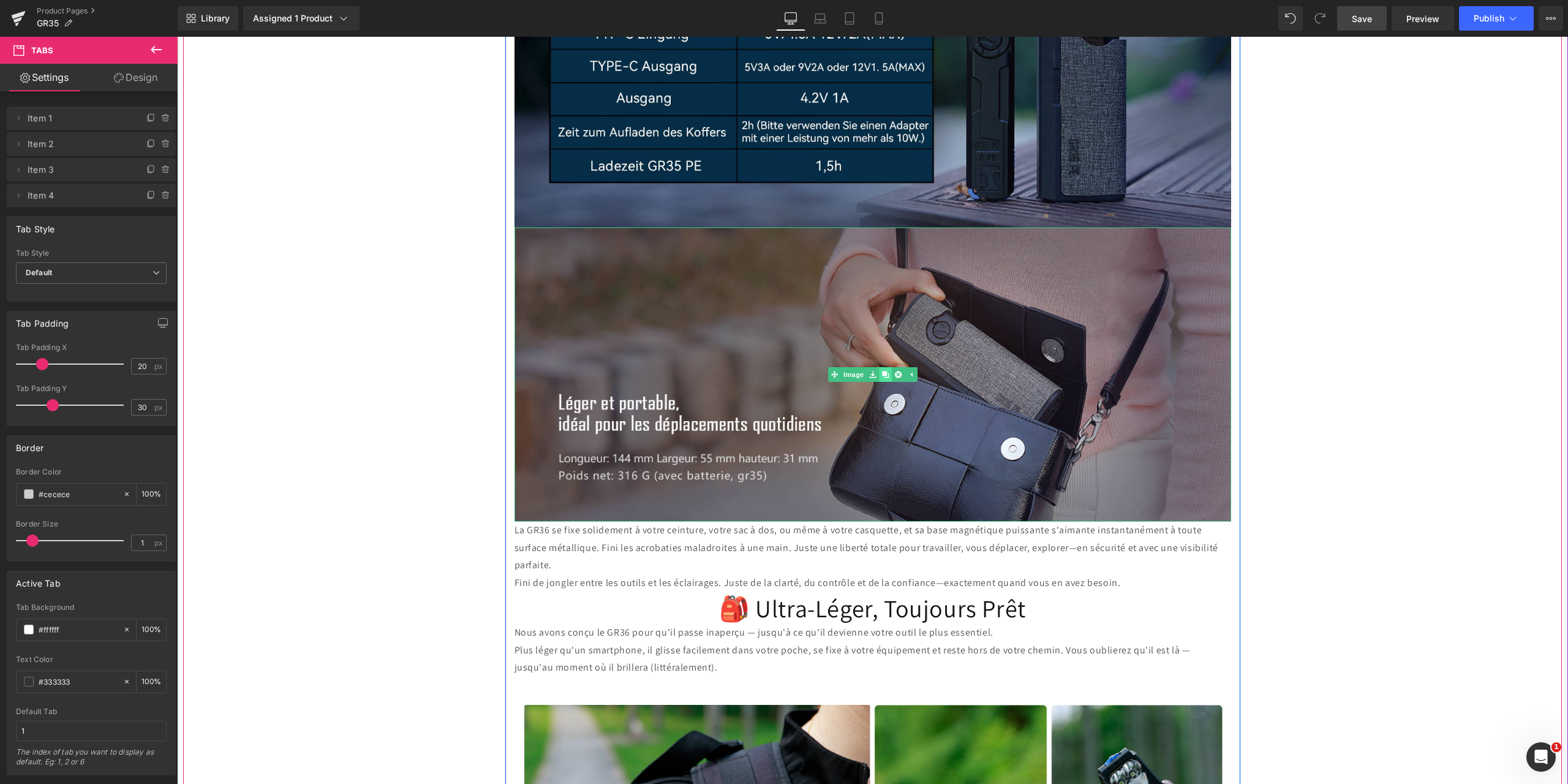
click at [882, 371] on icon at bounding box center [885, 374] width 7 height 7
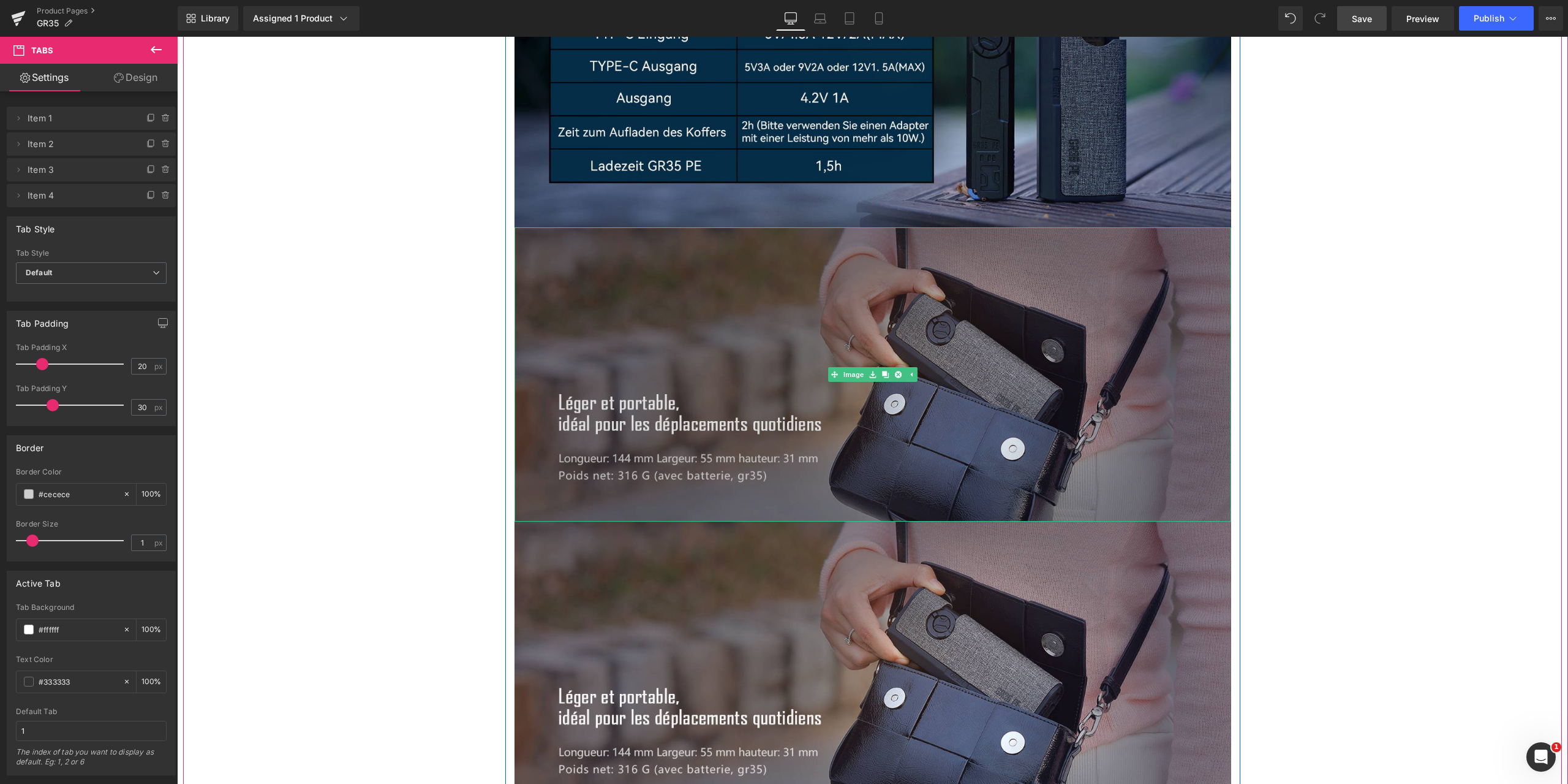
scroll to position [3983, 0]
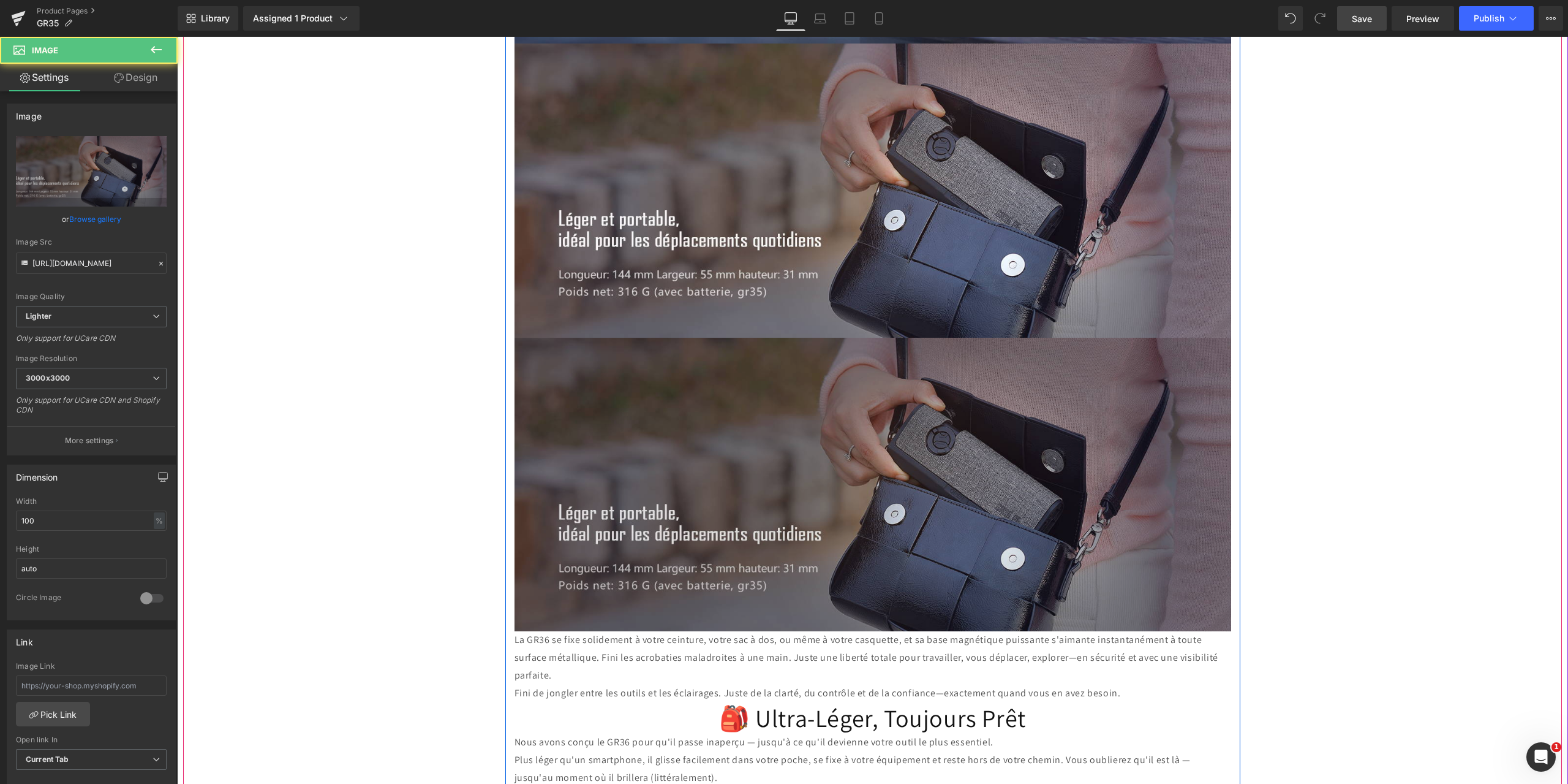
click at [765, 443] on img at bounding box center [872, 484] width 716 height 294
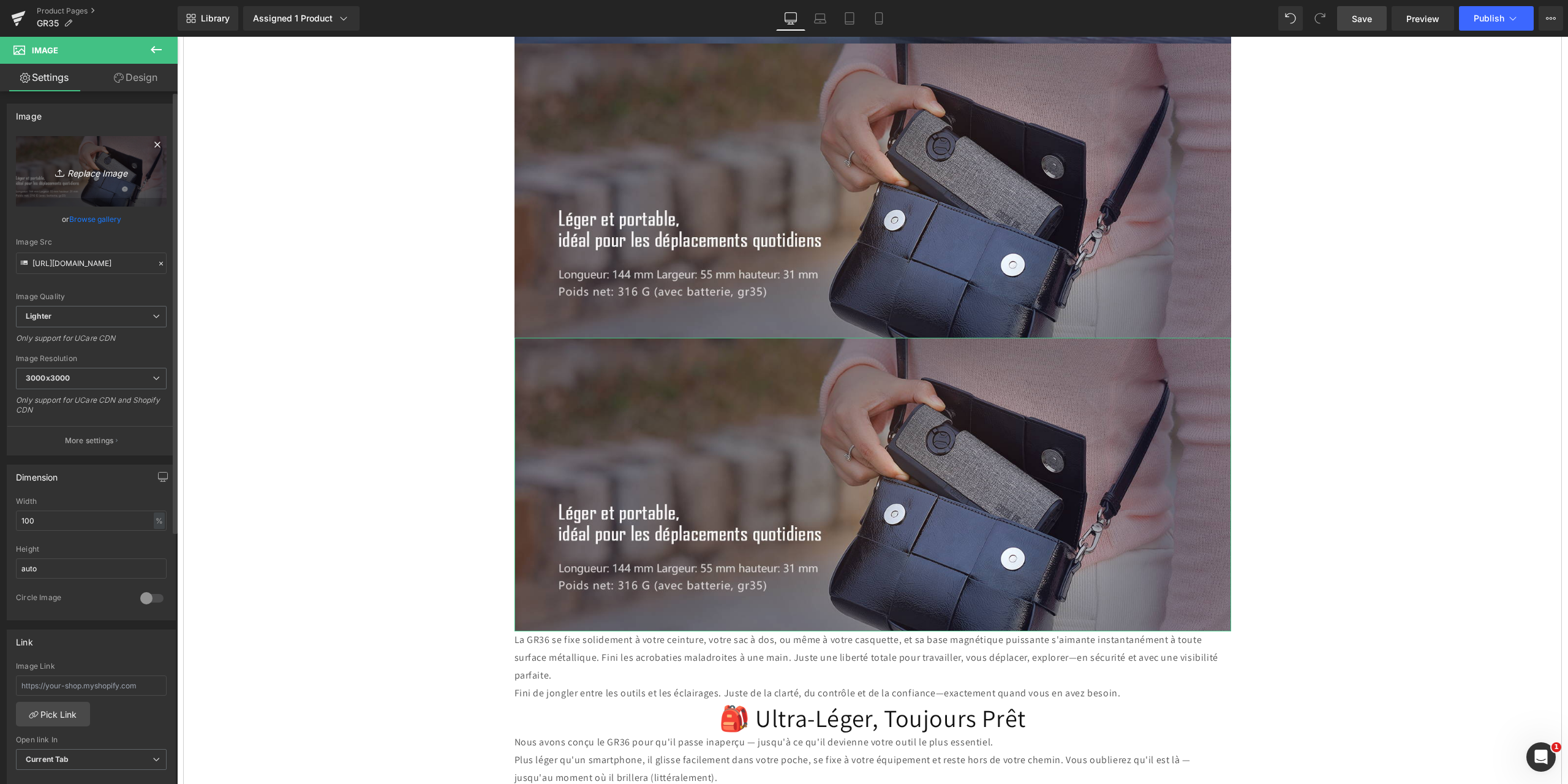
click at [83, 173] on icon "Replace Image" at bounding box center [91, 171] width 98 height 15
type input "C:\fakepath\2.jpg"
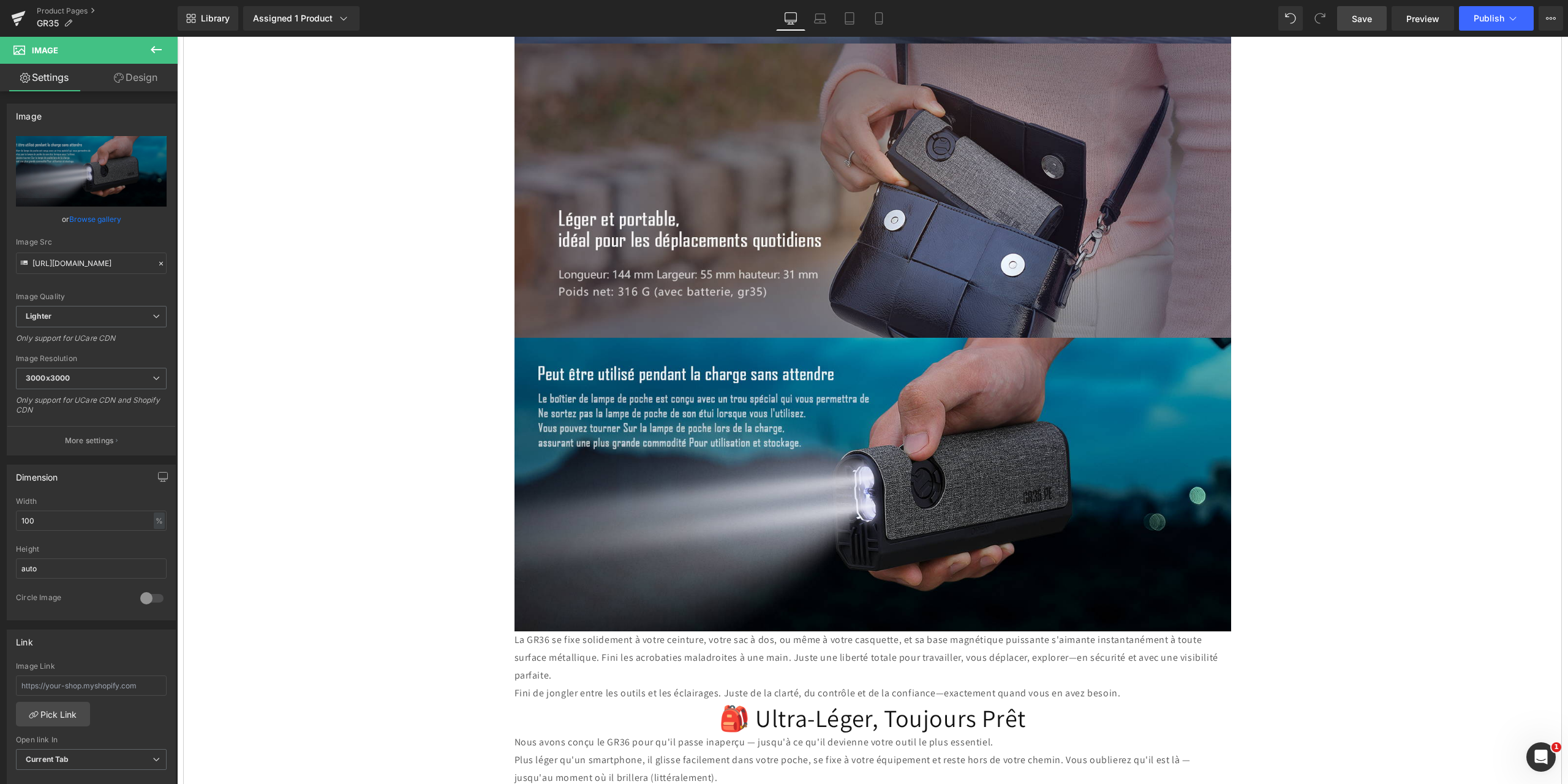
click at [1372, 20] on span "Save" at bounding box center [1362, 18] width 20 height 13
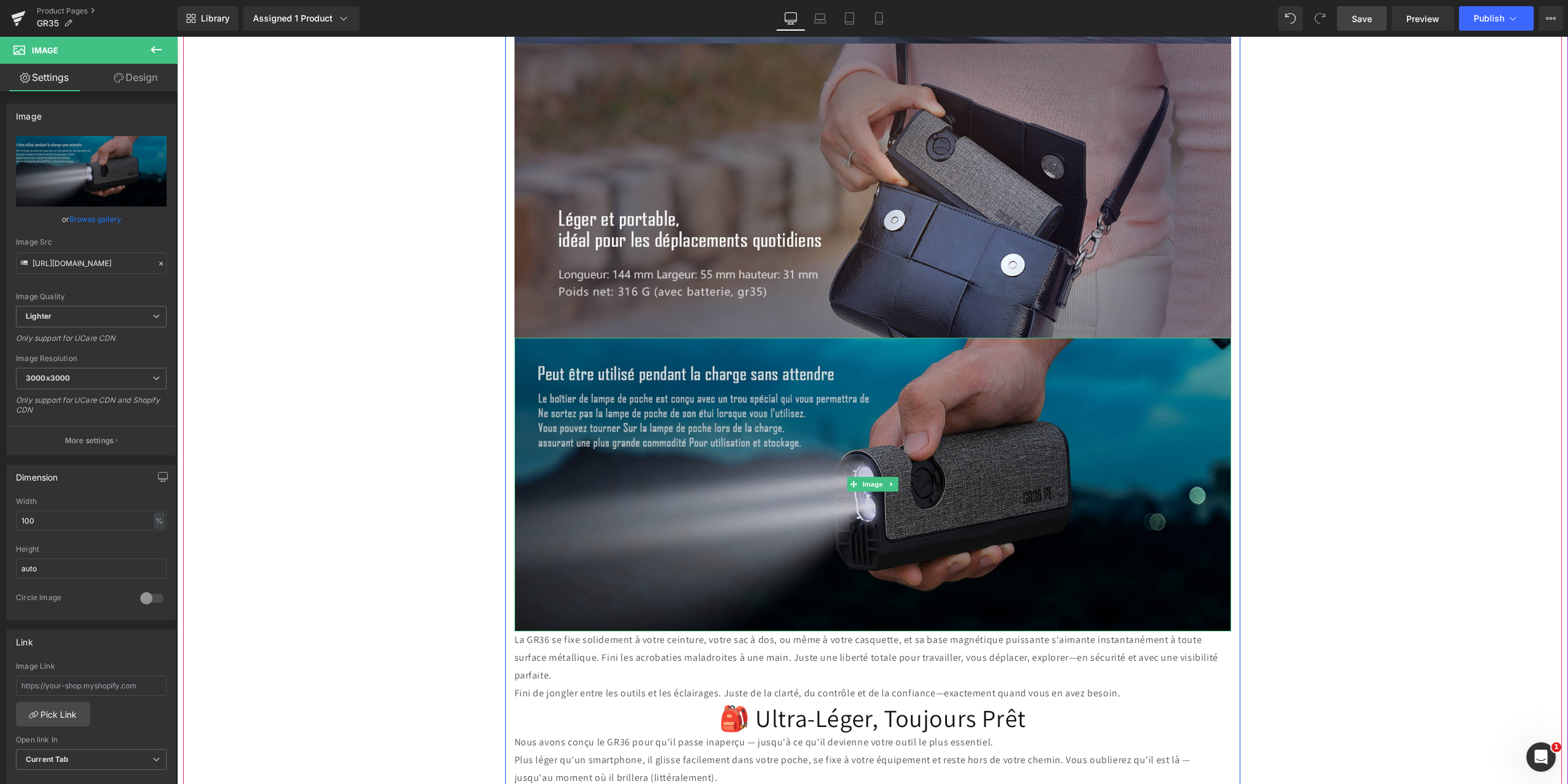
scroll to position [4227, 0]
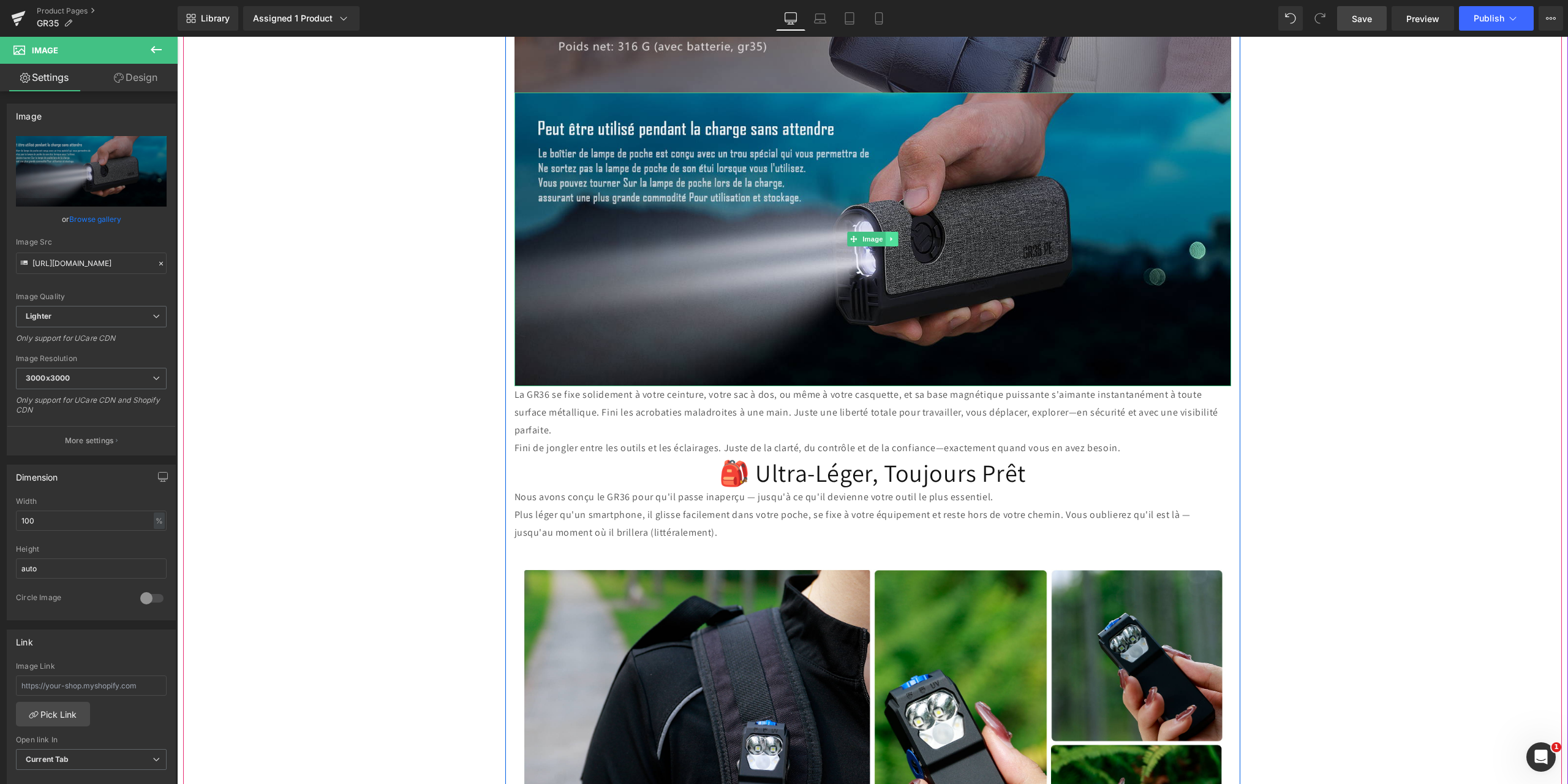
click at [888, 236] on icon at bounding box center [891, 239] width 7 height 8
click at [882, 236] on icon at bounding box center [885, 239] width 7 height 7
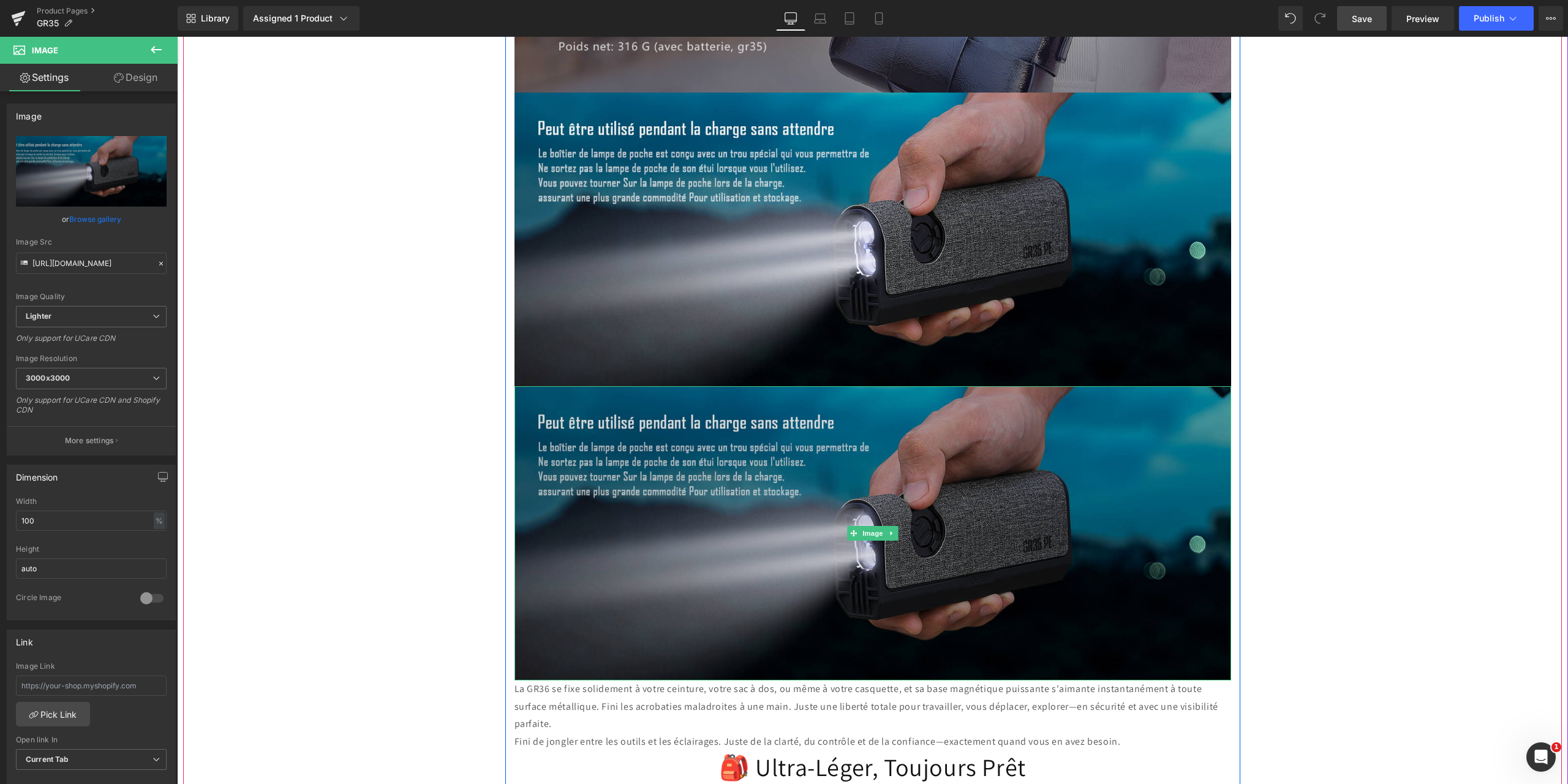
scroll to position [4351, 0]
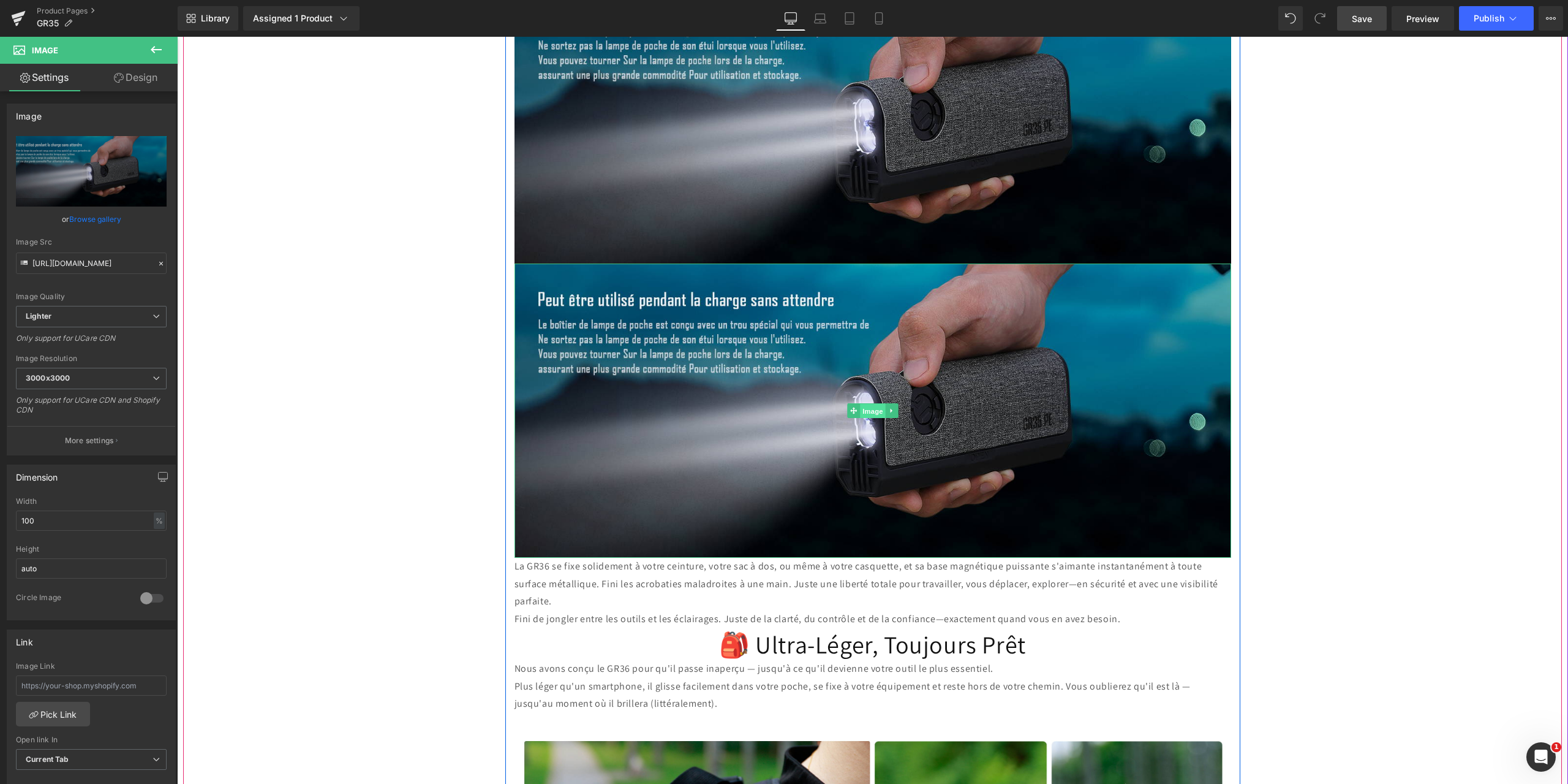
click at [872, 404] on span "Image" at bounding box center [873, 411] width 26 height 15
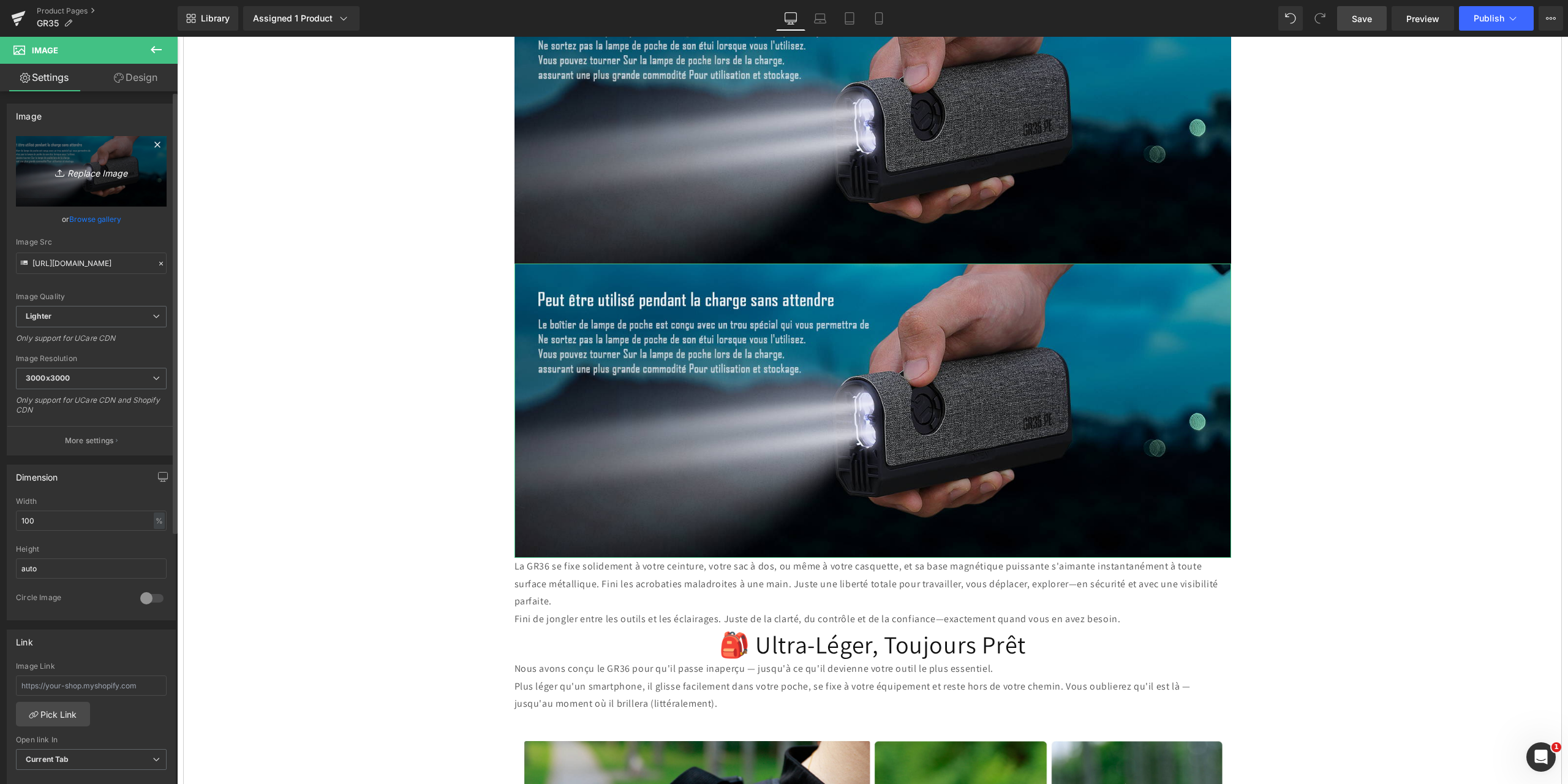
click at [100, 171] on icon "Replace Image" at bounding box center [91, 171] width 98 height 15
type input "C:\fakepath\4.jpg"
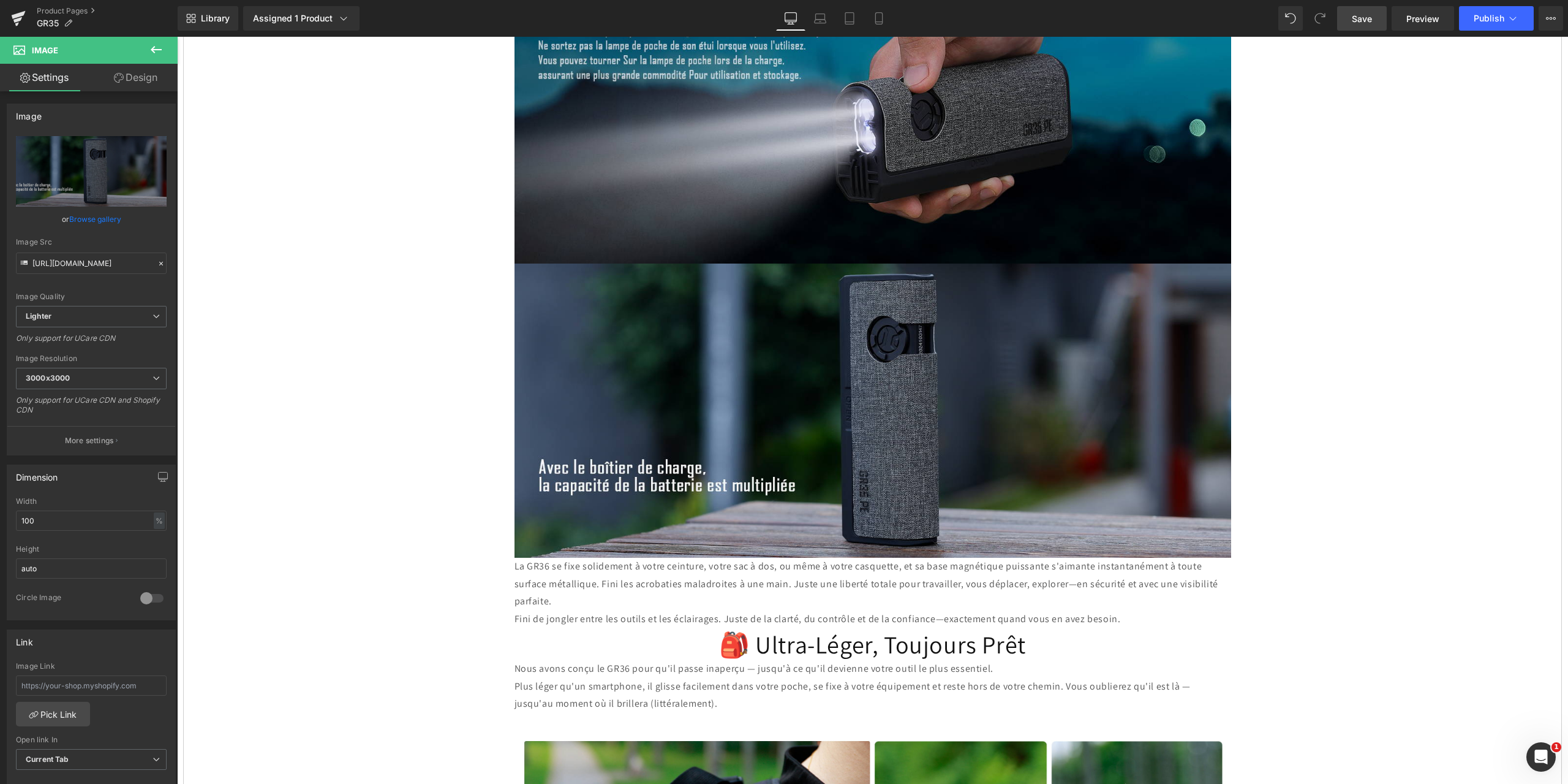
click at [1372, 21] on span "Save" at bounding box center [1362, 18] width 20 height 13
click at [885, 403] on link at bounding box center [891, 410] width 13 height 15
click at [882, 407] on icon at bounding box center [885, 410] width 7 height 7
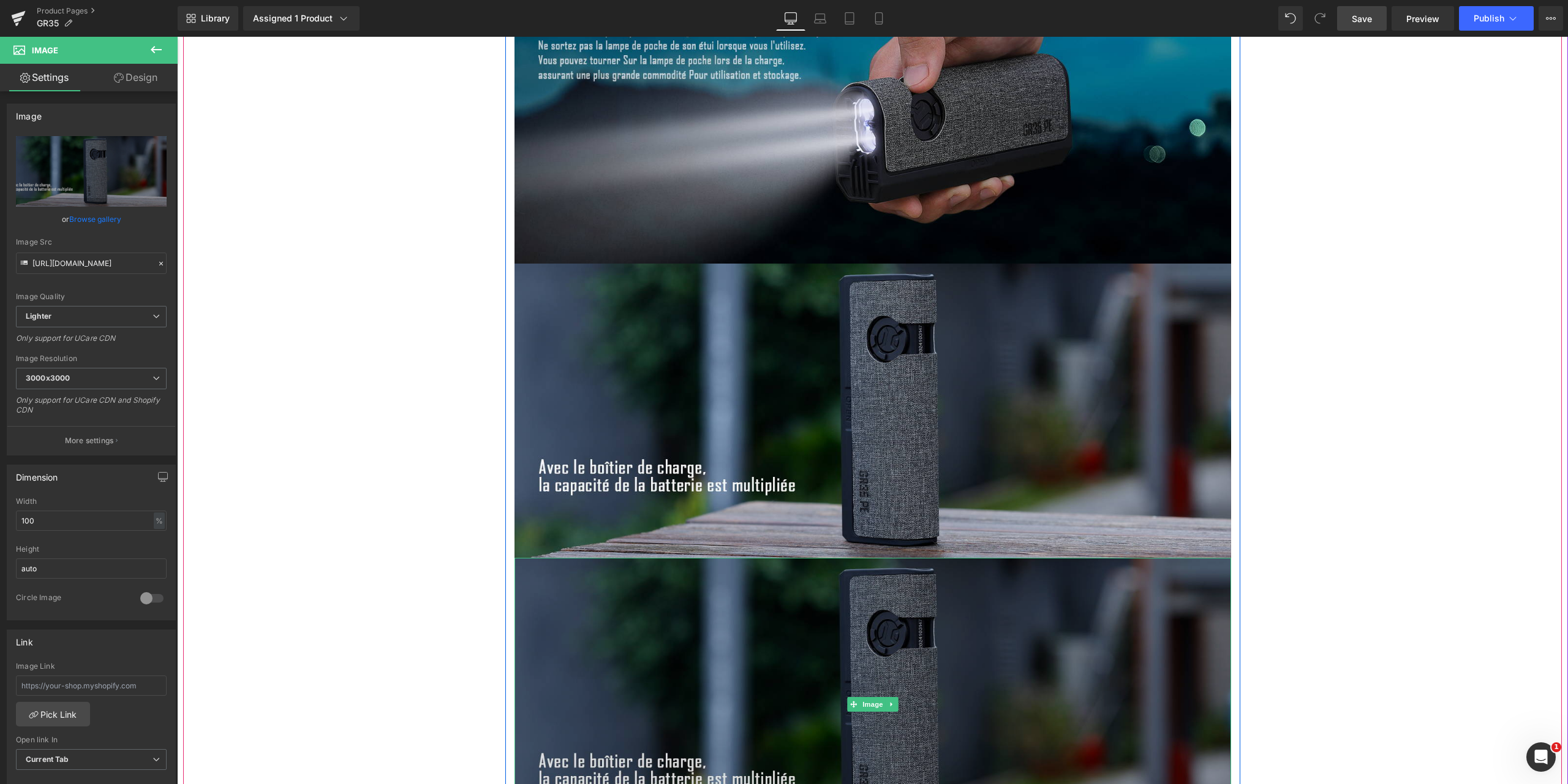
scroll to position [4534, 0]
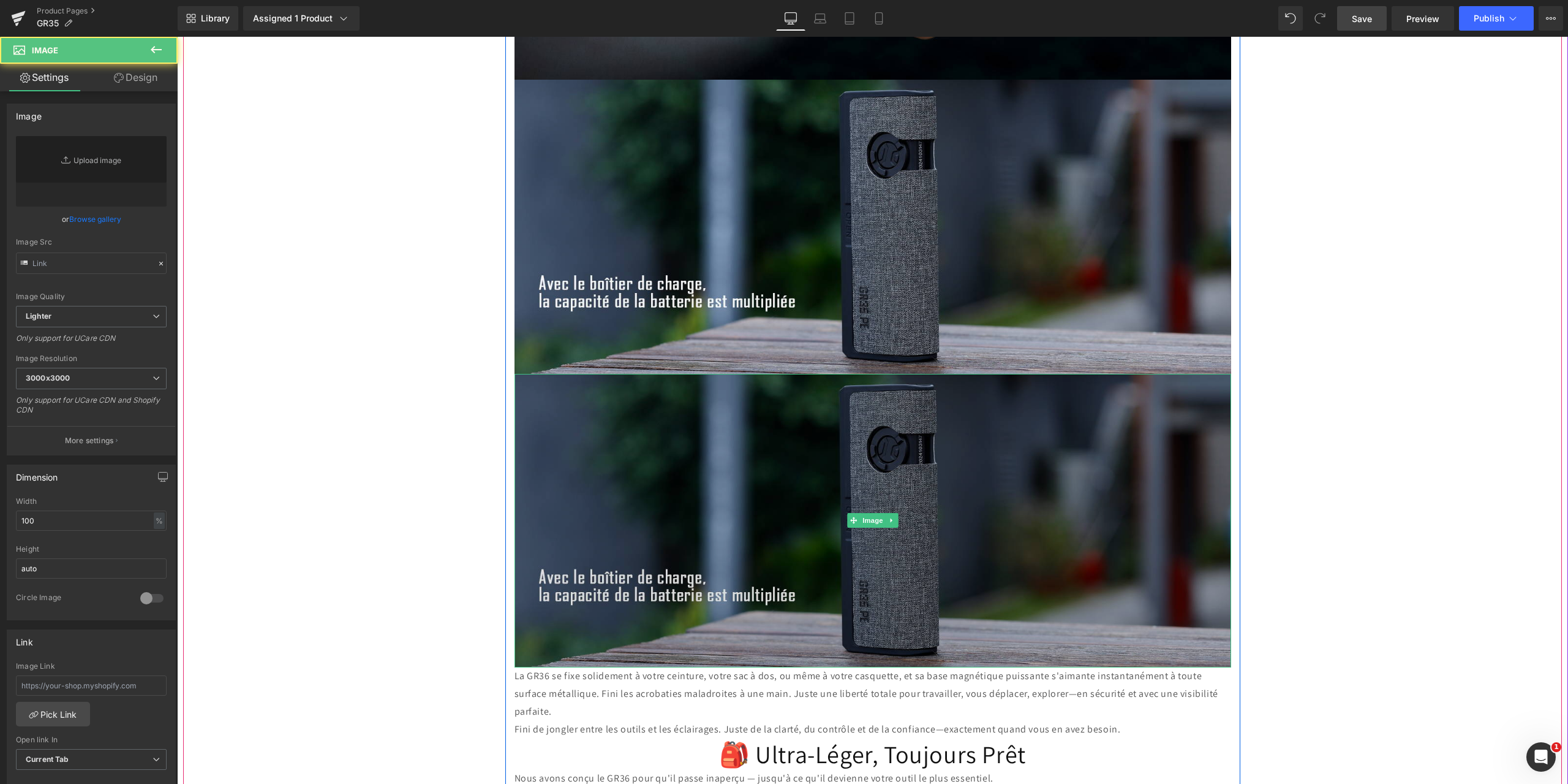
click at [772, 517] on img at bounding box center [872, 521] width 716 height 294
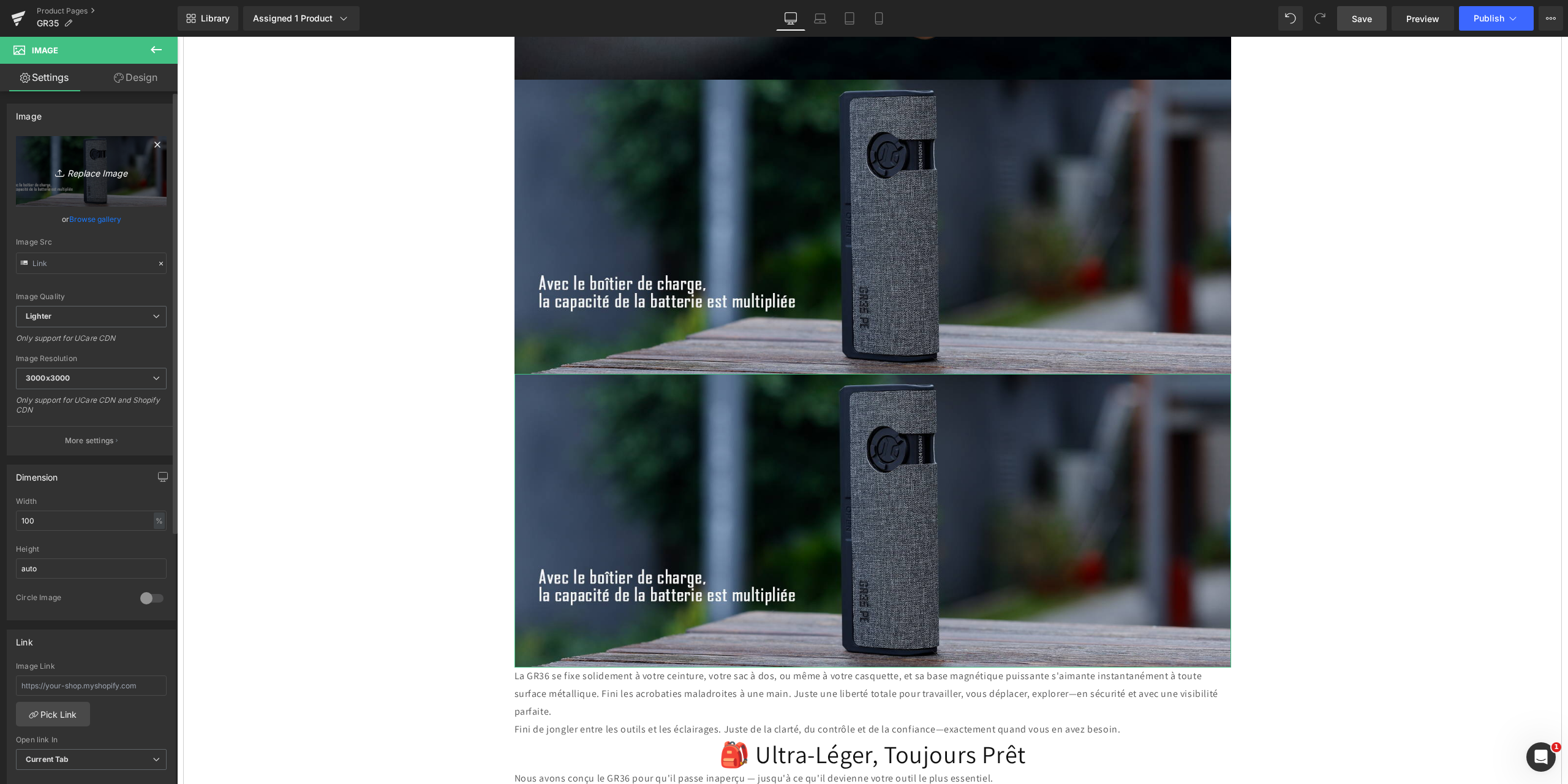
click at [88, 171] on icon "Replace Image" at bounding box center [91, 171] width 98 height 15
type input "C:\fakepath\11.jpg"
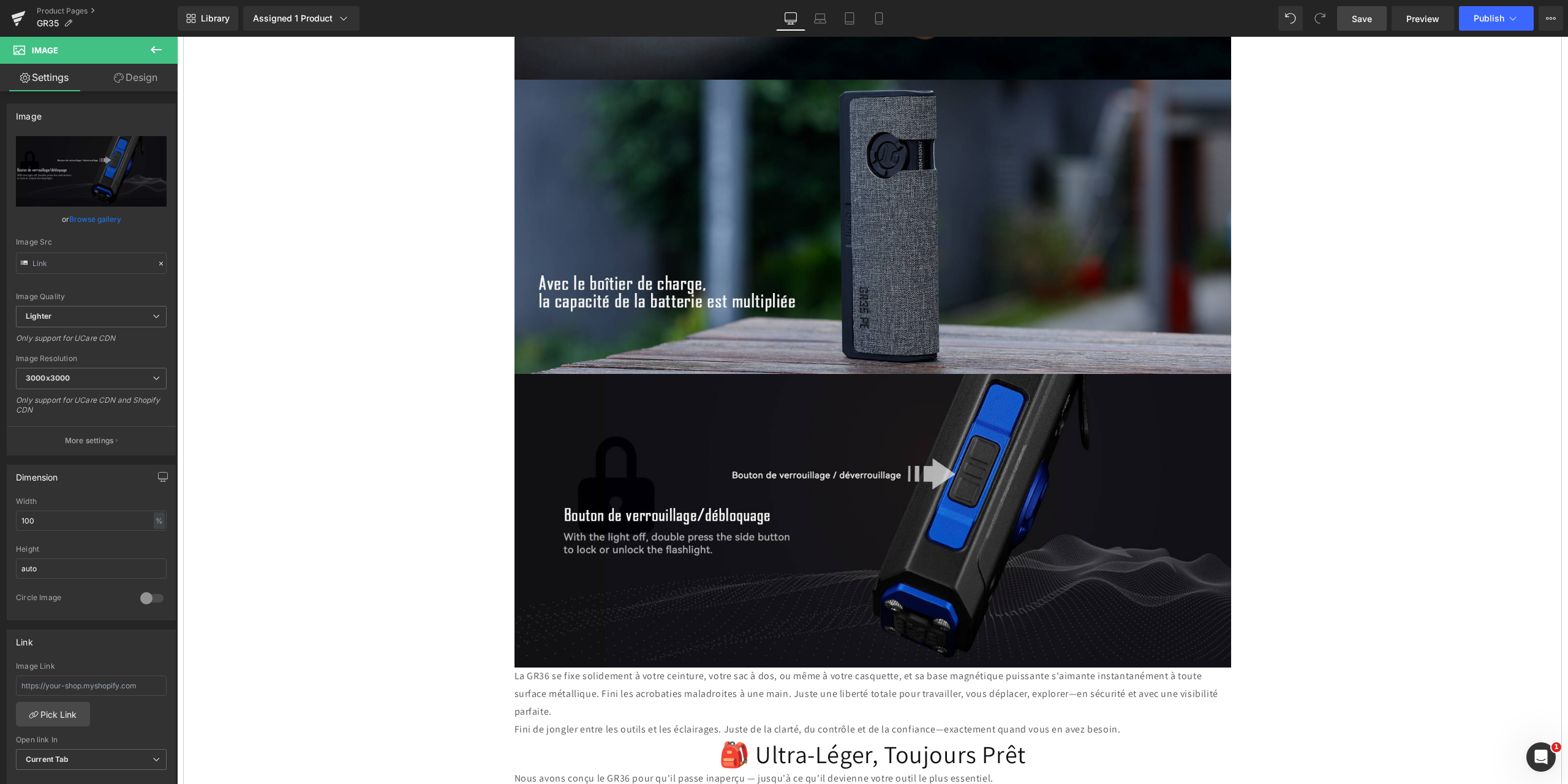
drag, startPoint x: 1373, startPoint y: 14, endPoint x: 704, endPoint y: 245, distance: 707.8
click at [1373, 14] on link "Save" at bounding box center [1362, 18] width 50 height 24
click at [885, 512] on link at bounding box center [891, 519] width 13 height 15
click at [882, 517] on icon at bounding box center [885, 520] width 7 height 7
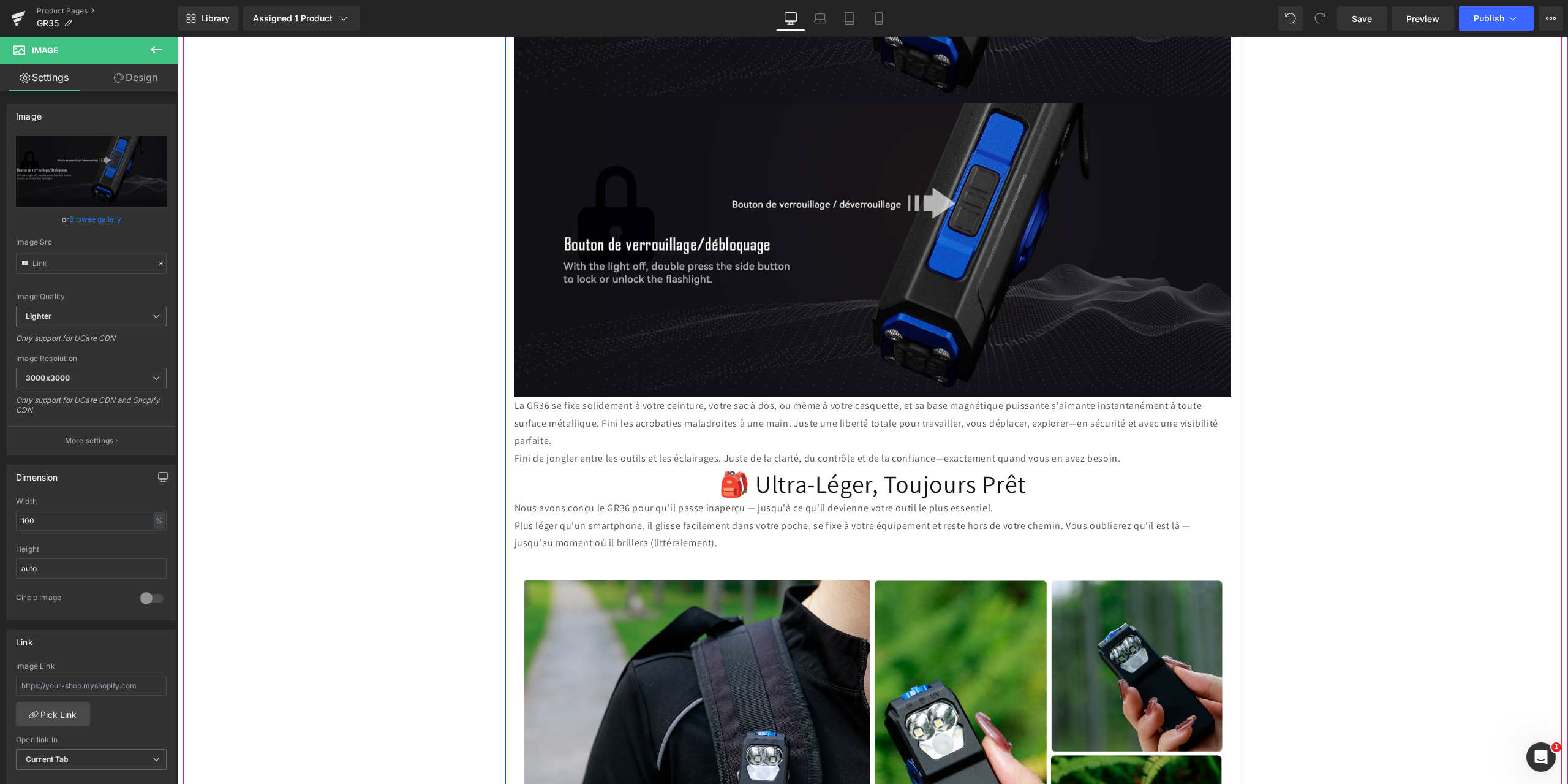
scroll to position [4976, 0]
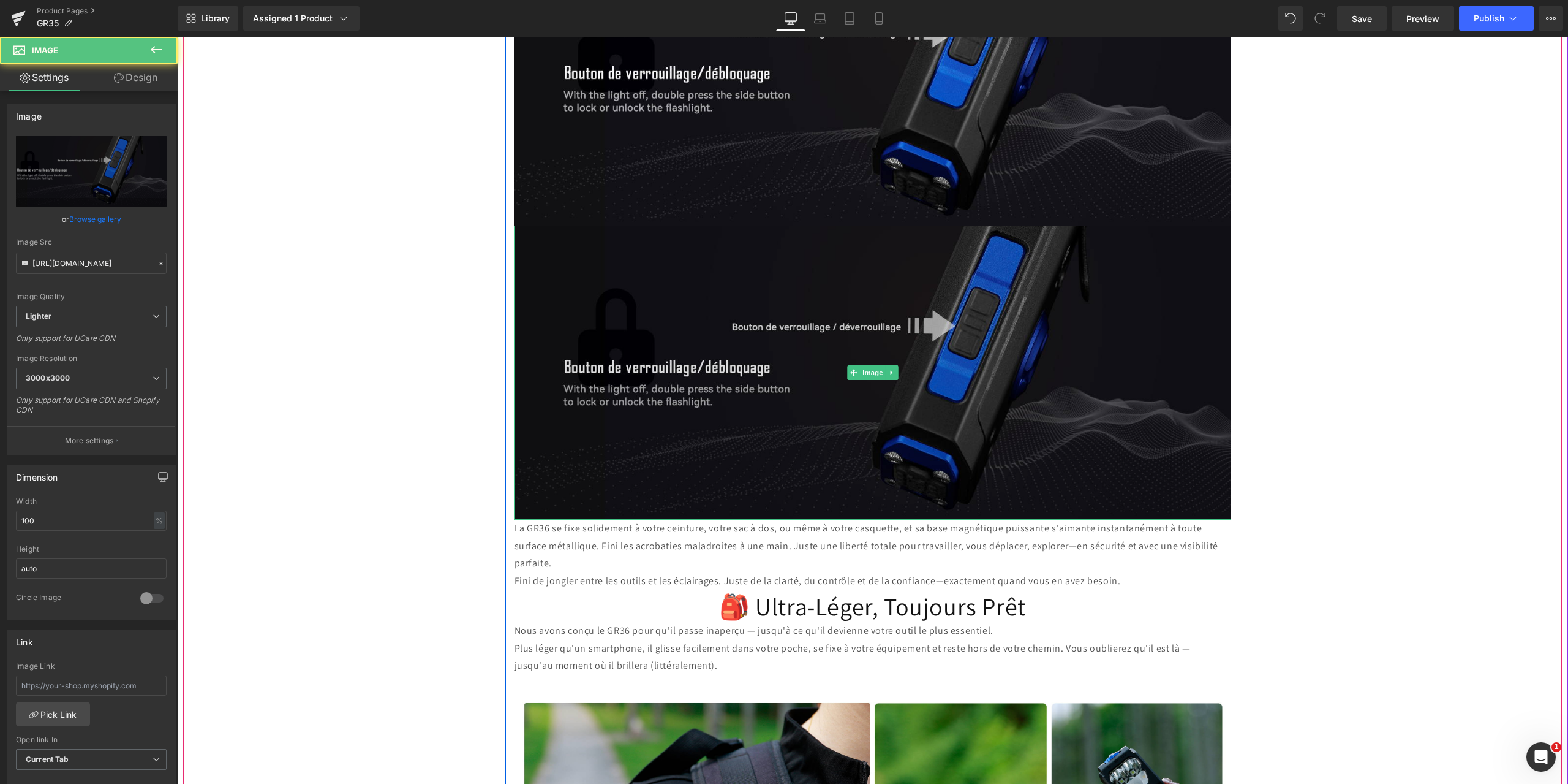
click at [884, 337] on img at bounding box center [872, 372] width 716 height 294
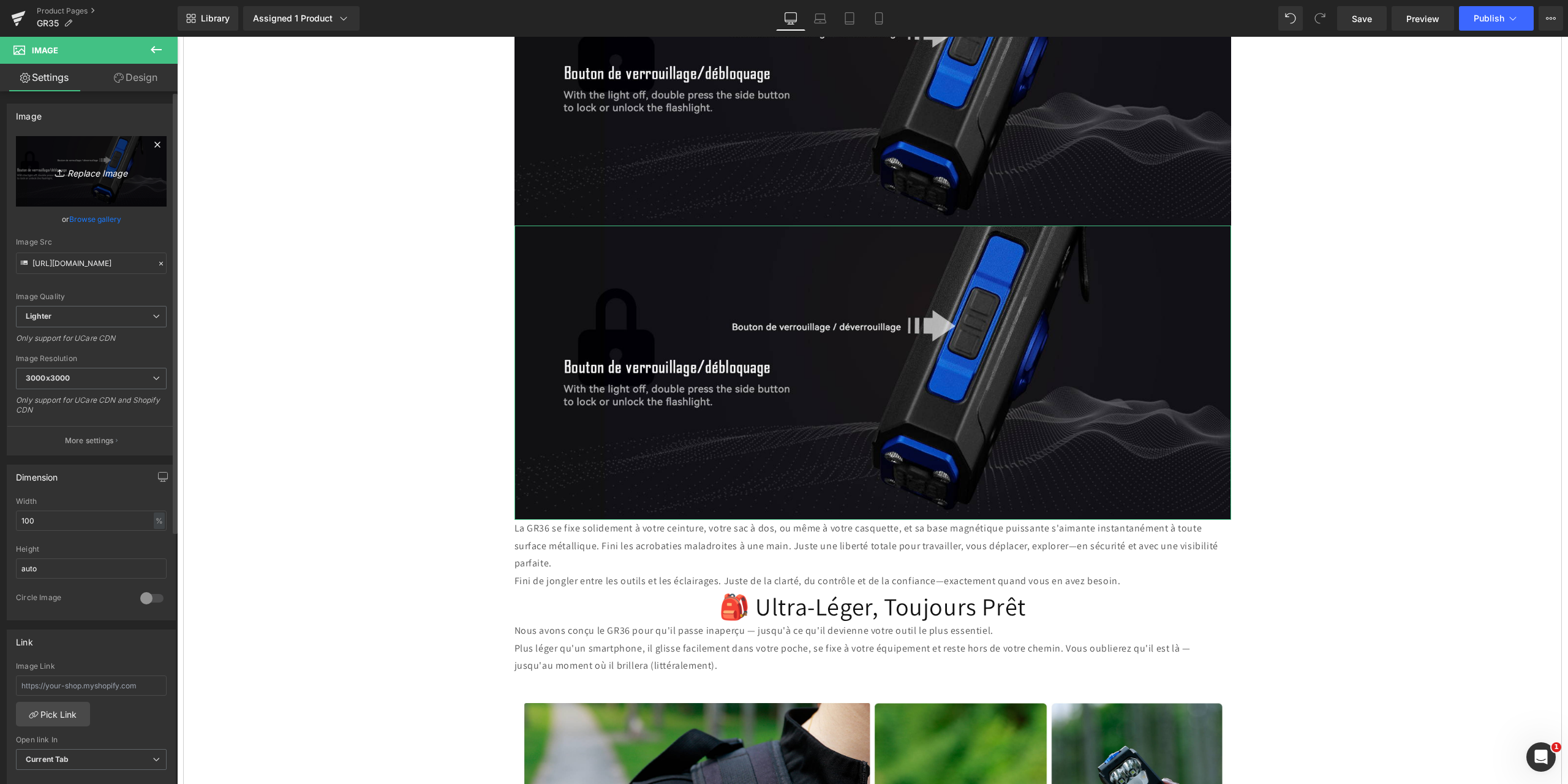
click at [81, 174] on icon "Replace Image" at bounding box center [91, 171] width 98 height 15
type input "C:\fakepath\13.jpg"
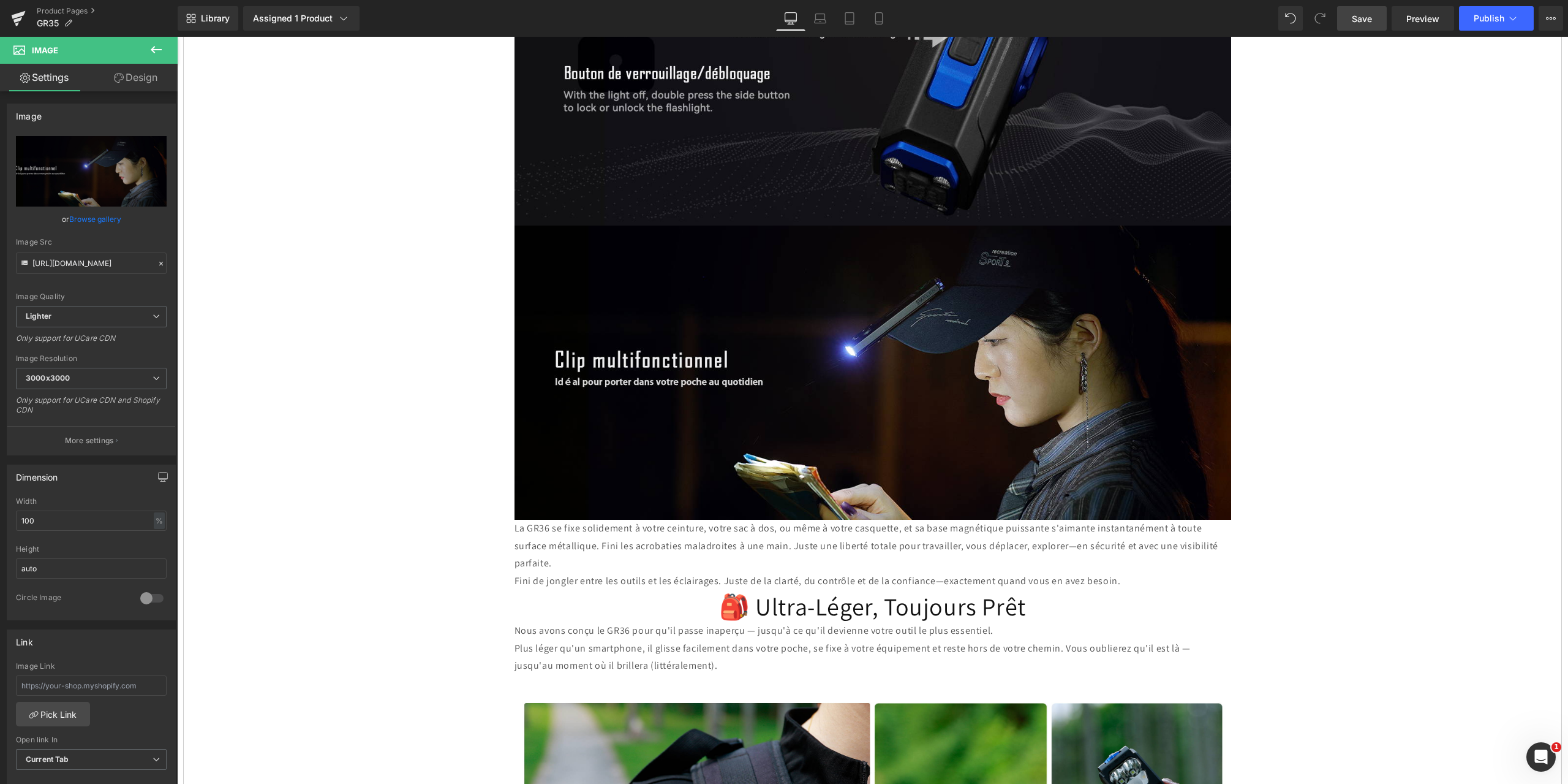
drag, startPoint x: 1369, startPoint y: 14, endPoint x: 548, endPoint y: 362, distance: 891.7
click at [1369, 14] on span "Save" at bounding box center [1362, 18] width 20 height 13
click at [888, 369] on icon at bounding box center [891, 372] width 7 height 8
click at [882, 369] on icon at bounding box center [885, 372] width 7 height 7
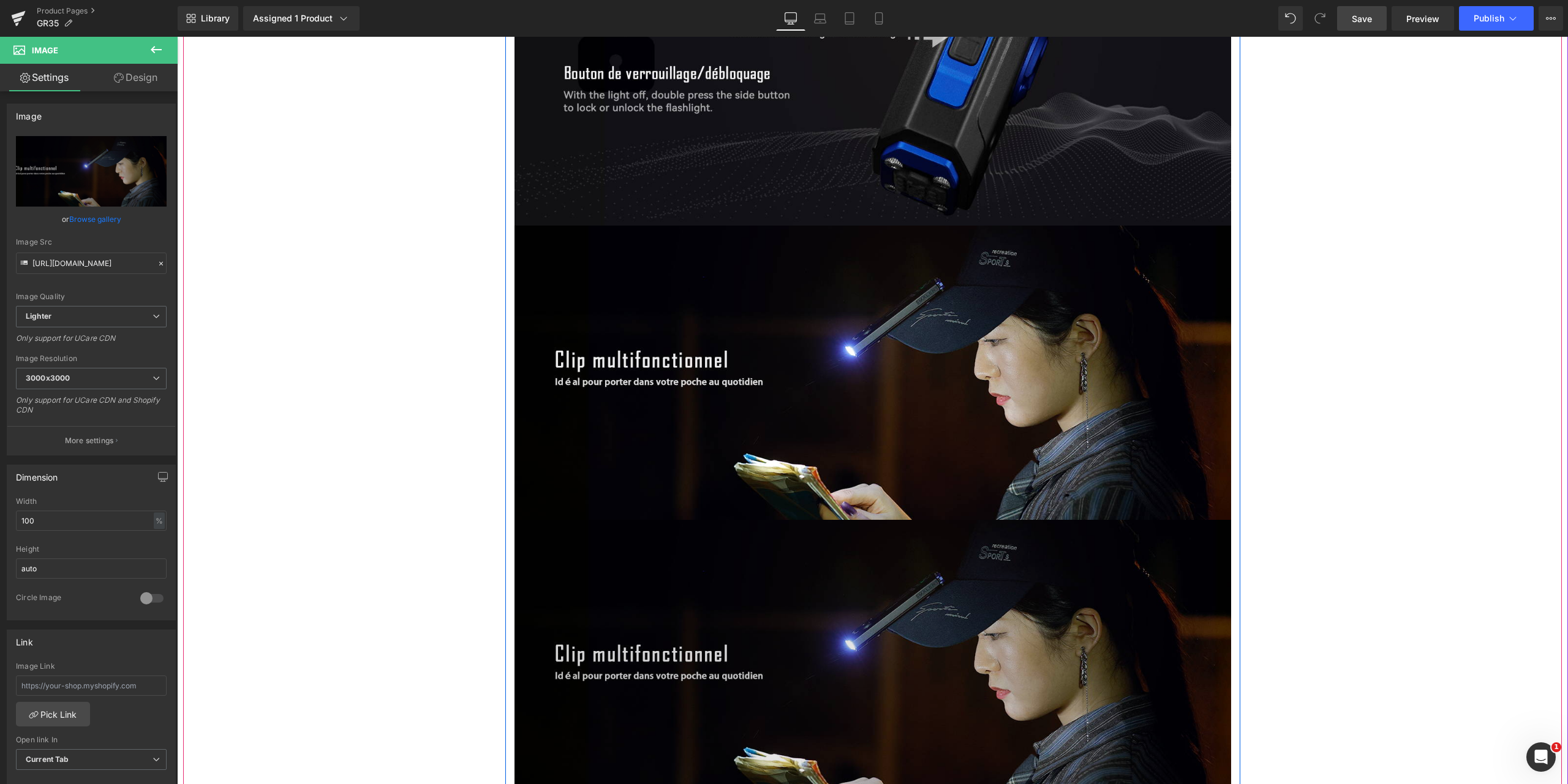
scroll to position [5160, 0]
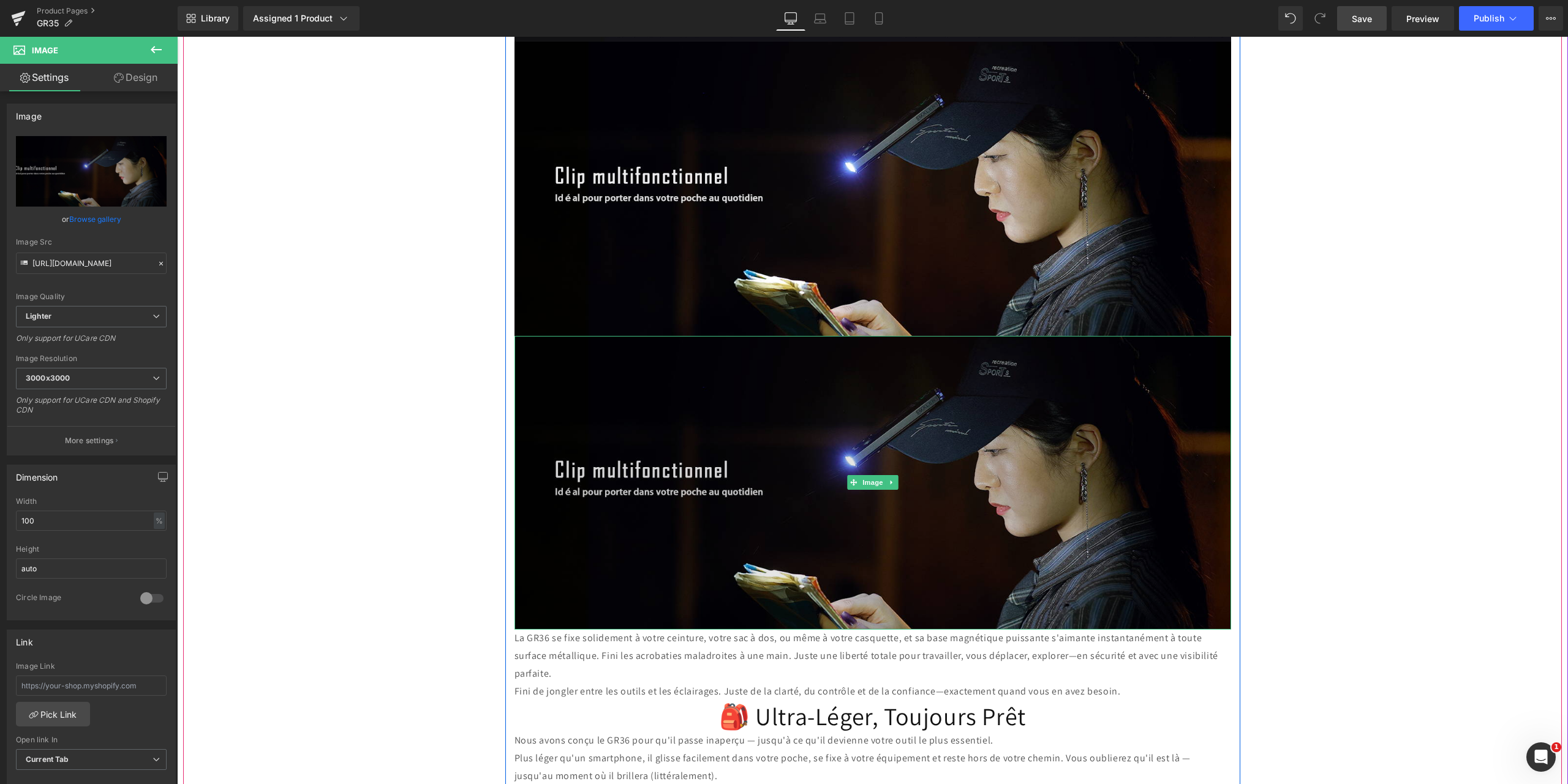
click at [768, 442] on img at bounding box center [872, 483] width 716 height 294
click at [868, 475] on span "Image" at bounding box center [873, 482] width 26 height 15
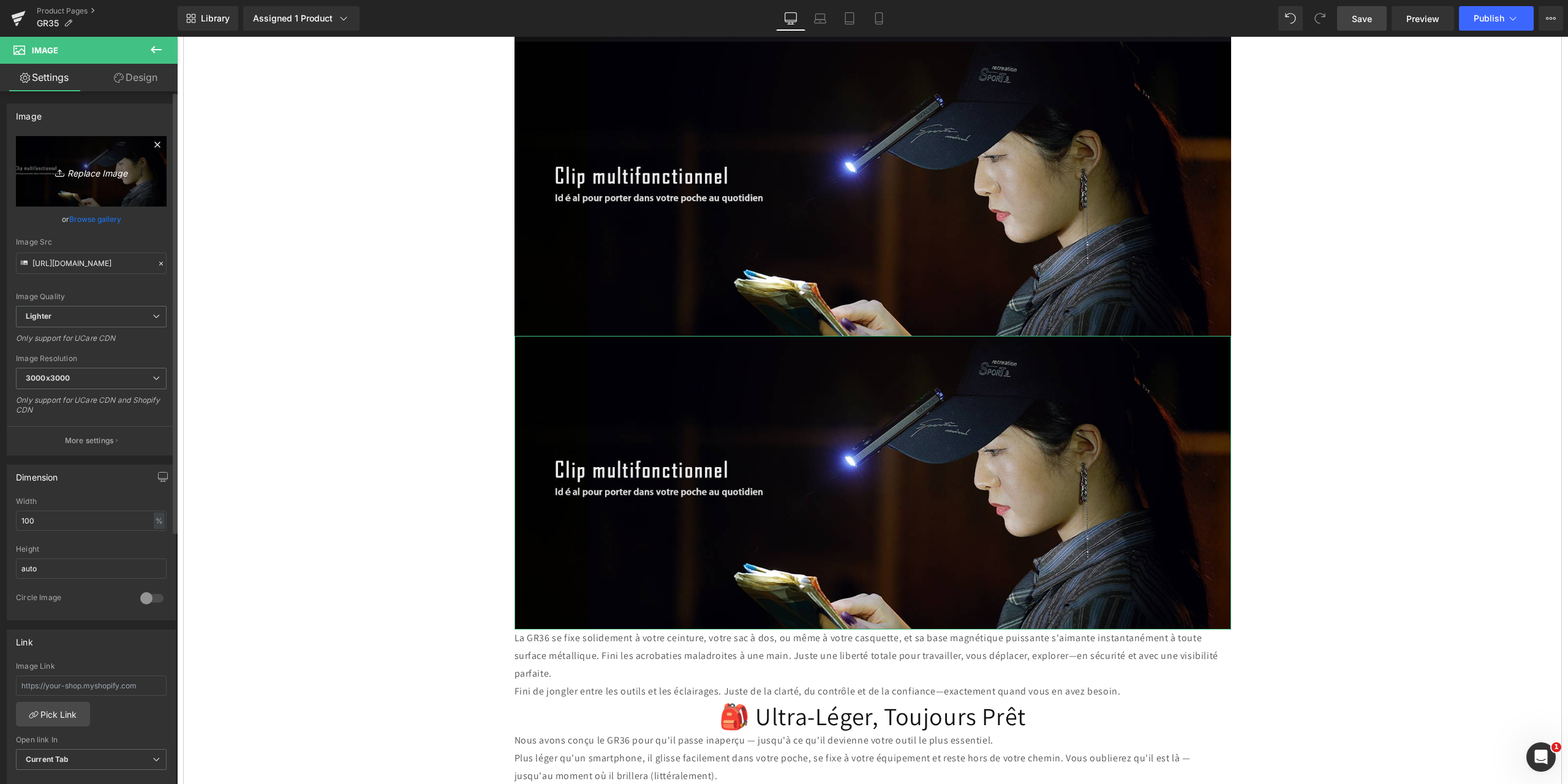
click at [97, 172] on icon "Replace Image" at bounding box center [91, 171] width 98 height 15
type input "C:\fakepath\15.jpg"
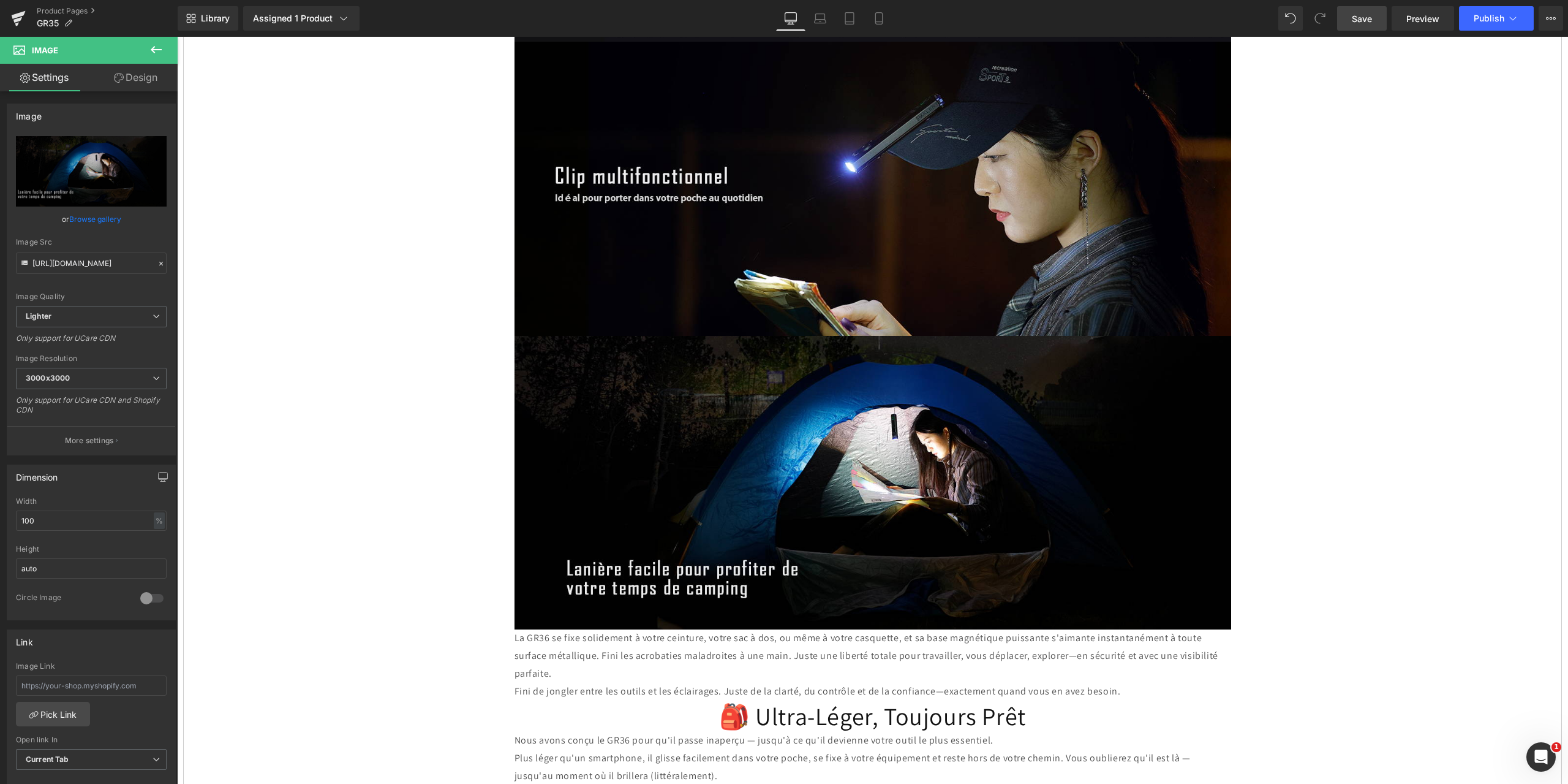
drag, startPoint x: 1356, startPoint y: 15, endPoint x: 398, endPoint y: 297, distance: 998.6
click at [1356, 15] on span "Save" at bounding box center [1362, 18] width 20 height 13
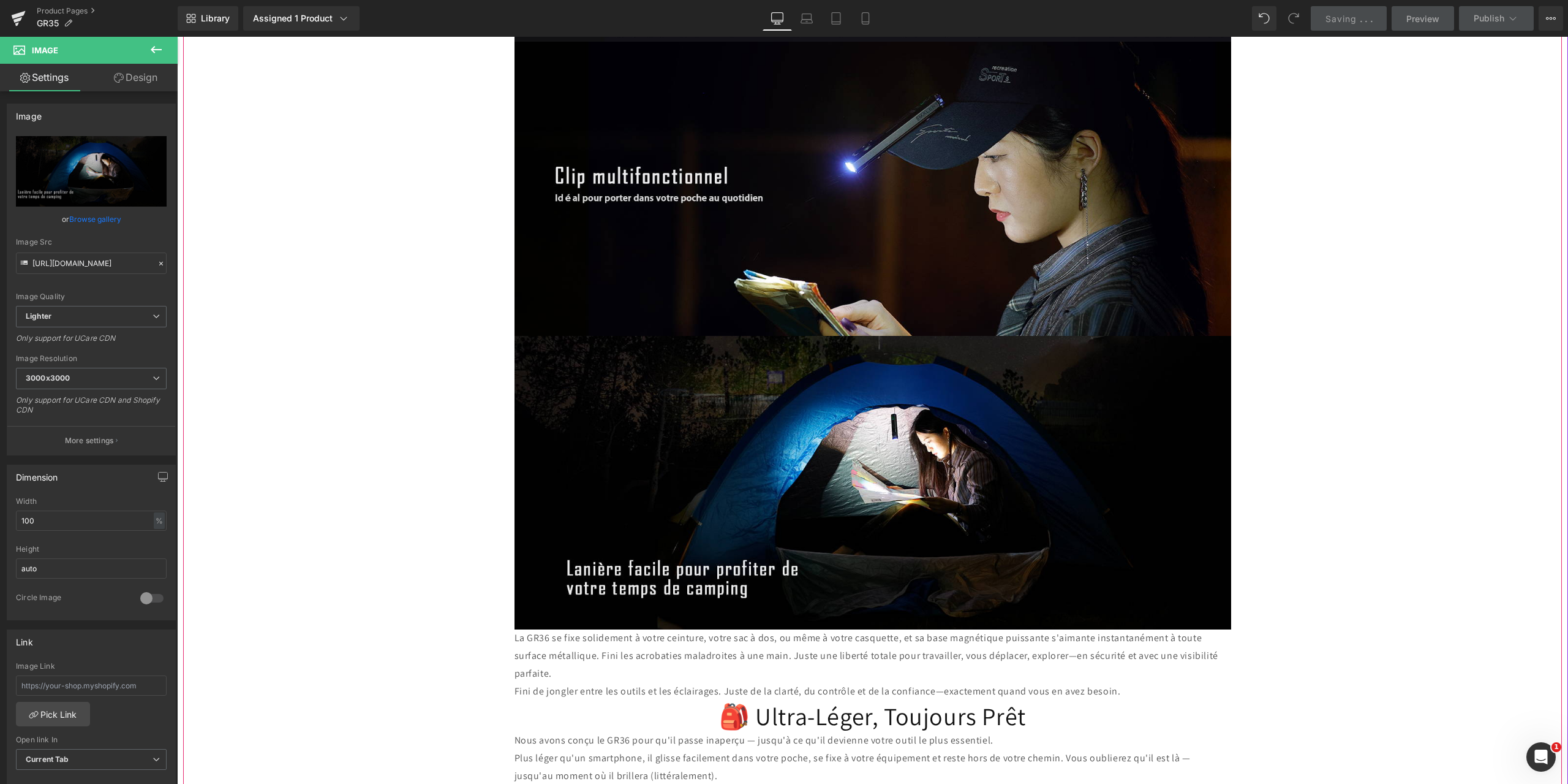
scroll to position [5282, 0]
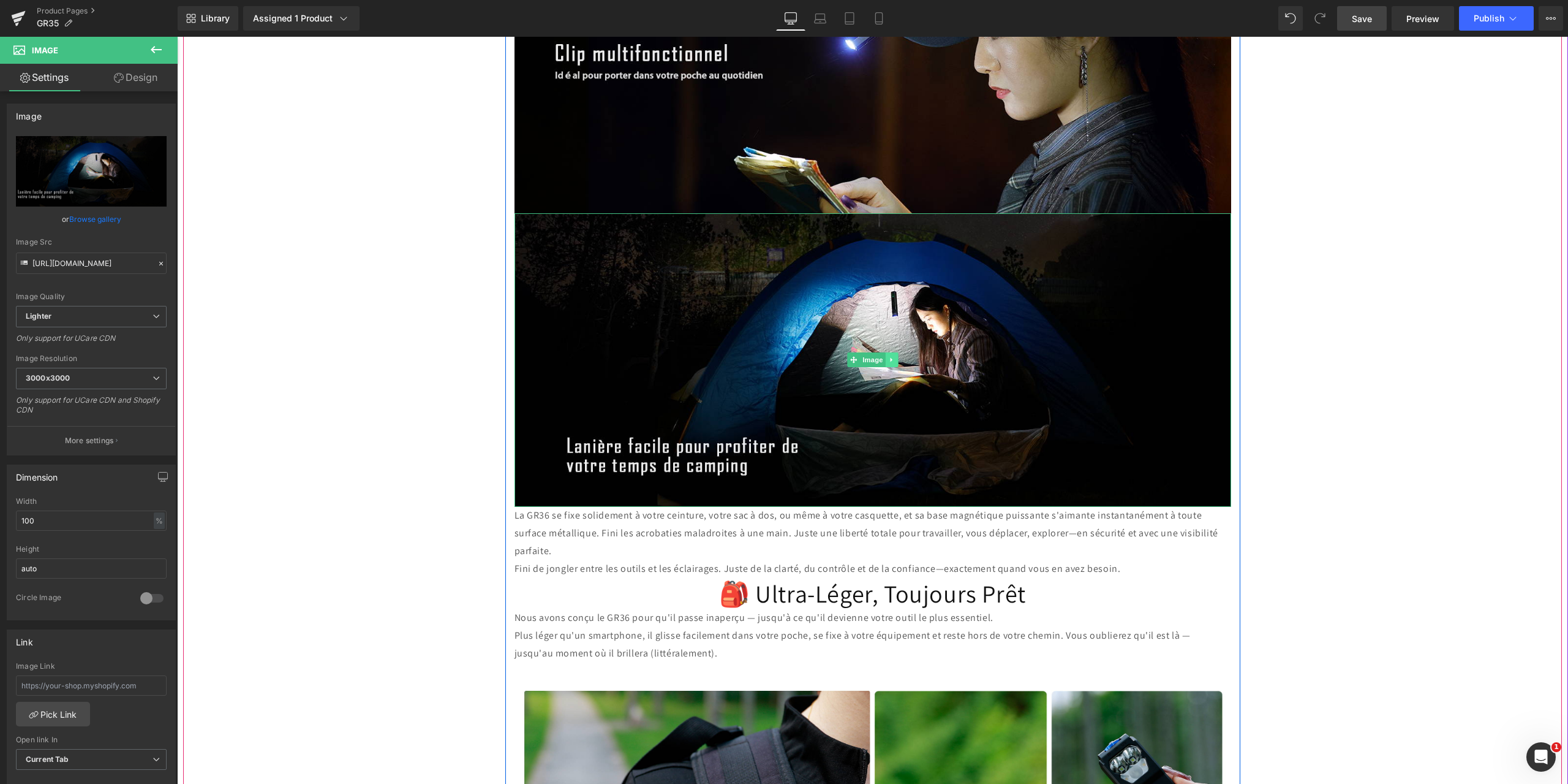
click at [888, 356] on icon at bounding box center [891, 359] width 7 height 8
click at [882, 356] on icon at bounding box center [885, 359] width 7 height 7
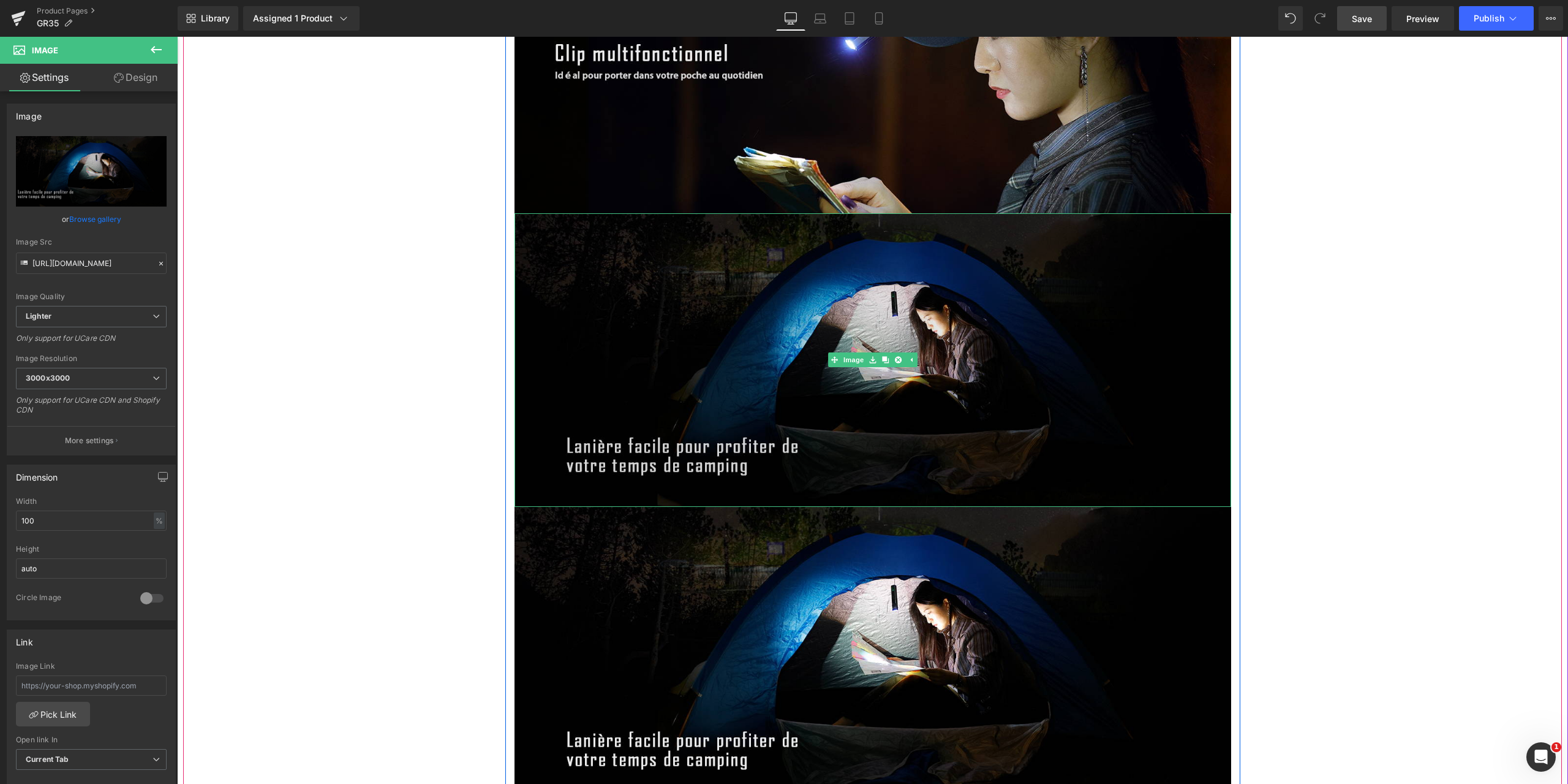
scroll to position [5405, 0]
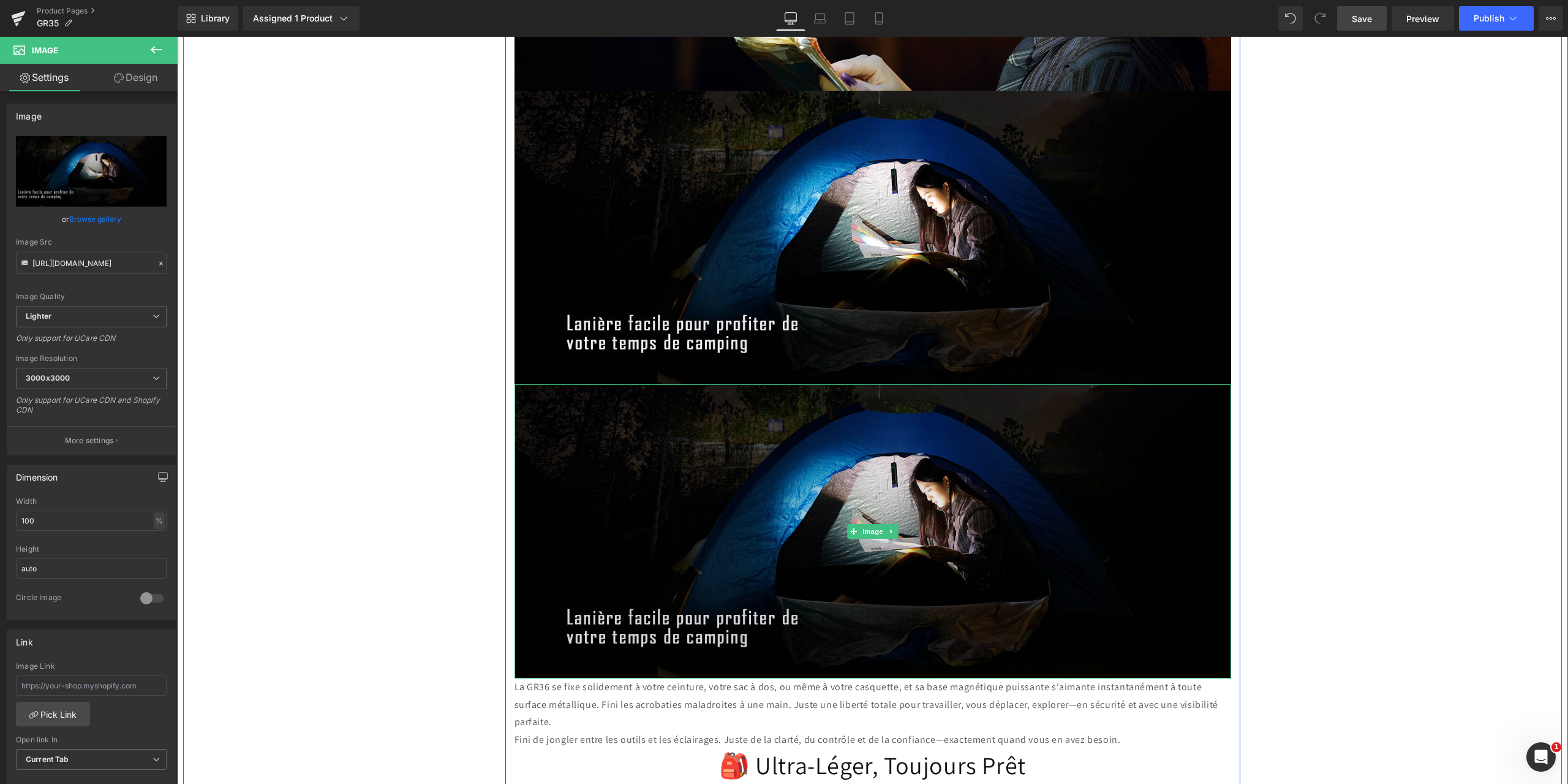
click at [781, 454] on img at bounding box center [872, 531] width 716 height 294
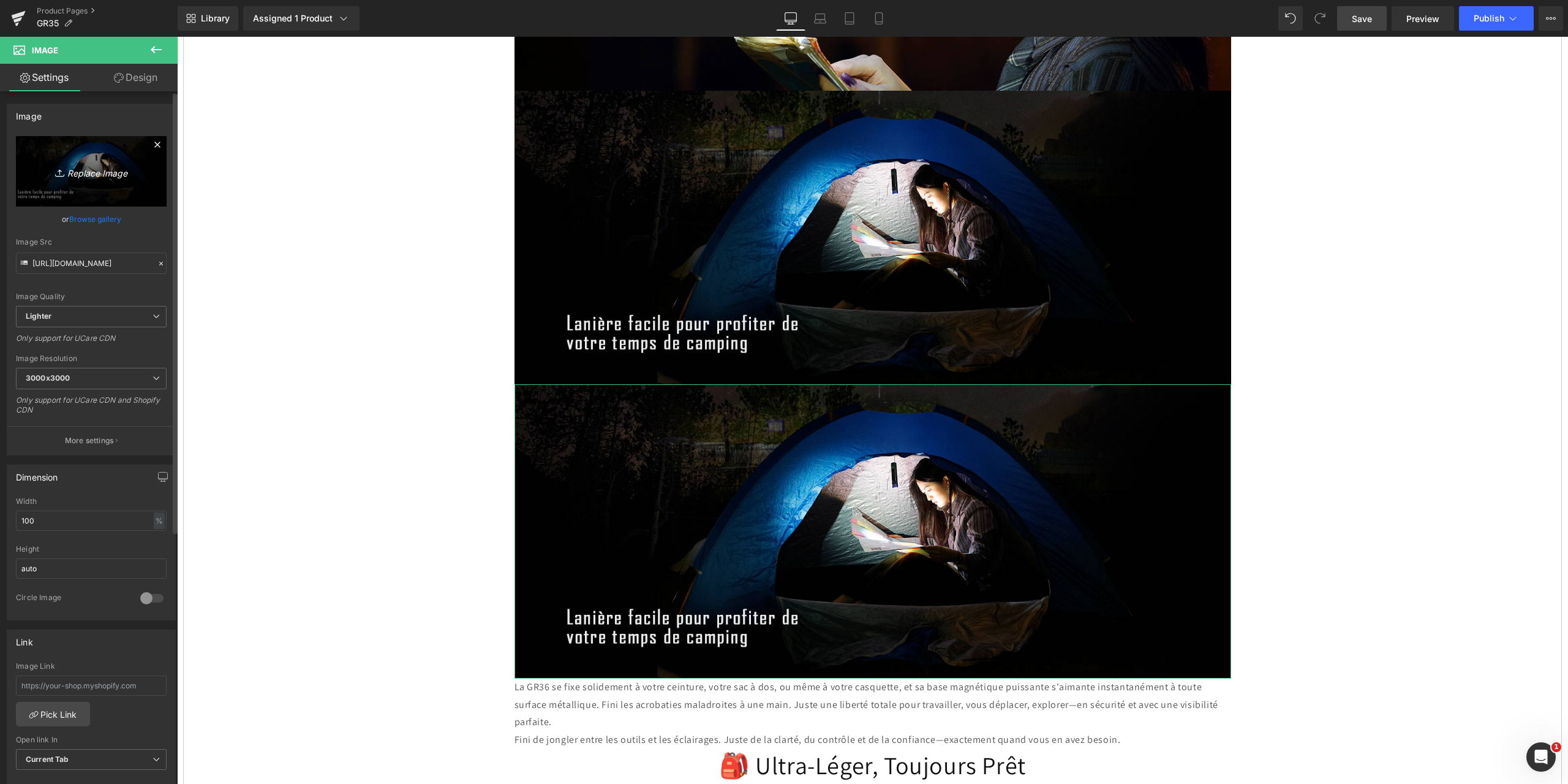
click at [85, 173] on icon "Replace Image" at bounding box center [91, 171] width 98 height 15
type input "C:\fakepath\19.jpg"
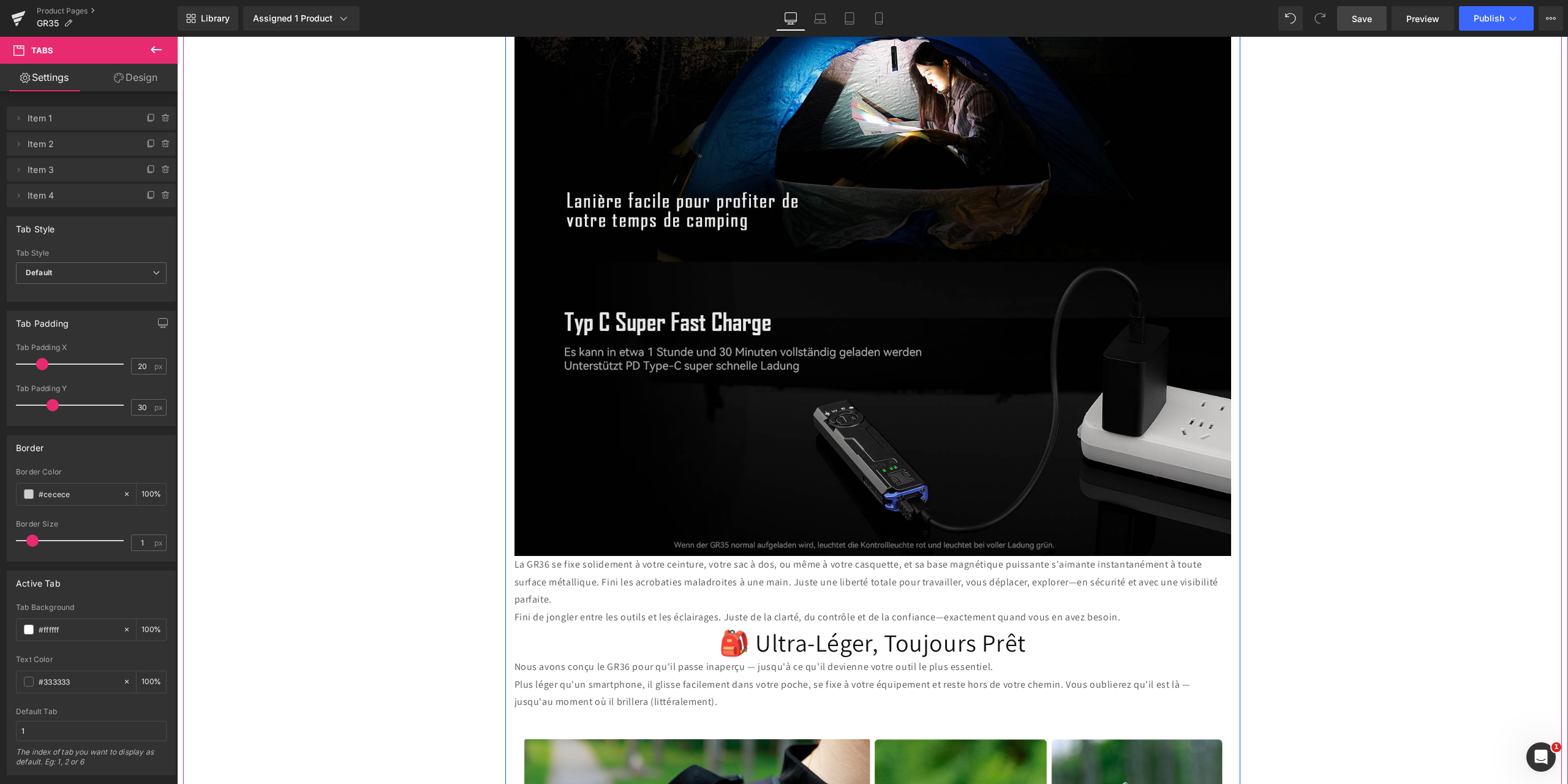
scroll to position [5650, 0]
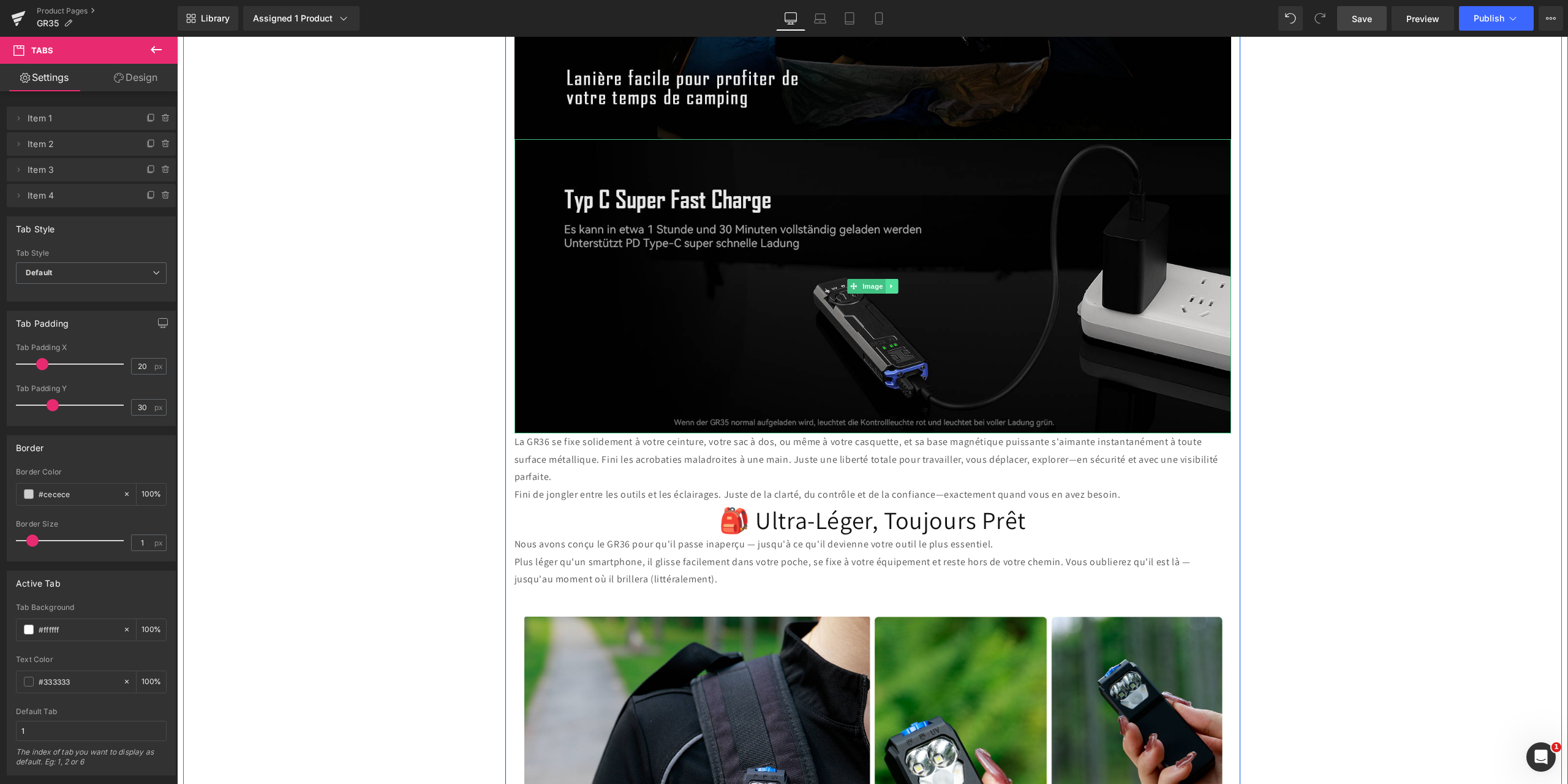
click at [891, 282] on icon at bounding box center [891, 286] width 7 height 8
click at [882, 282] on icon at bounding box center [885, 285] width 7 height 7
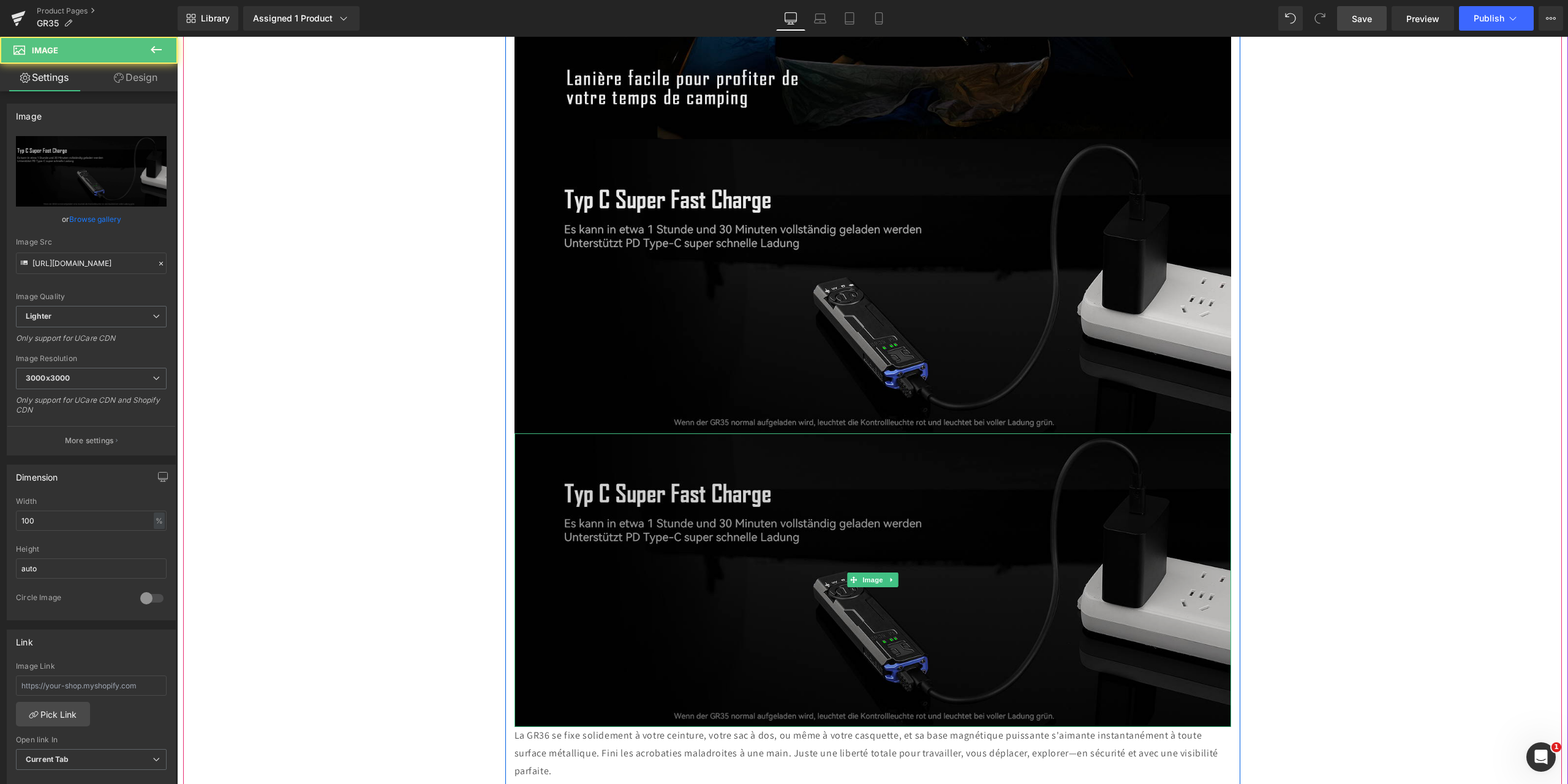
click at [762, 573] on img at bounding box center [872, 580] width 716 height 294
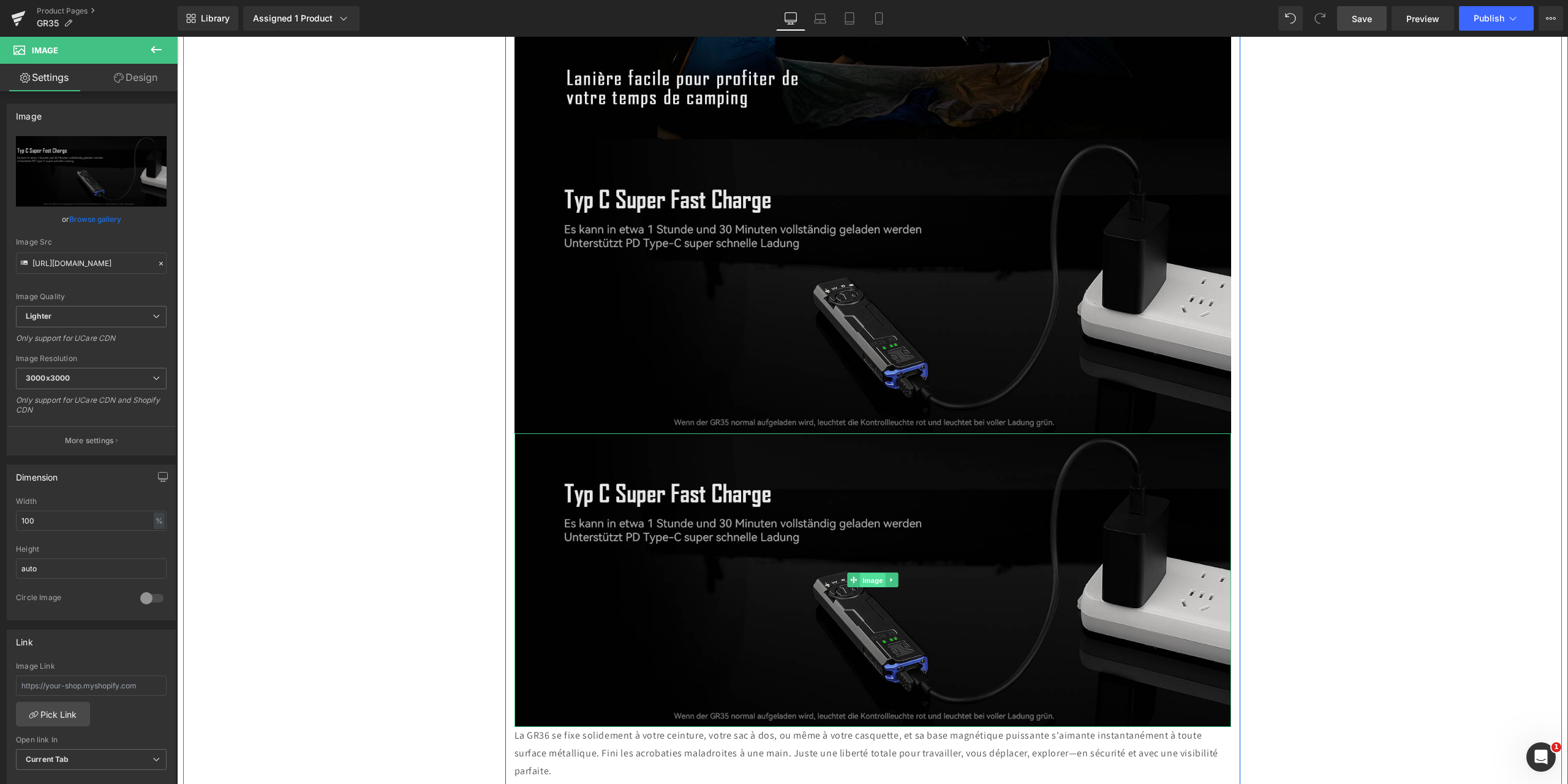
click at [863, 573] on span "Image" at bounding box center [873, 580] width 26 height 15
click at [106, 168] on icon "Replace Image" at bounding box center [91, 171] width 98 height 15
type input "C:\fakepath\21.jpg"
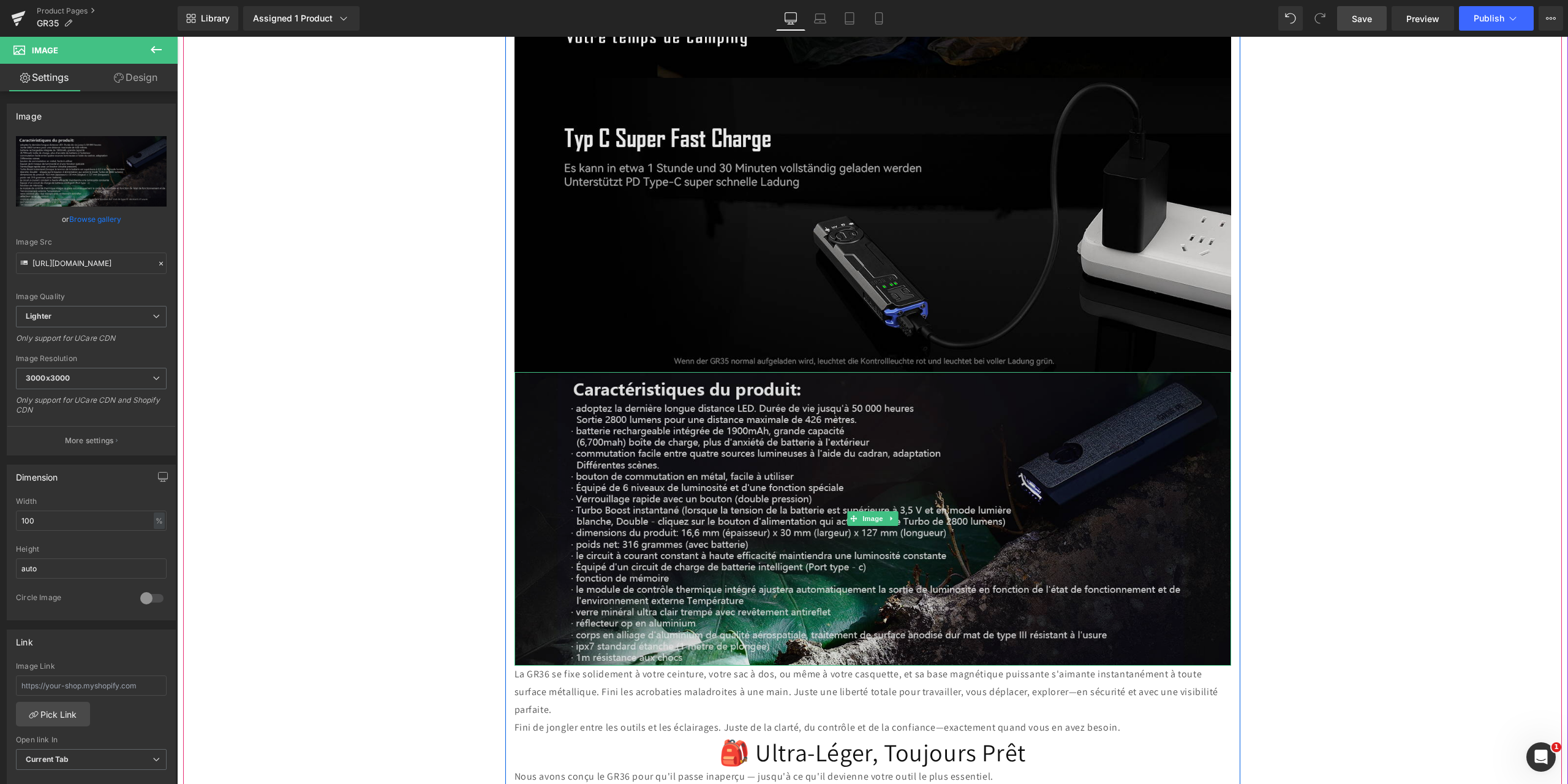
scroll to position [5588, 0]
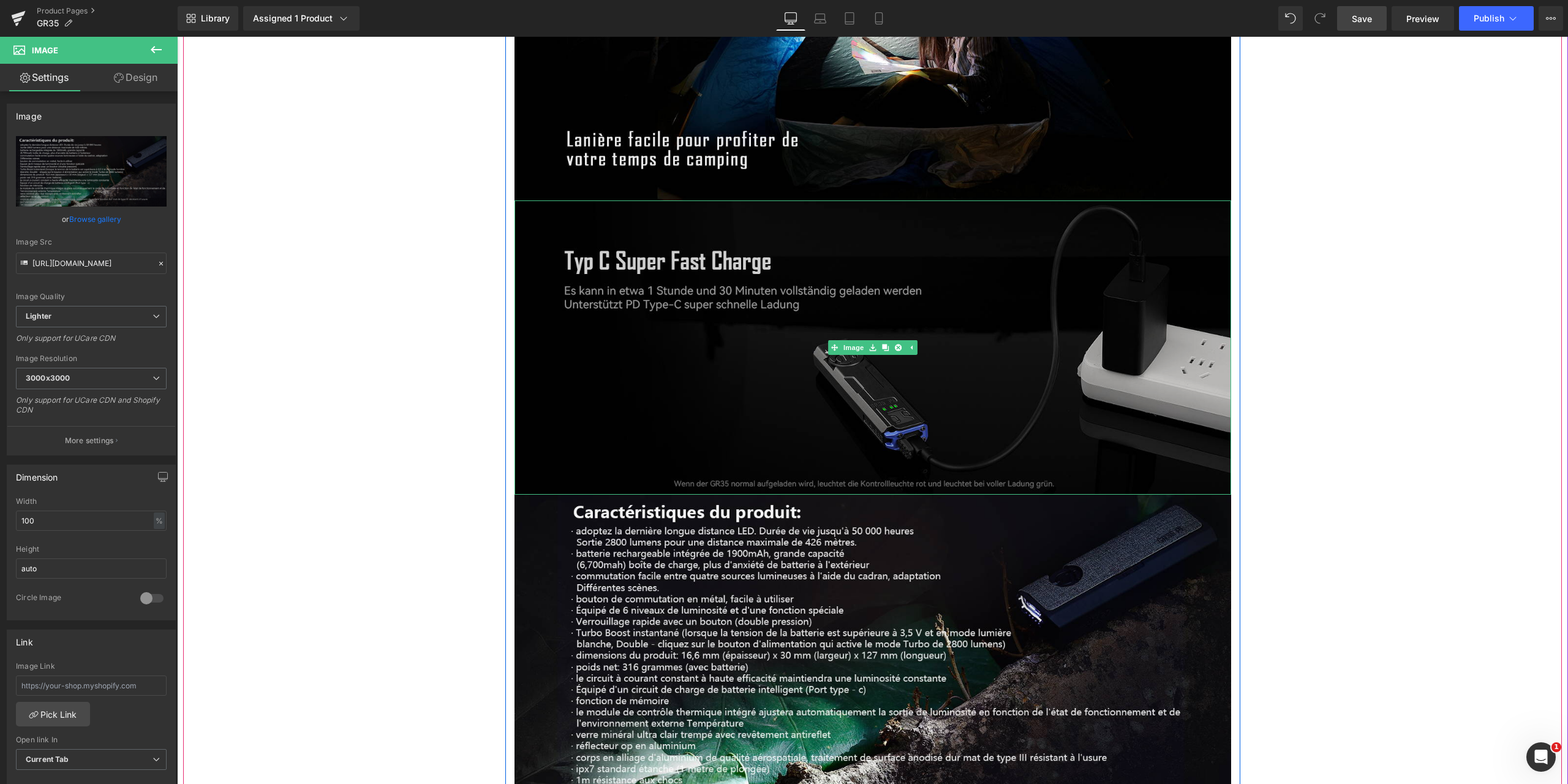
click at [811, 434] on img at bounding box center [872, 347] width 716 height 294
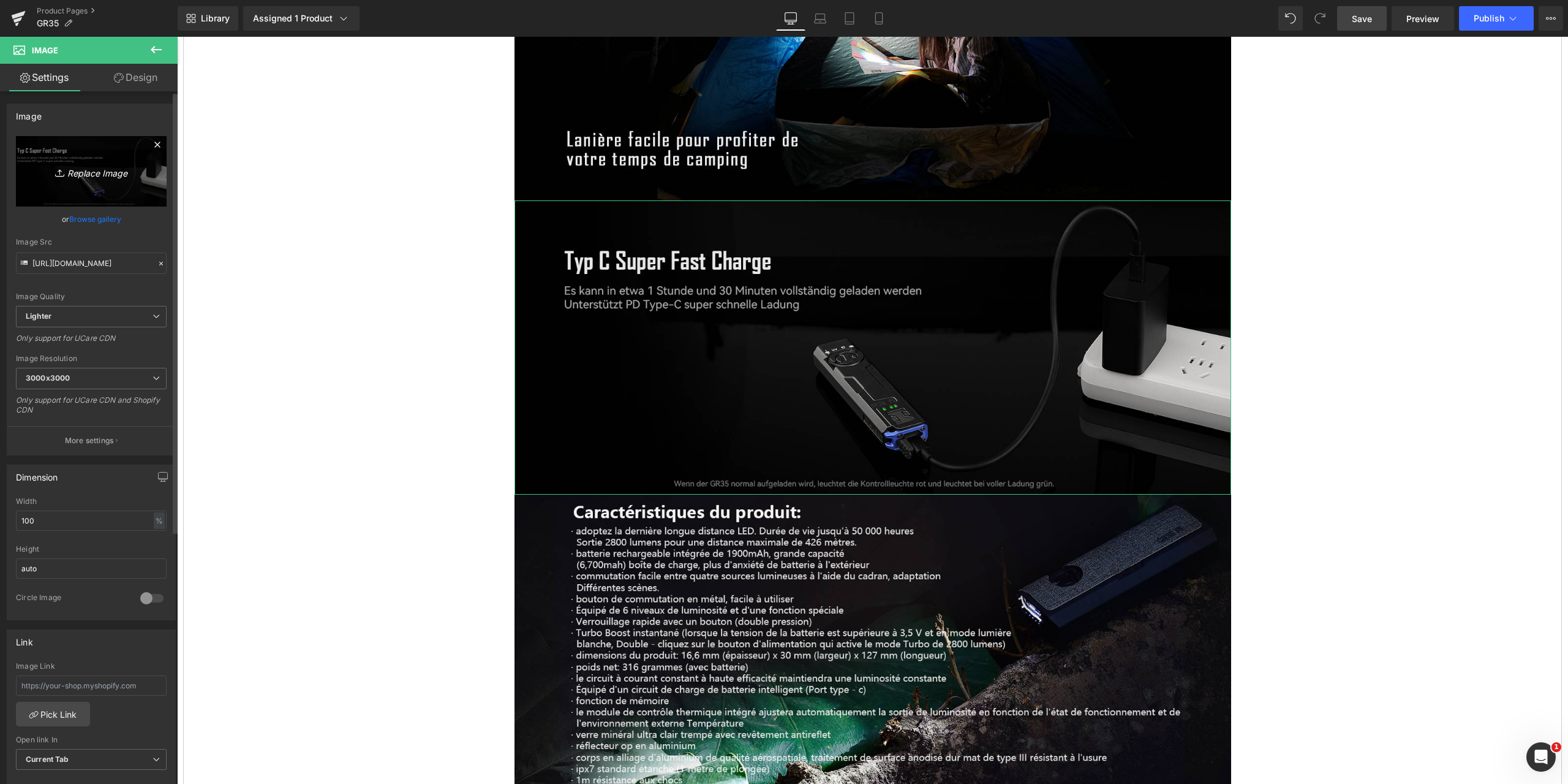
click at [99, 168] on icon "Replace Image" at bounding box center [91, 171] width 98 height 15
type input "C:\fakepath\19.jpg"
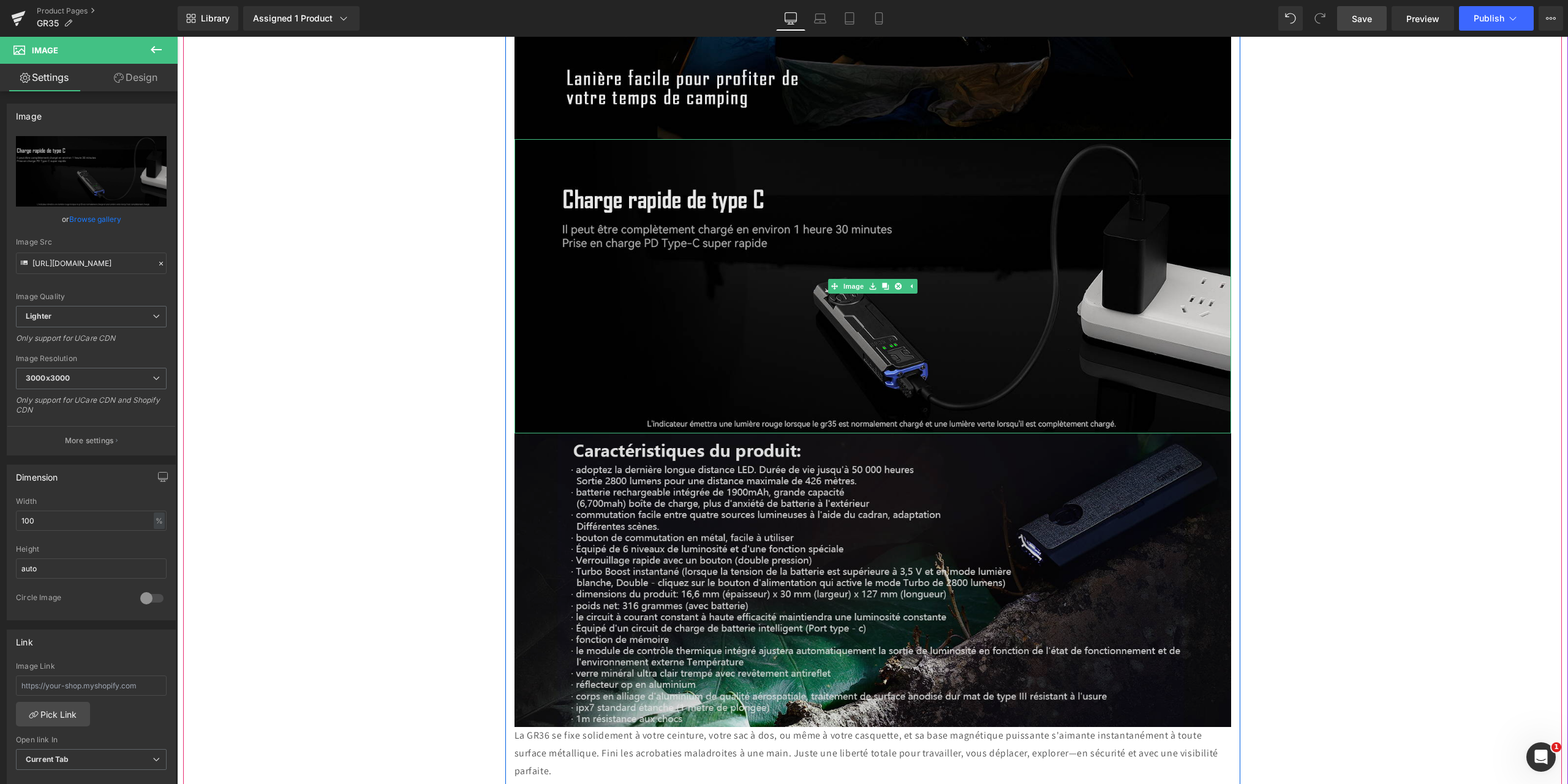
scroll to position [5773, 0]
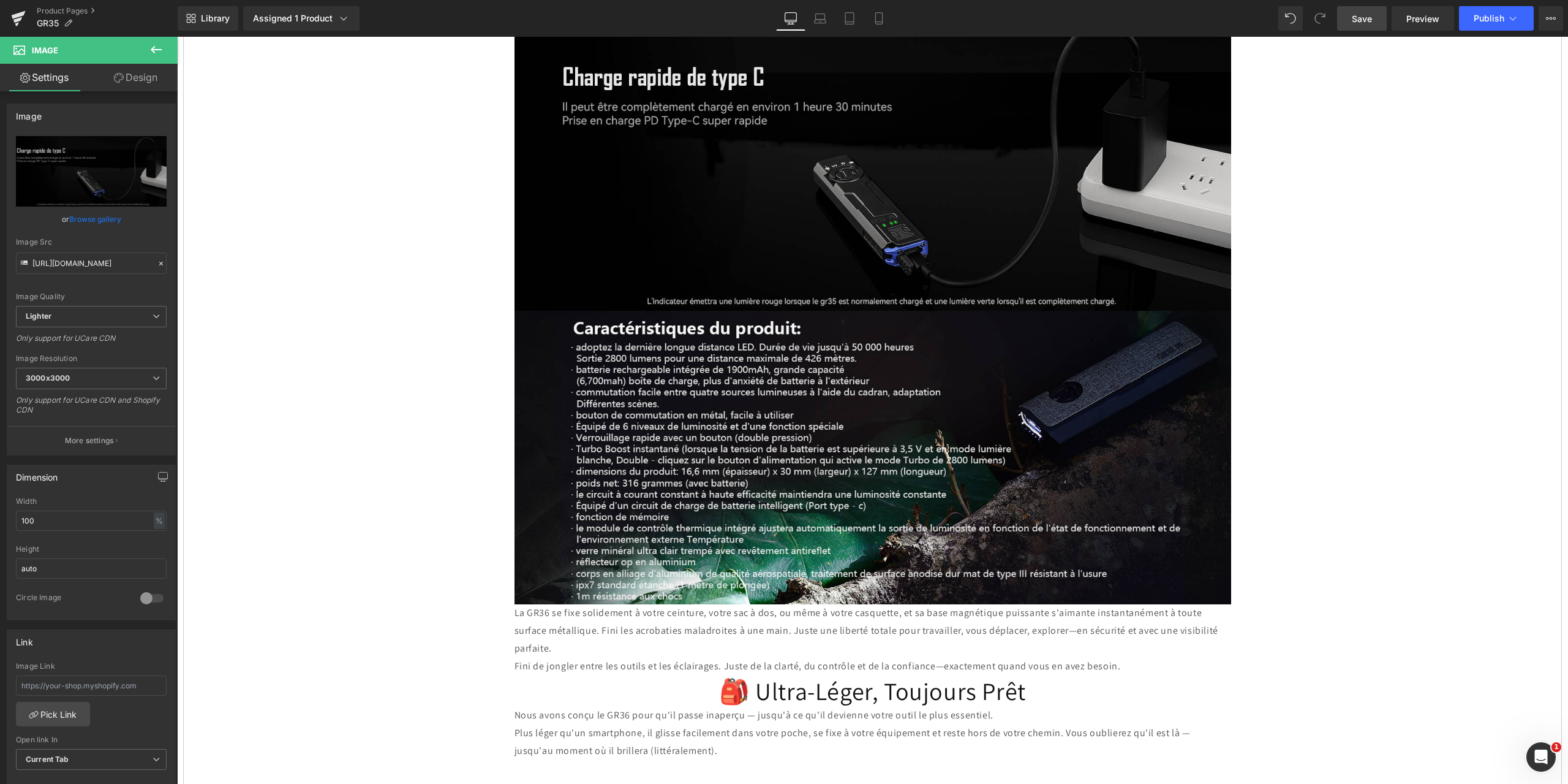
drag, startPoint x: 1360, startPoint y: 15, endPoint x: 629, endPoint y: 91, distance: 734.9
click at [1360, 15] on span "Save" at bounding box center [1362, 18] width 20 height 13
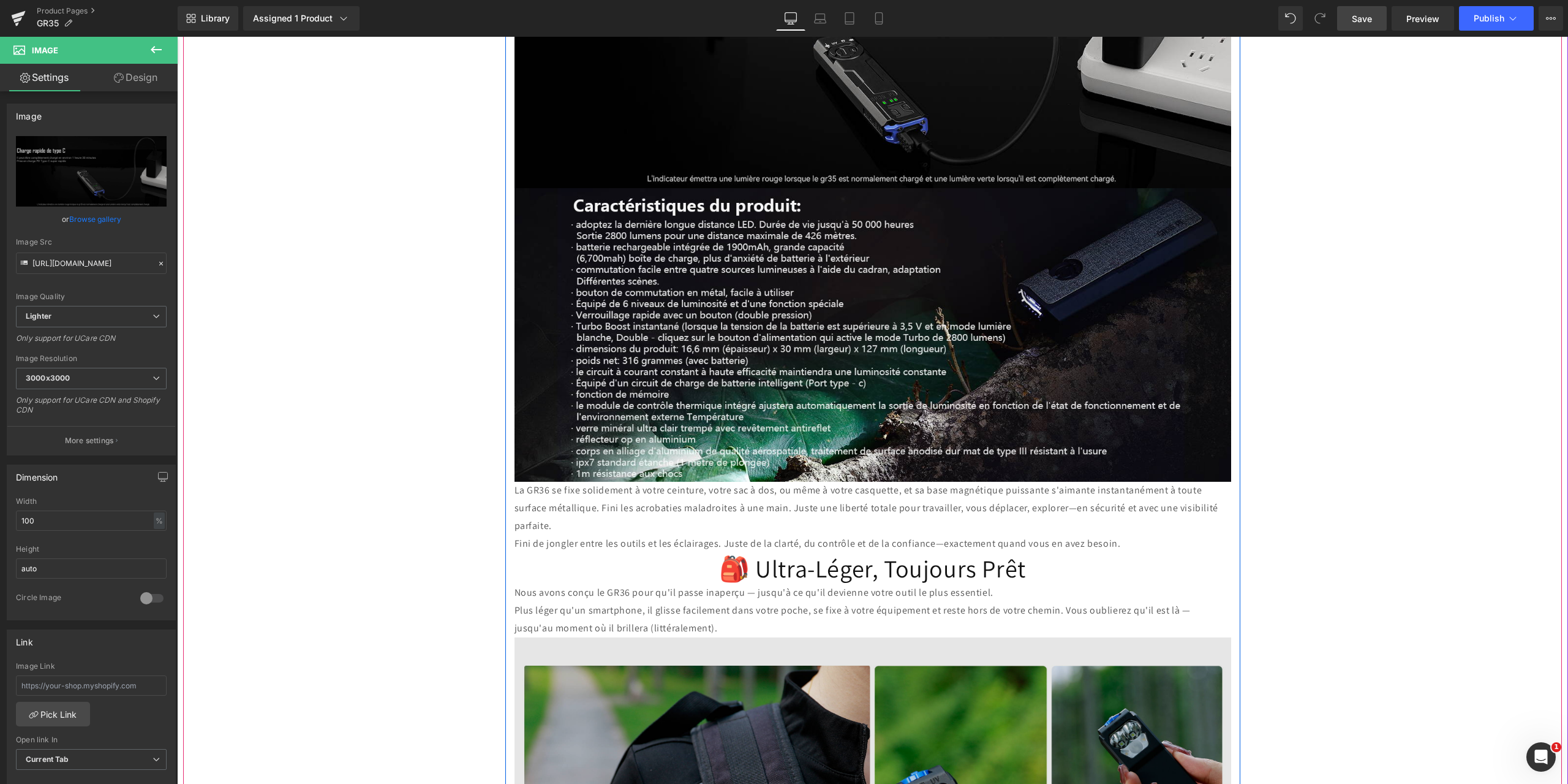
scroll to position [6017, 0]
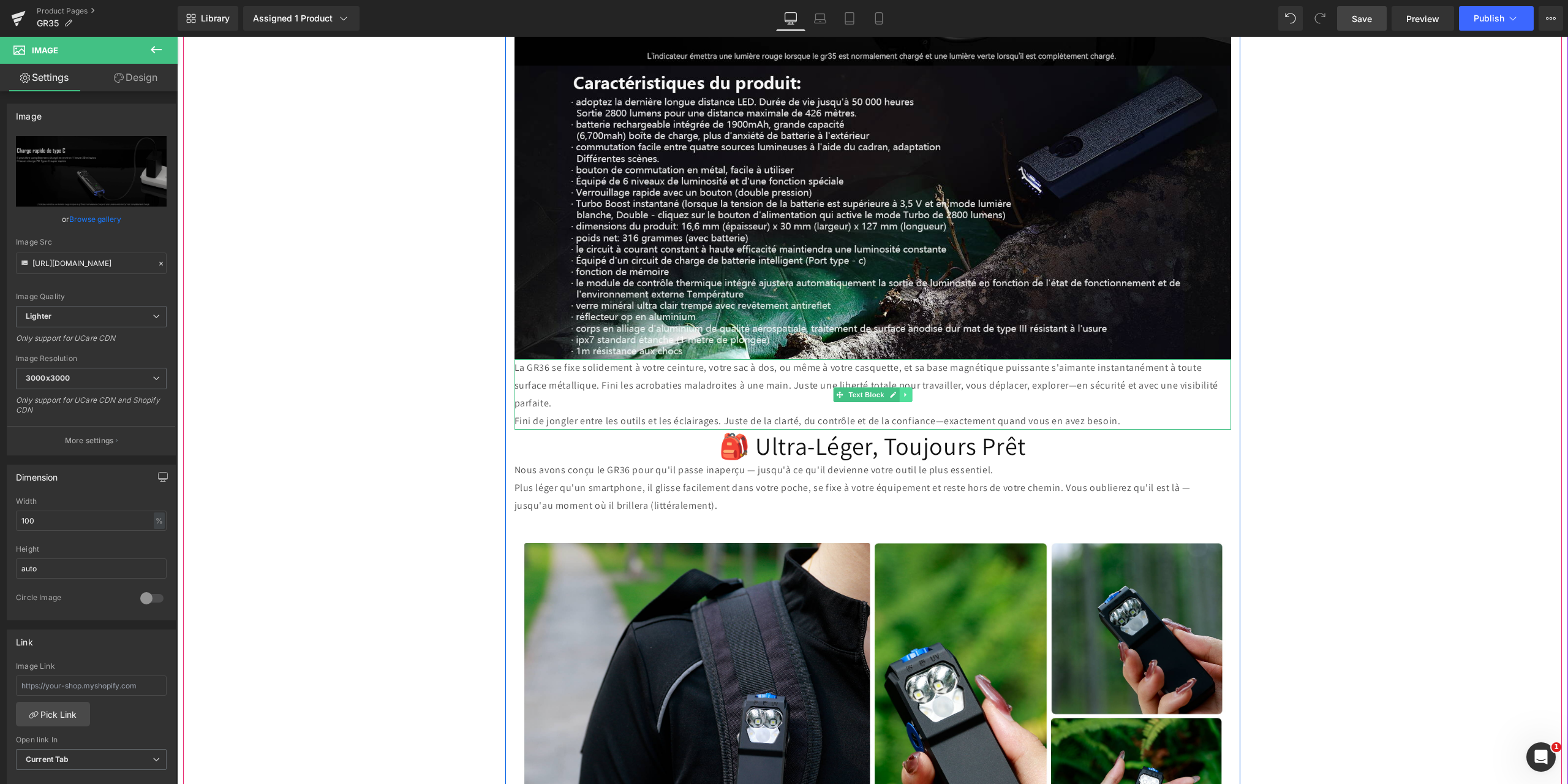
click at [902, 391] on icon at bounding box center [905, 395] width 7 height 8
click at [913, 387] on link at bounding box center [911, 394] width 13 height 15
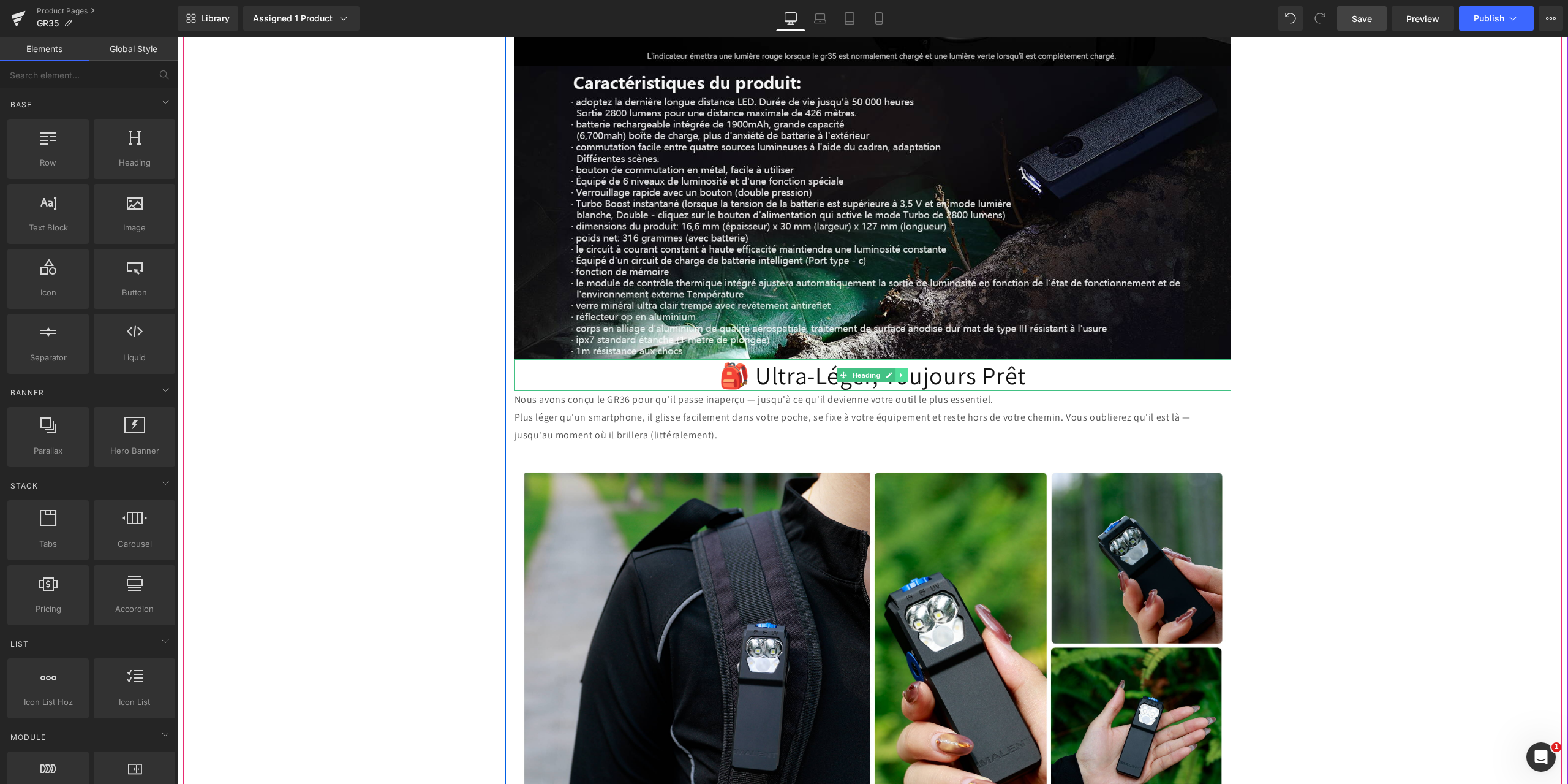
click at [898, 371] on icon at bounding box center [901, 375] width 7 height 8
click at [905, 372] on icon at bounding box center [907, 375] width 7 height 7
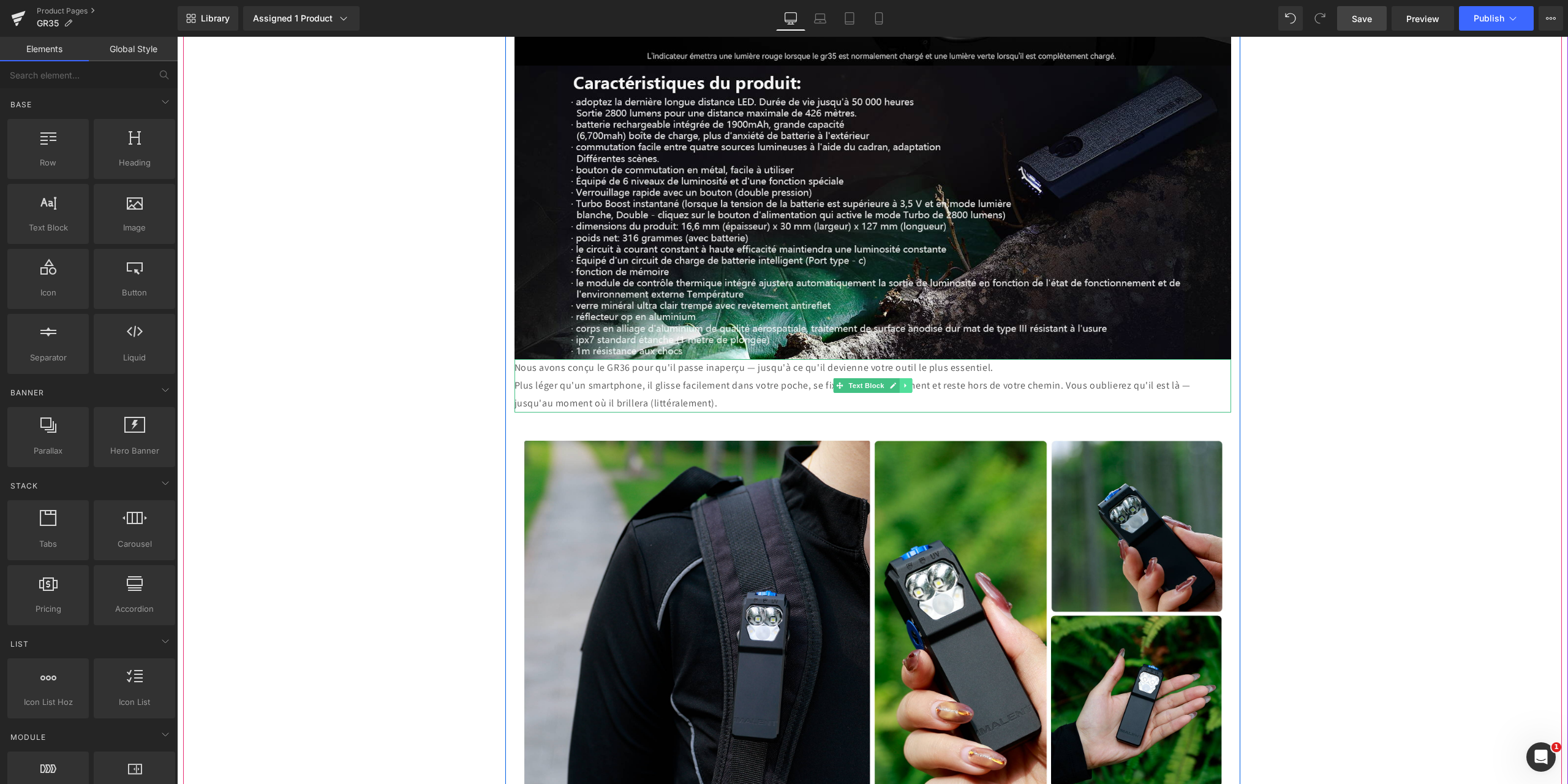
click at [902, 382] on icon at bounding box center [905, 385] width 7 height 8
click at [909, 382] on icon at bounding box center [911, 385] width 7 height 7
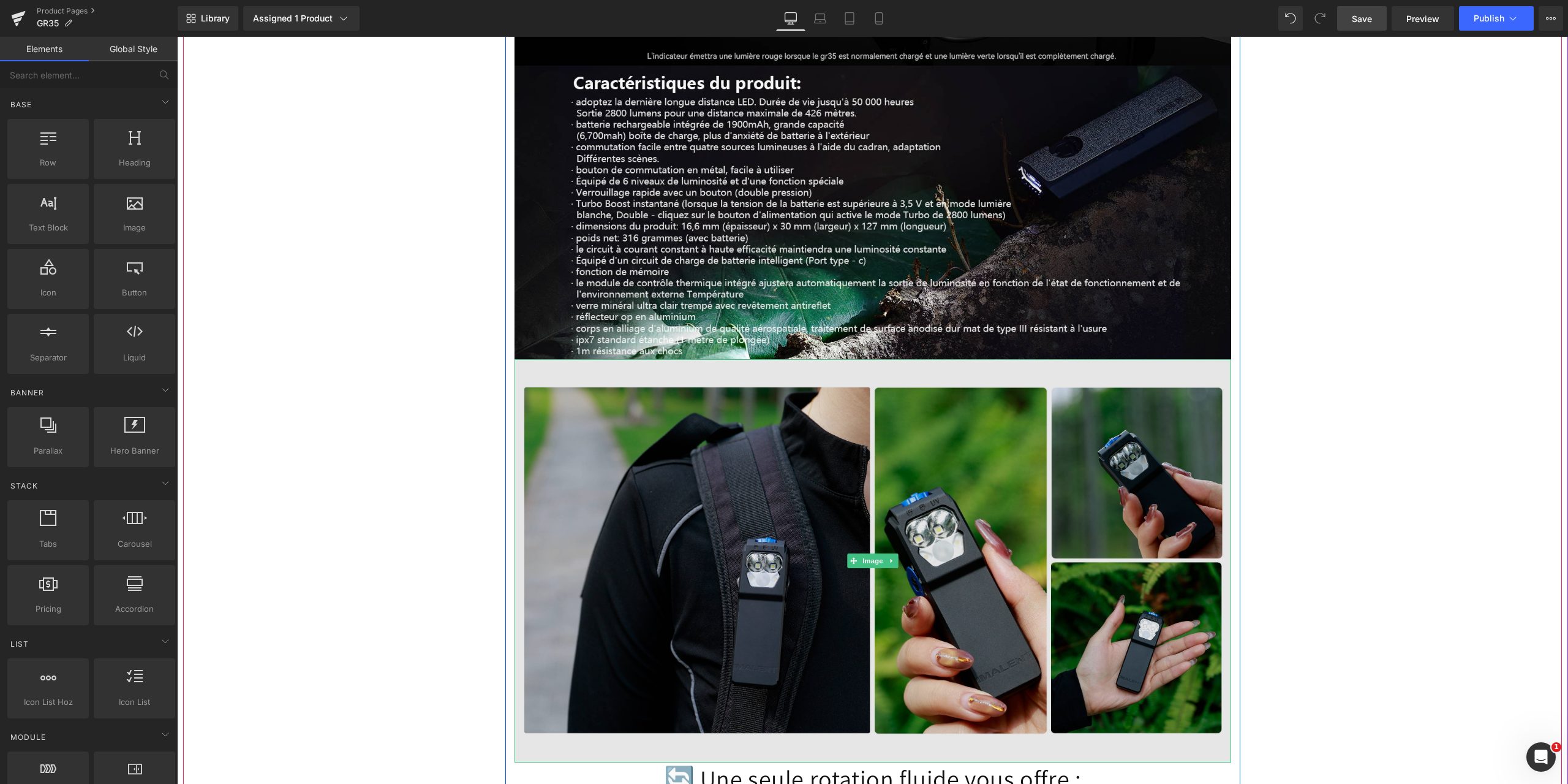
scroll to position [6202, 0]
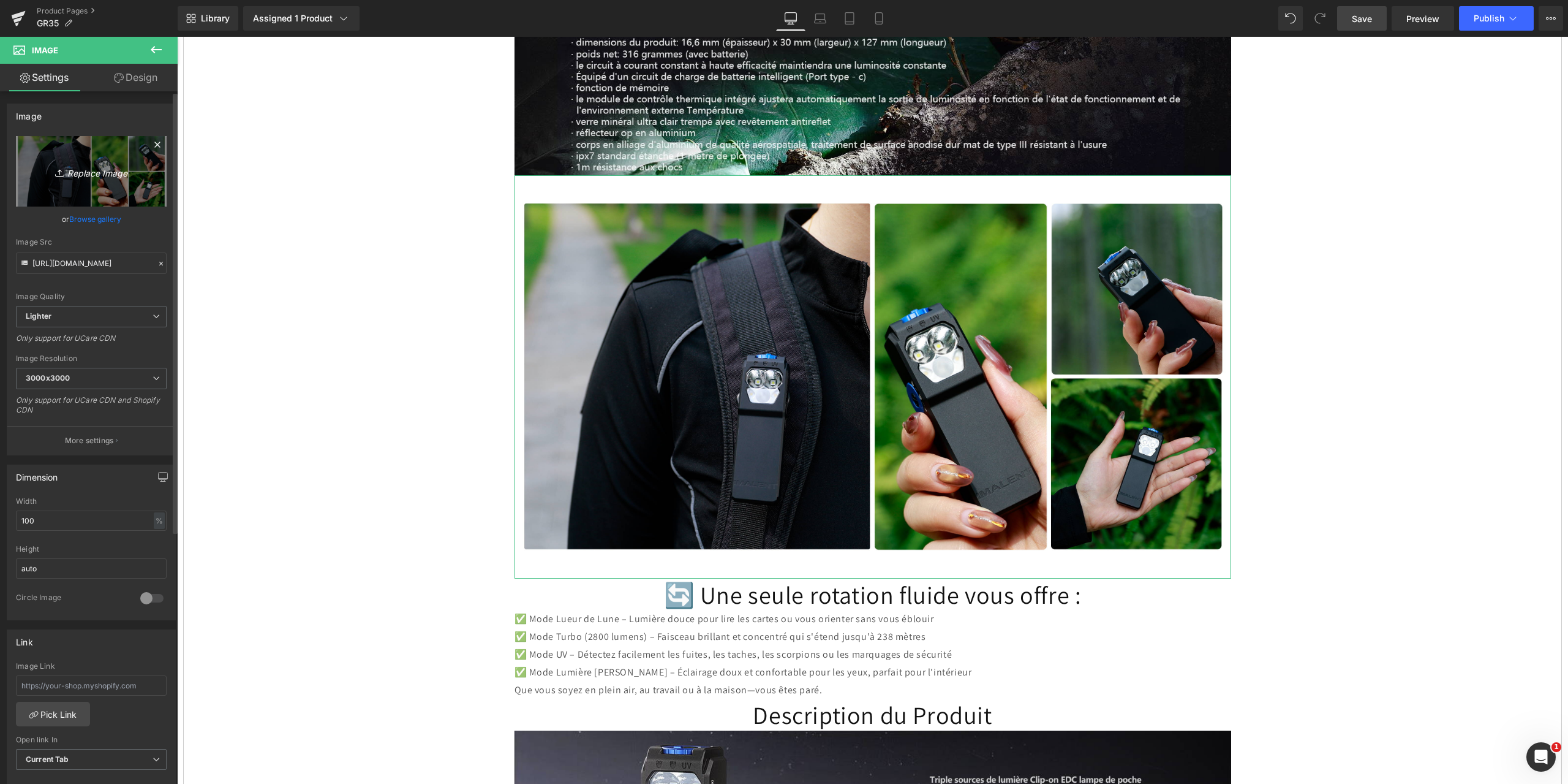
click at [91, 174] on icon "Replace Image" at bounding box center [91, 171] width 98 height 15
type input "C:\fakepath\22.jpg"
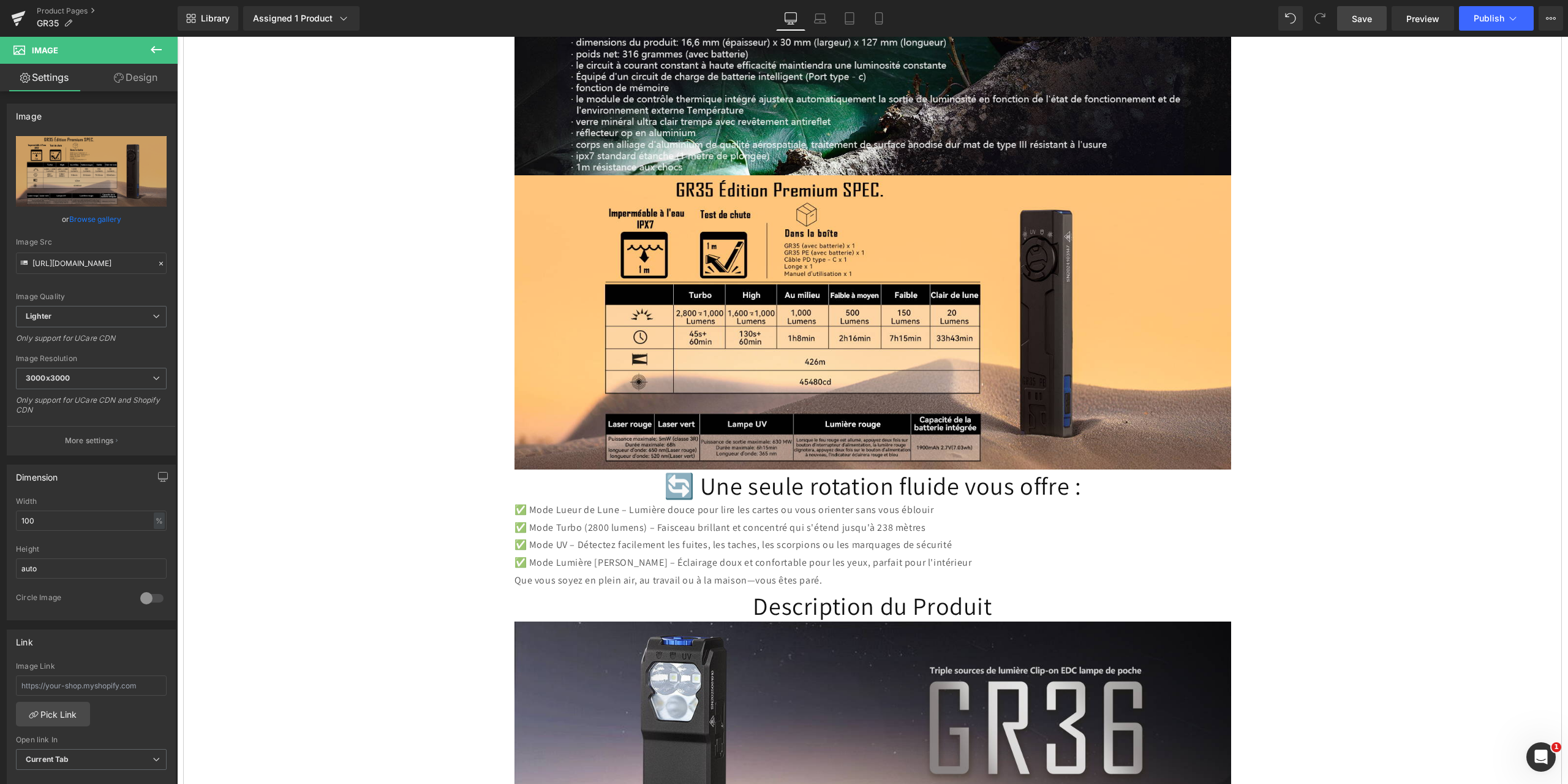
click at [1354, 16] on span "Save" at bounding box center [1362, 18] width 20 height 13
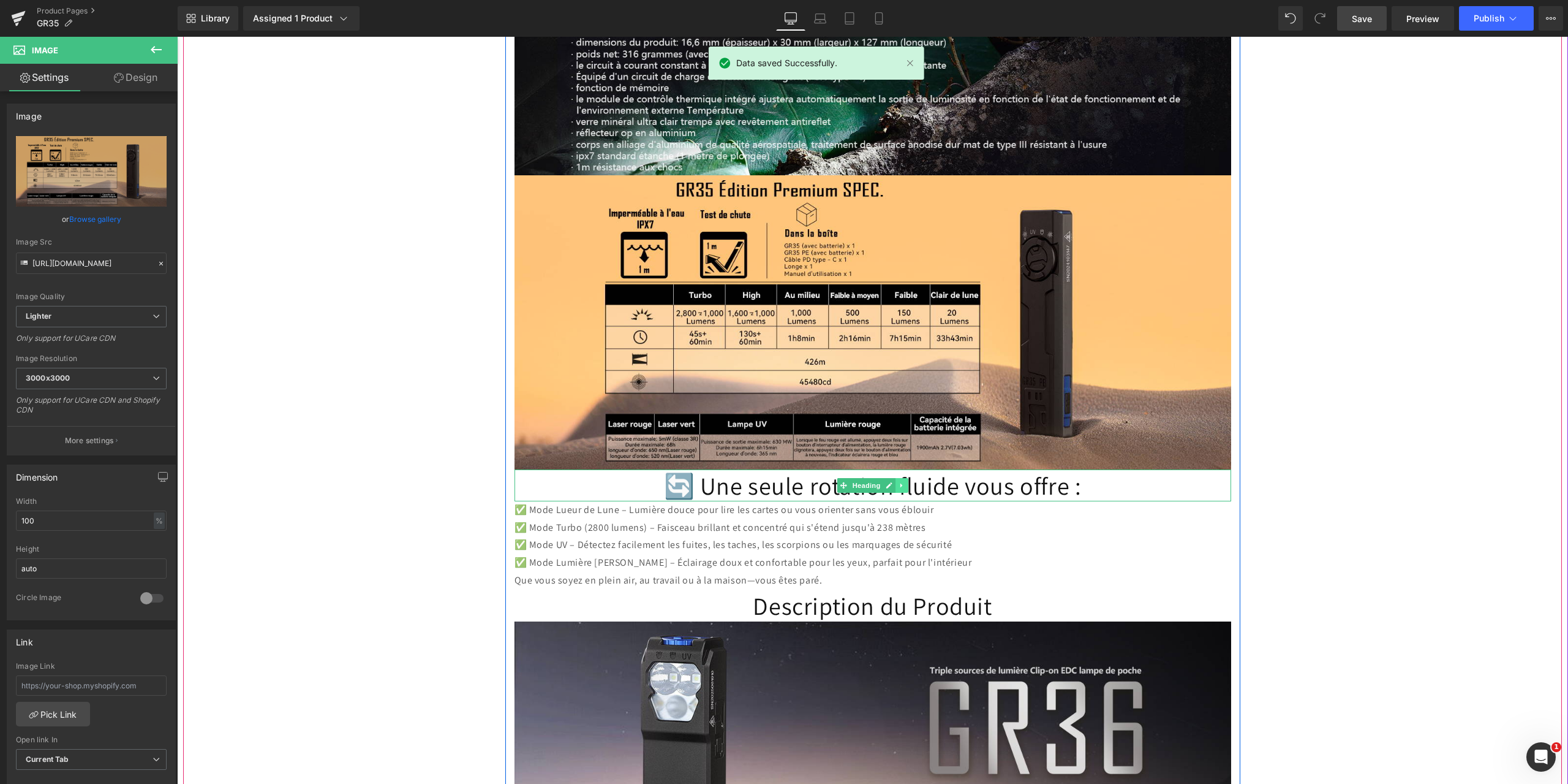
click at [898, 482] on icon at bounding box center [901, 486] width 7 height 8
click at [904, 482] on icon at bounding box center [907, 485] width 7 height 7
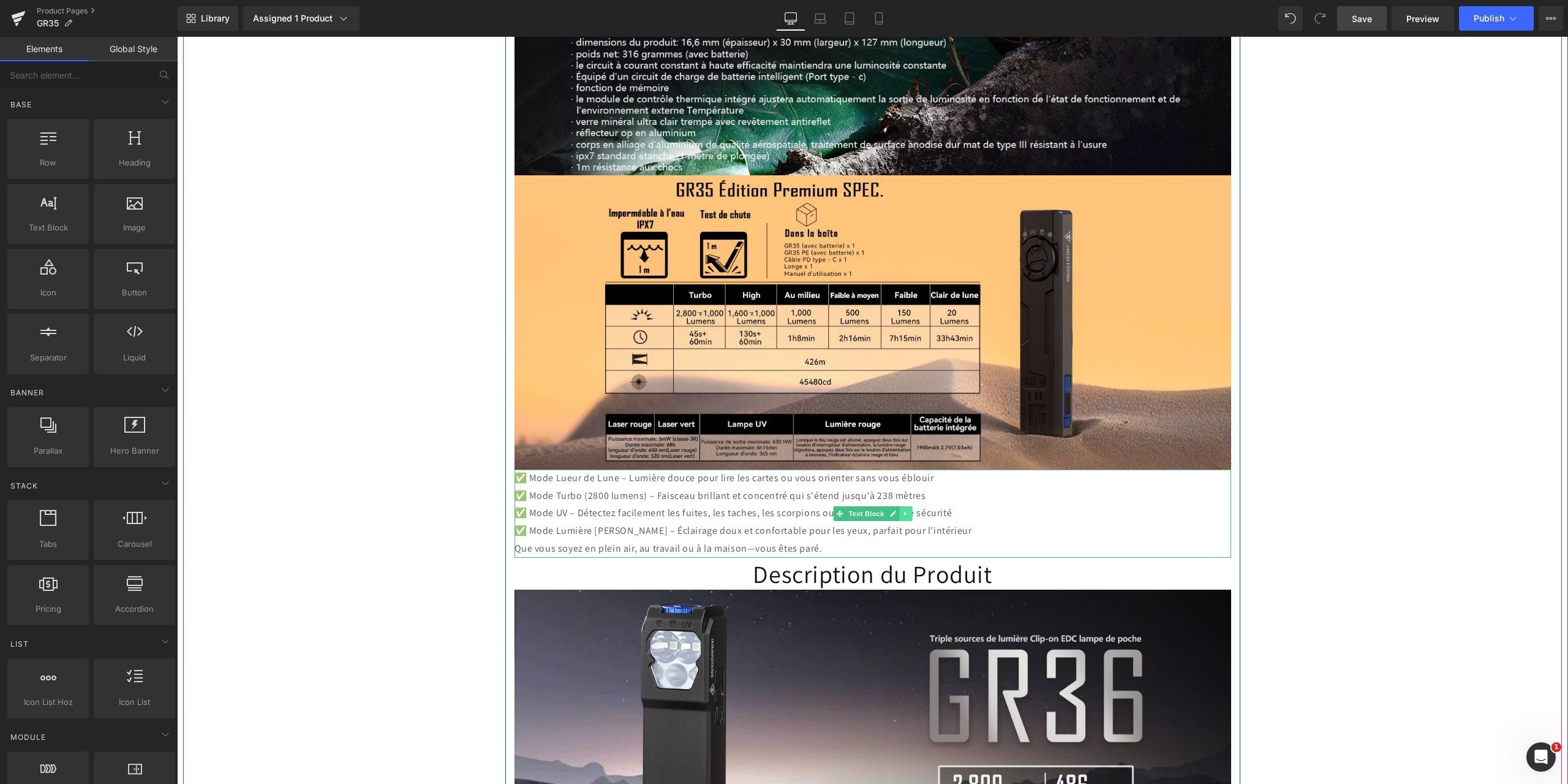
click at [904, 511] on icon at bounding box center [904, 513] width 2 height 5
click at [908, 509] on icon at bounding box center [911, 512] width 7 height 7
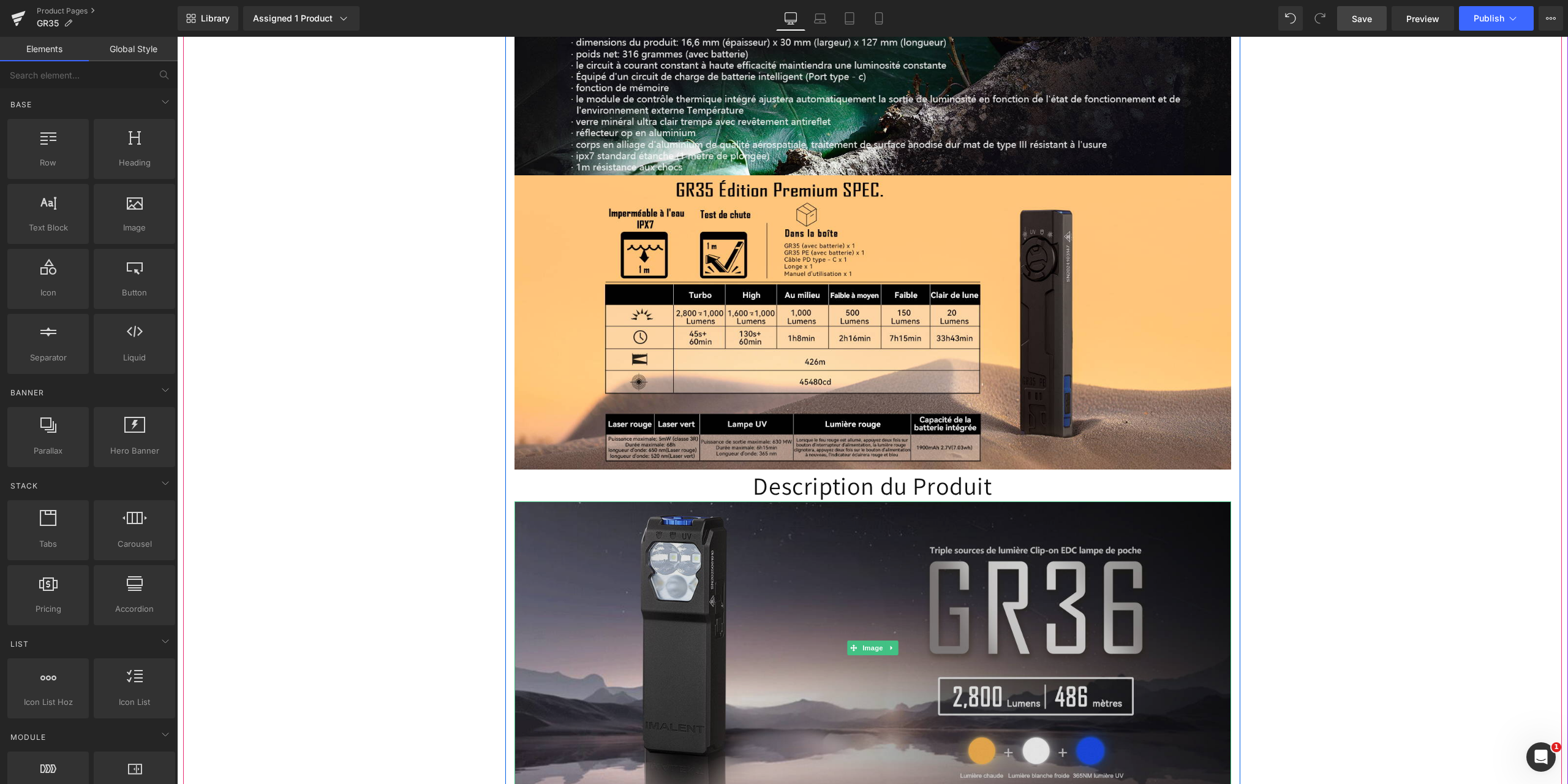
scroll to position [6263, 0]
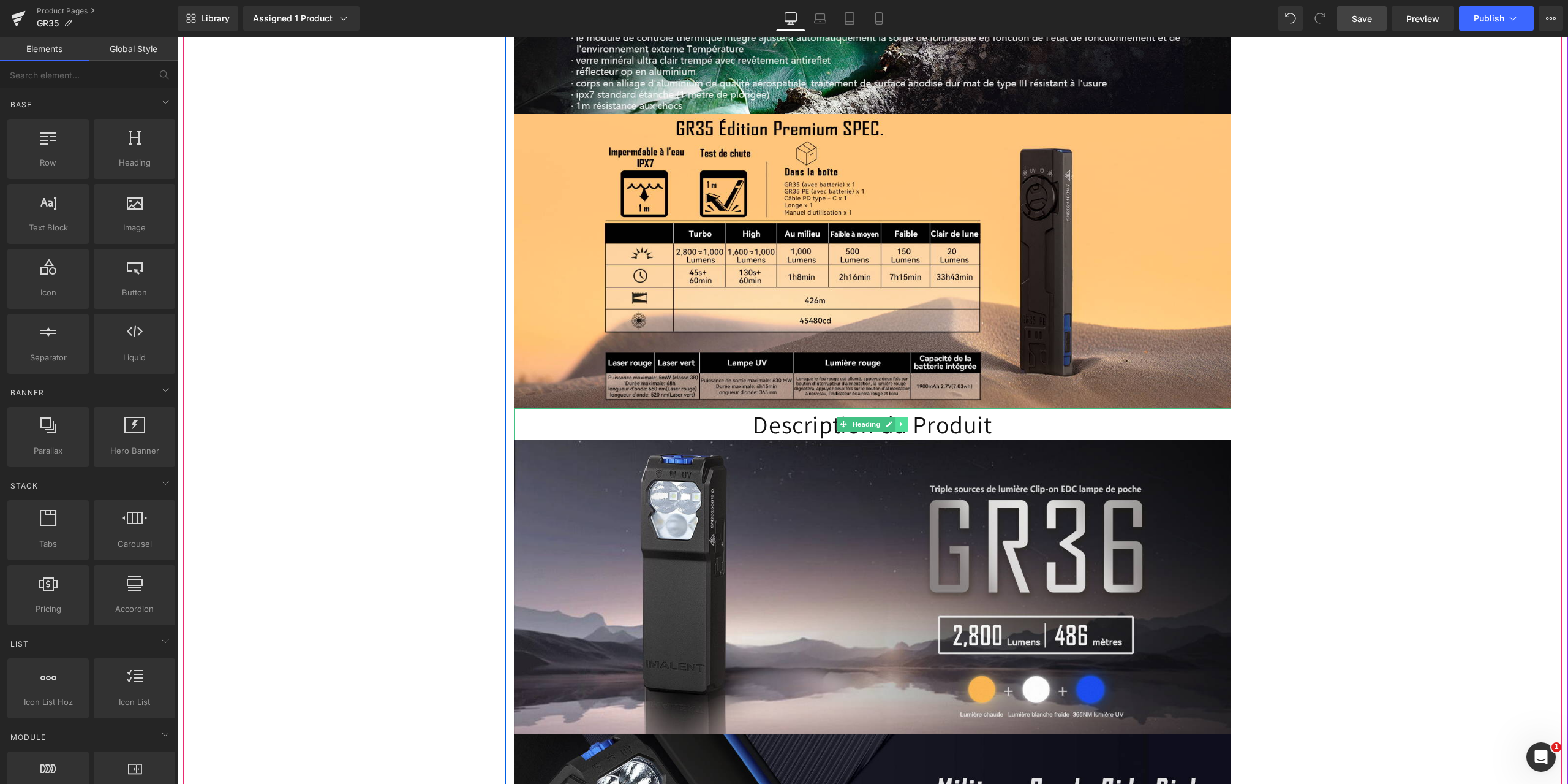
click at [900, 421] on icon at bounding box center [901, 425] width 7 height 8
click at [904, 421] on icon at bounding box center [907, 425] width 7 height 8
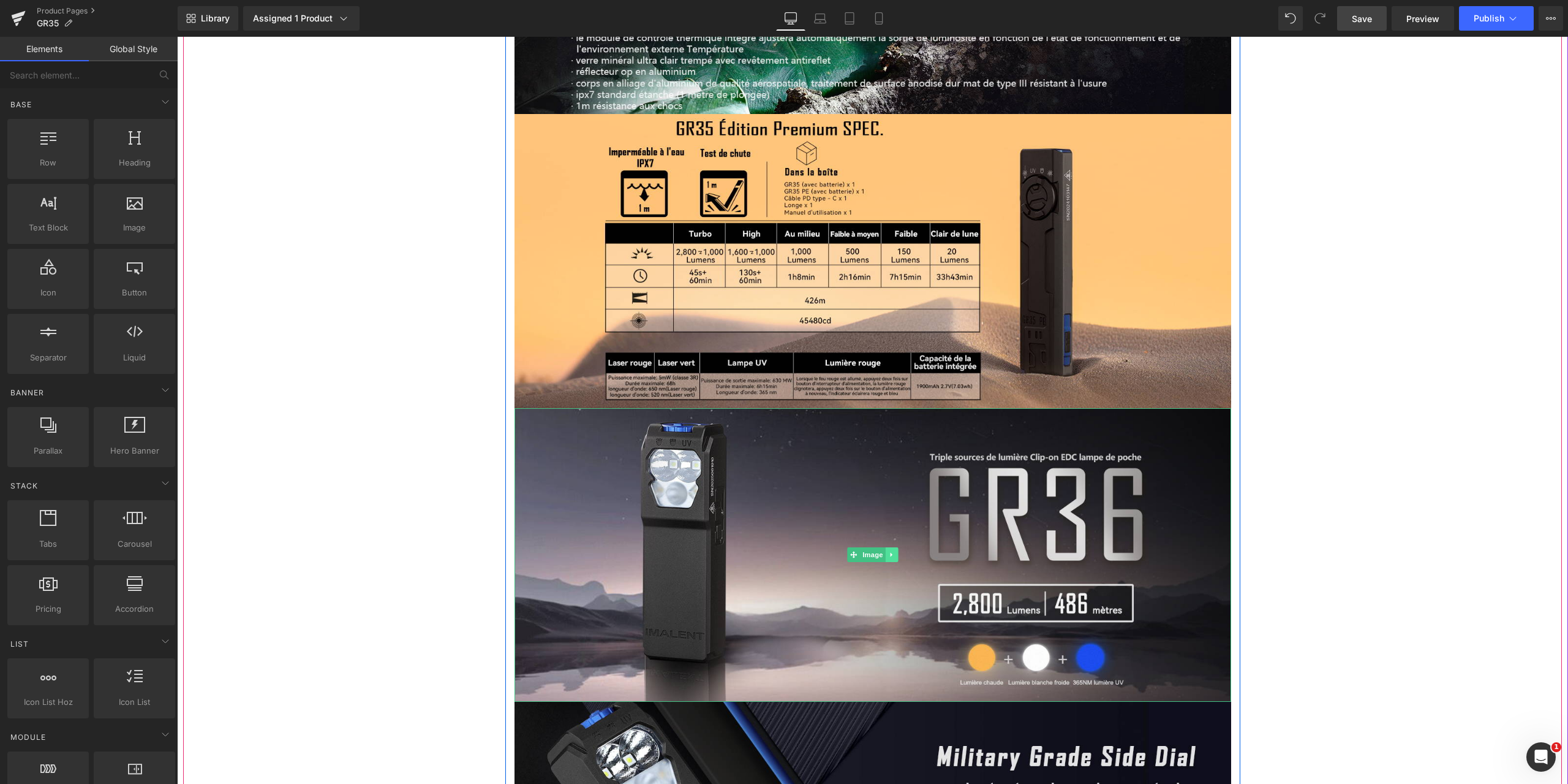
click at [890, 553] on icon at bounding box center [891, 555] width 2 height 5
click at [894, 551] on icon at bounding box center [898, 555] width 7 height 7
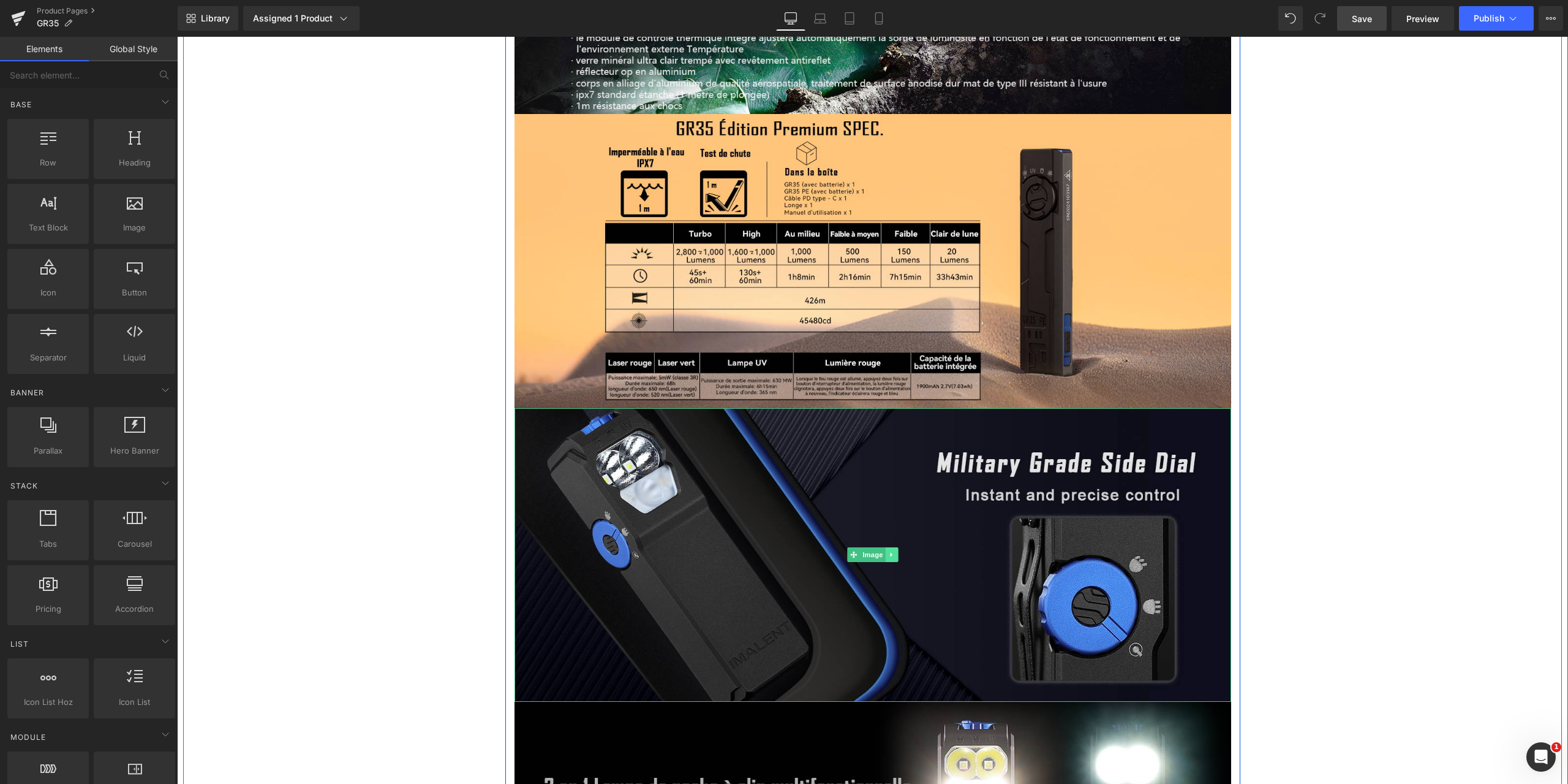
click at [890, 553] on icon at bounding box center [891, 555] width 2 height 5
click at [894, 551] on icon at bounding box center [898, 555] width 7 height 7
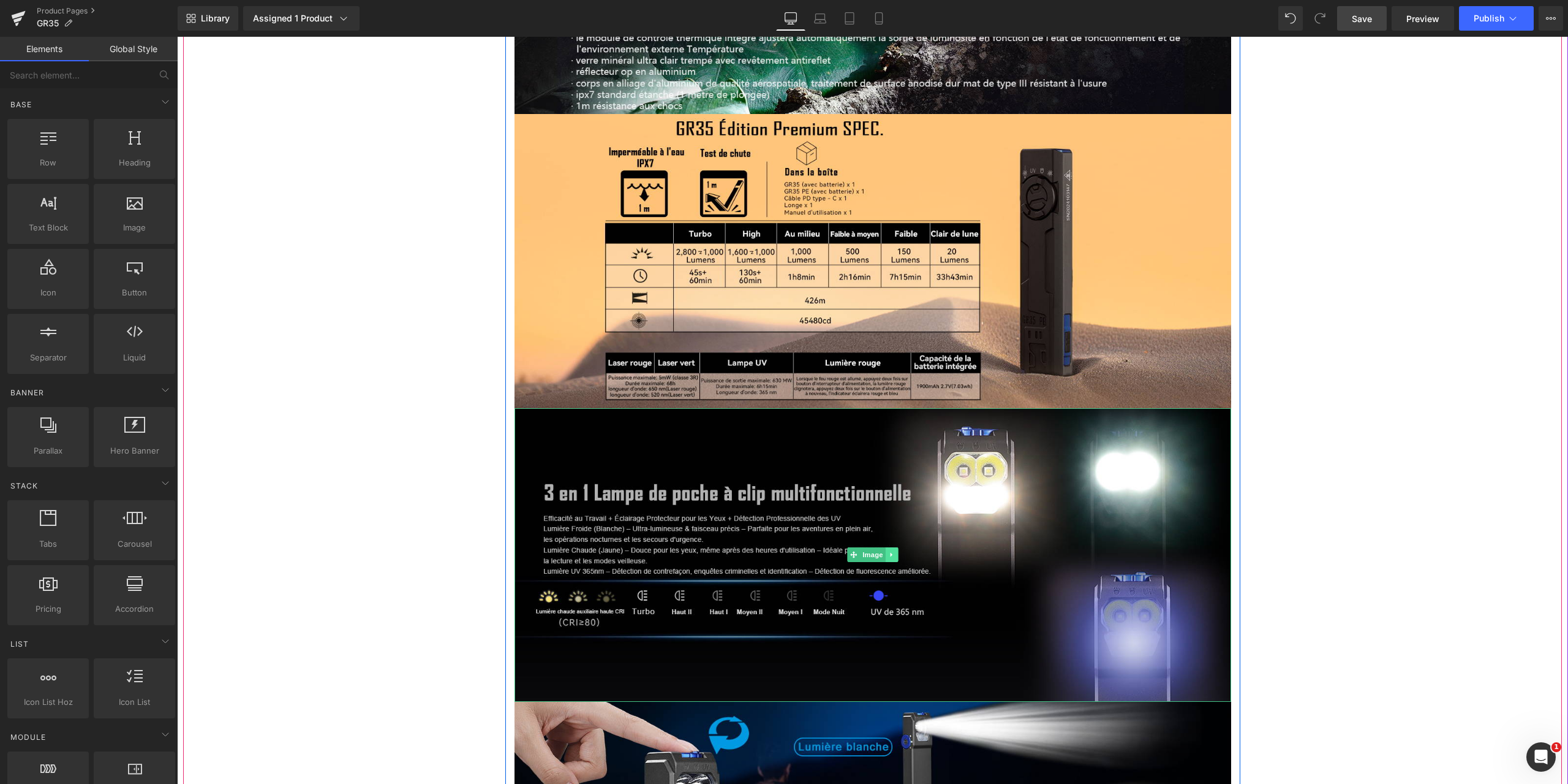
click at [890, 553] on icon at bounding box center [891, 555] width 2 height 5
click at [894, 551] on icon at bounding box center [898, 555] width 7 height 8
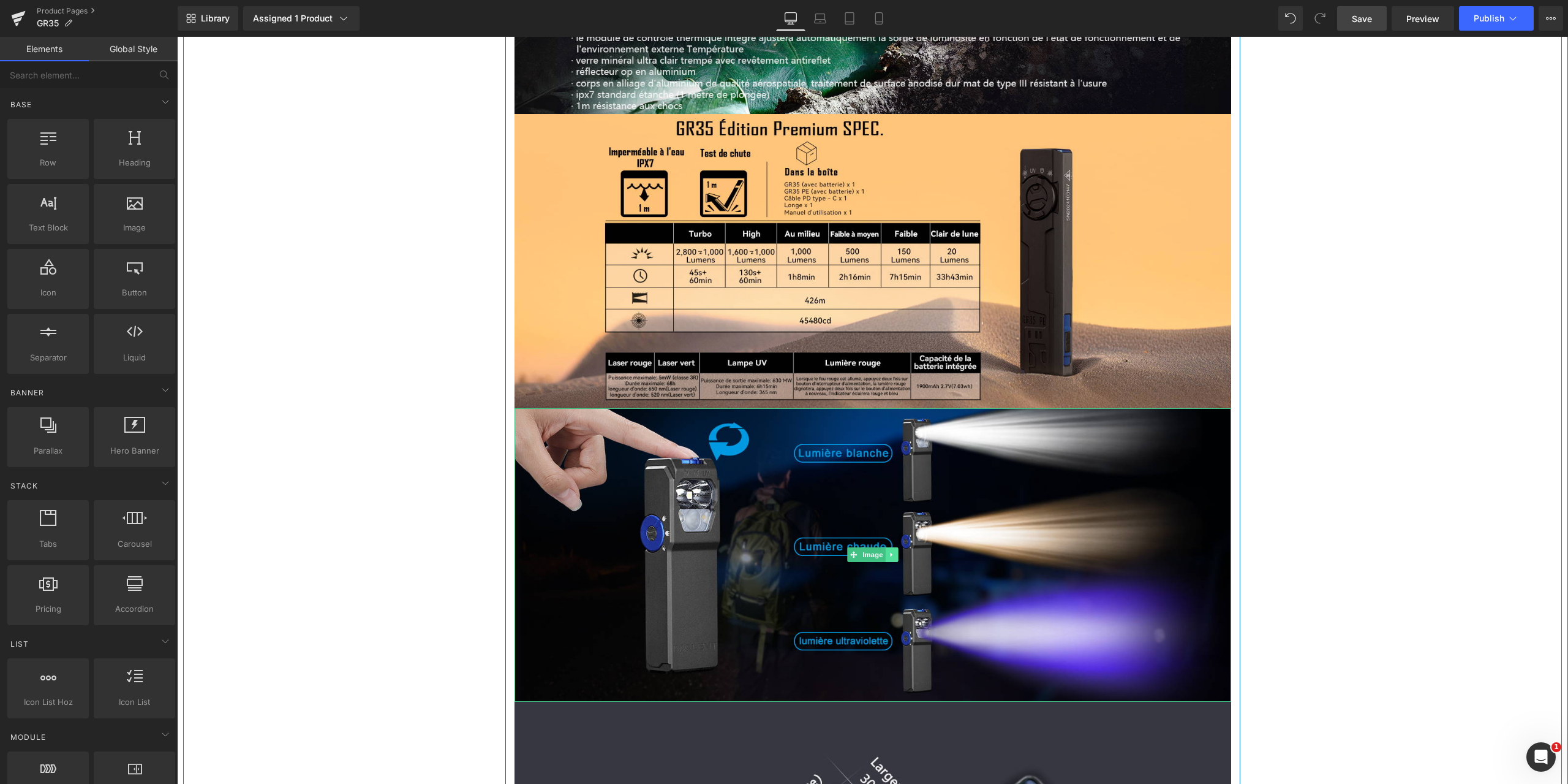
click at [890, 553] on icon at bounding box center [891, 555] width 2 height 5
click at [895, 551] on icon at bounding box center [898, 555] width 7 height 7
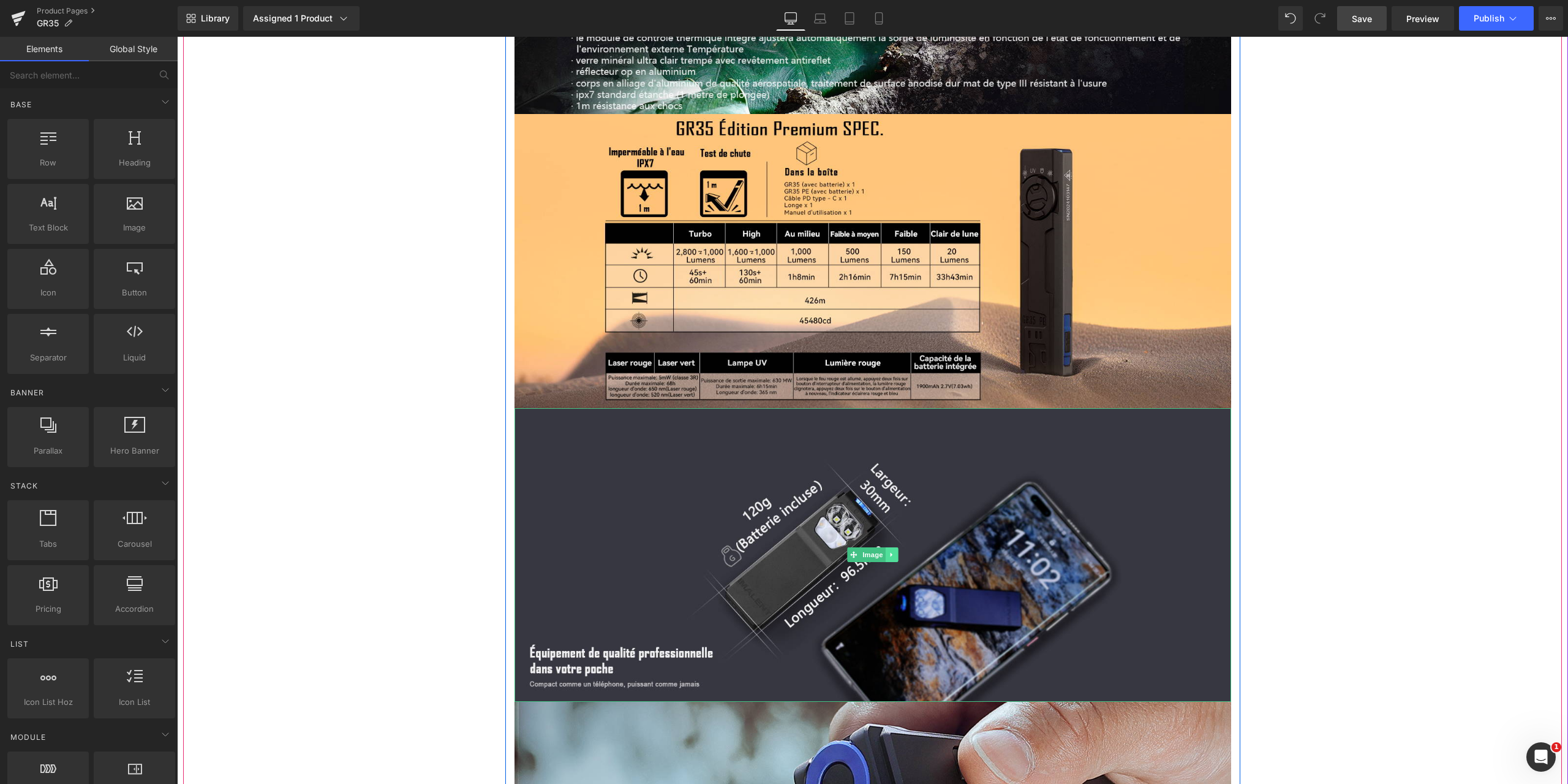
click at [890, 553] on icon at bounding box center [891, 555] width 2 height 5
click at [896, 551] on icon at bounding box center [898, 555] width 7 height 7
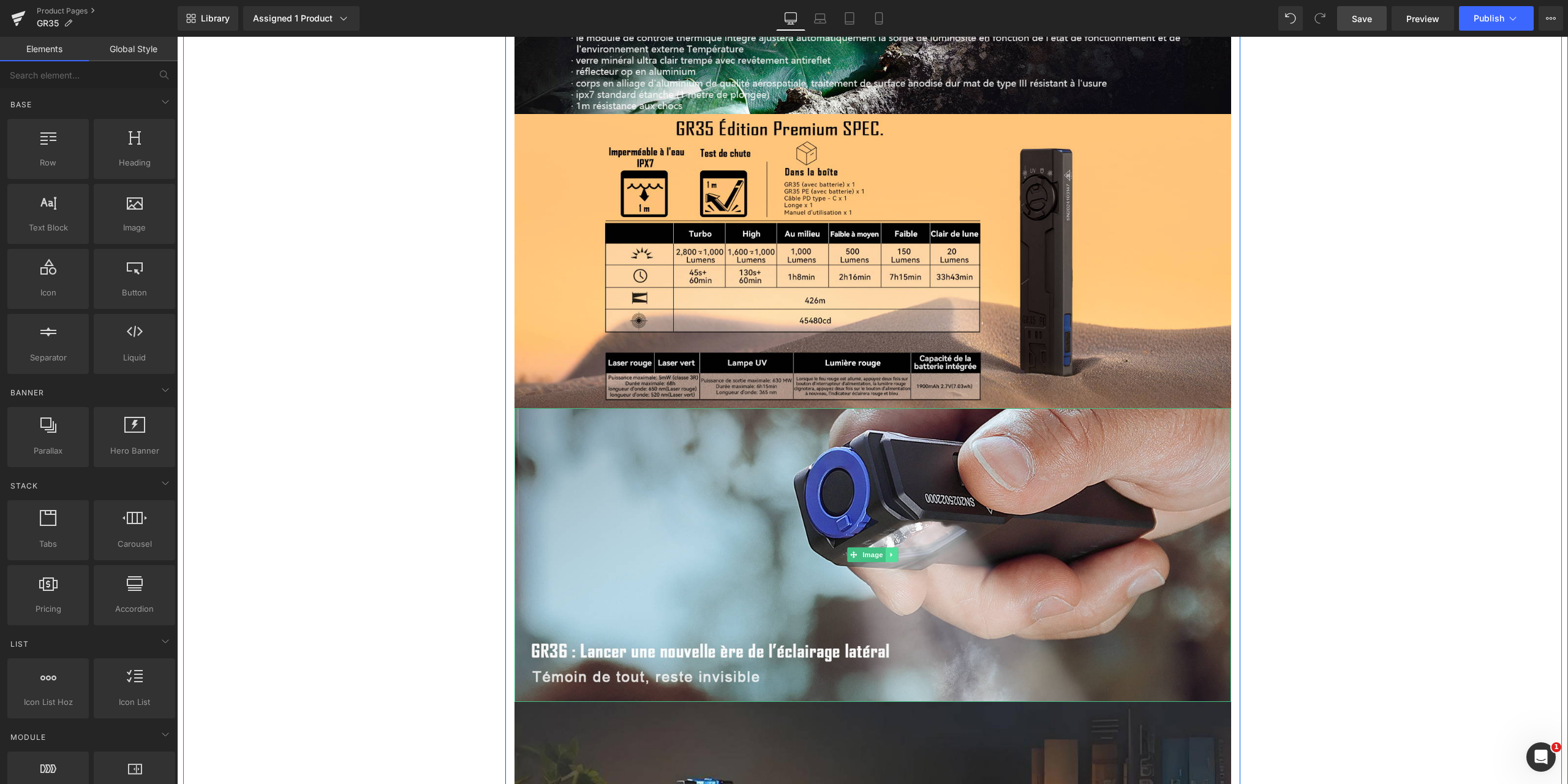
click at [889, 551] on icon at bounding box center [891, 555] width 7 height 8
click at [895, 551] on icon at bounding box center [898, 555] width 7 height 7
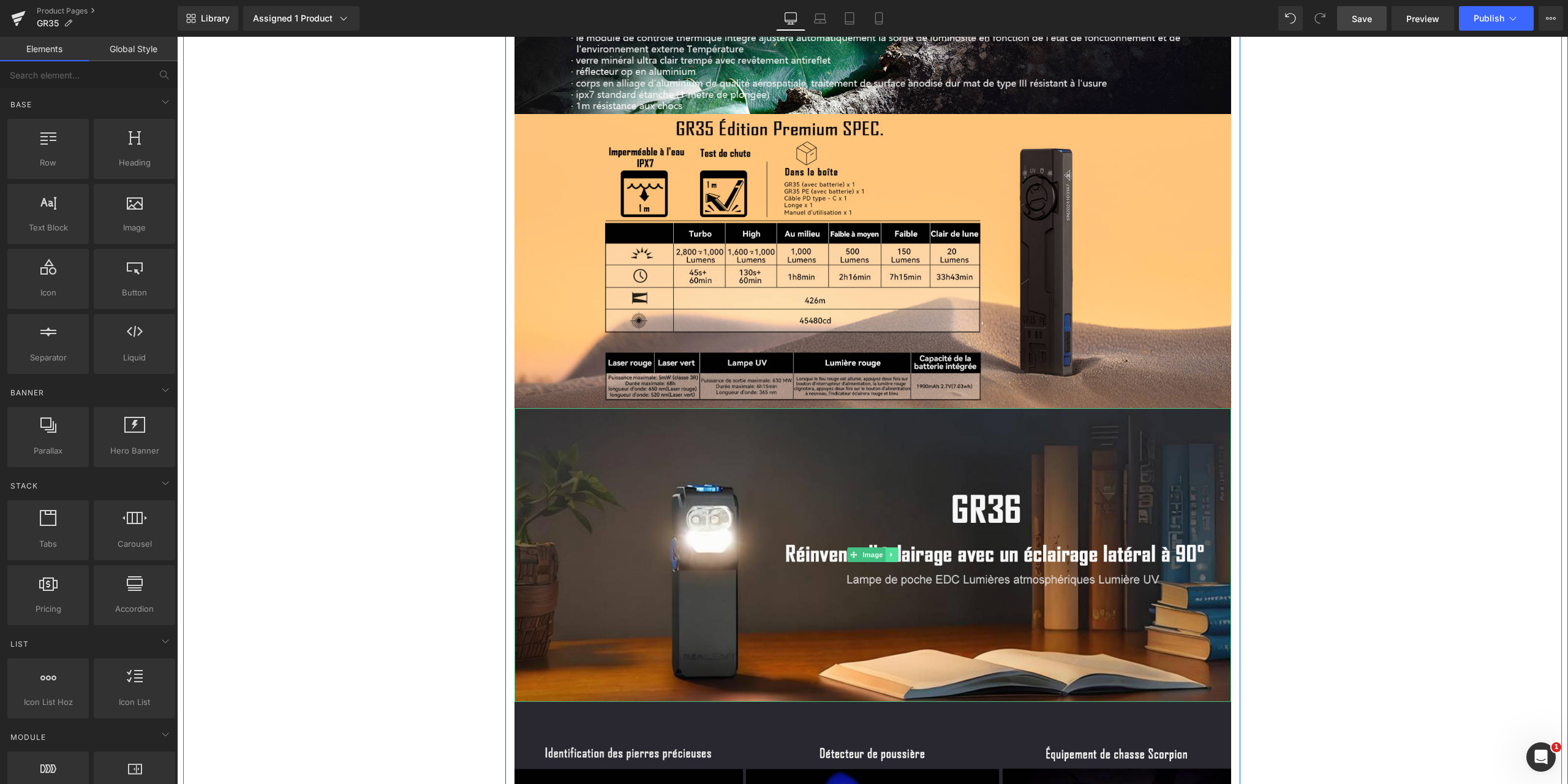
click at [890, 553] on icon at bounding box center [891, 555] width 2 height 5
click at [894, 551] on icon at bounding box center [898, 555] width 7 height 7
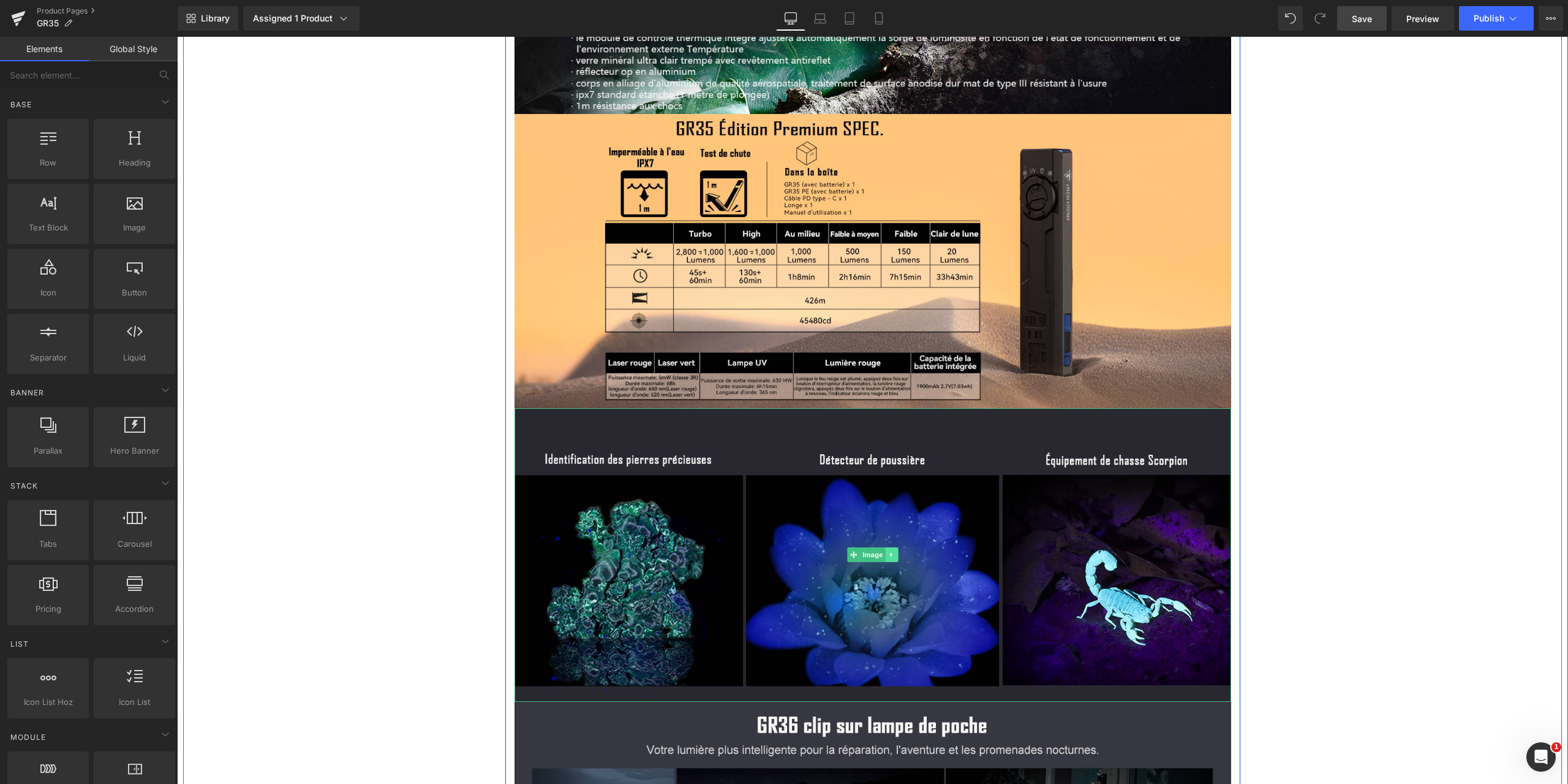
click at [889, 551] on icon at bounding box center [891, 555] width 7 height 8
click at [894, 551] on icon at bounding box center [898, 555] width 7 height 7
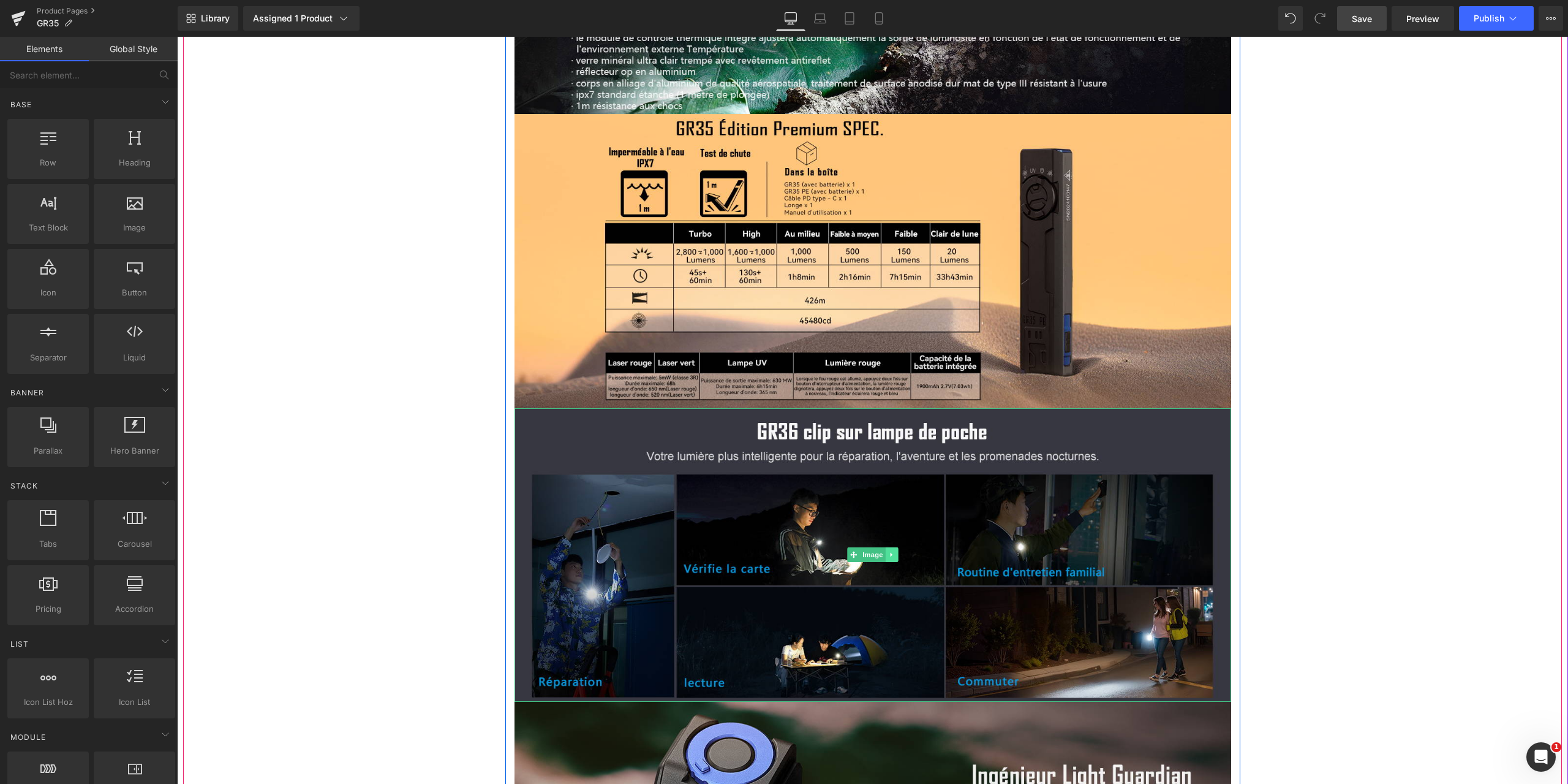
click at [889, 551] on icon at bounding box center [891, 555] width 7 height 8
click at [894, 551] on icon at bounding box center [898, 555] width 7 height 7
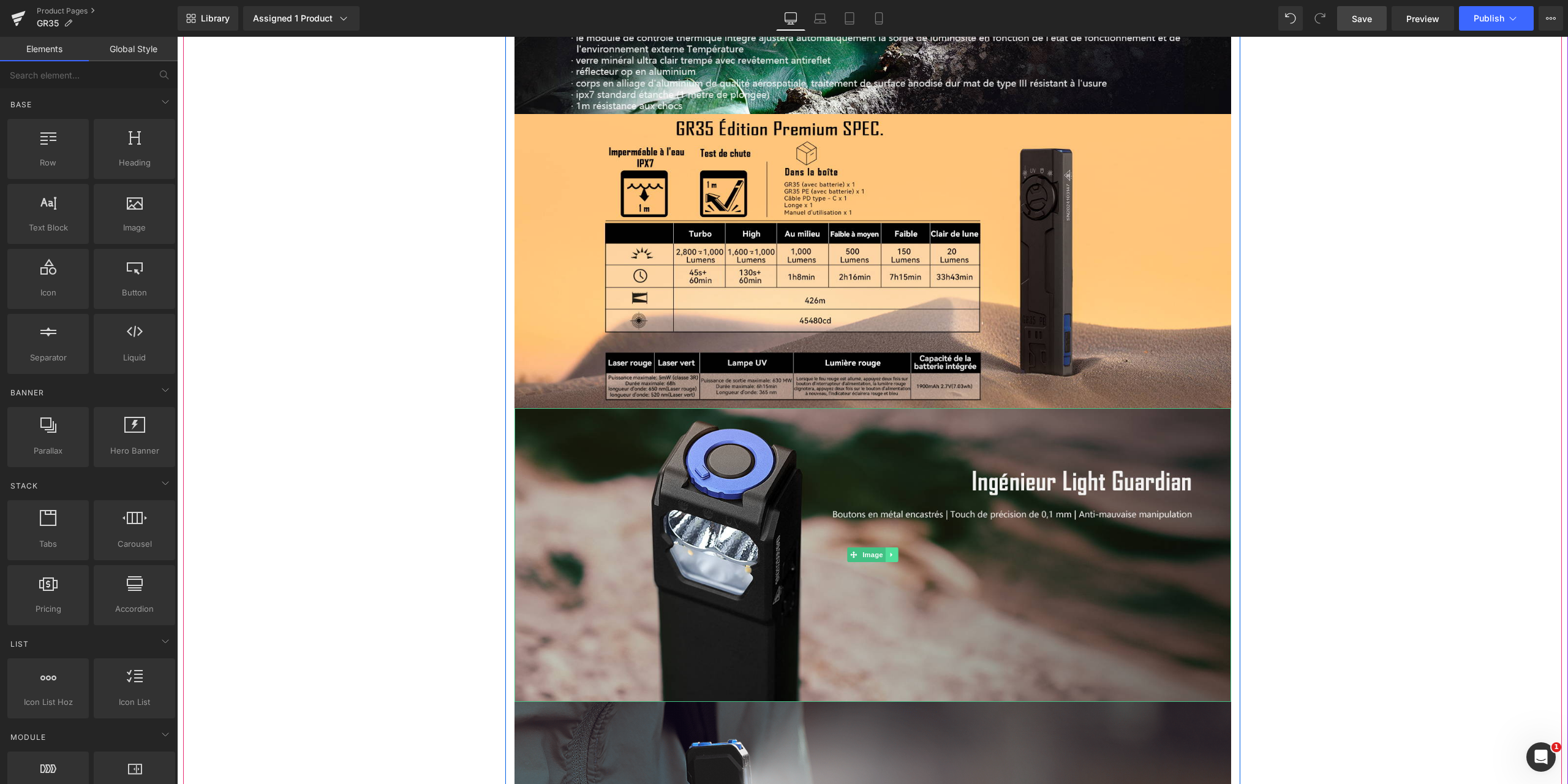
click at [890, 553] on icon at bounding box center [891, 555] width 2 height 5
click at [894, 551] on icon at bounding box center [898, 555] width 7 height 7
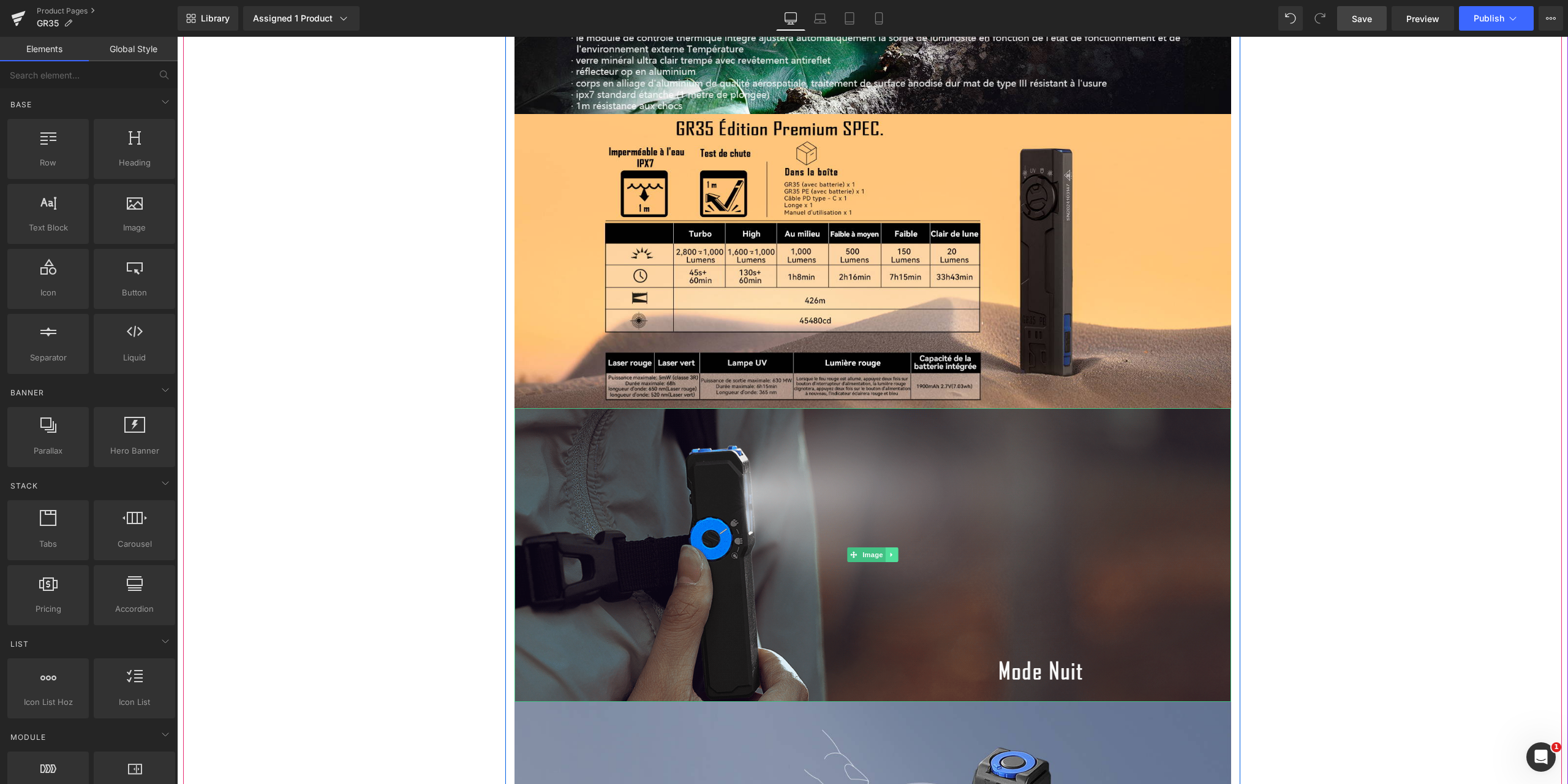
click at [889, 551] on icon at bounding box center [891, 555] width 7 height 8
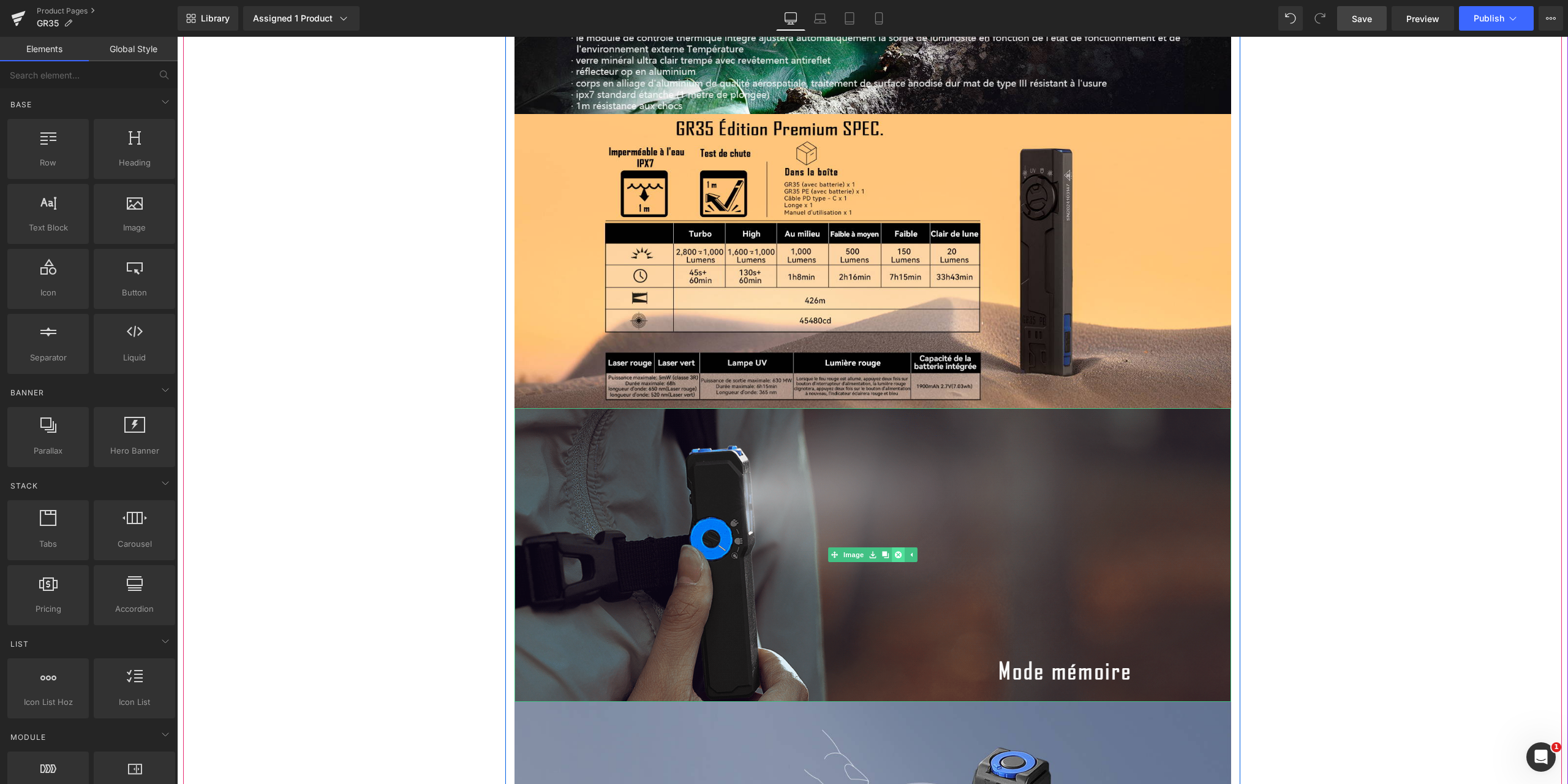
click at [894, 551] on icon at bounding box center [898, 555] width 7 height 7
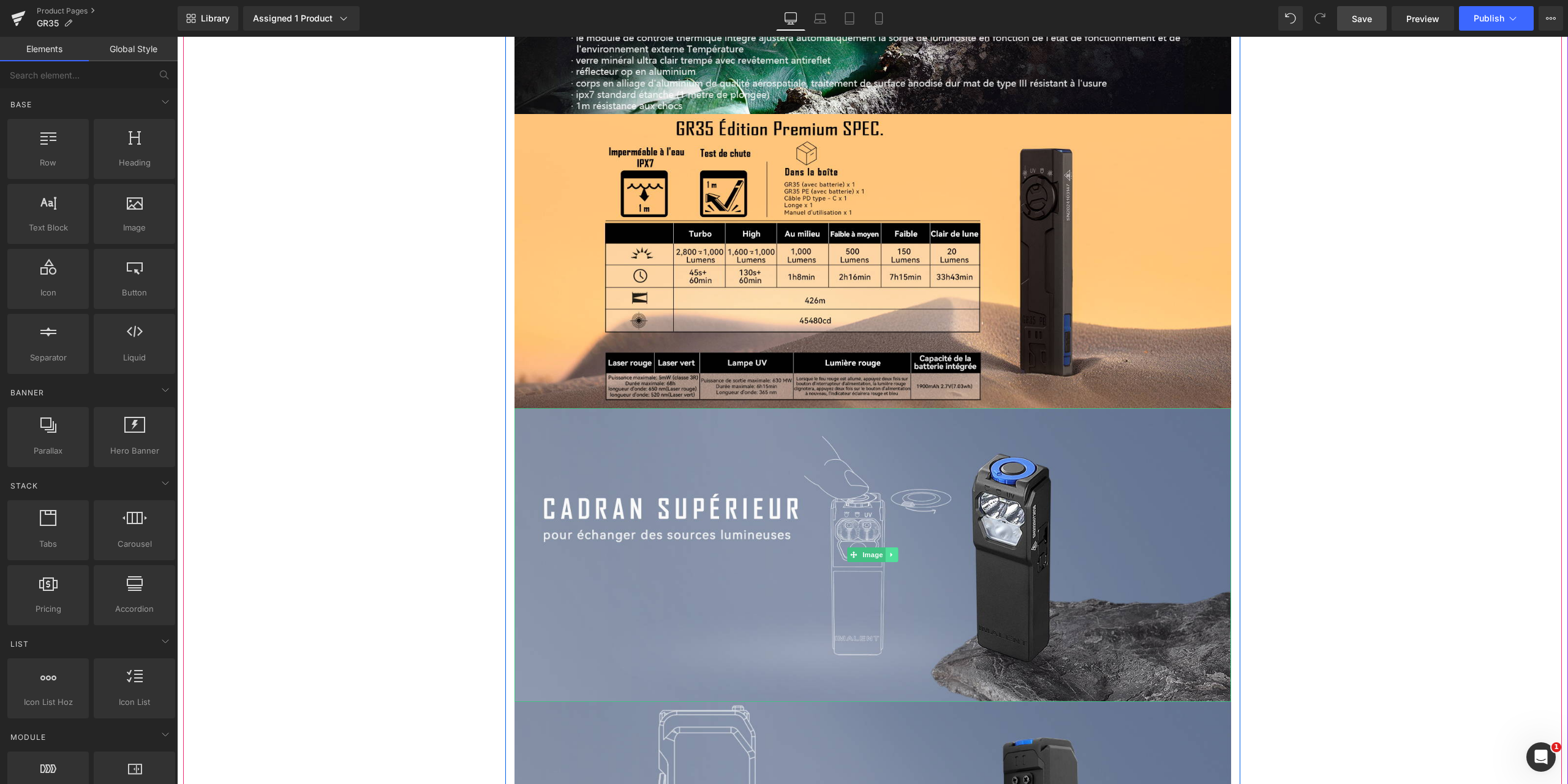
click at [888, 551] on icon at bounding box center [891, 555] width 7 height 8
click at [894, 551] on icon at bounding box center [898, 555] width 7 height 7
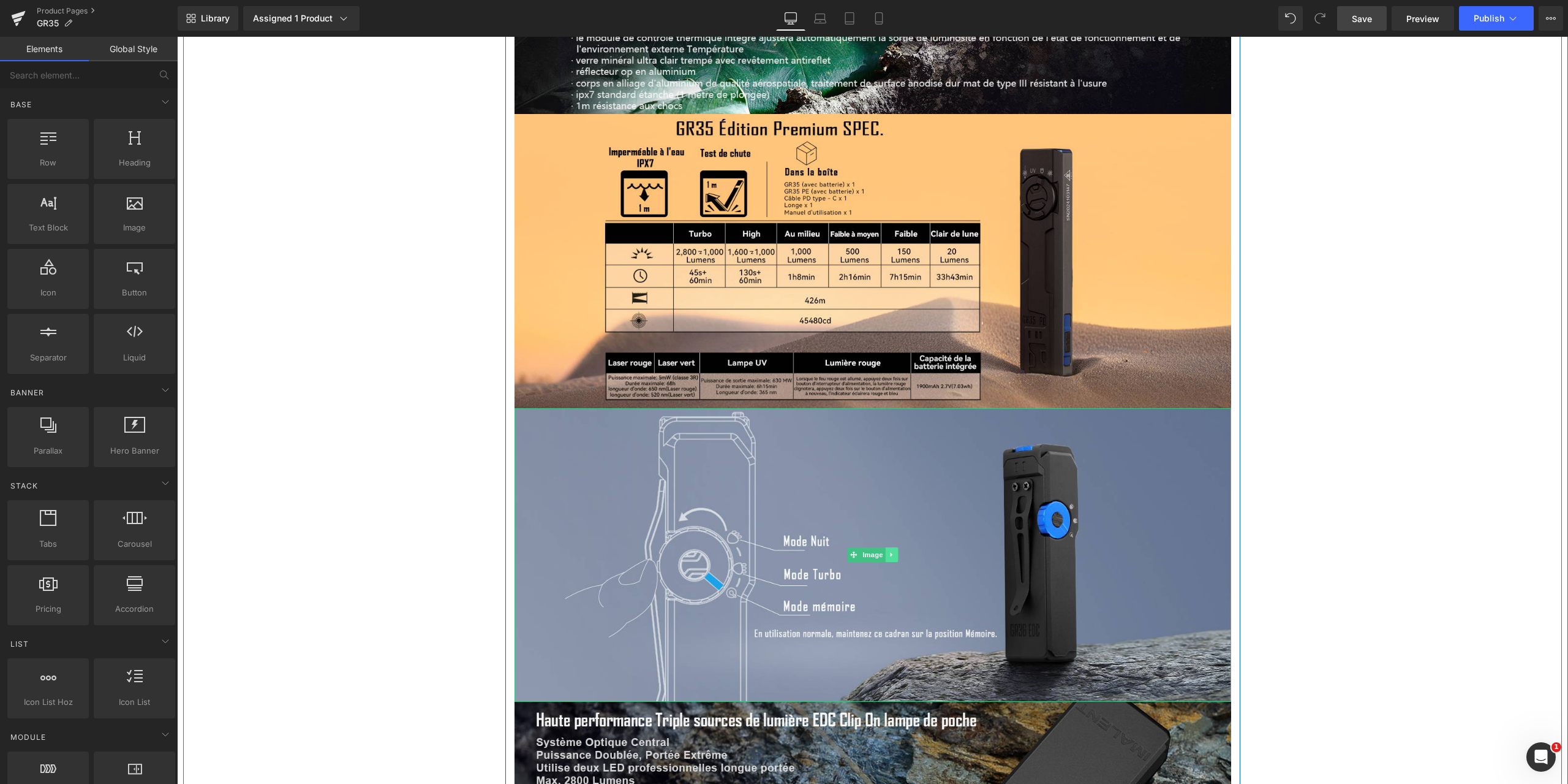
click at [888, 551] on icon at bounding box center [891, 555] width 7 height 8
click at [894, 551] on icon at bounding box center [898, 555] width 7 height 7
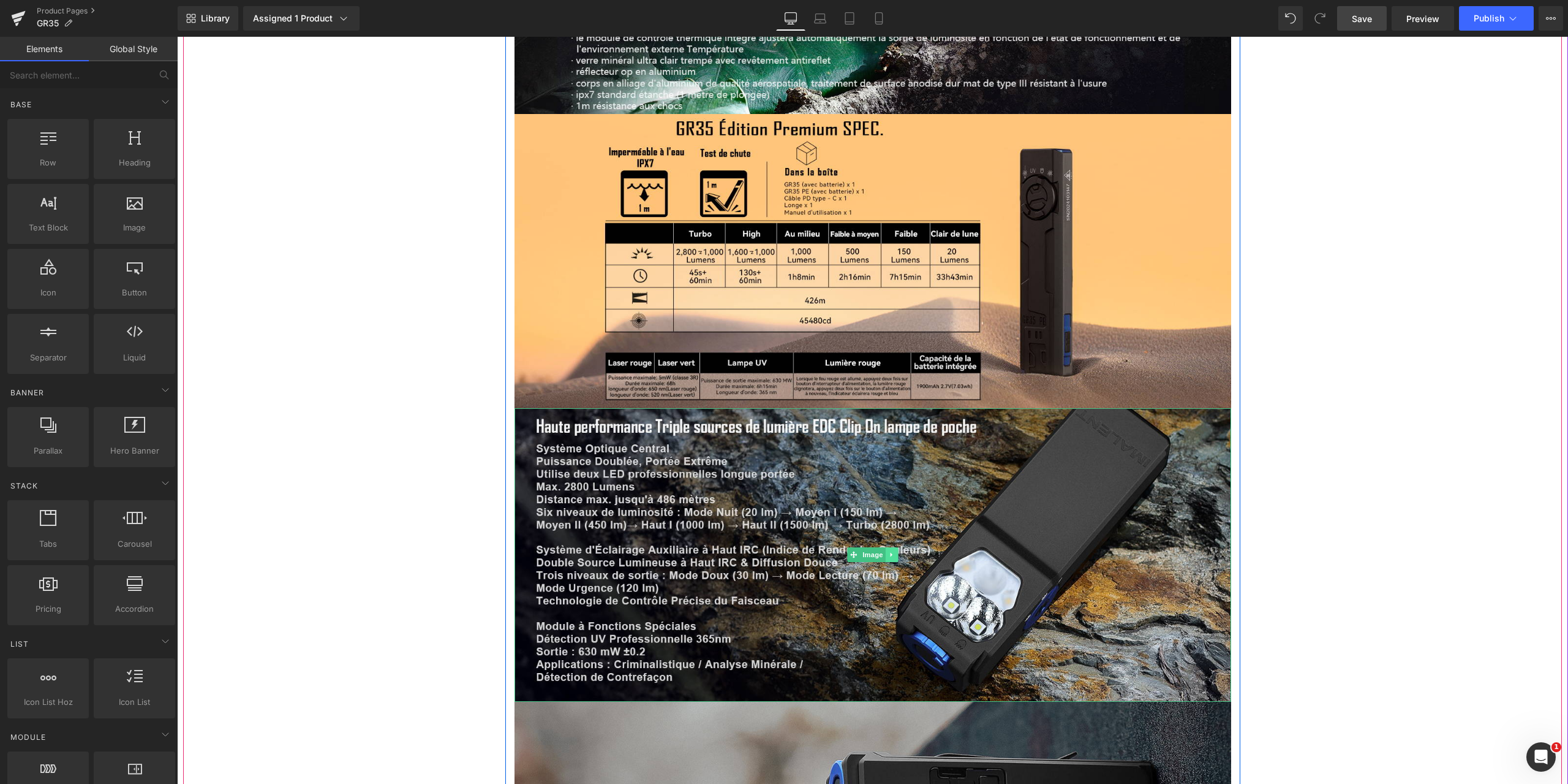
click at [890, 553] on icon at bounding box center [891, 555] width 2 height 5
click at [894, 551] on icon at bounding box center [898, 555] width 7 height 7
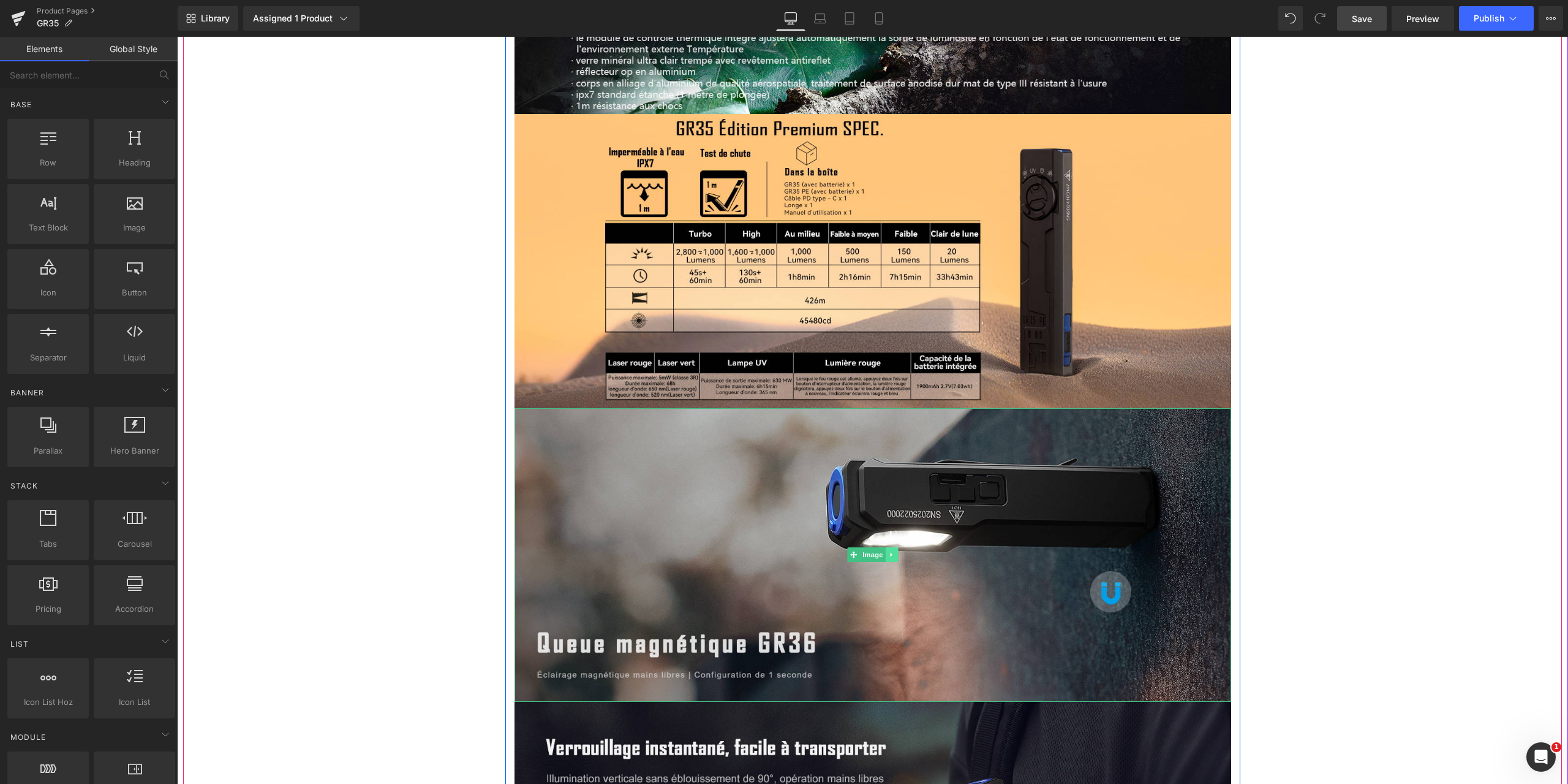
click at [890, 553] on icon at bounding box center [891, 555] width 2 height 5
click at [894, 551] on icon at bounding box center [898, 555] width 7 height 7
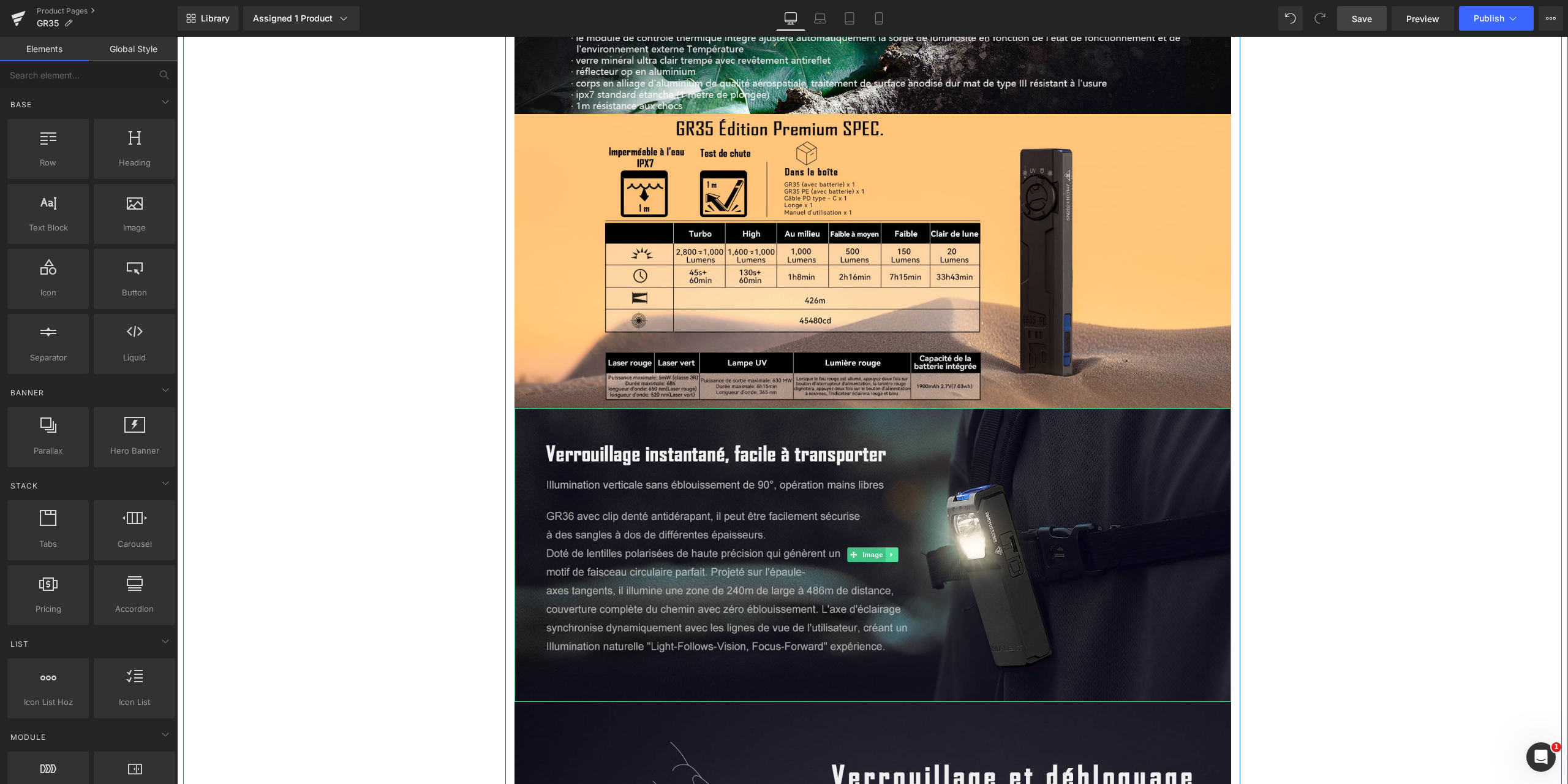
click at [889, 551] on icon at bounding box center [891, 555] width 7 height 8
click at [894, 551] on icon at bounding box center [898, 555] width 7 height 7
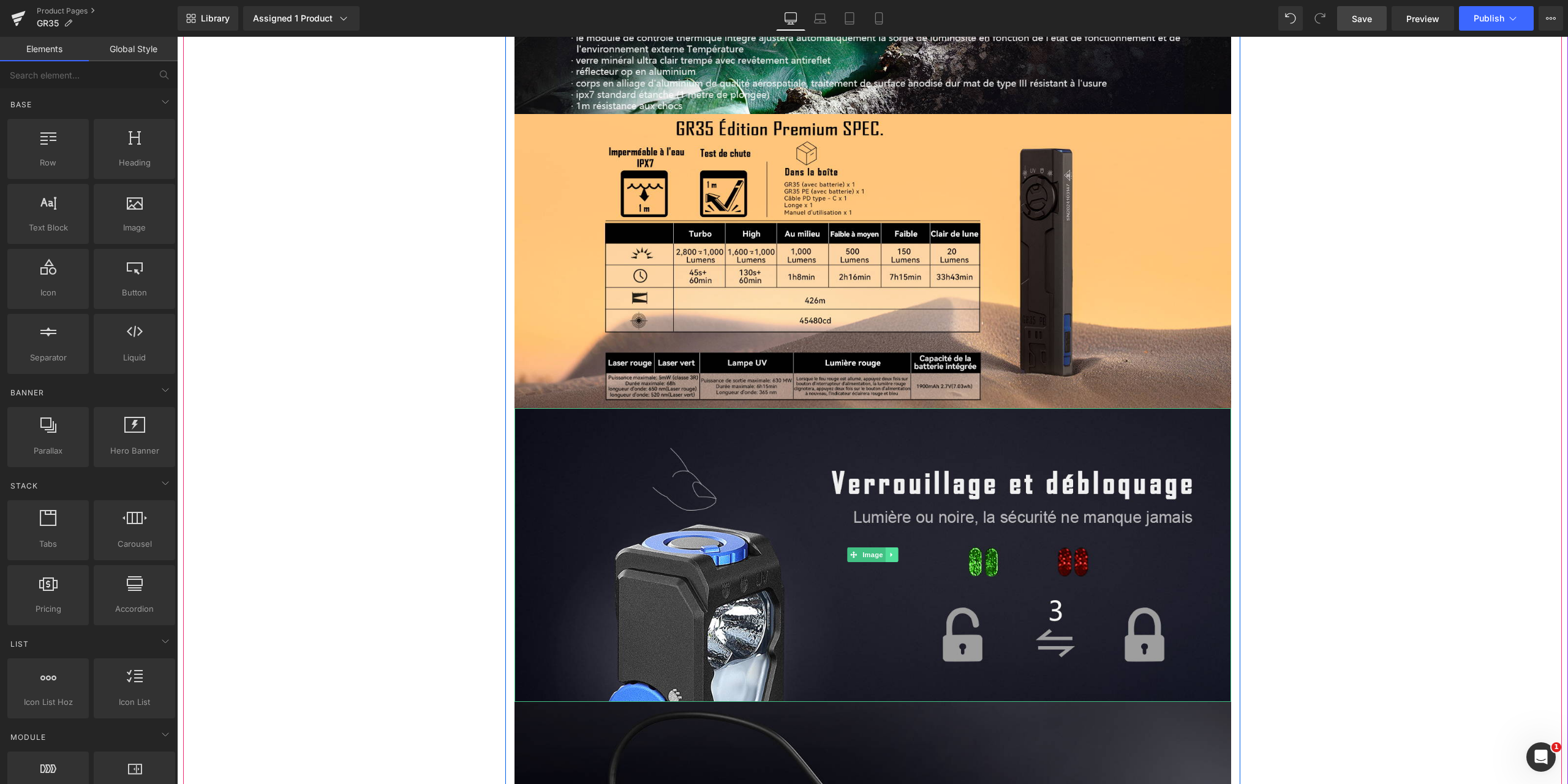
click at [890, 553] on icon at bounding box center [891, 555] width 2 height 5
click at [894, 551] on icon at bounding box center [898, 555] width 7 height 7
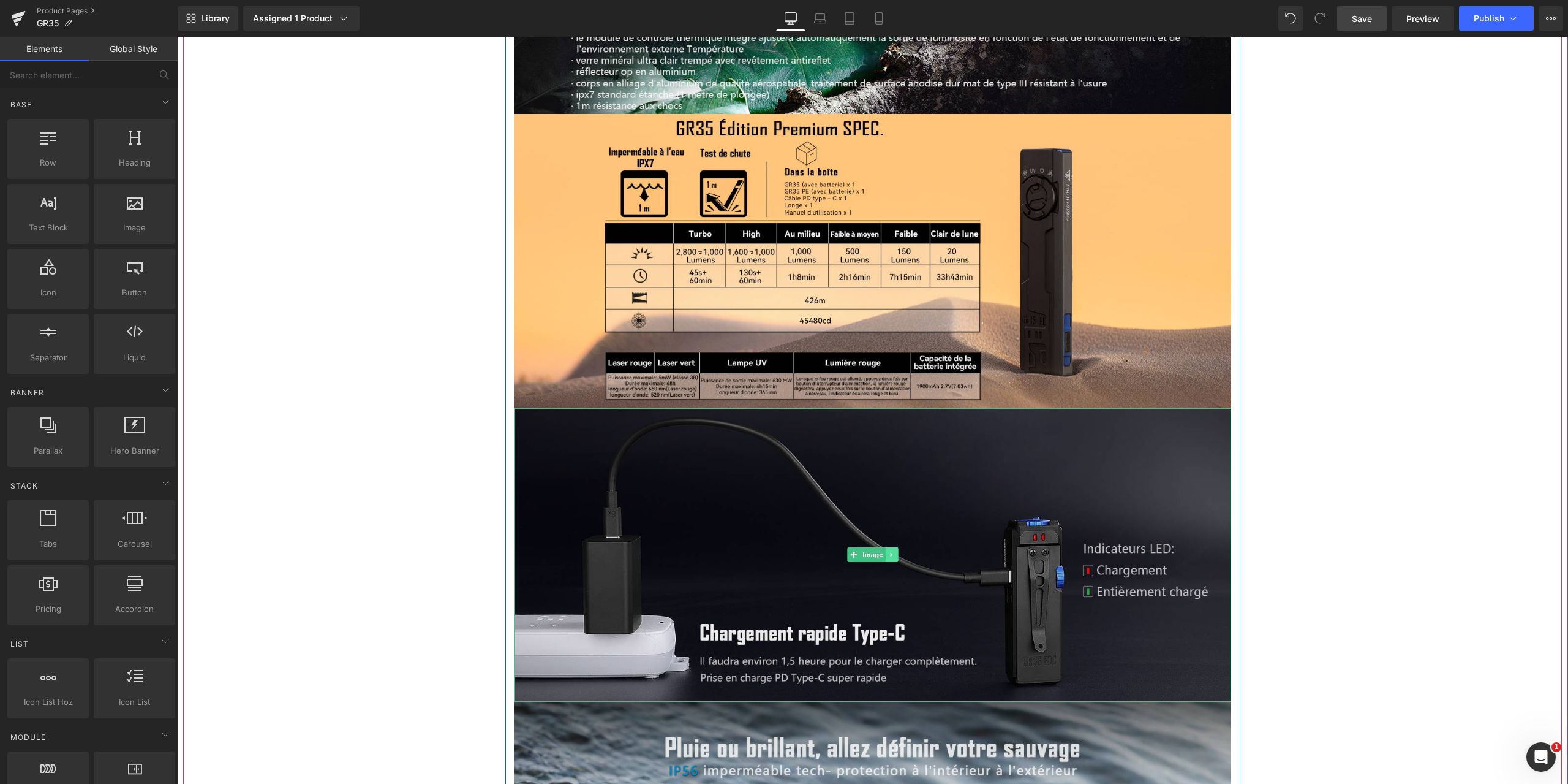
click at [890, 551] on icon at bounding box center [891, 555] width 7 height 8
click at [894, 551] on icon at bounding box center [898, 555] width 7 height 8
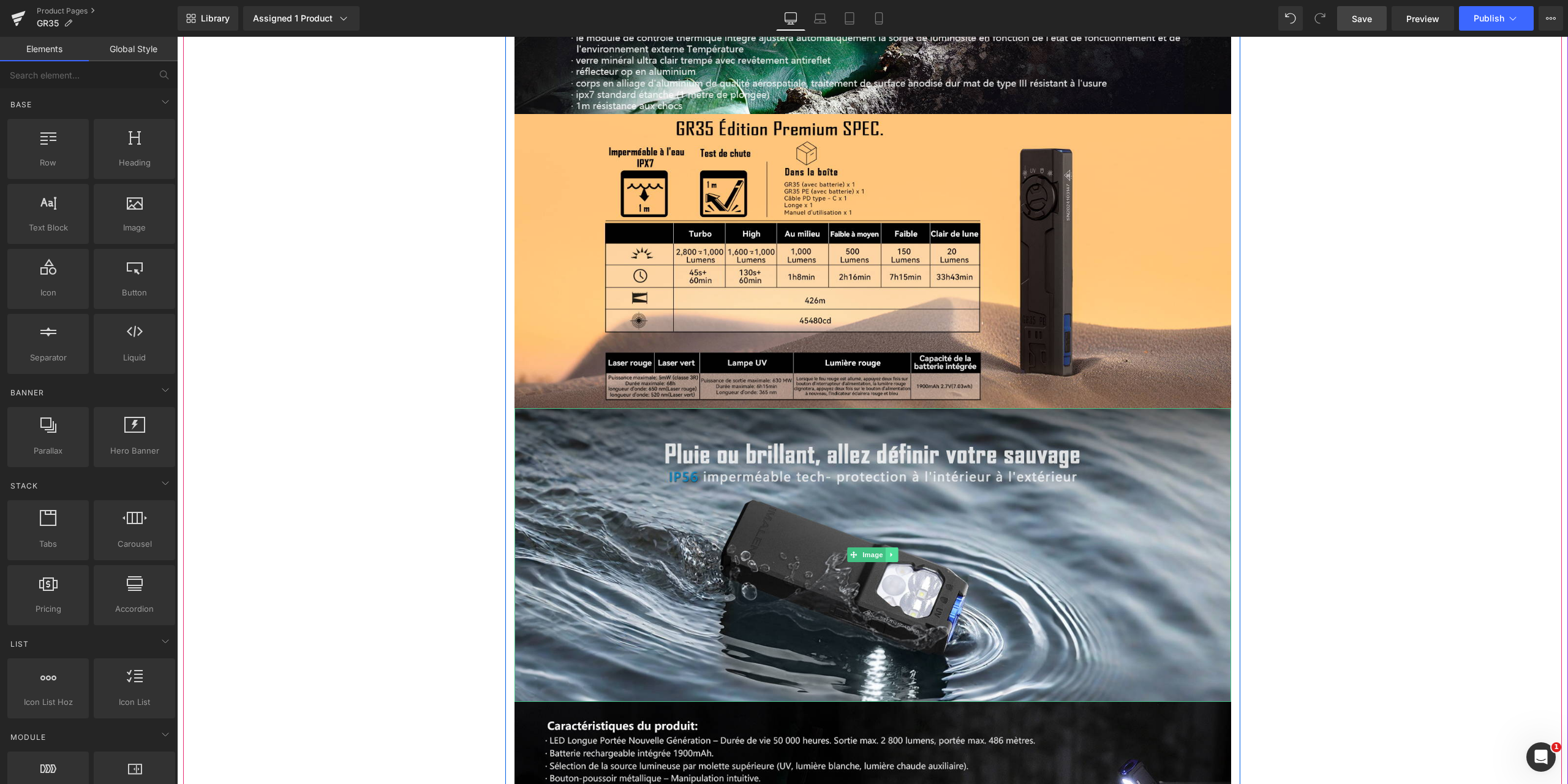
click at [888, 551] on icon at bounding box center [891, 555] width 7 height 8
click at [894, 551] on icon at bounding box center [898, 555] width 7 height 7
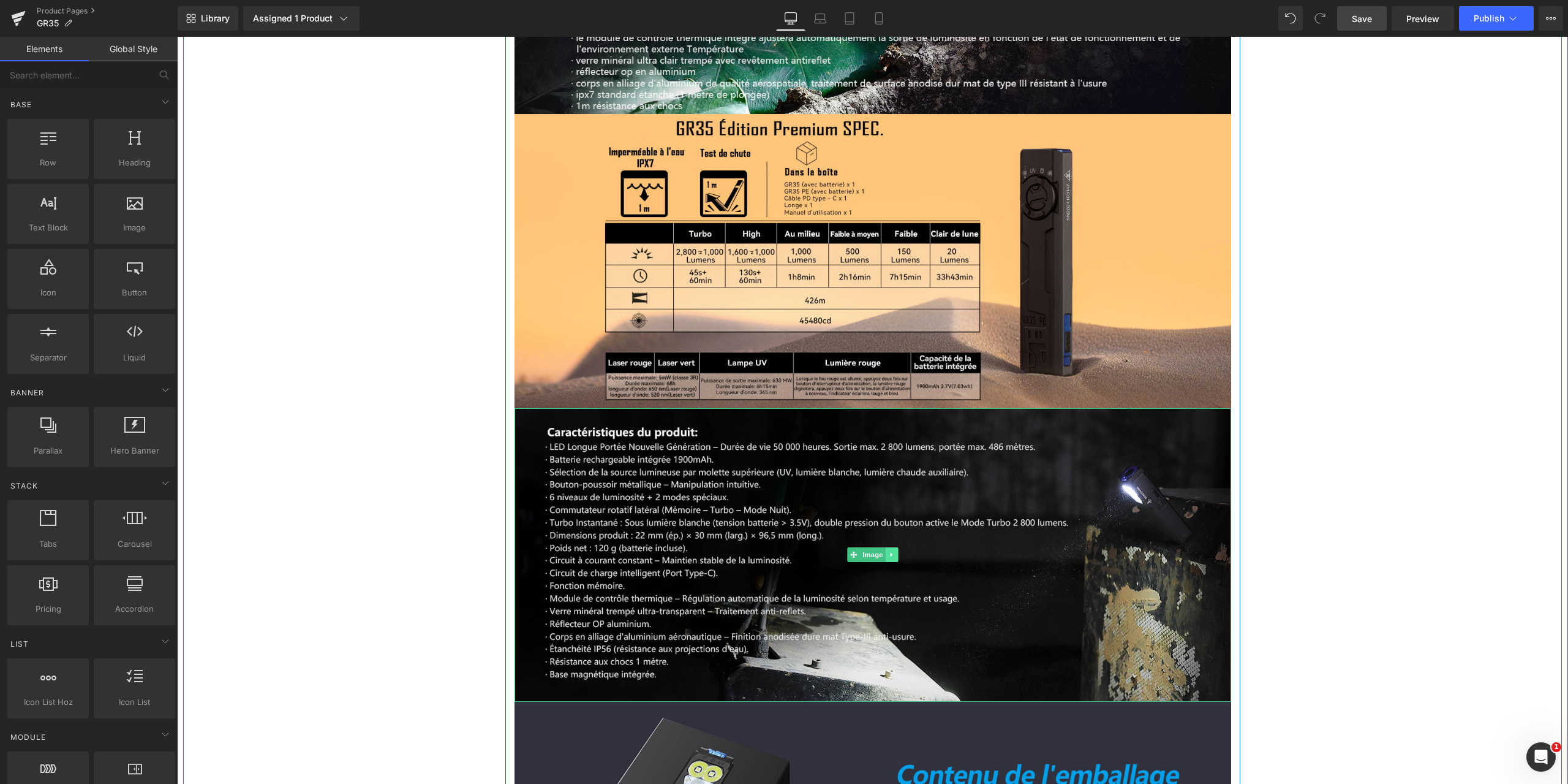
click at [890, 553] on icon at bounding box center [891, 555] width 2 height 5
click at [894, 551] on icon at bounding box center [898, 555] width 7 height 7
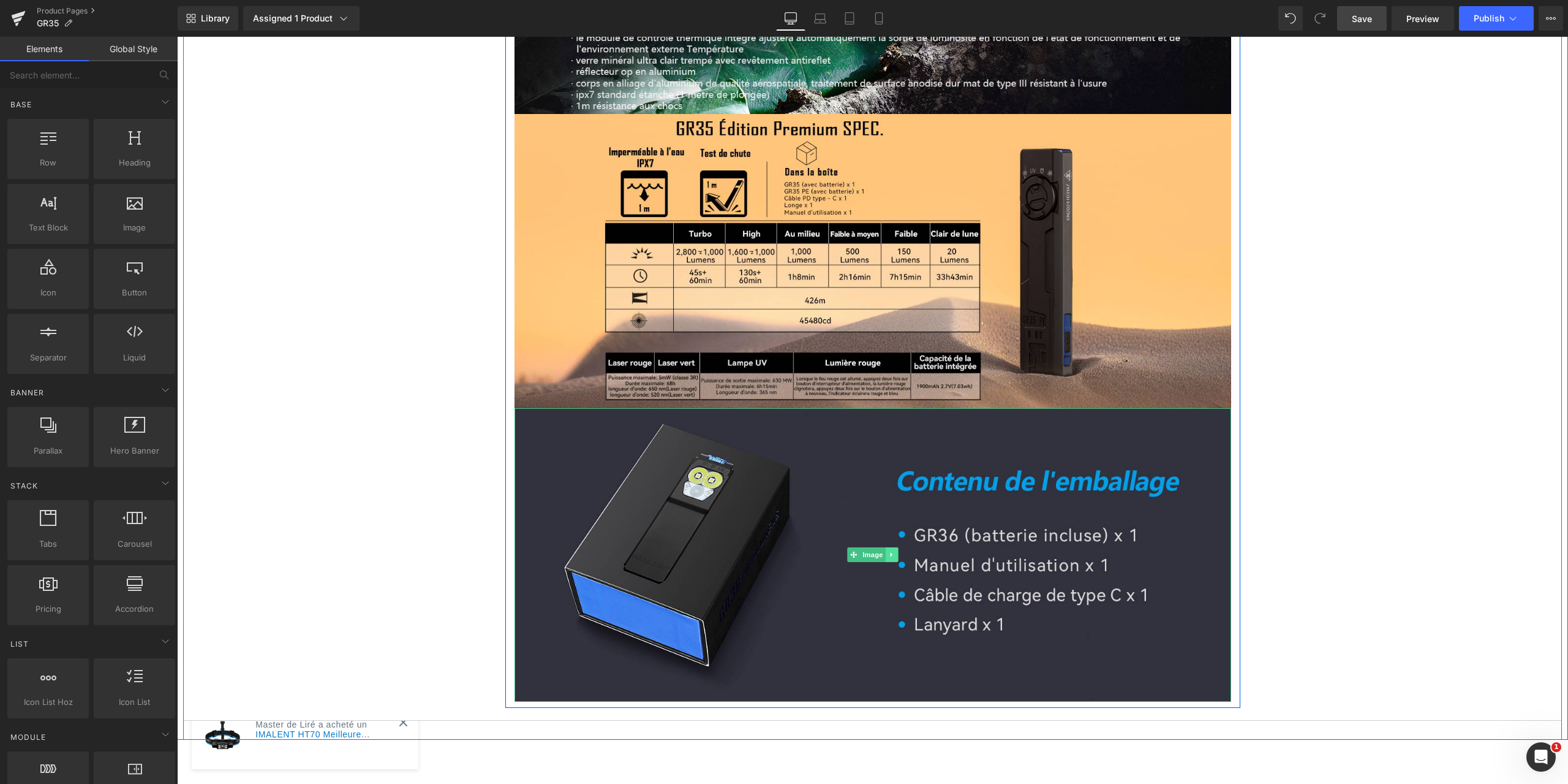
click at [890, 553] on icon at bounding box center [891, 555] width 2 height 5
click at [1362, 15] on span "Save" at bounding box center [1362, 18] width 20 height 13
